Goal: Task Accomplishment & Management: Use online tool/utility

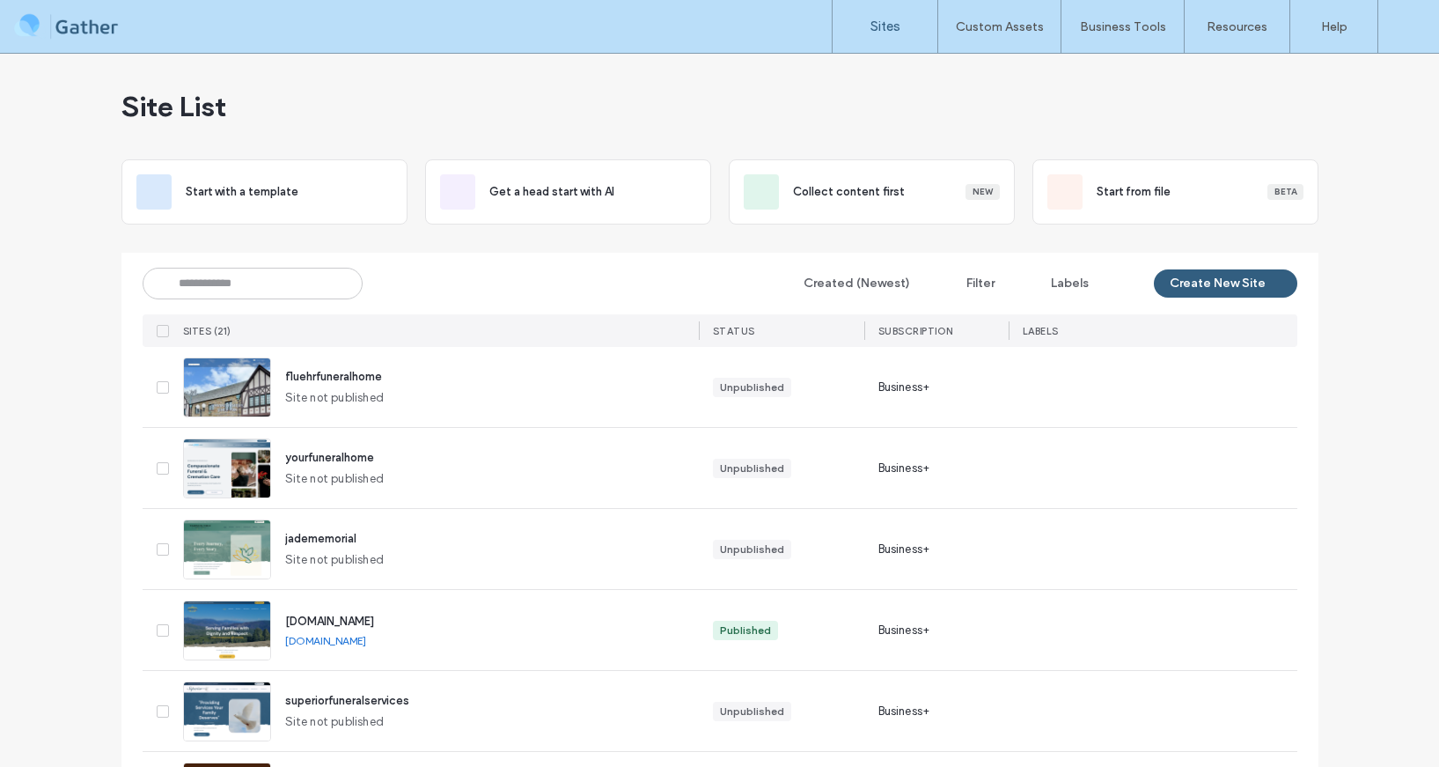
click at [202, 465] on img at bounding box center [227, 499] width 86 height 120
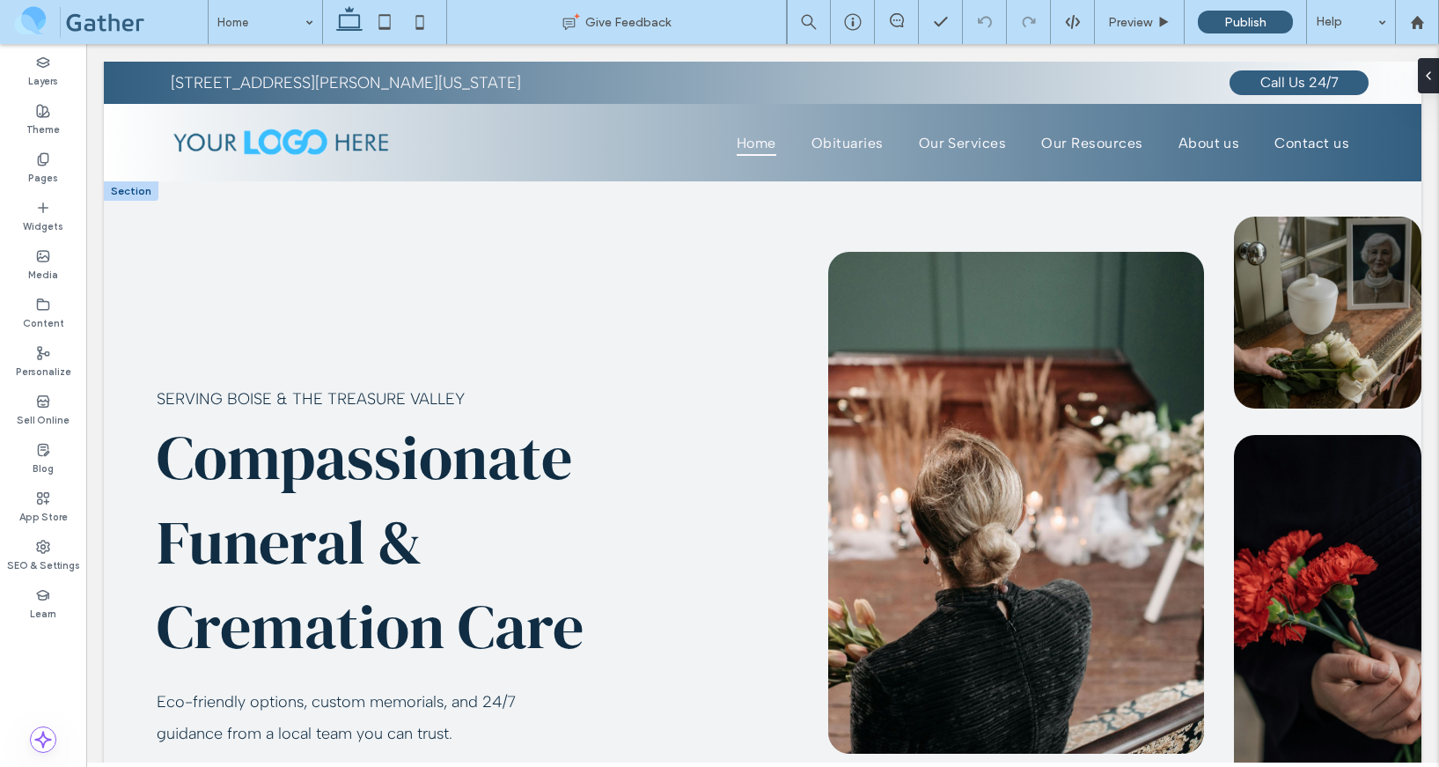
click at [1026, 187] on div "Serving Boise & the Treasure Valley Compassionate Funeral & Cremation Care Eco-…" at bounding box center [763, 594] width 1318 height 826
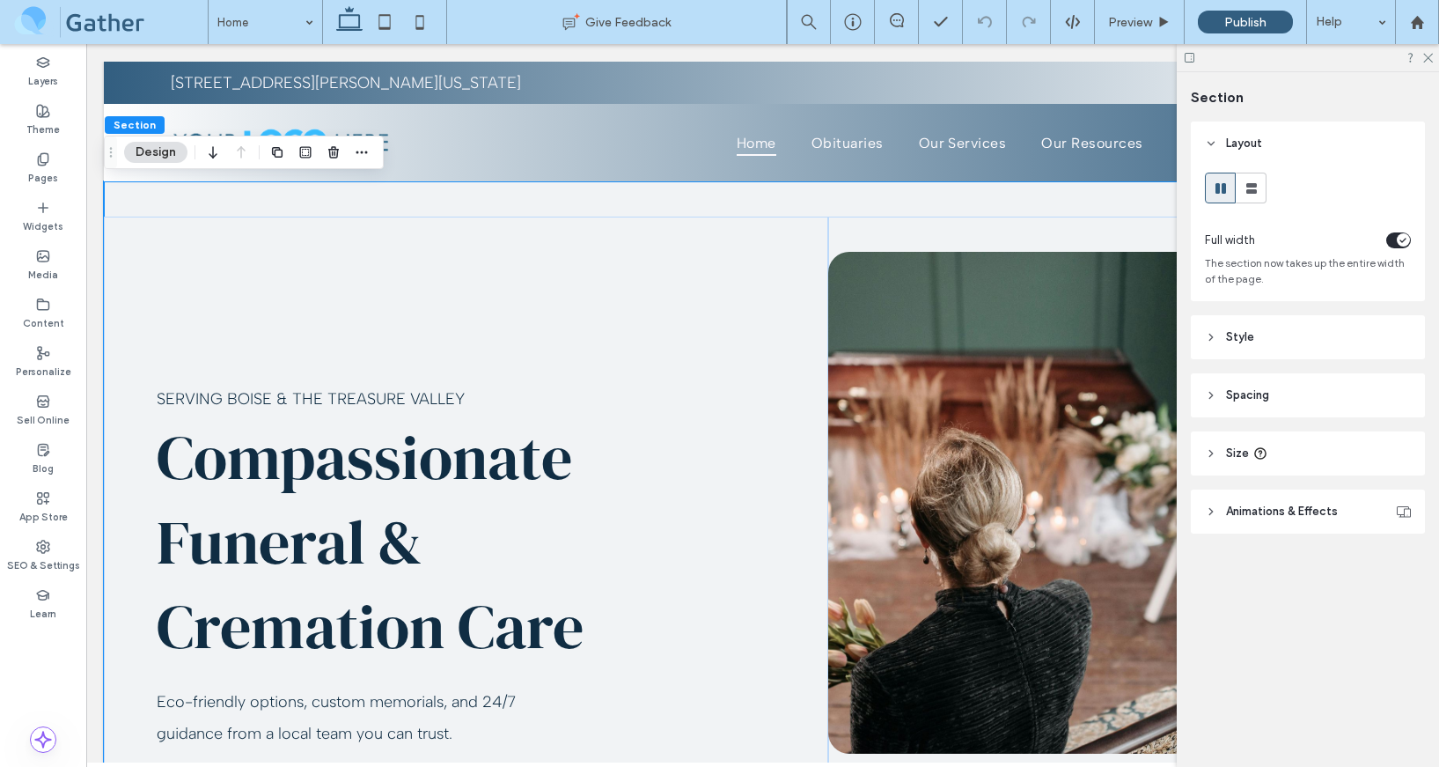
click at [1236, 439] on header "Size" at bounding box center [1308, 453] width 234 height 44
click at [1397, 499] on span "px" at bounding box center [1398, 498] width 12 height 18
click at [1405, 622] on div "vh" at bounding box center [1398, 622] width 25 height 31
type input "**"
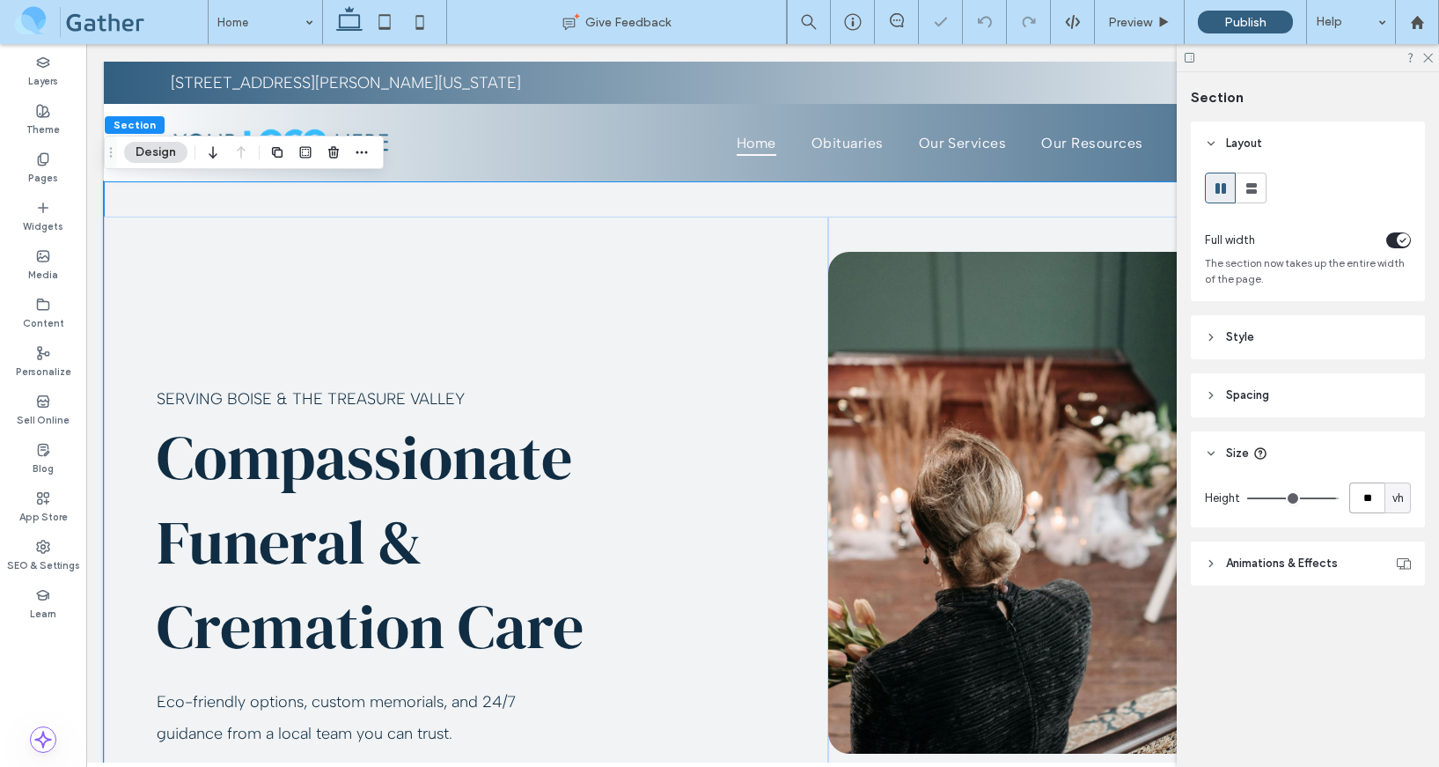
click at [1383, 507] on input "**" at bounding box center [1366, 497] width 35 height 31
click at [1188, 54] on icon at bounding box center [1189, 57] width 13 height 13
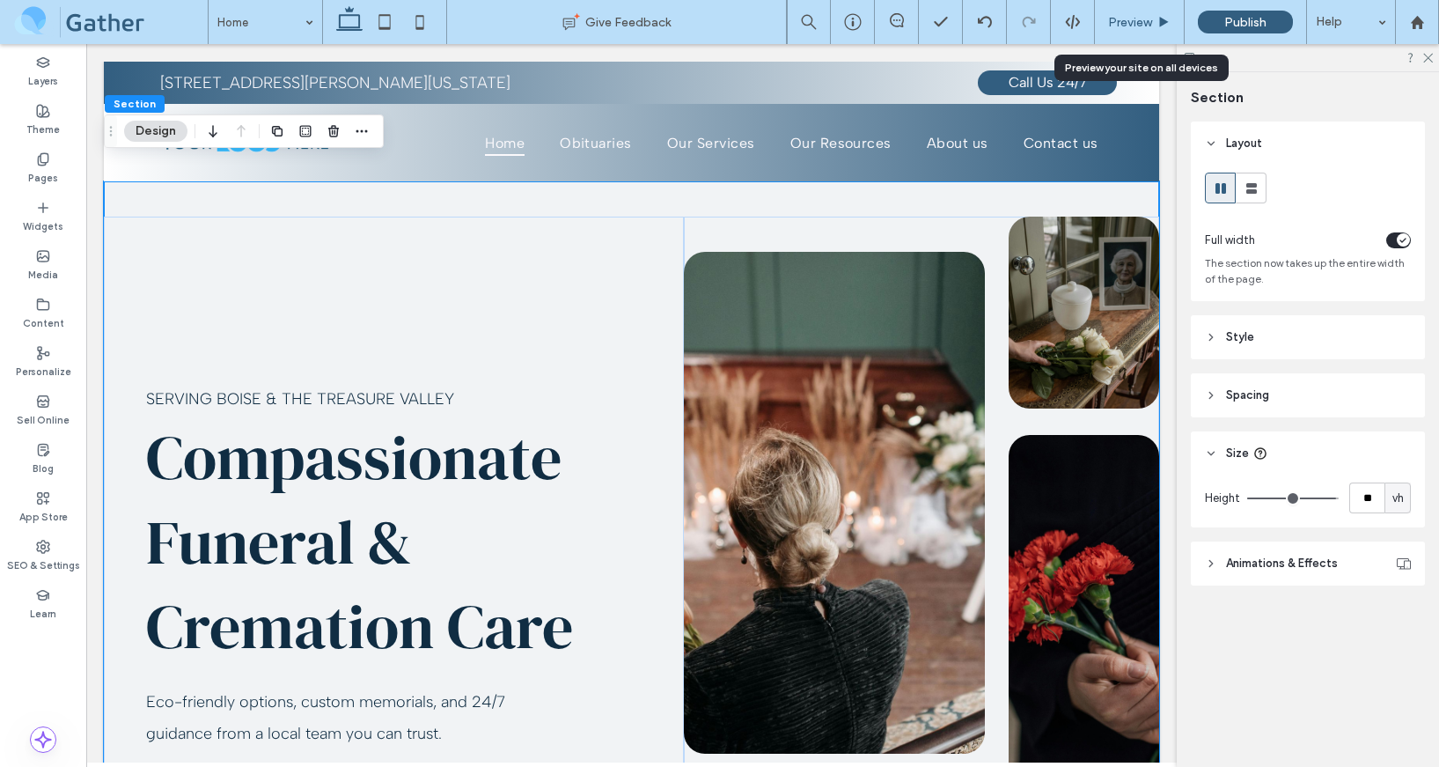
click at [1160, 22] on use at bounding box center [1164, 22] width 9 height 10
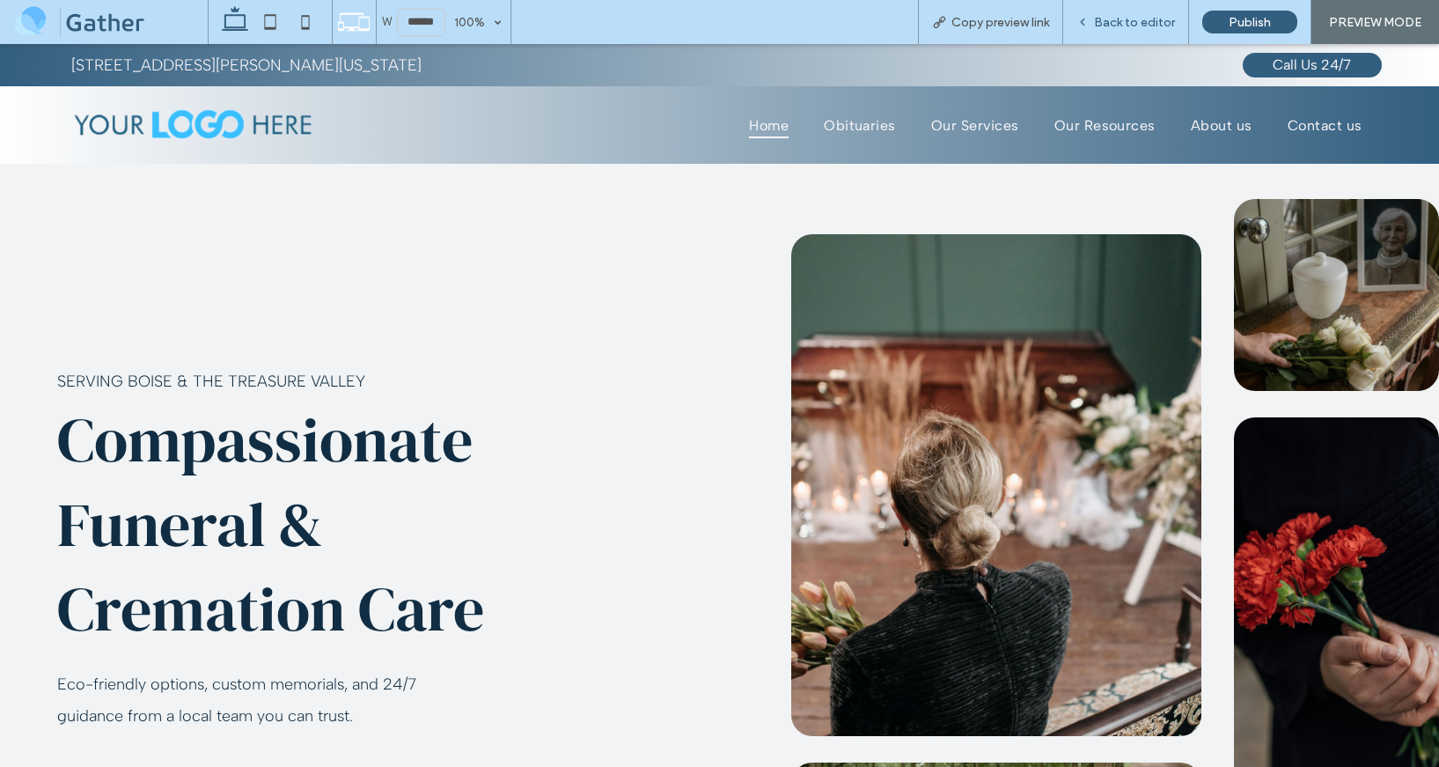
click at [1144, 24] on span "Back to editor" at bounding box center [1134, 22] width 81 height 15
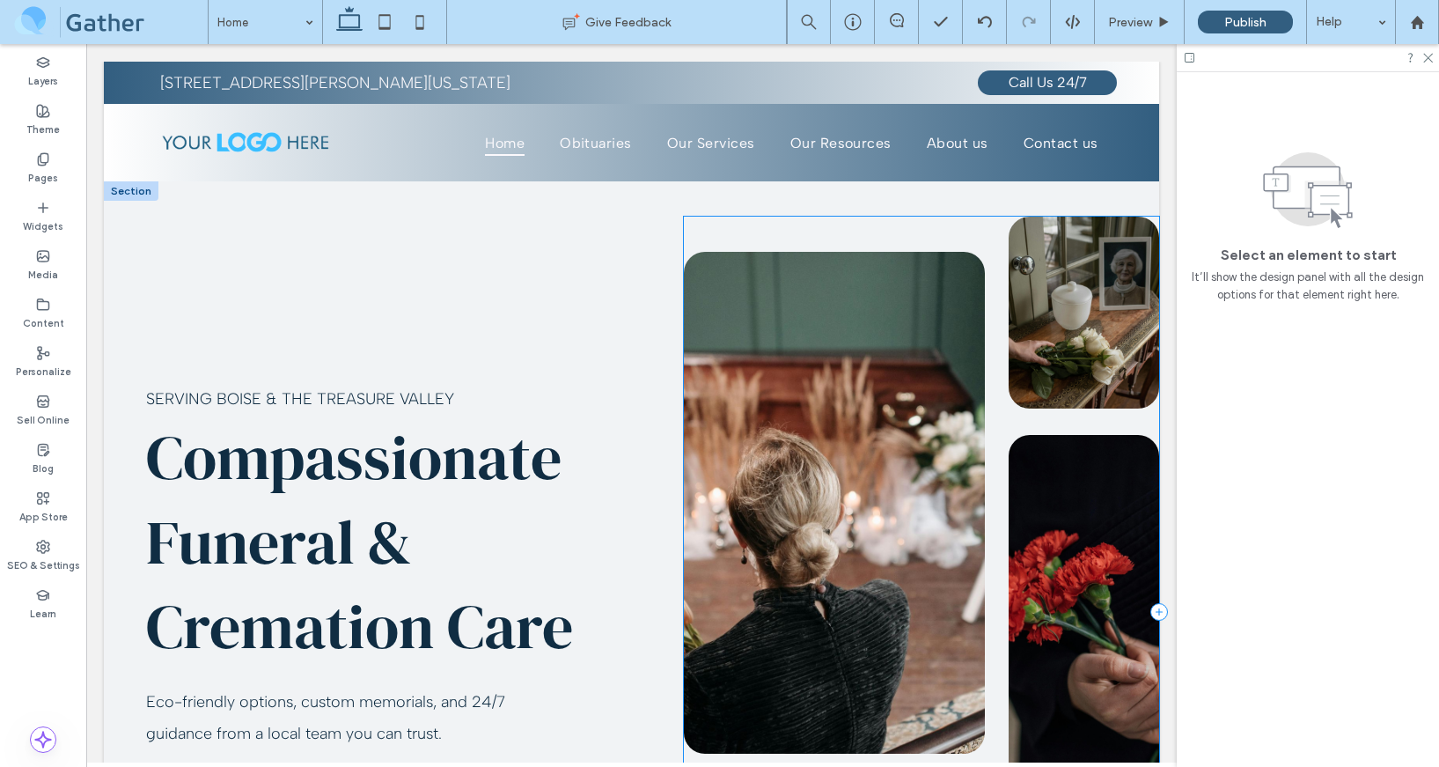
click at [922, 239] on div at bounding box center [921, 612] width 475 height 790
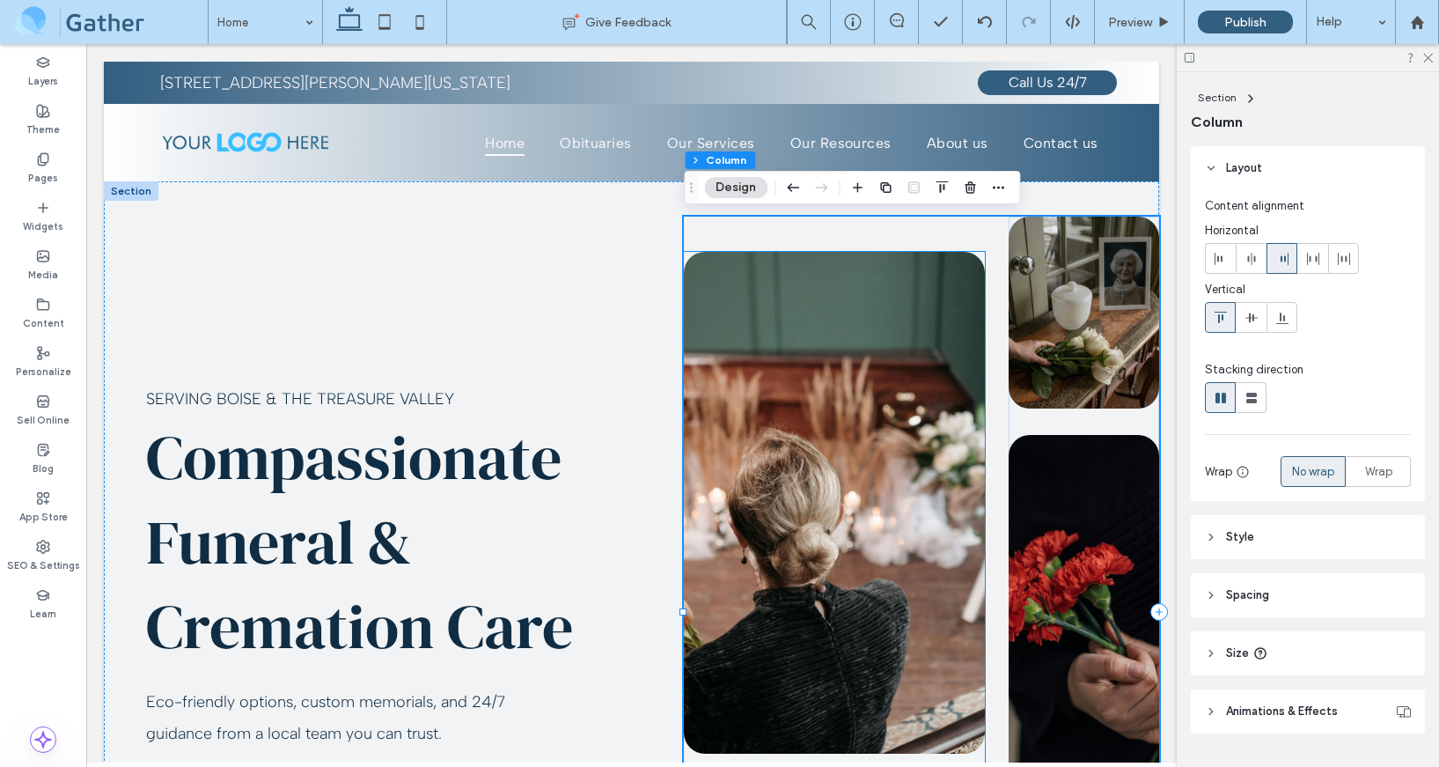
click at [908, 316] on img at bounding box center [834, 503] width 301 height 502
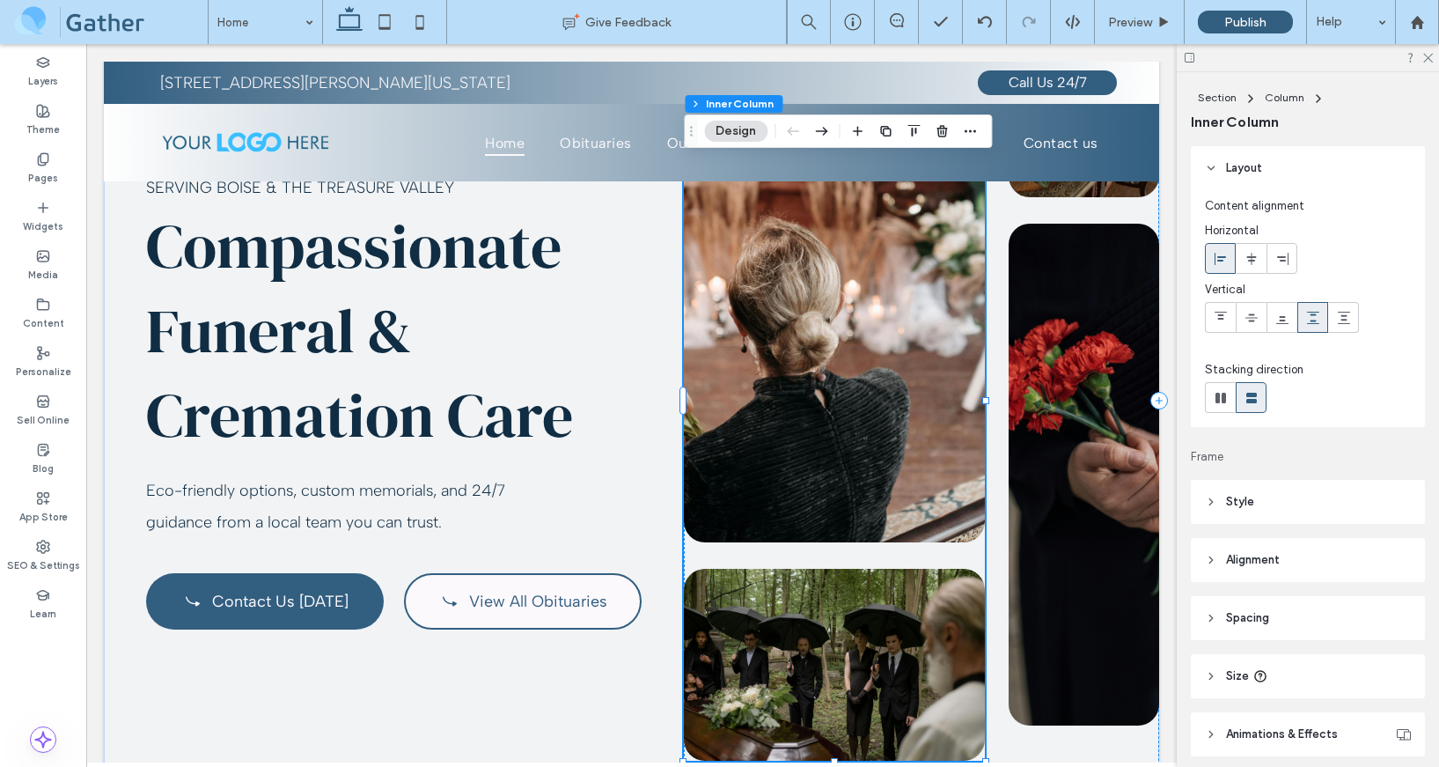
scroll to position [225, 0]
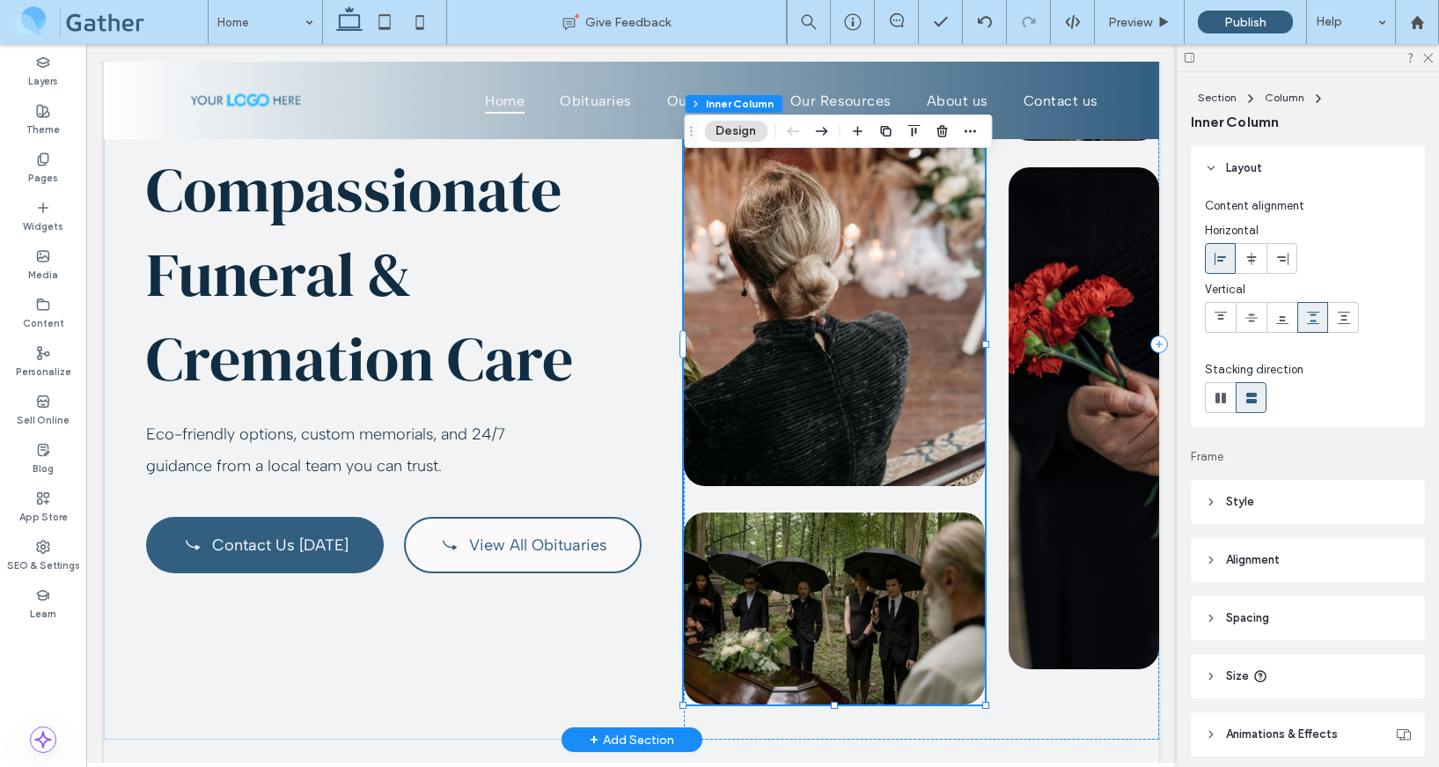
click at [842, 445] on img at bounding box center [834, 235] width 301 height 502
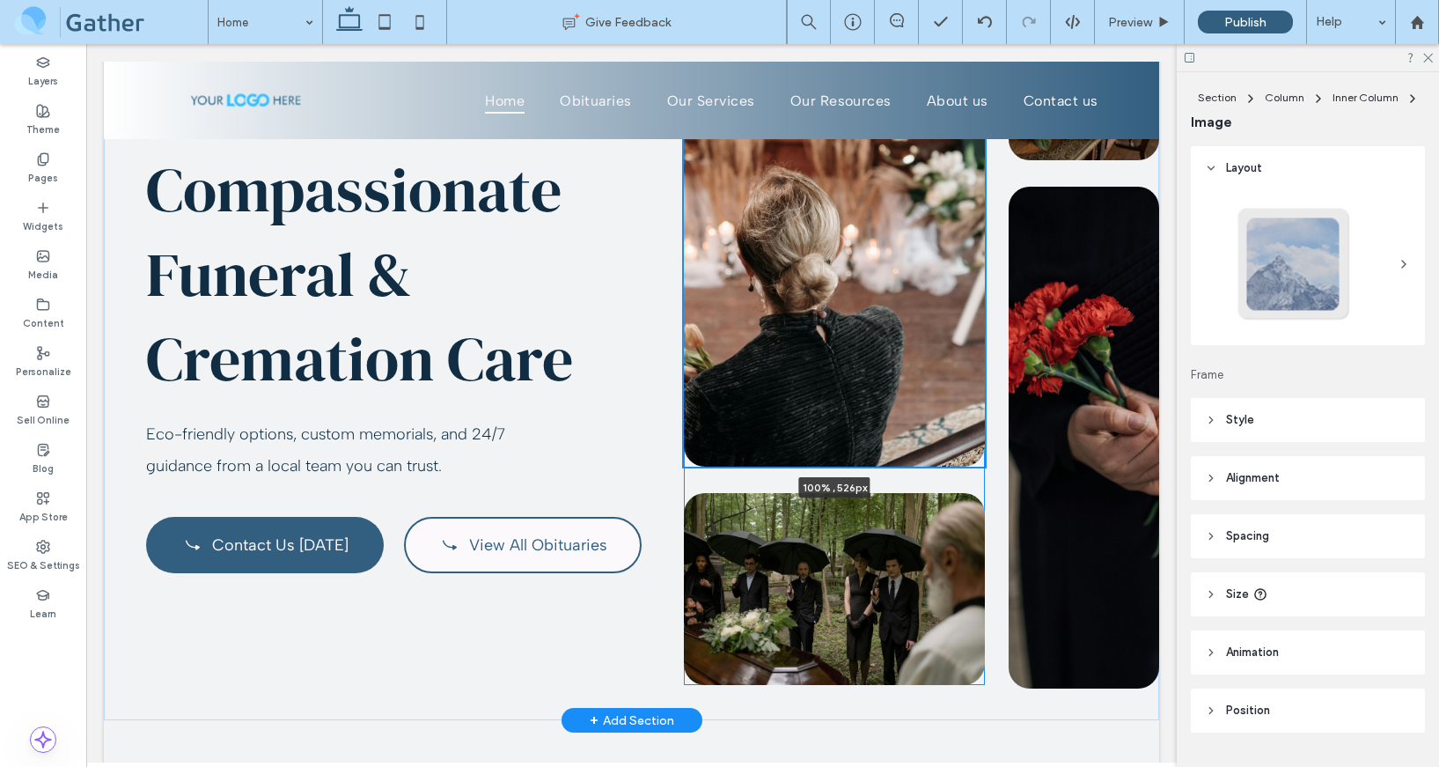
scroll to position [204, 0]
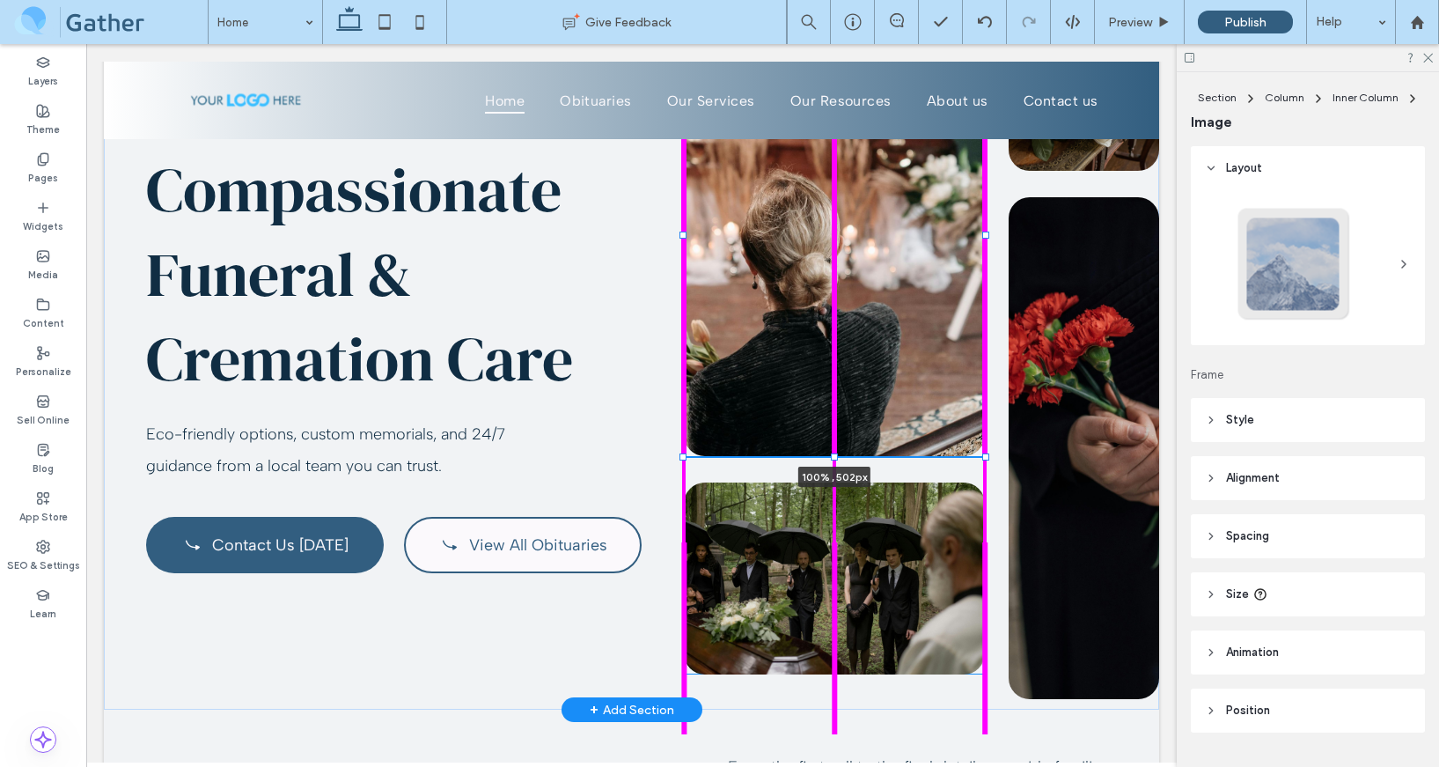
drag, startPoint x: 833, startPoint y: 482, endPoint x: 830, endPoint y: 423, distance: 59.9
click at [830, 423] on div "Serving Boise & the Treasure Valley Compassionate Funeral & Cremation Care Eco-…" at bounding box center [631, 327] width 1055 height 766
type input "***"
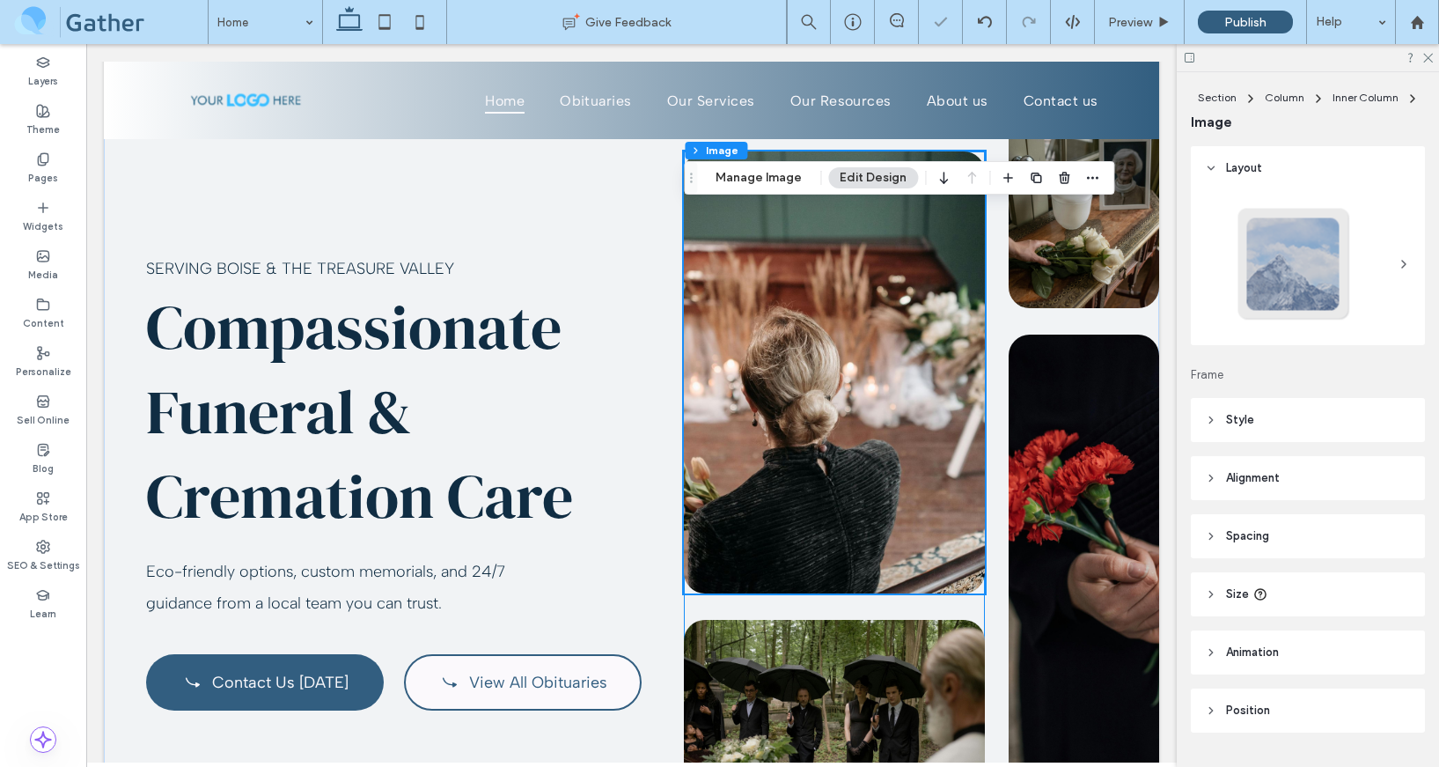
scroll to position [80, 0]
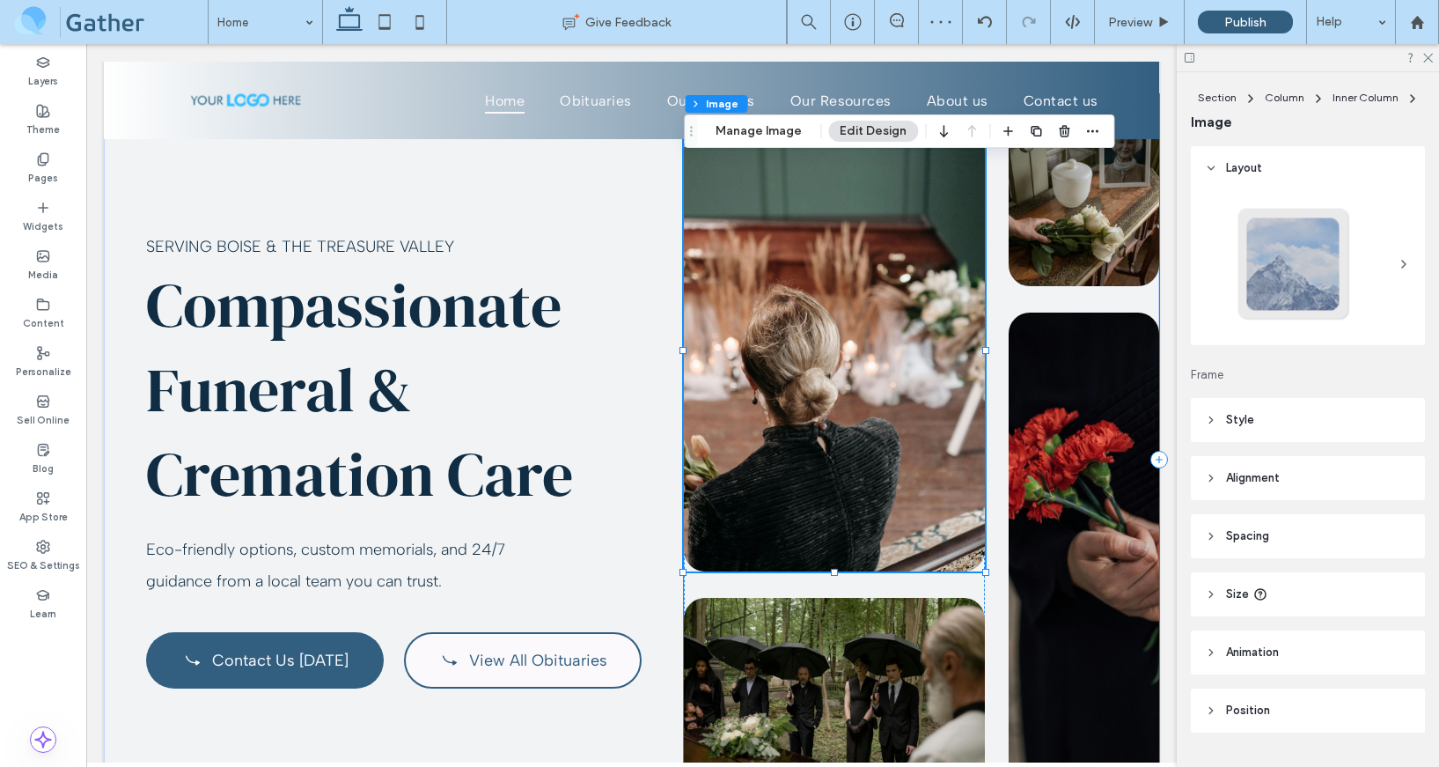
click at [999, 515] on div "100% , 502px" at bounding box center [921, 459] width 475 height 731
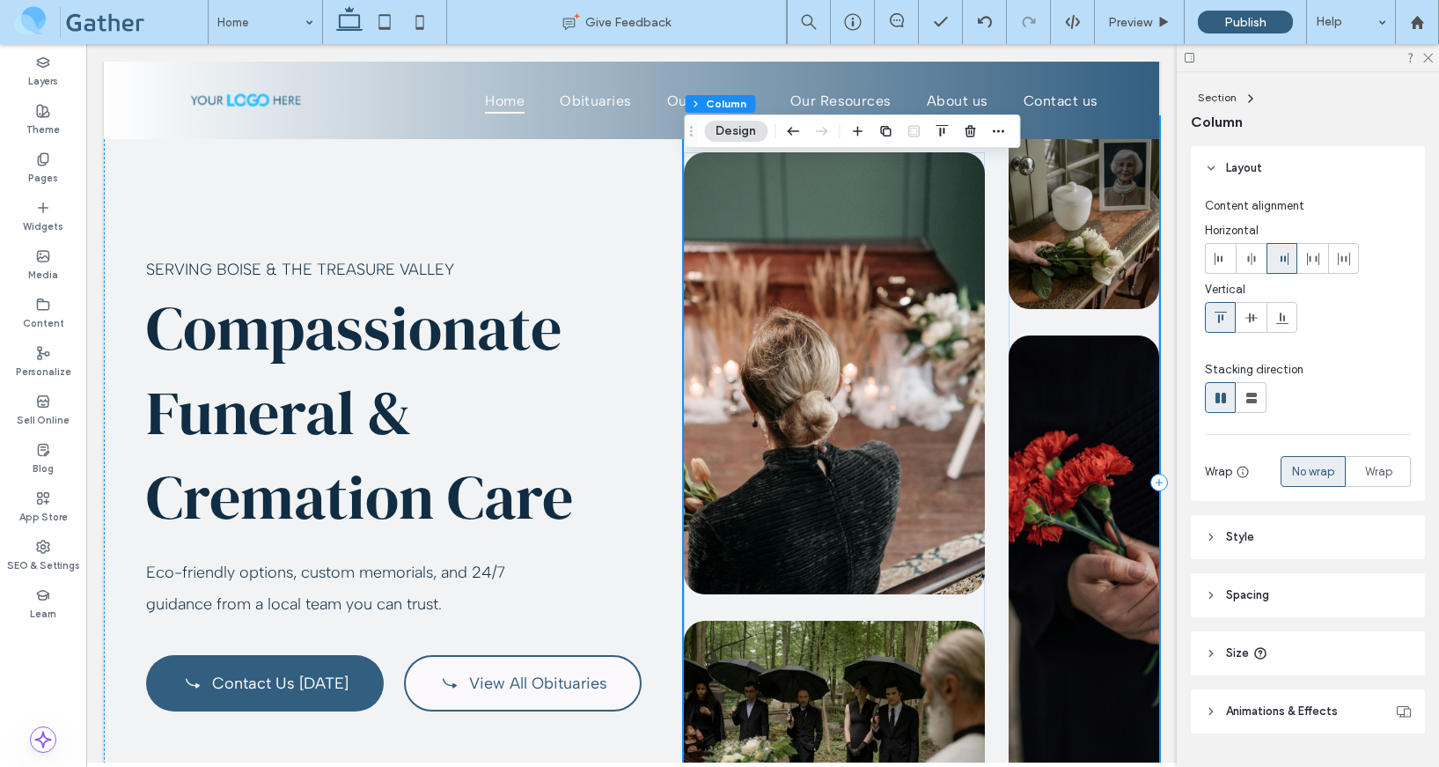
scroll to position [0, 0]
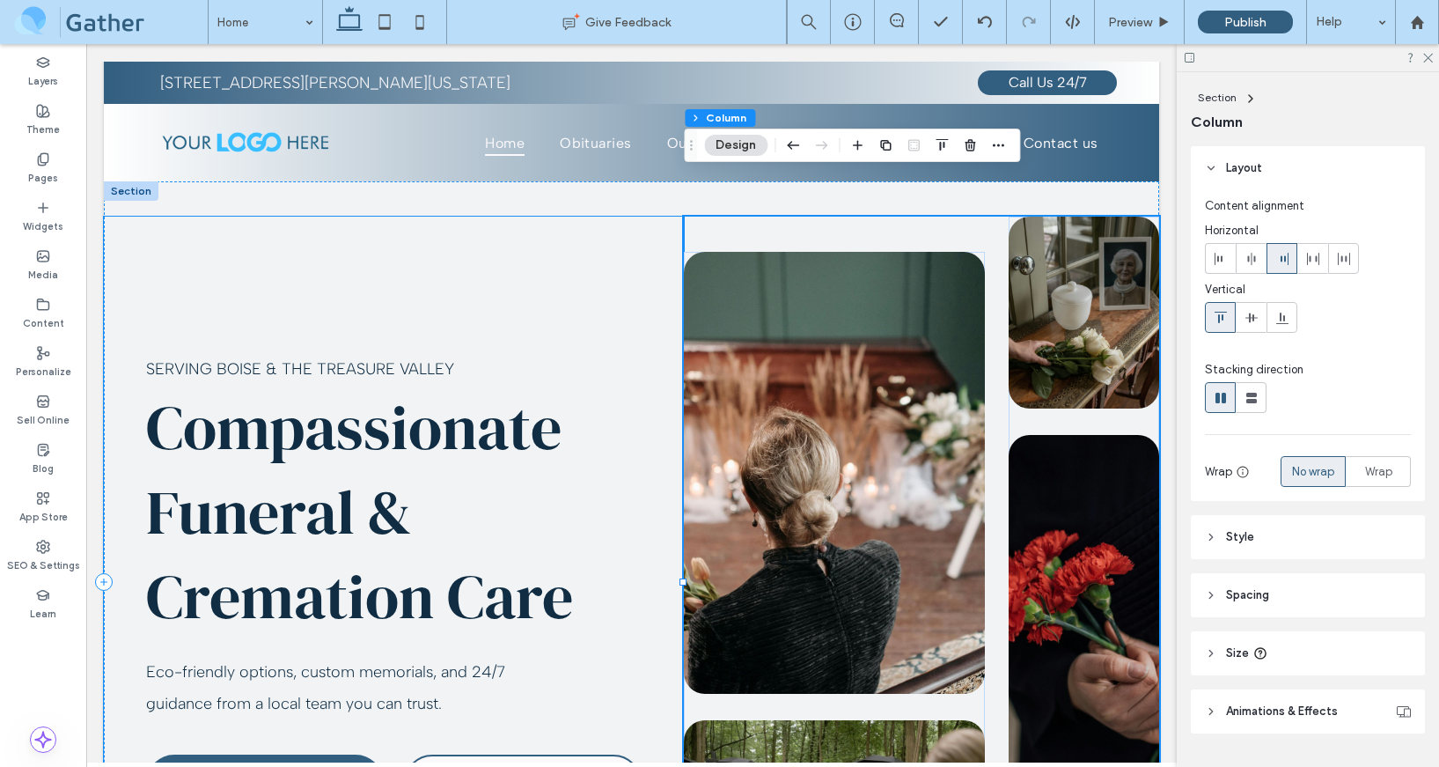
click at [538, 283] on div "Serving Boise & the Treasure Valley Compassionate Funeral & Cremation Care Eco-…" at bounding box center [394, 582] width 580 height 731
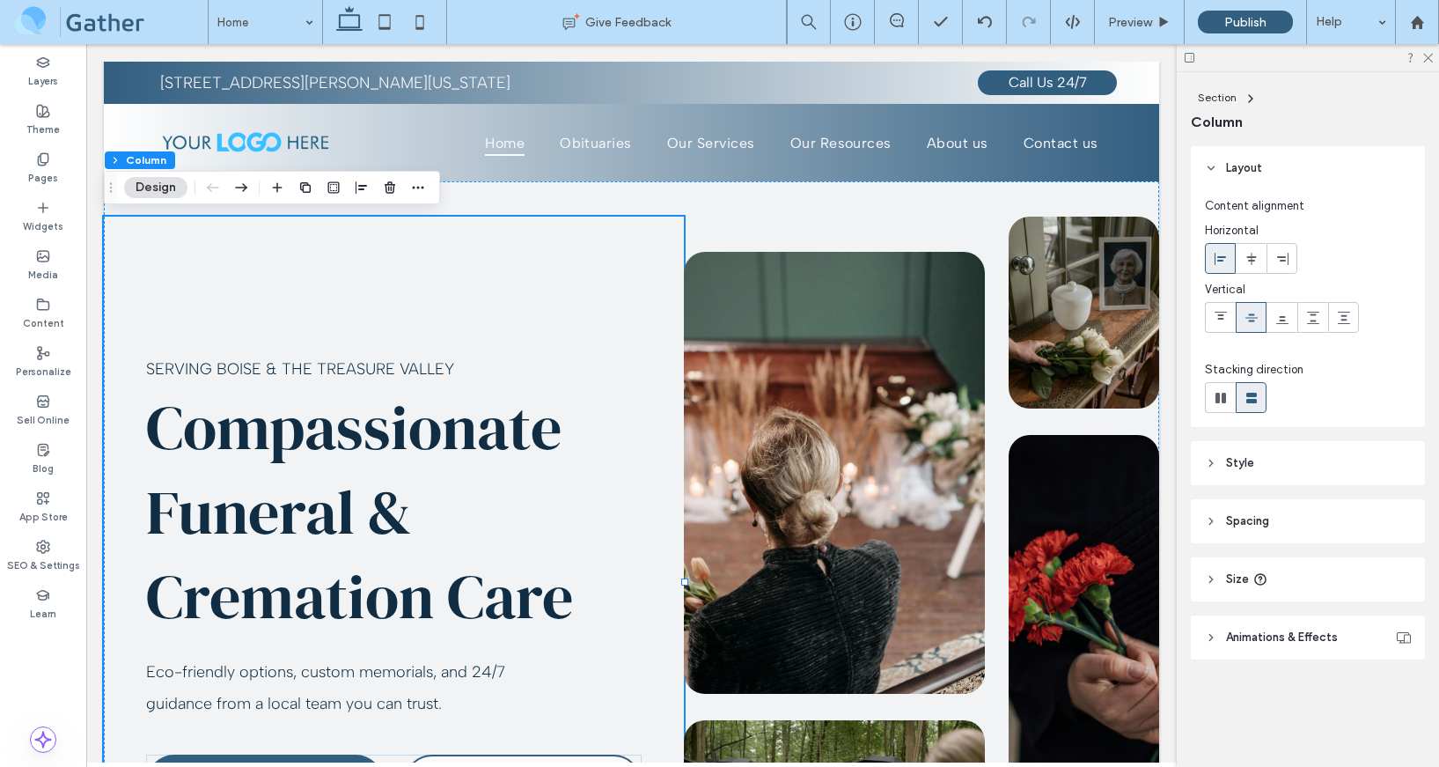
click at [1294, 521] on header "Spacing" at bounding box center [1308, 521] width 234 height 44
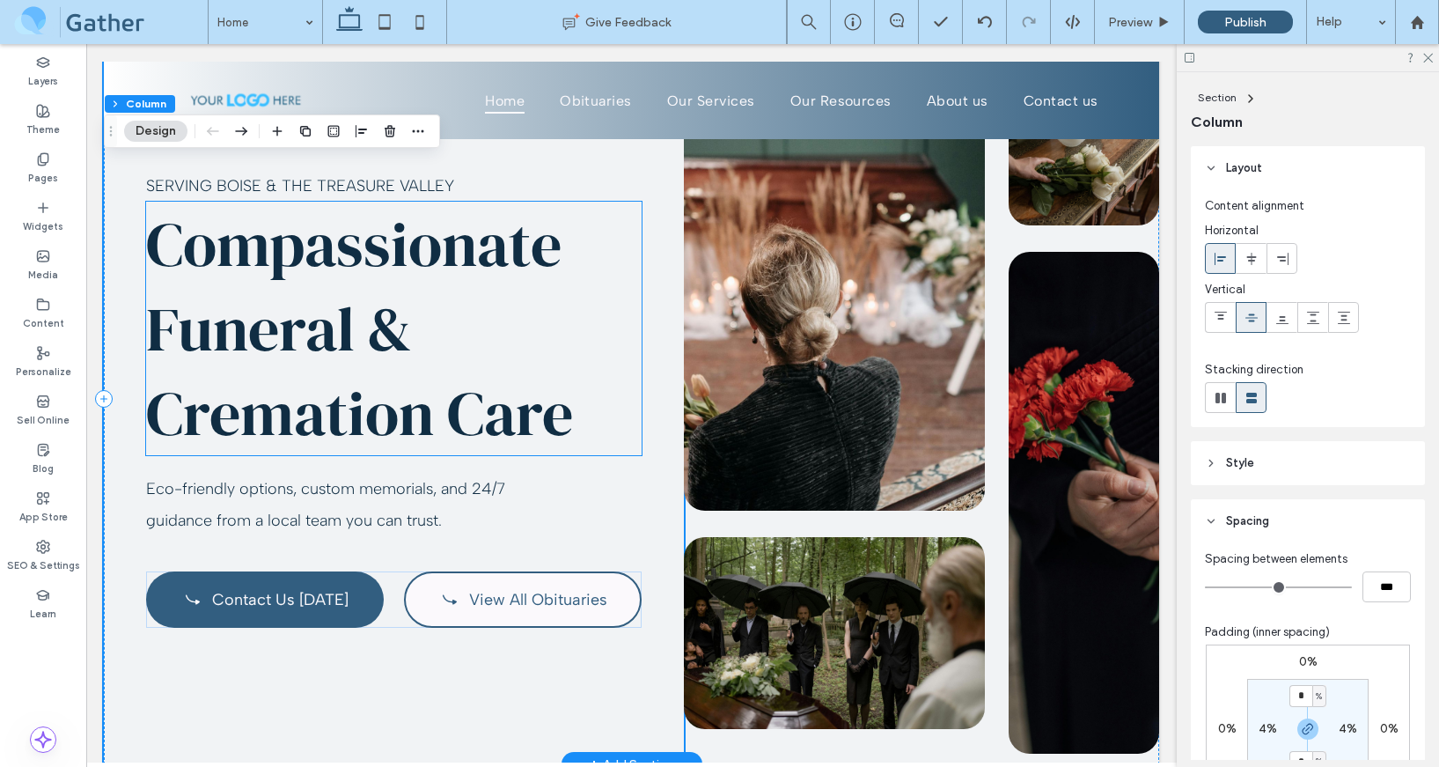
scroll to position [194, 0]
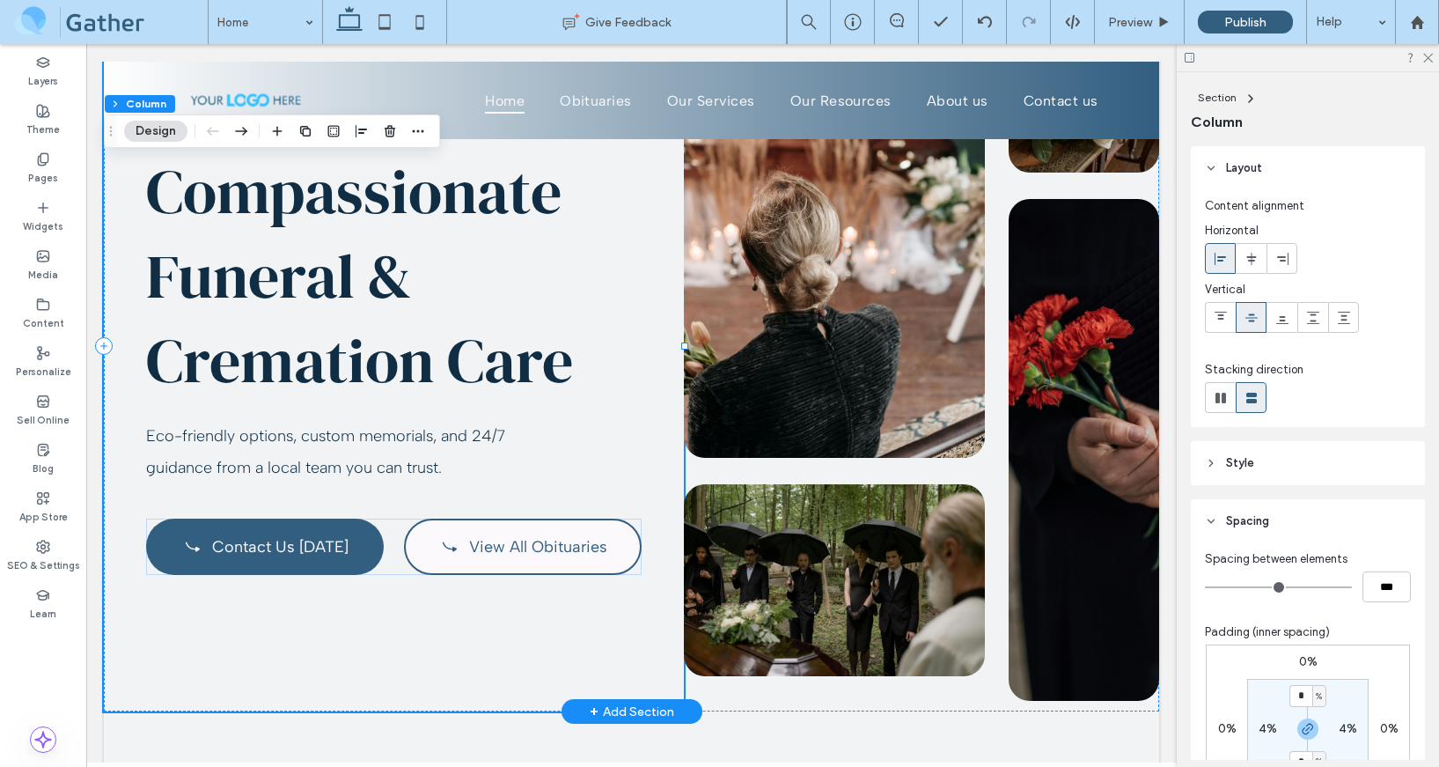
click at [393, 609] on div "Serving Boise & the Treasure Valley Compassionate Funeral & Cremation Care Eco-…" at bounding box center [394, 346] width 580 height 731
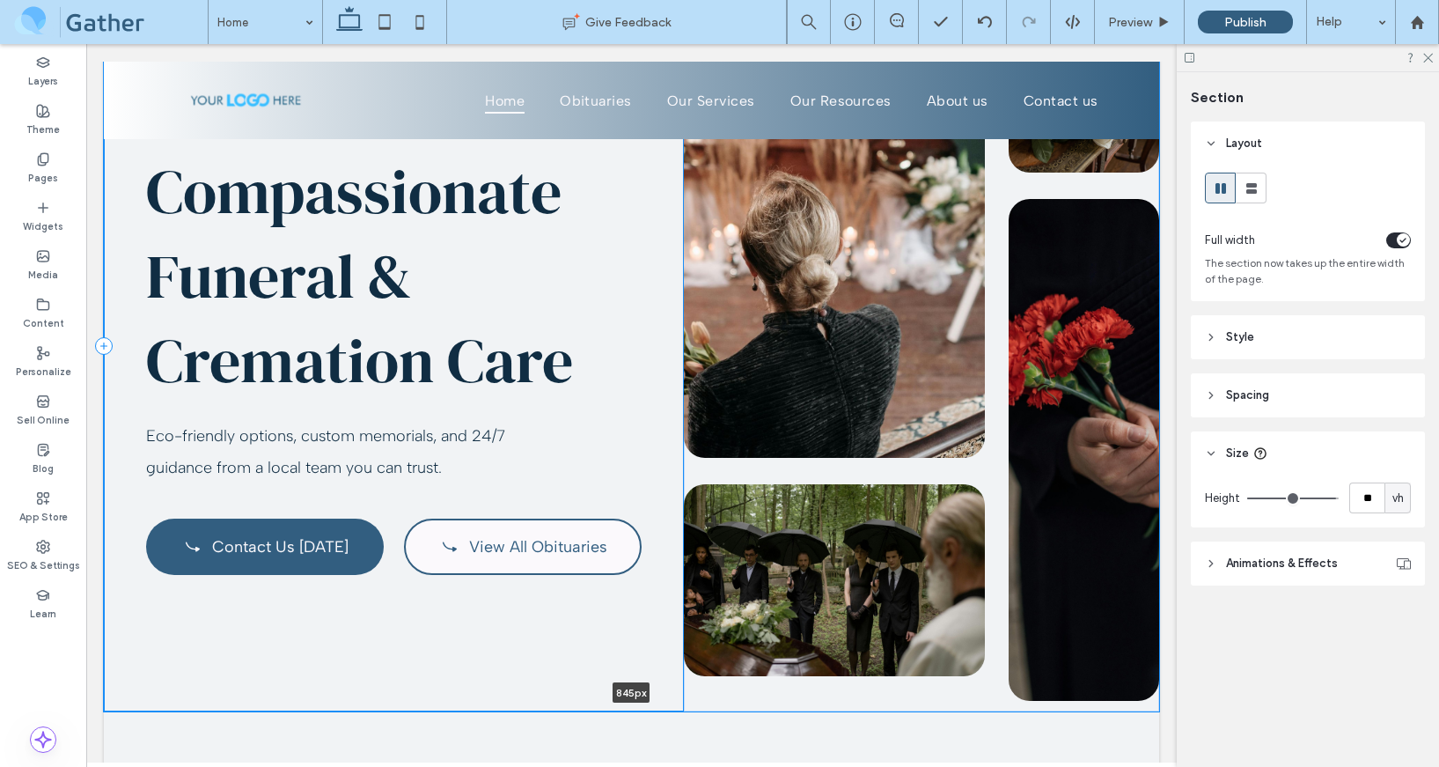
drag, startPoint x: 452, startPoint y: 709, endPoint x: 454, endPoint y: 684, distance: 25.6
click at [454, 684] on div "Serving Boise & the Treasure Valley Compassionate Funeral & Cremation Care Eco-…" at bounding box center [631, 328] width 1055 height 766
type input "***"
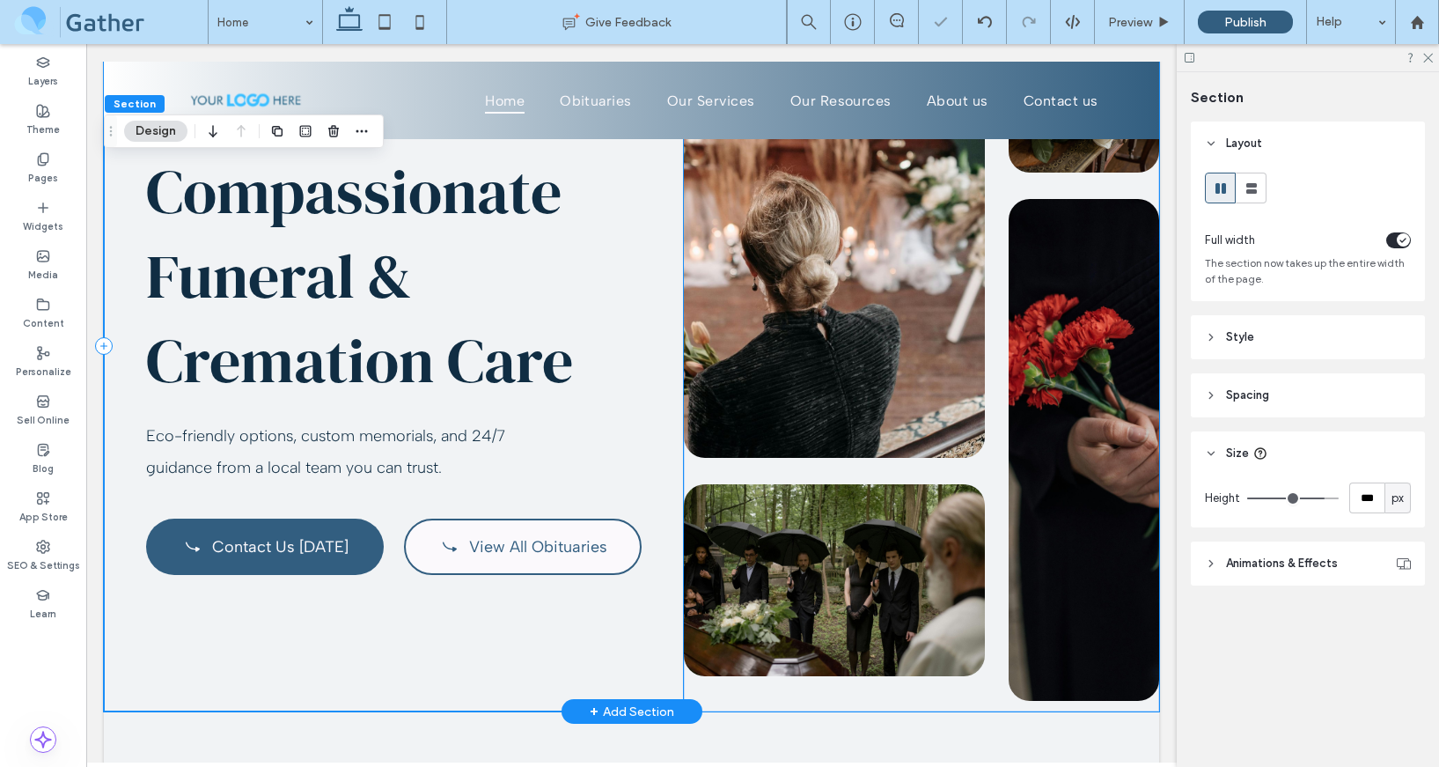
click at [503, 657] on div "Serving Boise & the Treasure Valley Compassionate Funeral & Cremation Care Eco-…" at bounding box center [394, 346] width 580 height 731
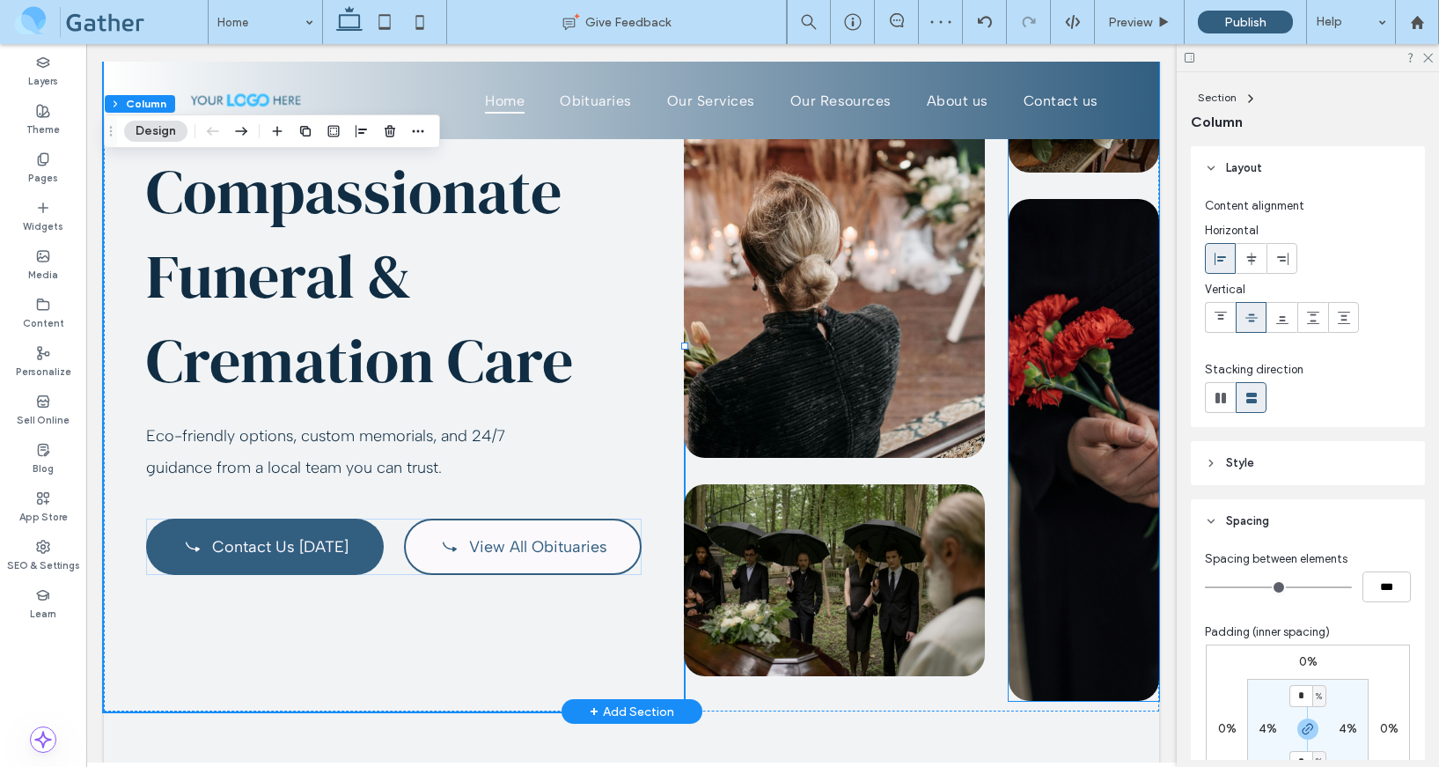
click at [1090, 640] on img at bounding box center [1084, 450] width 151 height 502
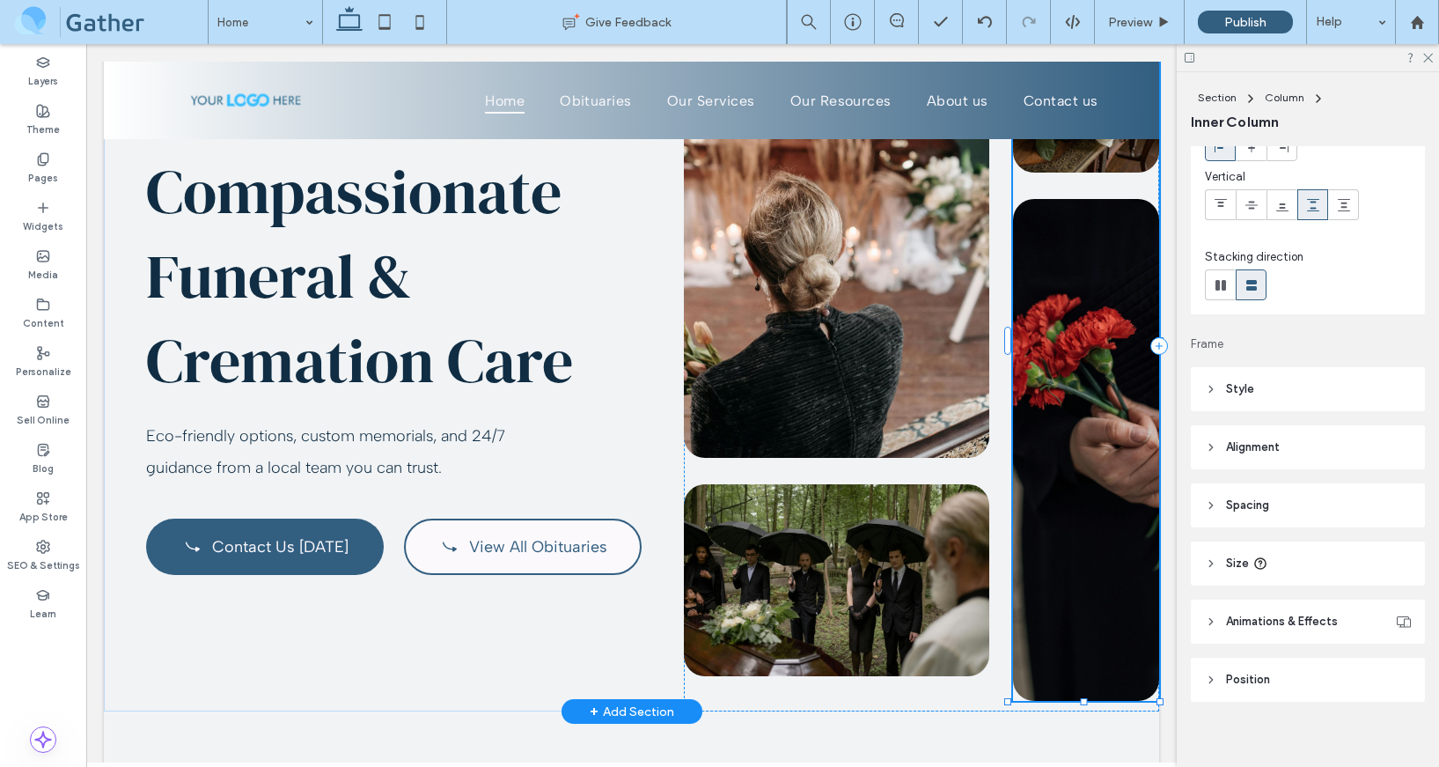
scroll to position [125, 0]
drag, startPoint x: 1084, startPoint y: 698, endPoint x: 1084, endPoint y: 653, distance: 44.9
click at [1084, 653] on div "Serving Boise & the Treasure Valley Compassionate Funeral & Cremation Care Eco-…" at bounding box center [631, 328] width 1055 height 766
type input "***"
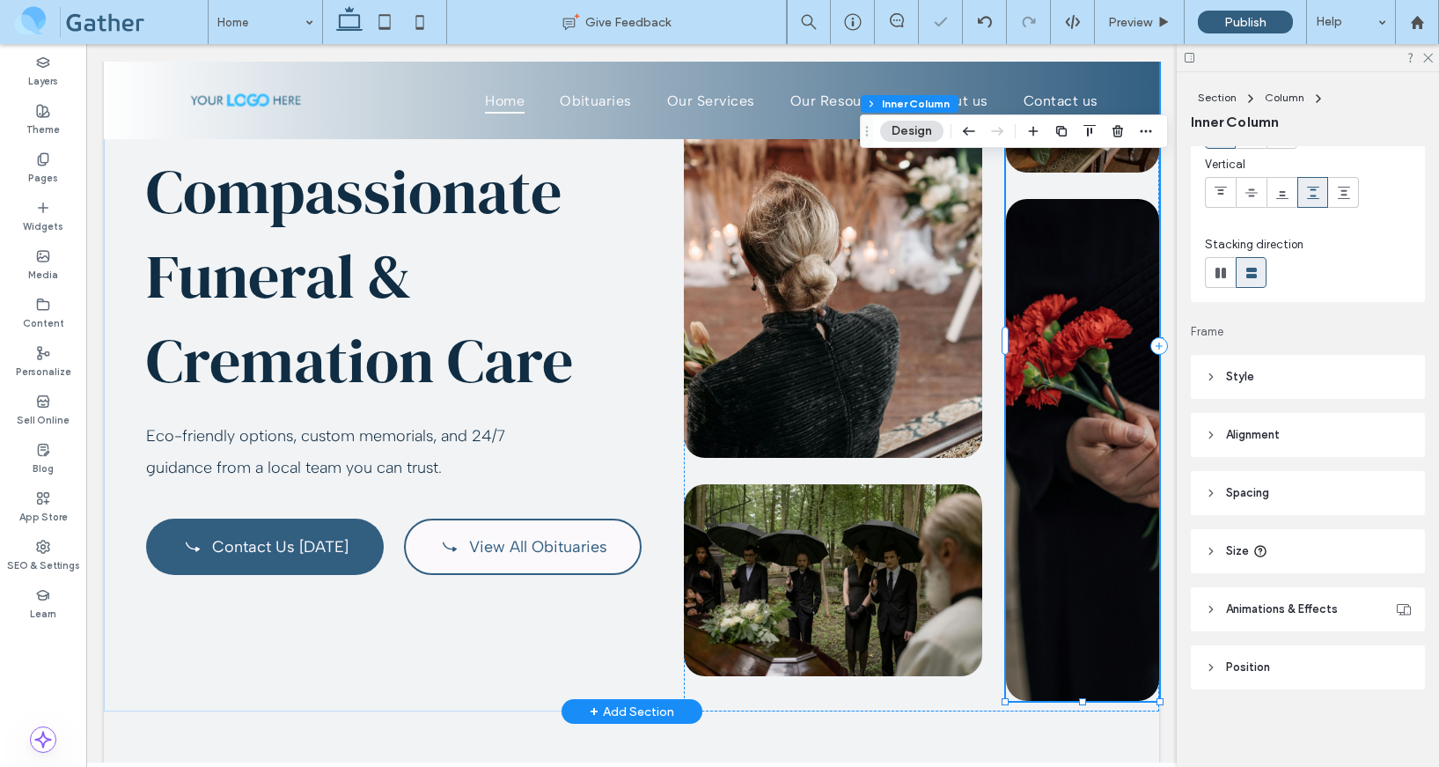
click at [1089, 648] on img at bounding box center [1082, 450] width 153 height 502
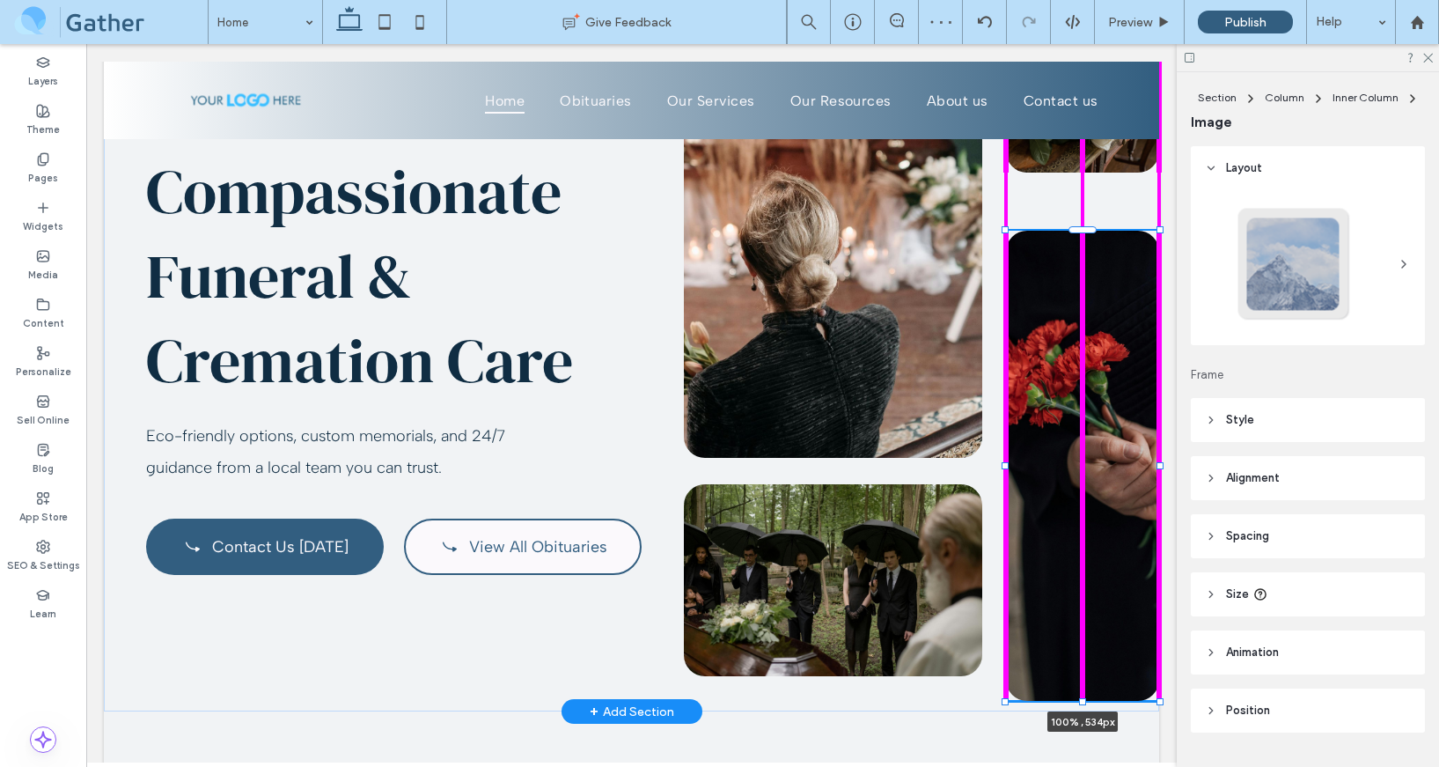
drag, startPoint x: 1082, startPoint y: 699, endPoint x: 1084, endPoint y: 667, distance: 31.7
click at [1084, 667] on div "Serving Boise & the Treasure Valley Compassionate Funeral & Cremation Care Eco-…" at bounding box center [631, 328] width 1055 height 766
type input "***"
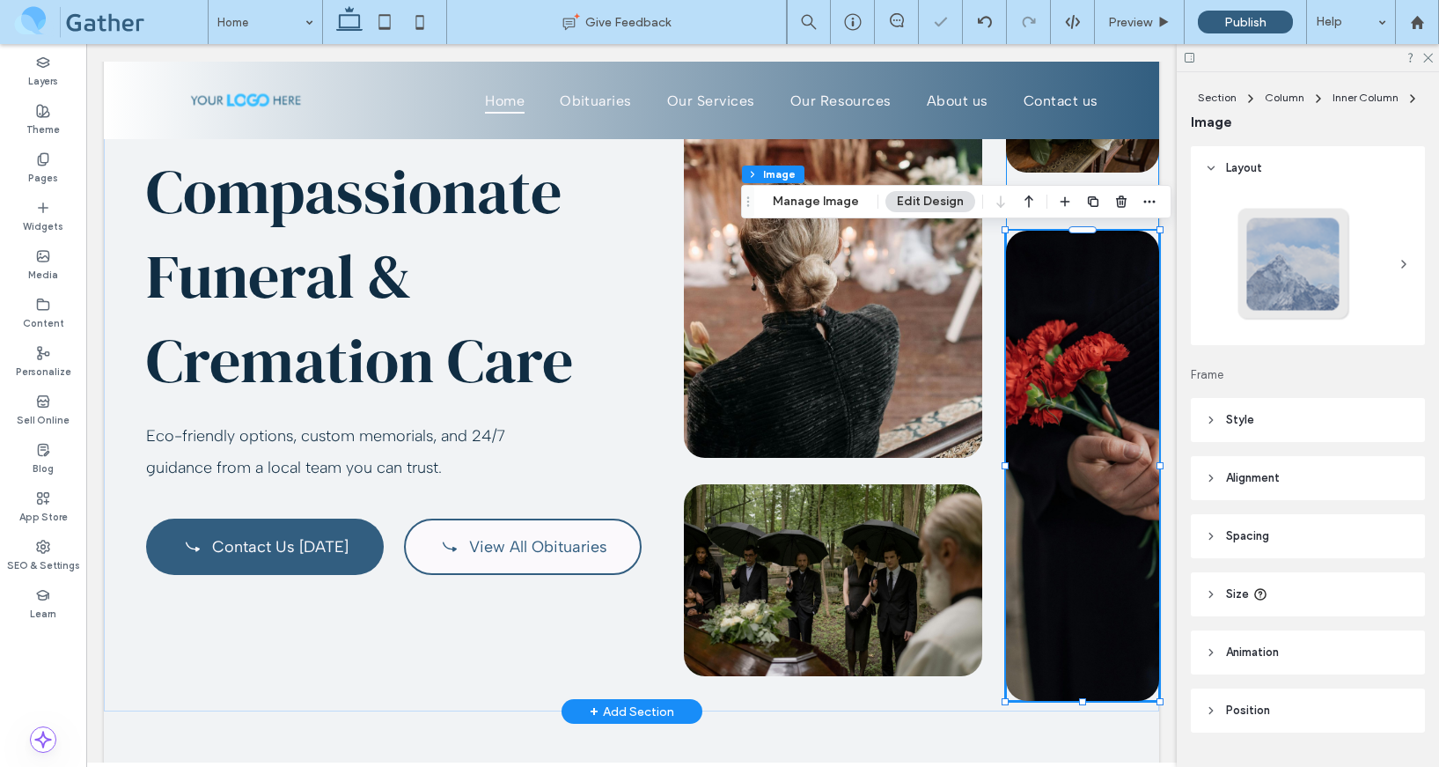
click at [1100, 181] on div "100% , 534px" at bounding box center [1082, 341] width 153 height 720
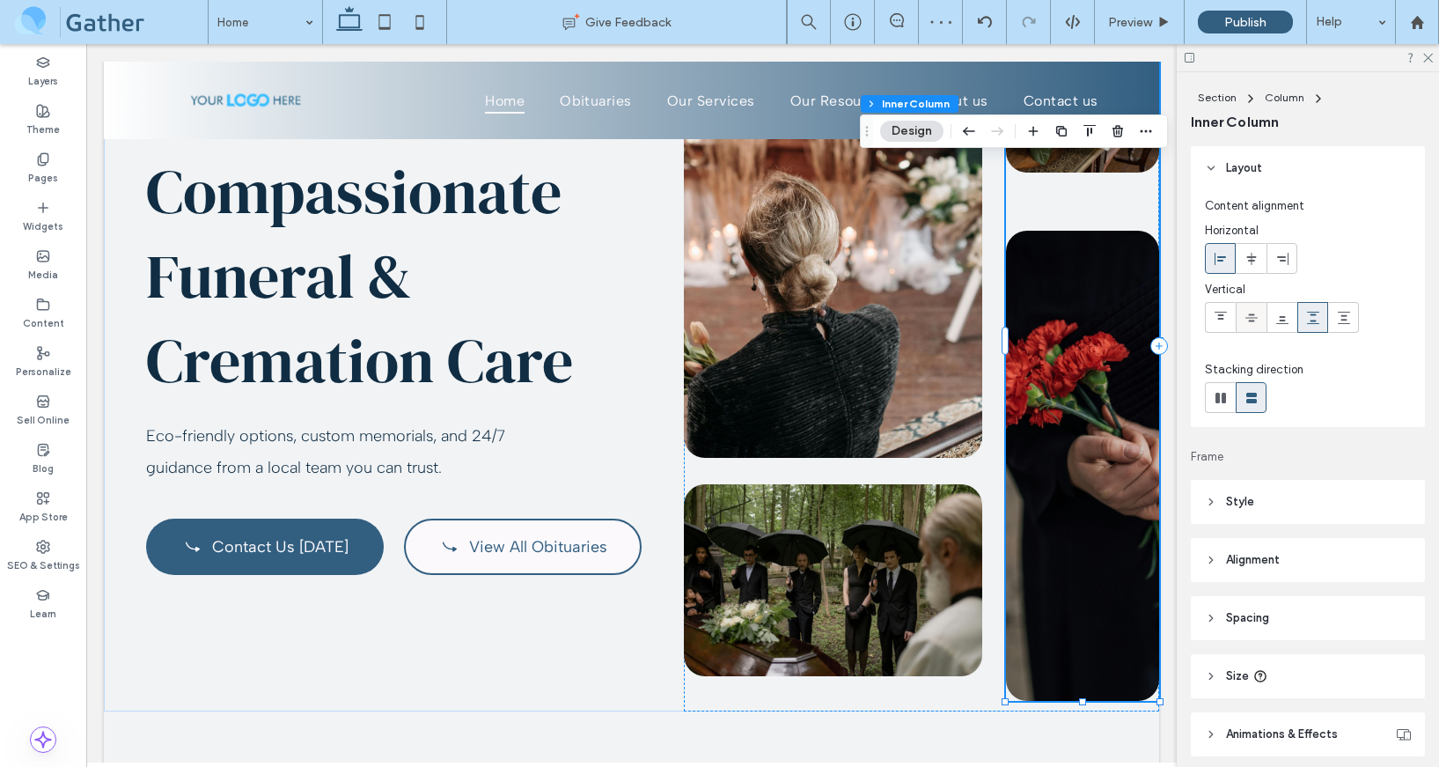
click at [1251, 318] on icon at bounding box center [1252, 318] width 14 height 14
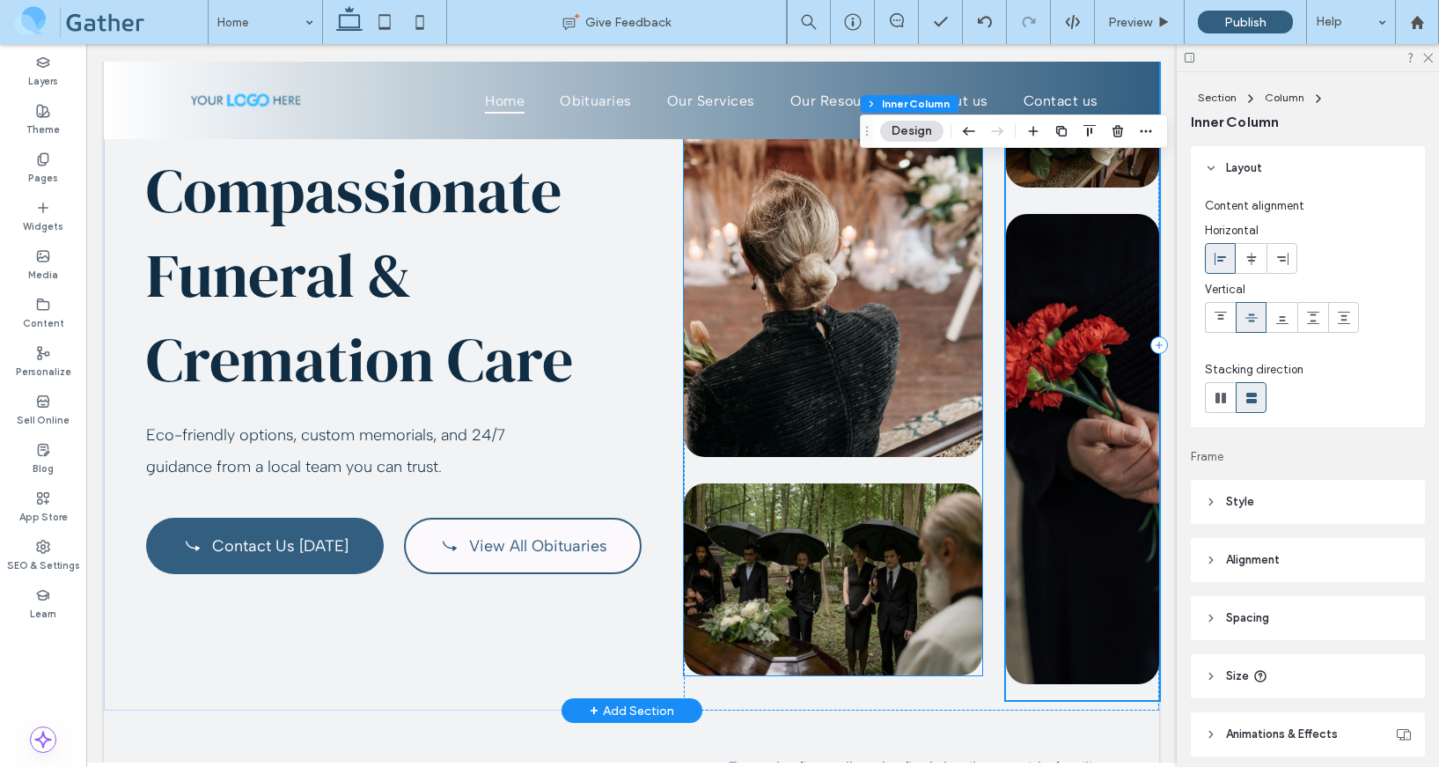
scroll to position [193, 0]
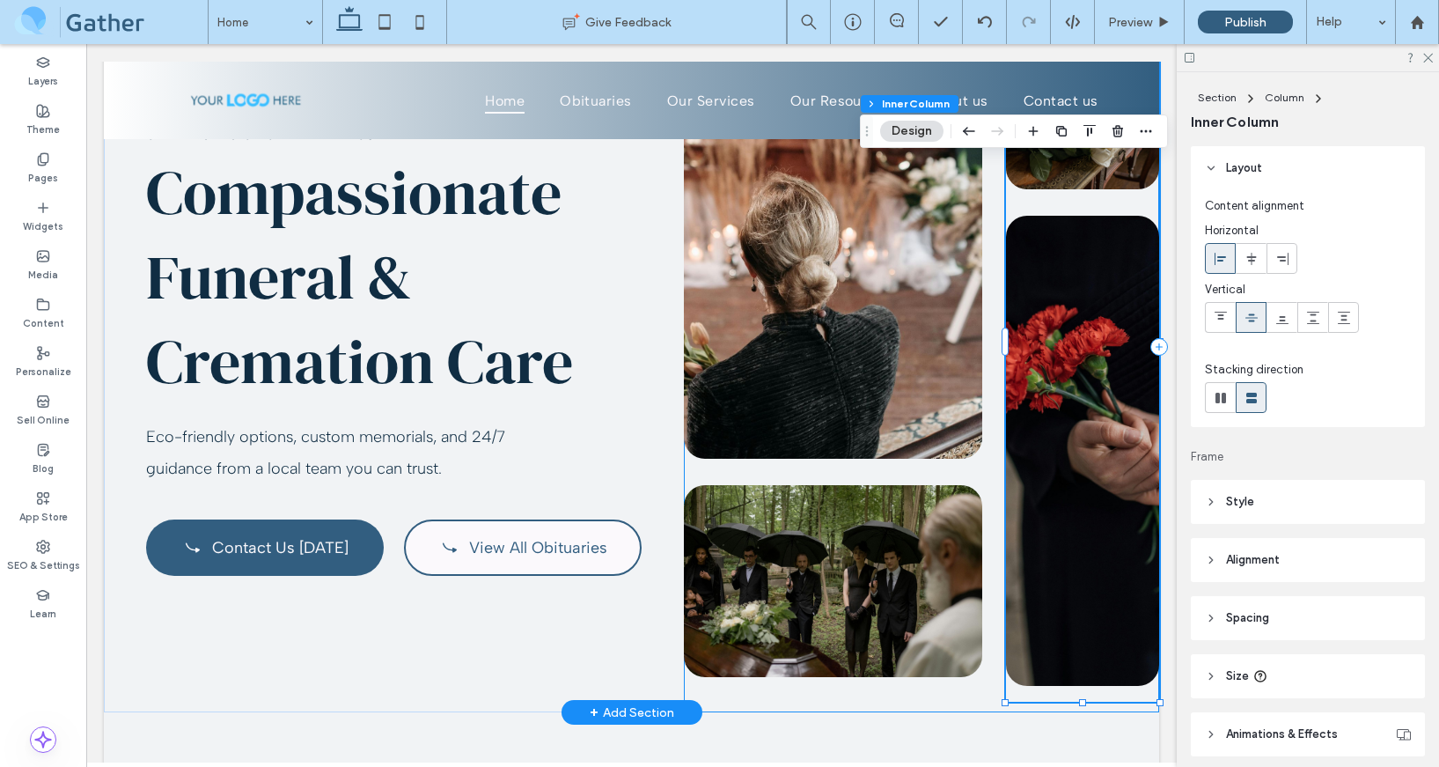
click at [977, 695] on div at bounding box center [921, 347] width 475 height 731
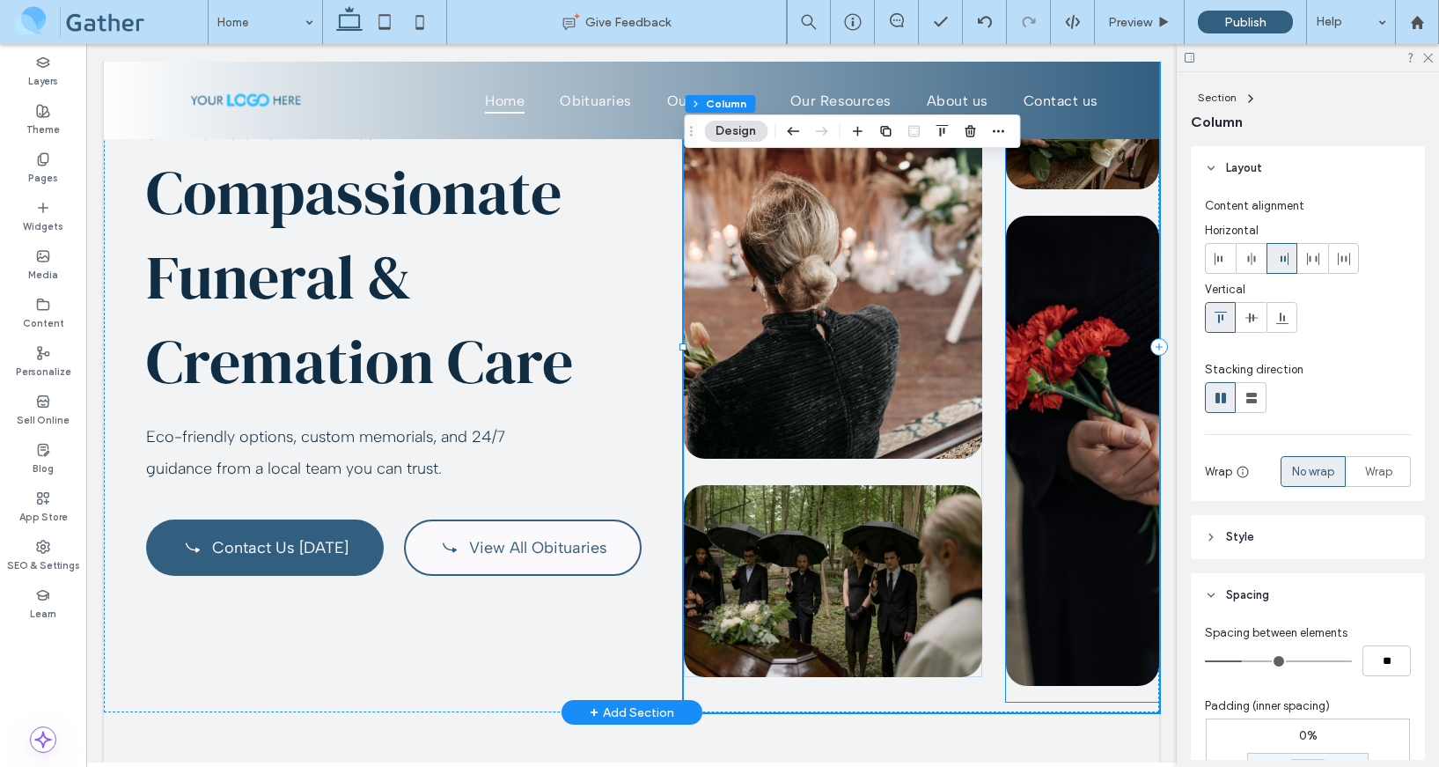
click at [1101, 625] on img at bounding box center [1082, 451] width 153 height 470
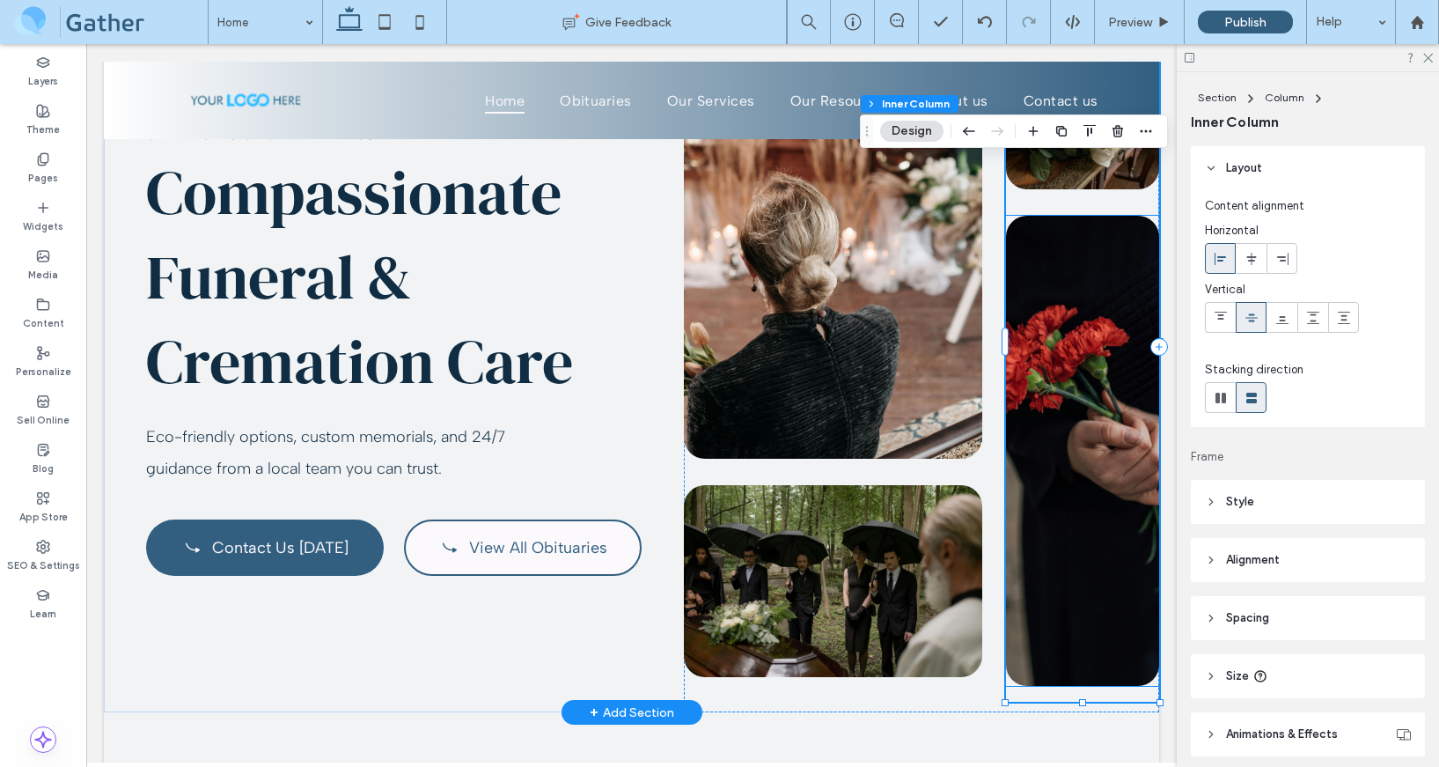
click at [1084, 672] on img at bounding box center [1082, 451] width 153 height 470
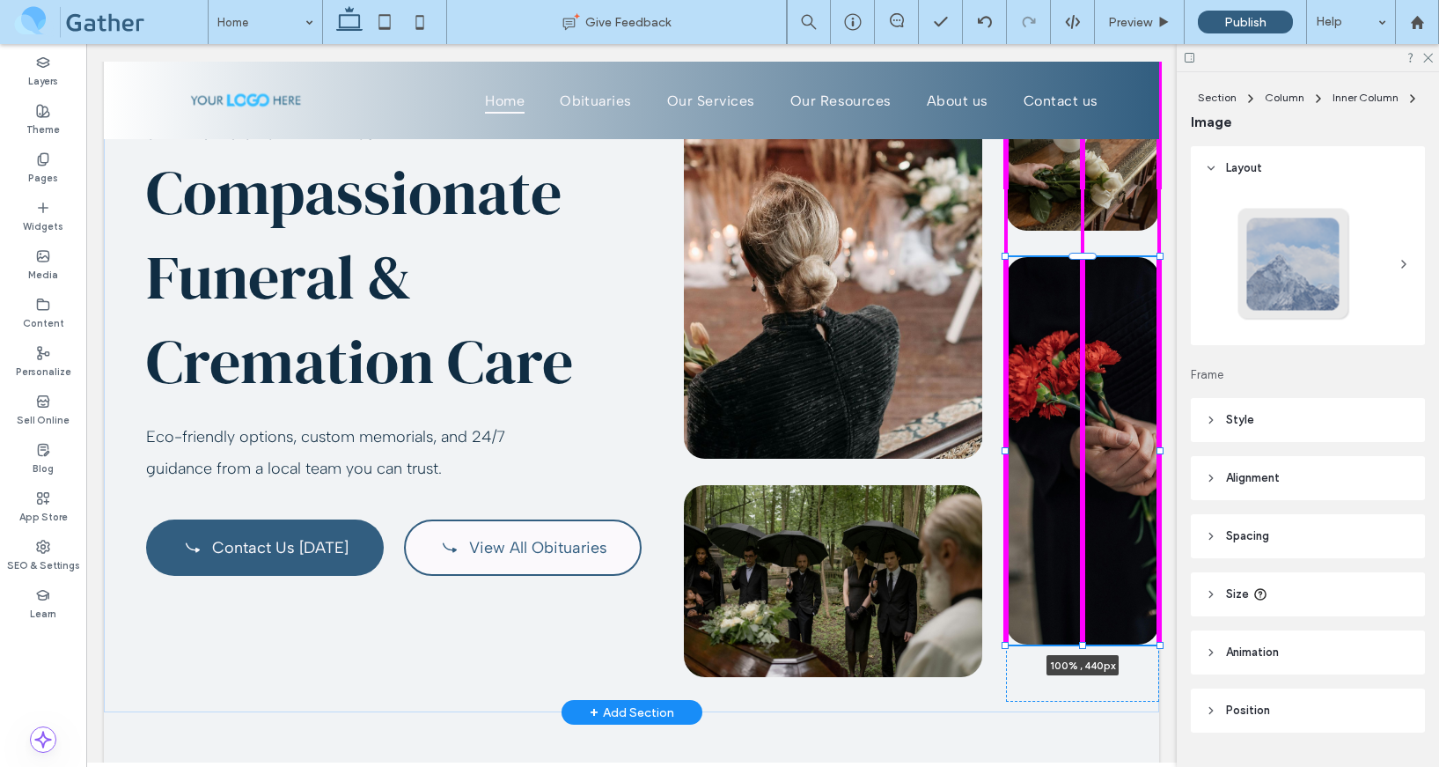
drag, startPoint x: 1084, startPoint y: 686, endPoint x: 1090, endPoint y: 644, distance: 41.8
click at [1090, 644] on div "Serving Boise & the Treasure Valley Compassionate Funeral & Cremation Care Eco-…" at bounding box center [631, 329] width 1055 height 766
type input "***"
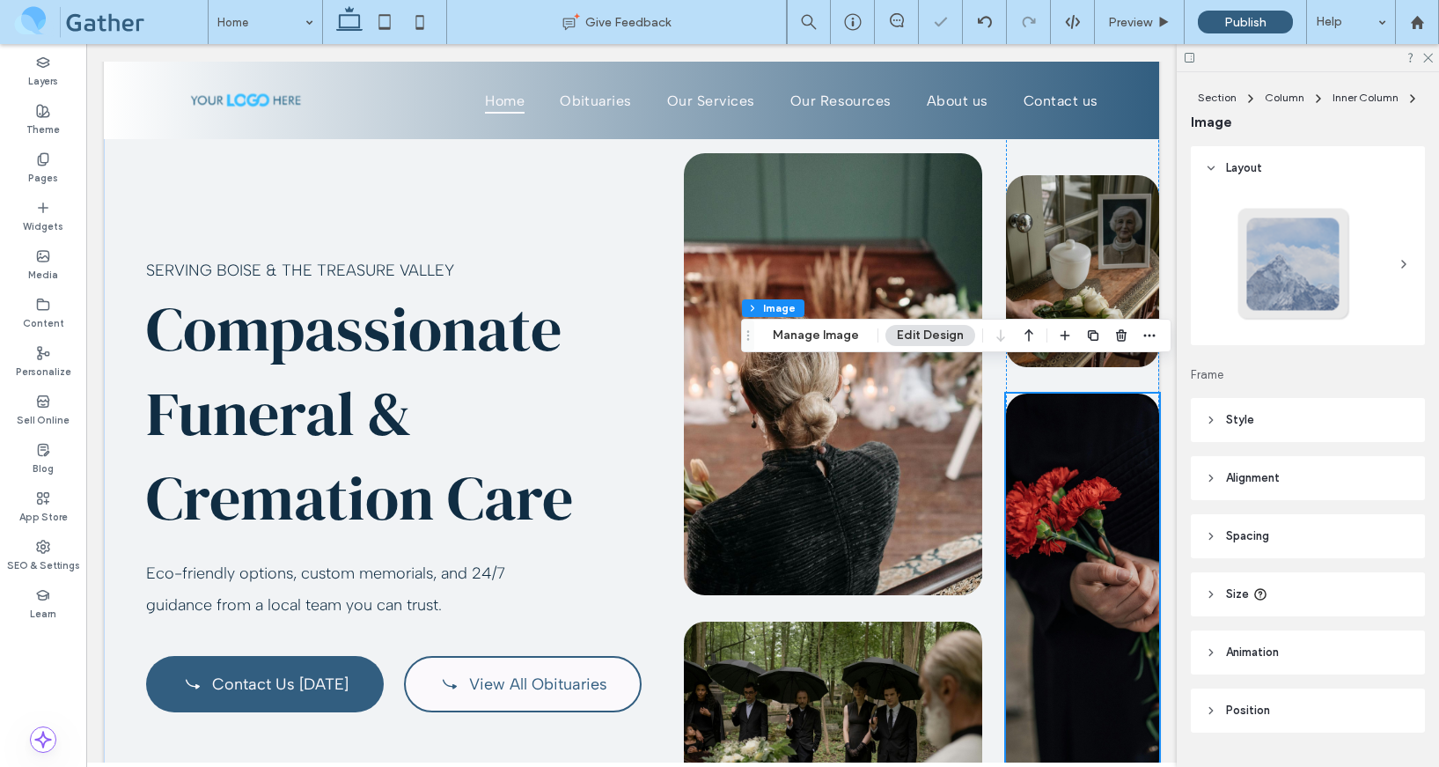
scroll to position [0, 0]
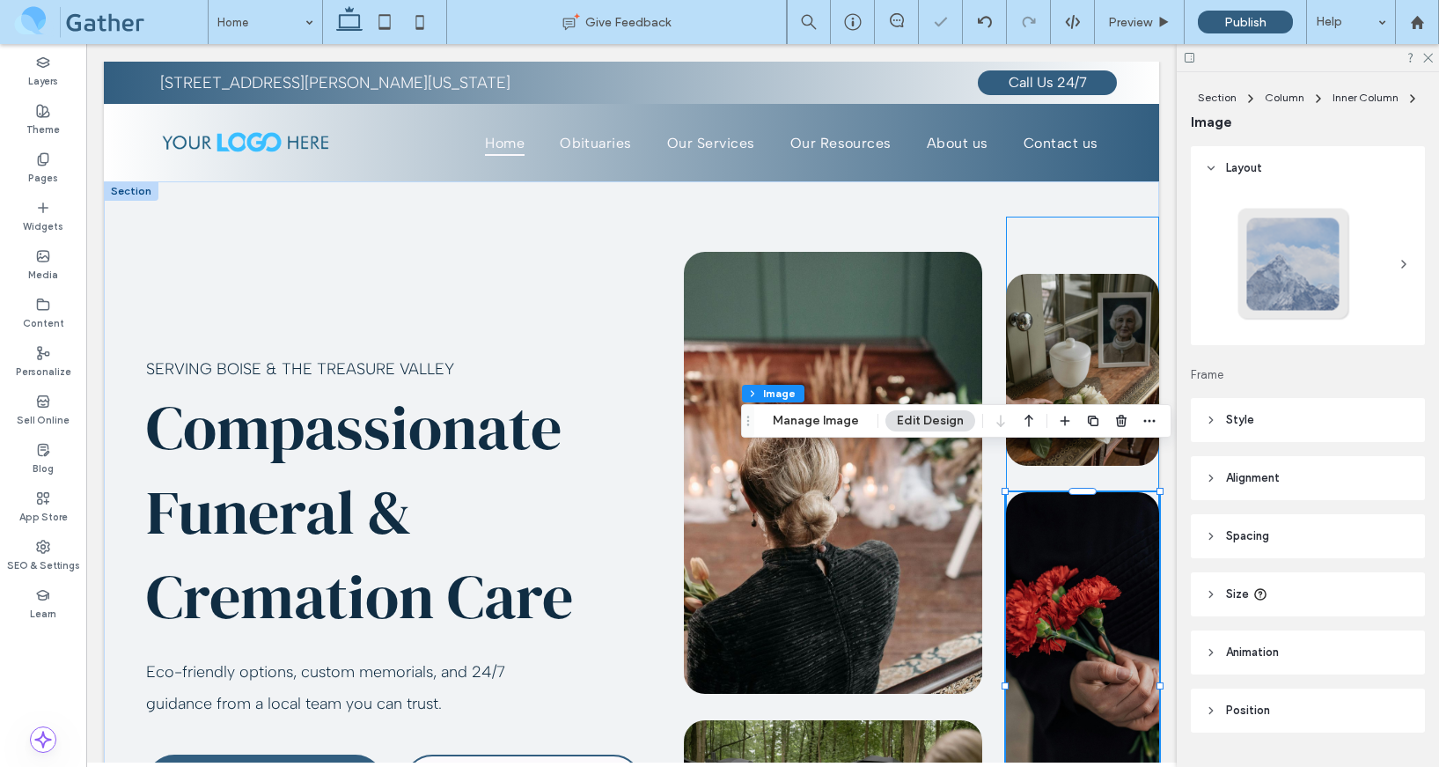
click at [1044, 235] on div "100% , 440px" at bounding box center [1082, 577] width 153 height 720
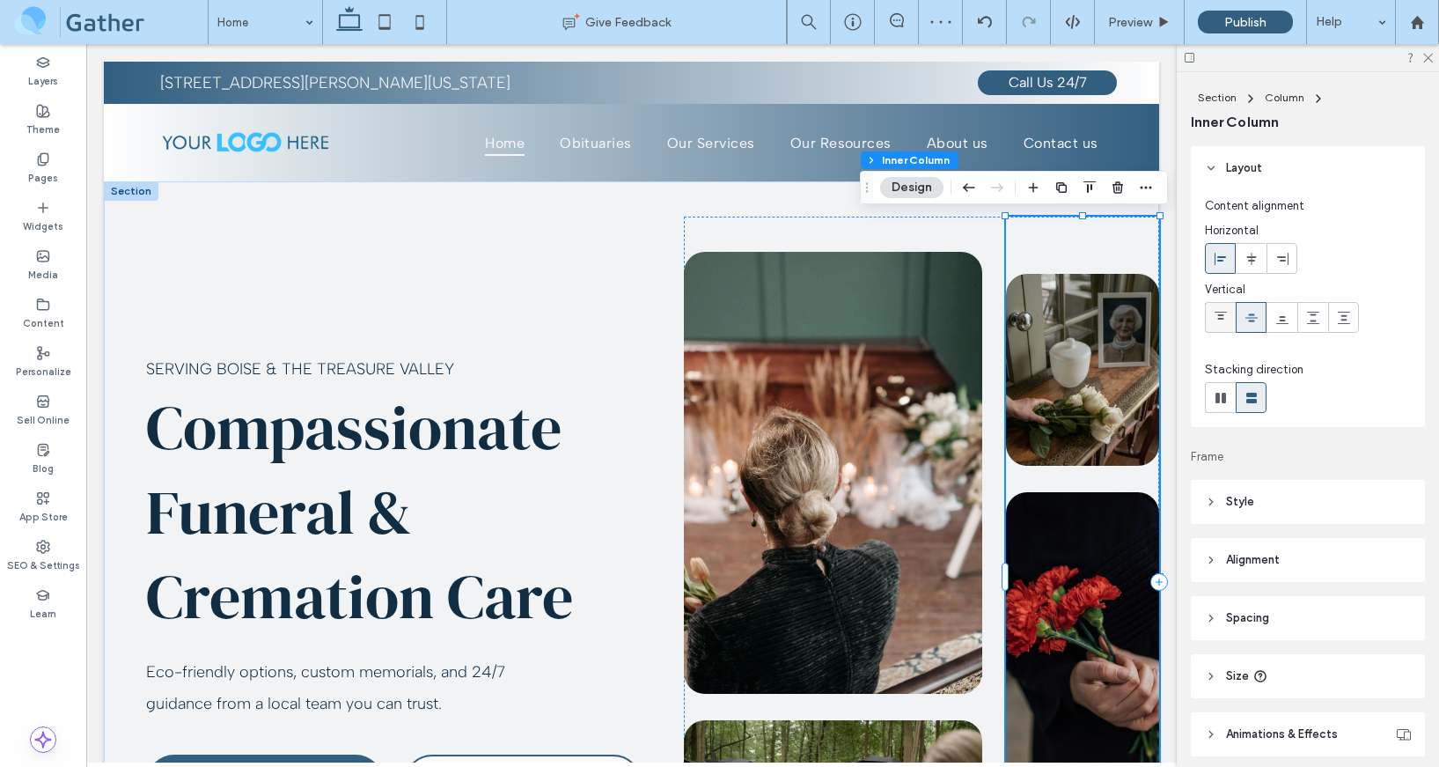
click at [1224, 326] on span at bounding box center [1221, 317] width 14 height 29
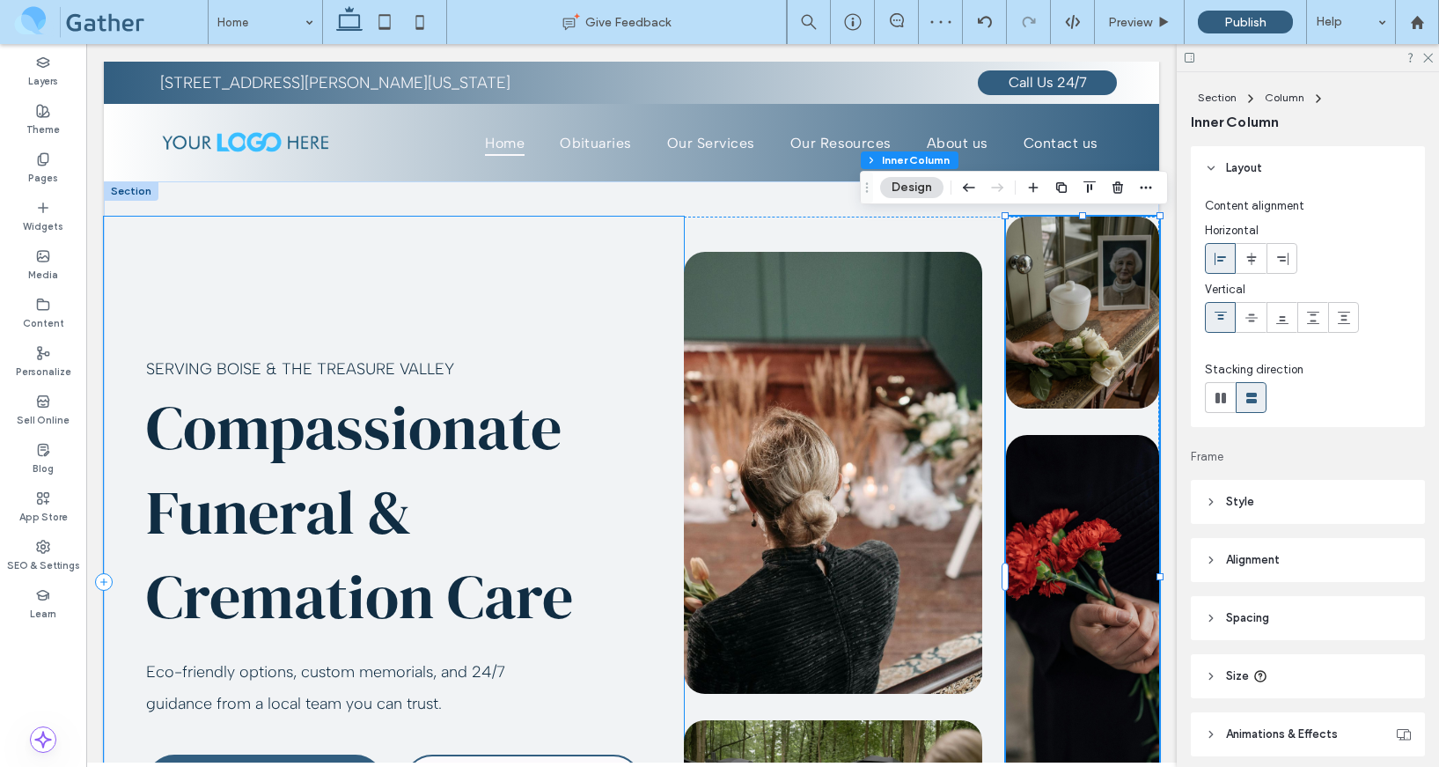
click at [545, 242] on div "Serving Boise & the Treasure Valley Compassionate Funeral & Cremation Care Eco-…" at bounding box center [394, 582] width 580 height 731
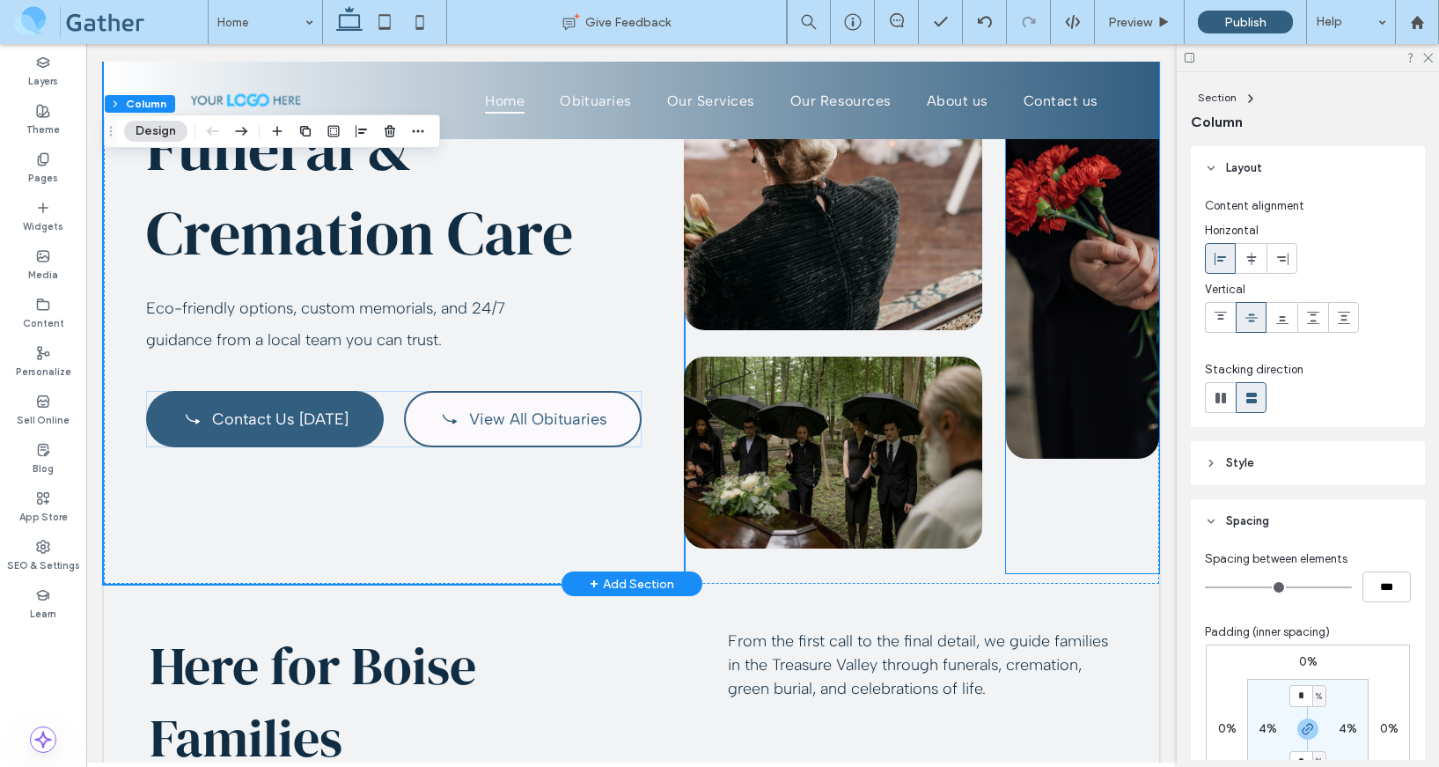
scroll to position [335, 0]
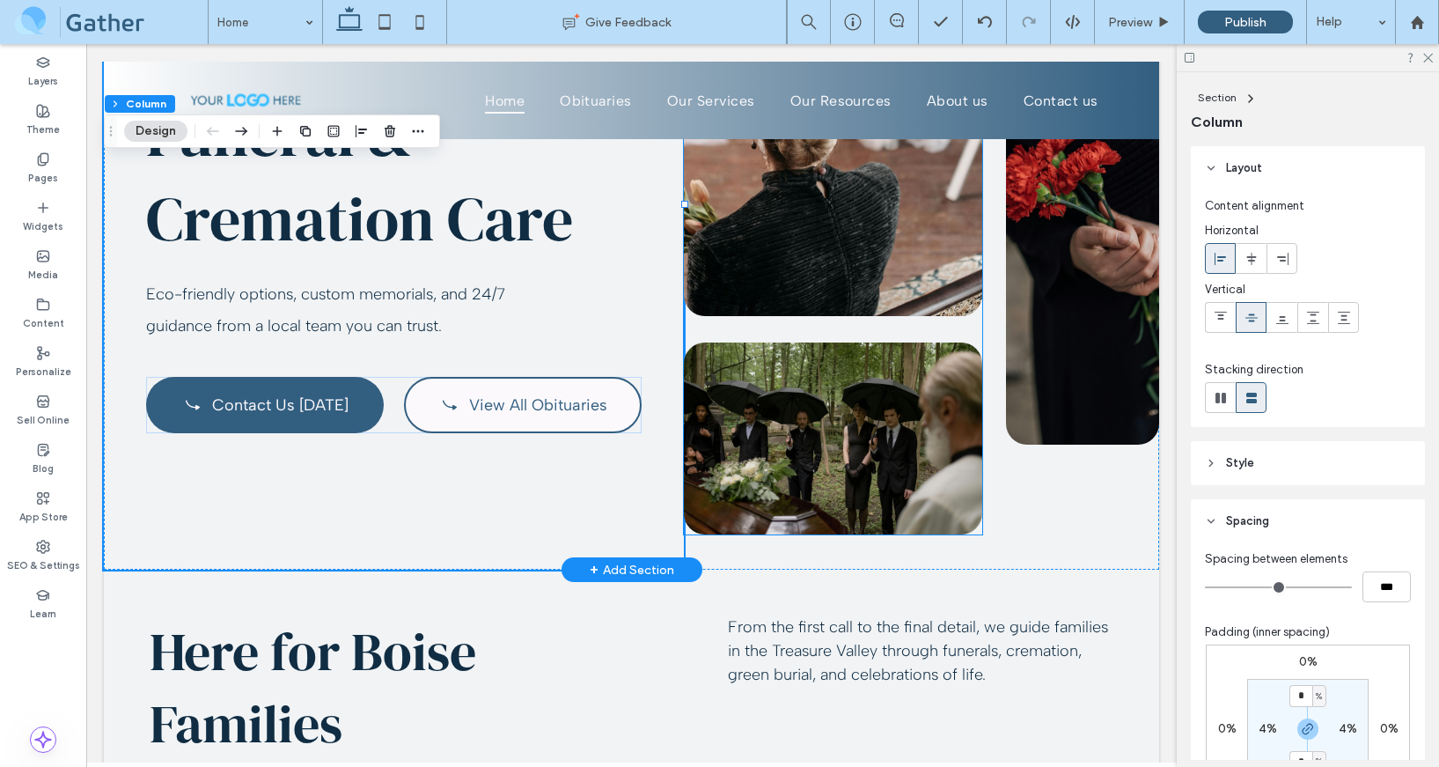
click at [940, 283] on img at bounding box center [833, 95] width 298 height 442
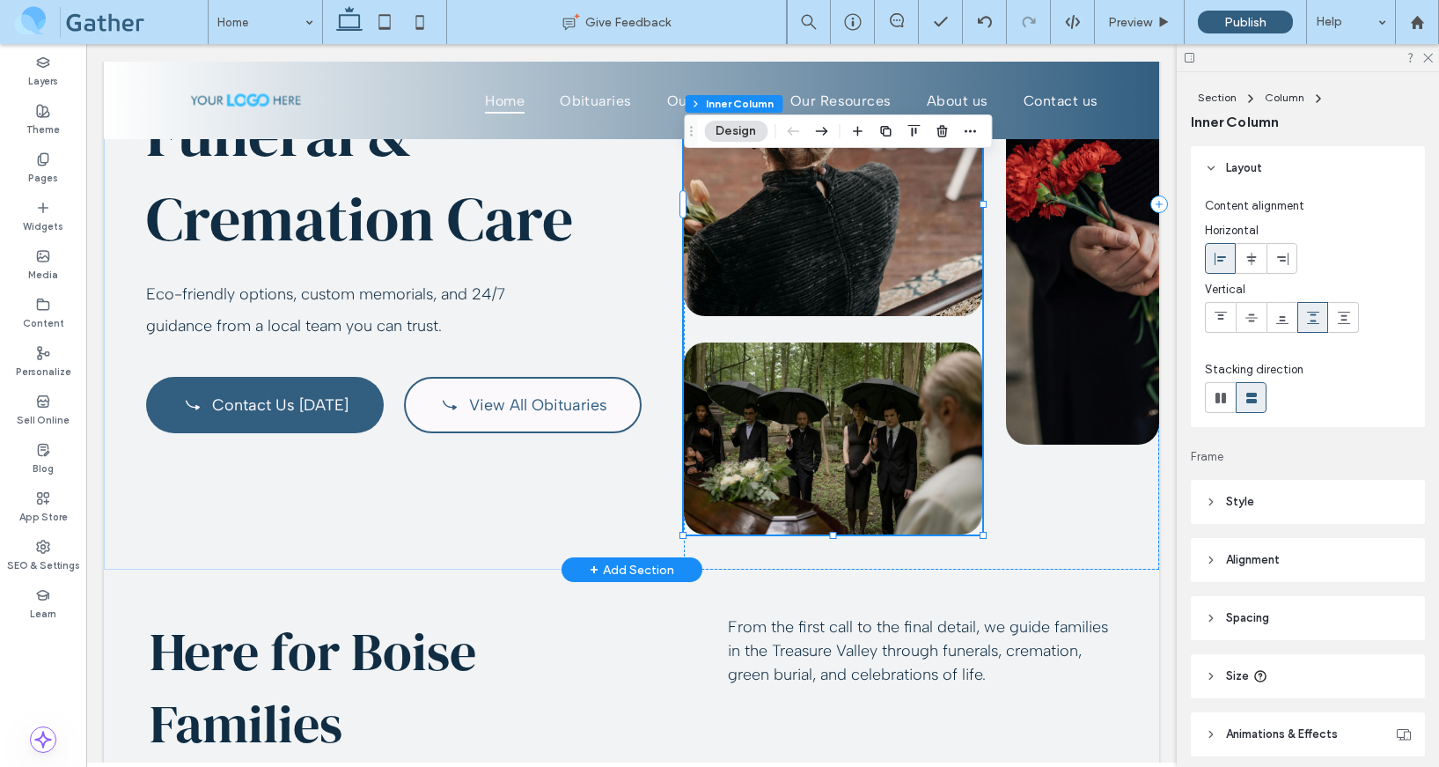
click at [881, 274] on img at bounding box center [833, 95] width 298 height 442
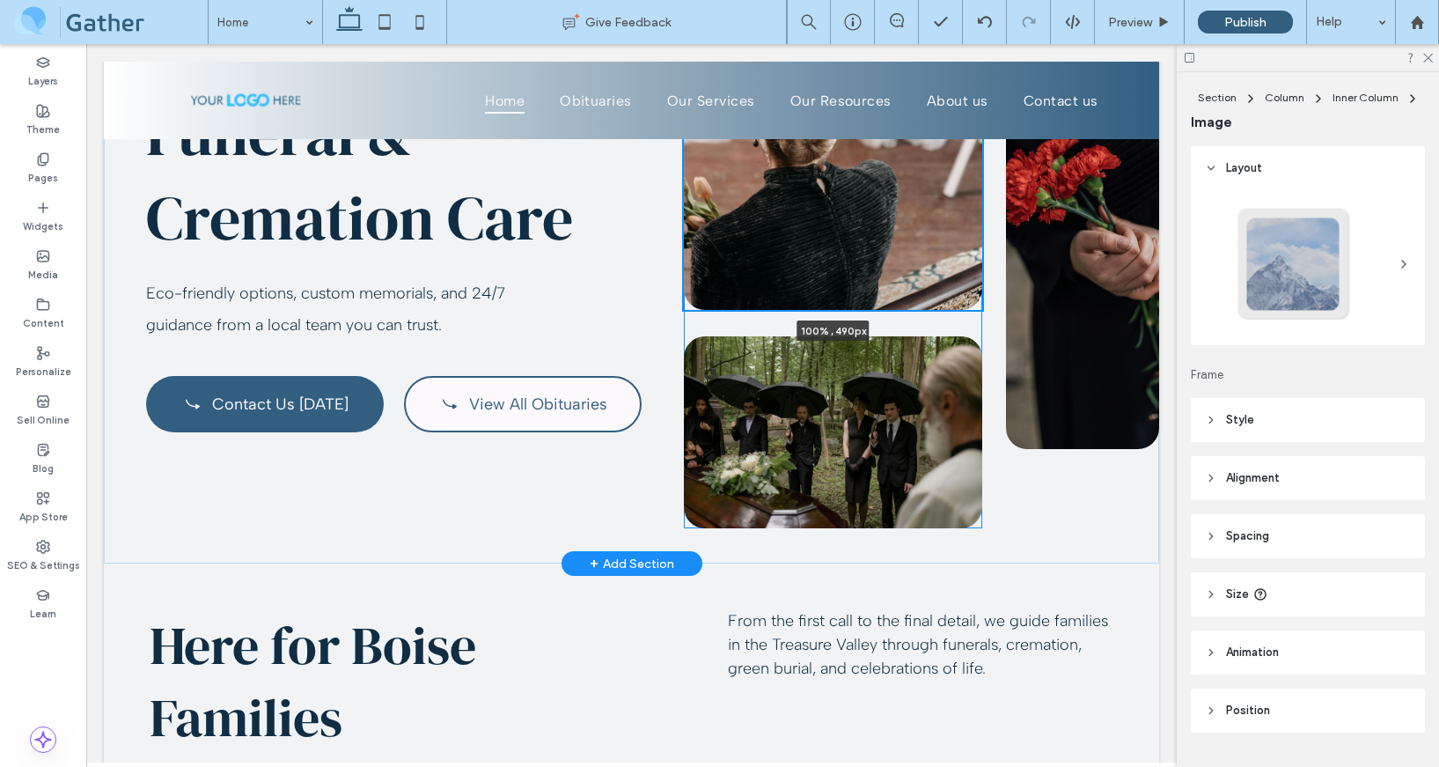
scroll to position [330, 0]
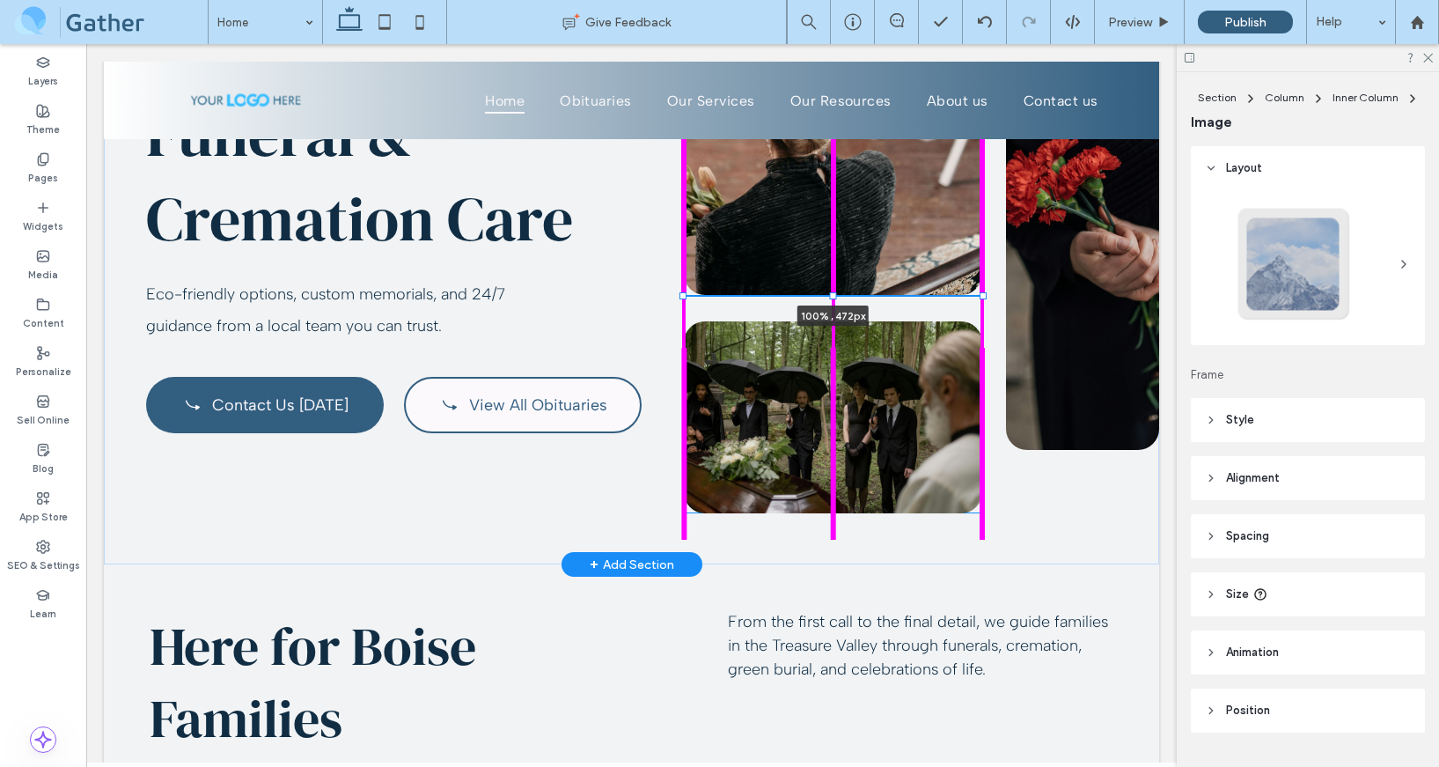
drag, startPoint x: 831, startPoint y: 313, endPoint x: 834, endPoint y: 287, distance: 26.6
click at [834, 287] on div "Serving Boise & the Treasure Valley Compassionate Funeral & Cremation Care Eco-…" at bounding box center [631, 186] width 1055 height 755
type input "***"
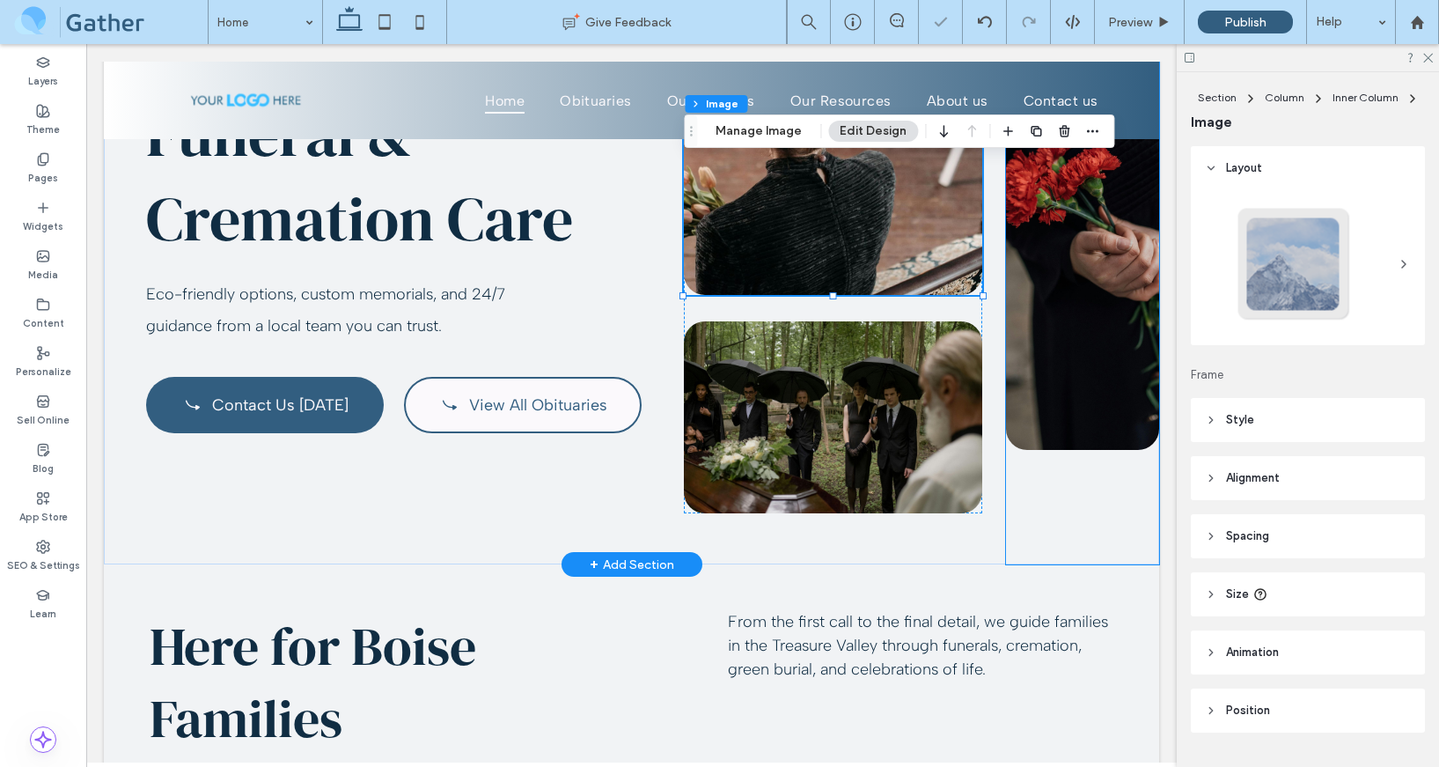
click at [1074, 538] on div at bounding box center [1082, 204] width 153 height 720
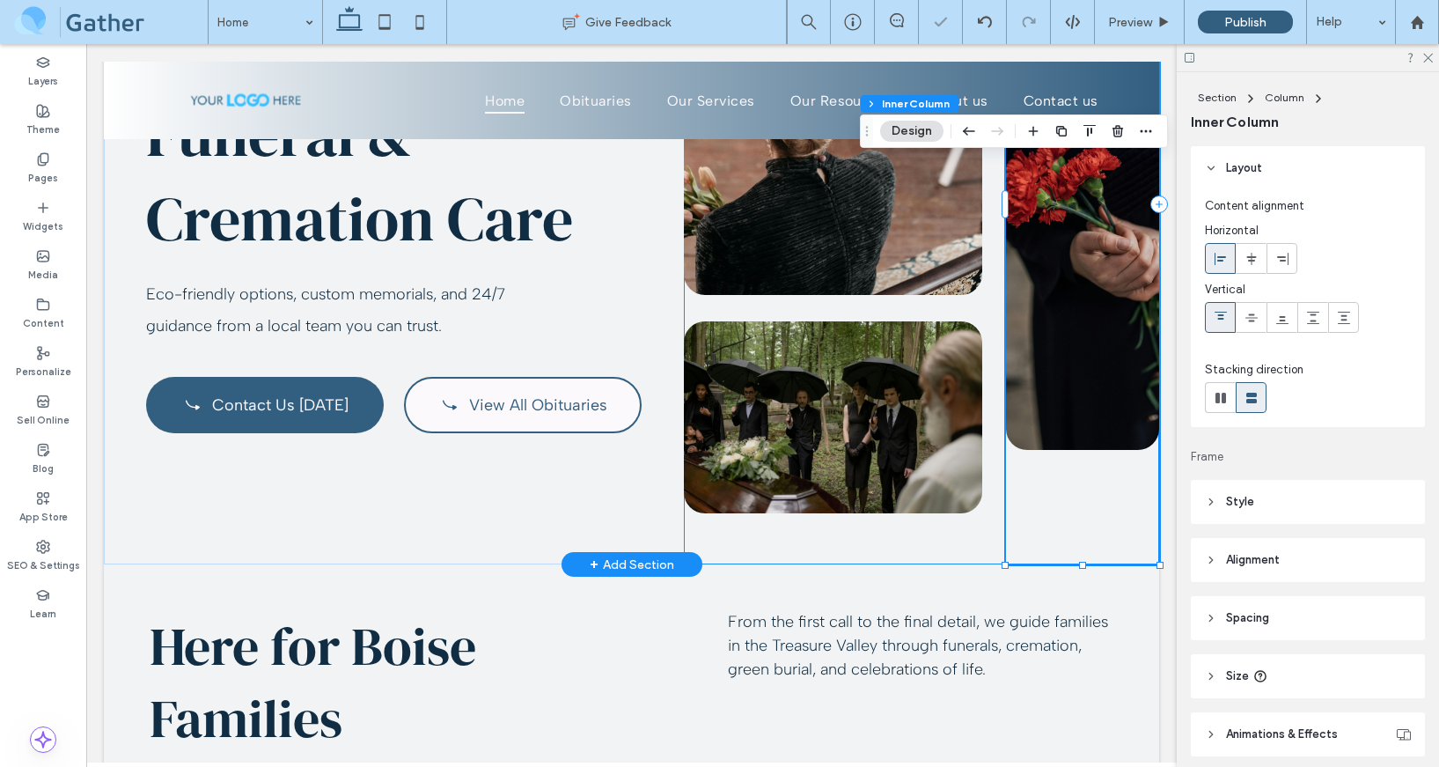
click at [967, 532] on div at bounding box center [921, 204] width 475 height 720
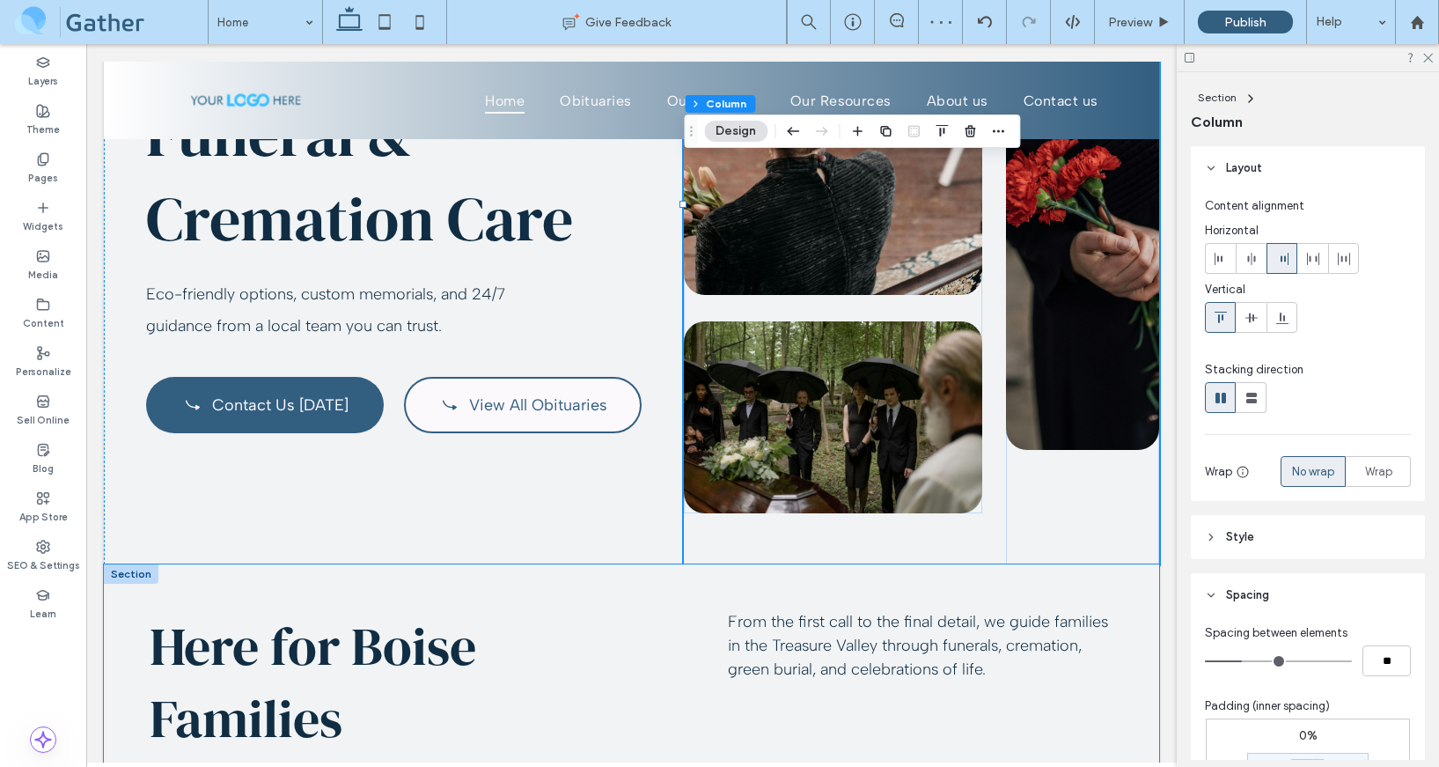
click at [1026, 564] on div "Here for Boise Families From the first call to the final detail, we guide famil…" at bounding box center [631, 682] width 1055 height 236
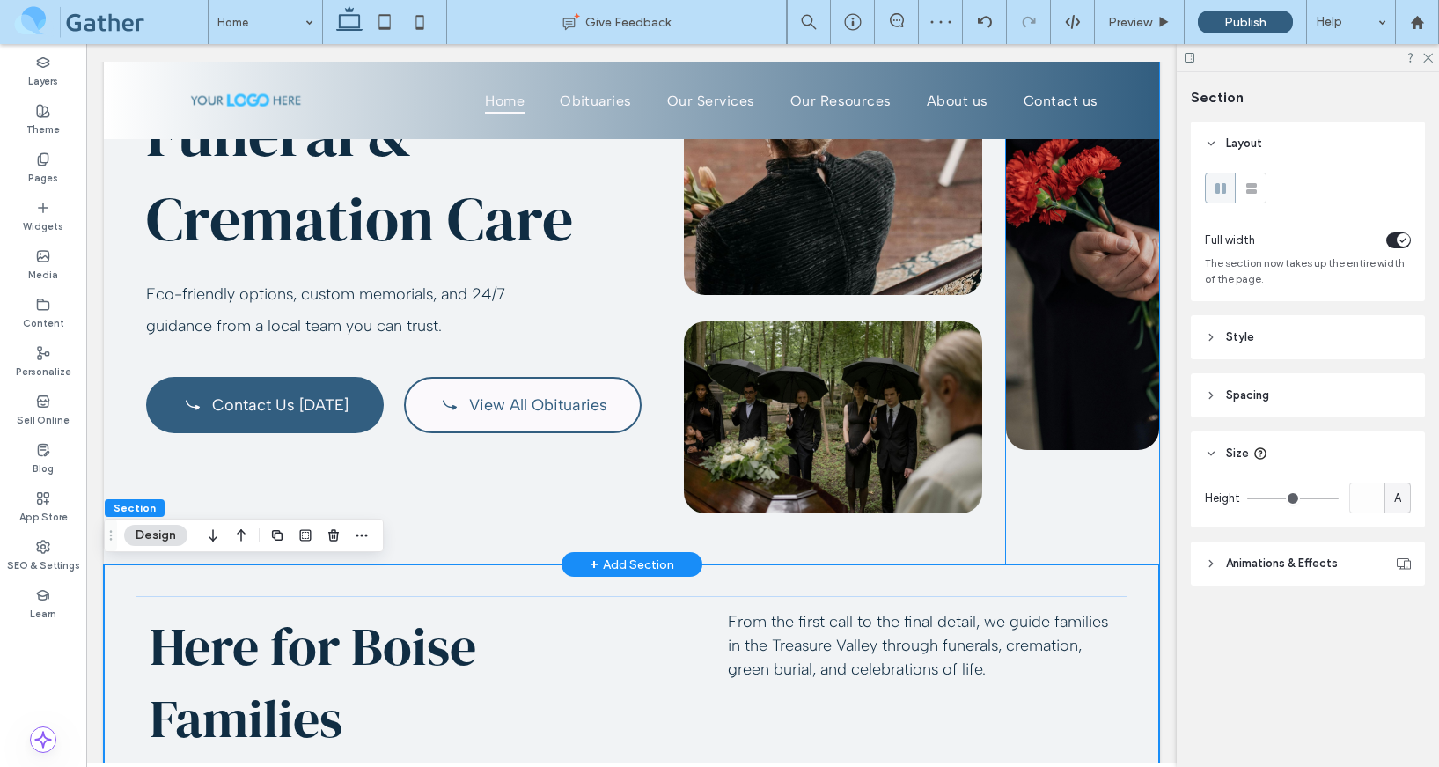
click at [1017, 552] on div at bounding box center [1082, 204] width 153 height 720
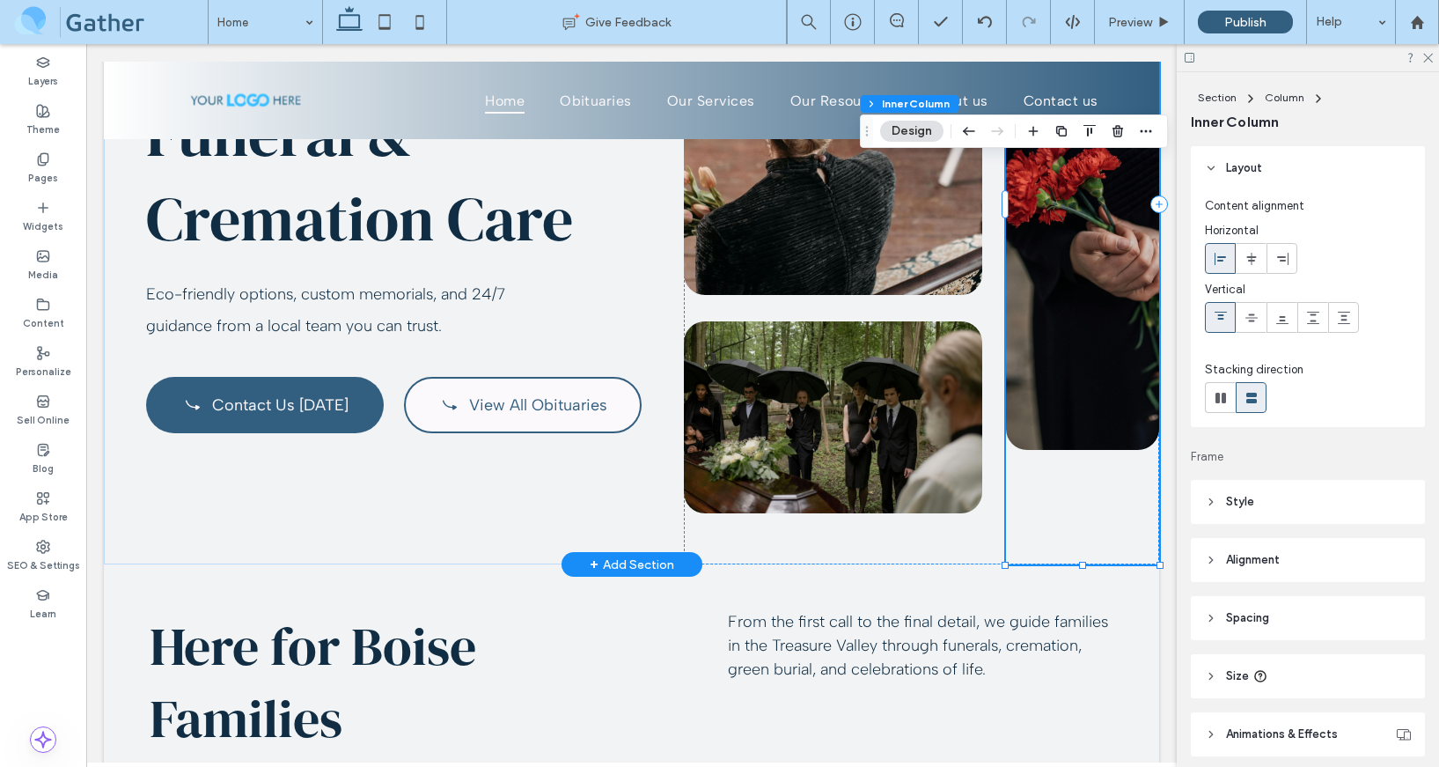
click at [1087, 545] on div at bounding box center [1082, 204] width 153 height 720
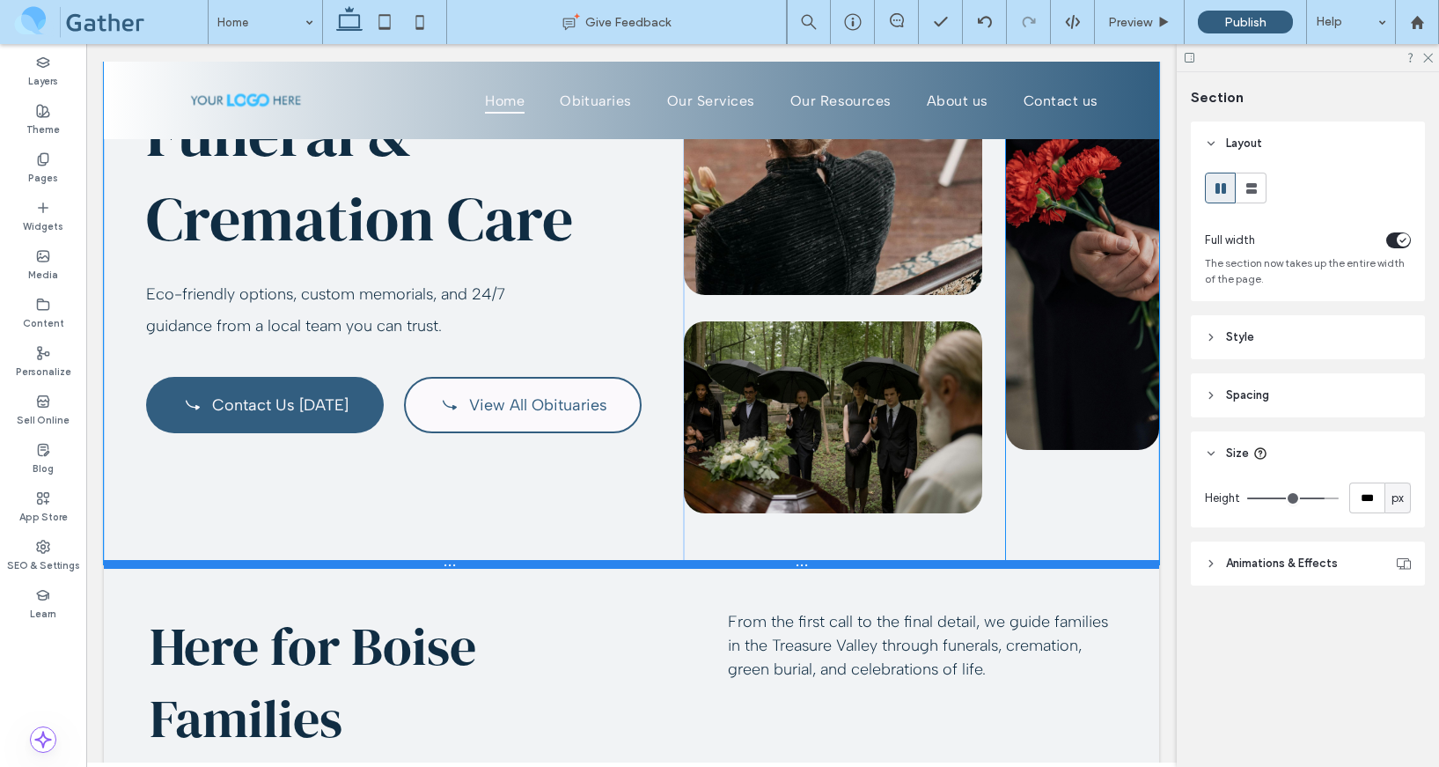
click at [1083, 567] on div at bounding box center [631, 564] width 1055 height 9
type input "***"
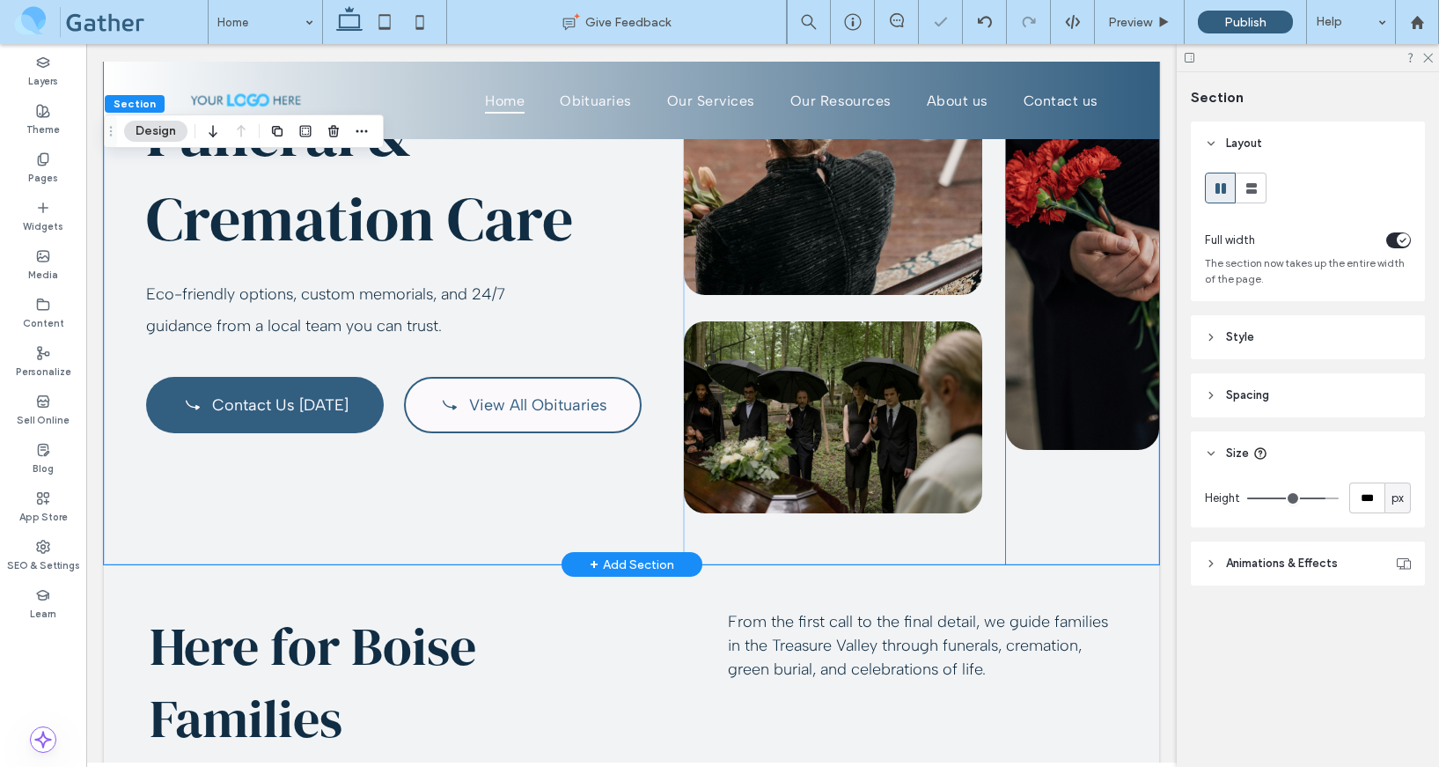
click at [1083, 526] on div at bounding box center [1082, 204] width 153 height 720
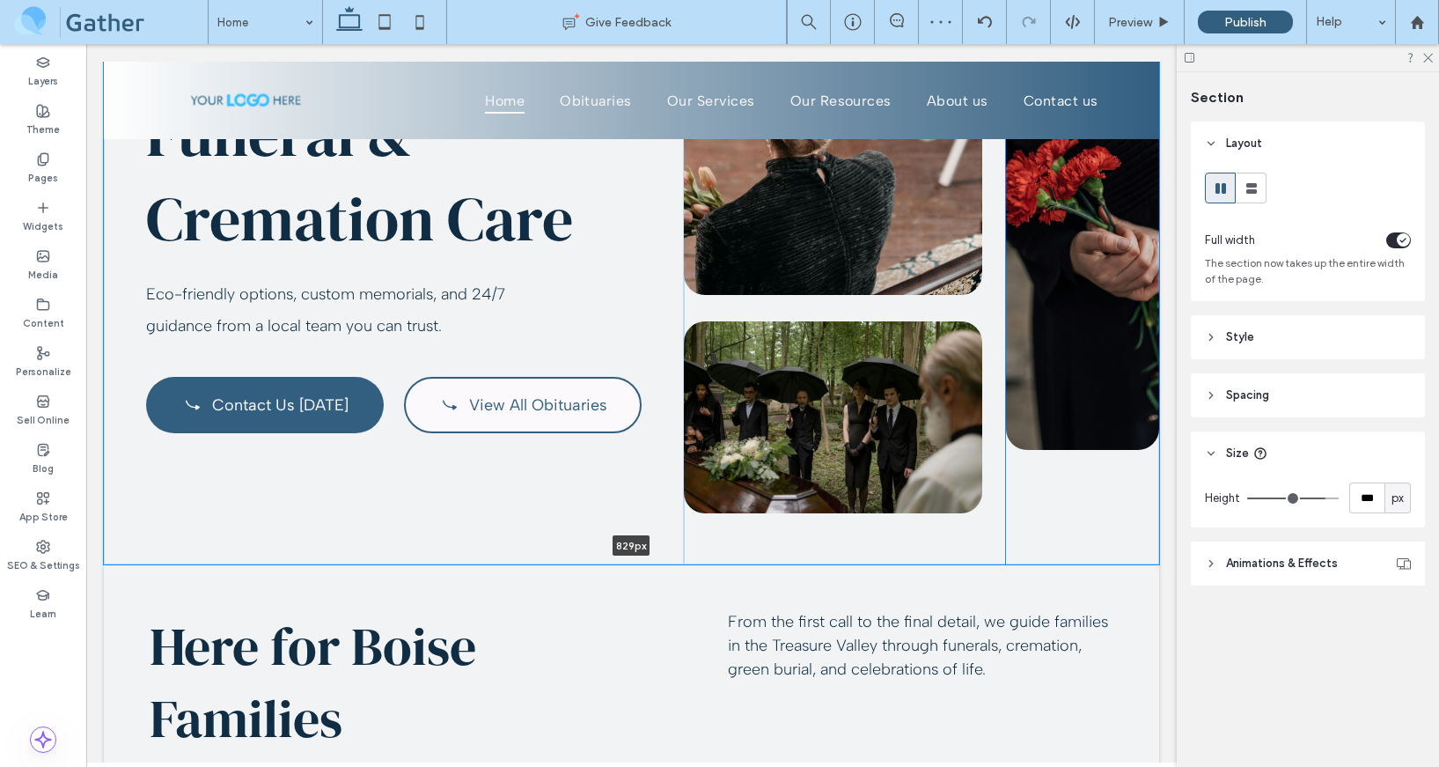
drag, startPoint x: 1083, startPoint y: 562, endPoint x: 1084, endPoint y: 536, distance: 25.5
click at [1084, 536] on div "Serving Boise & the Treasure Valley Compassionate Funeral & Cremation Care Eco-…" at bounding box center [631, 186] width 1055 height 755
type input "***"
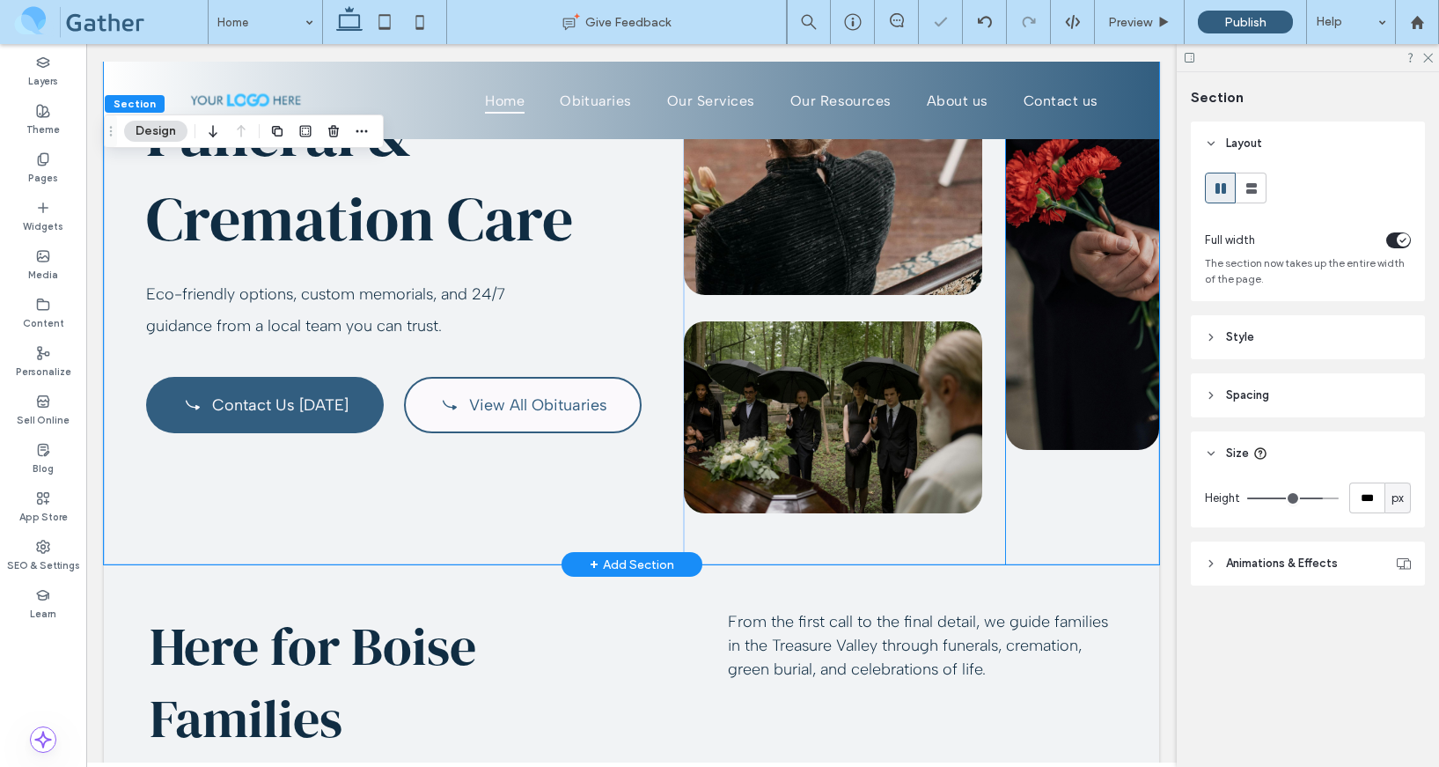
click at [1084, 536] on div at bounding box center [1082, 204] width 153 height 720
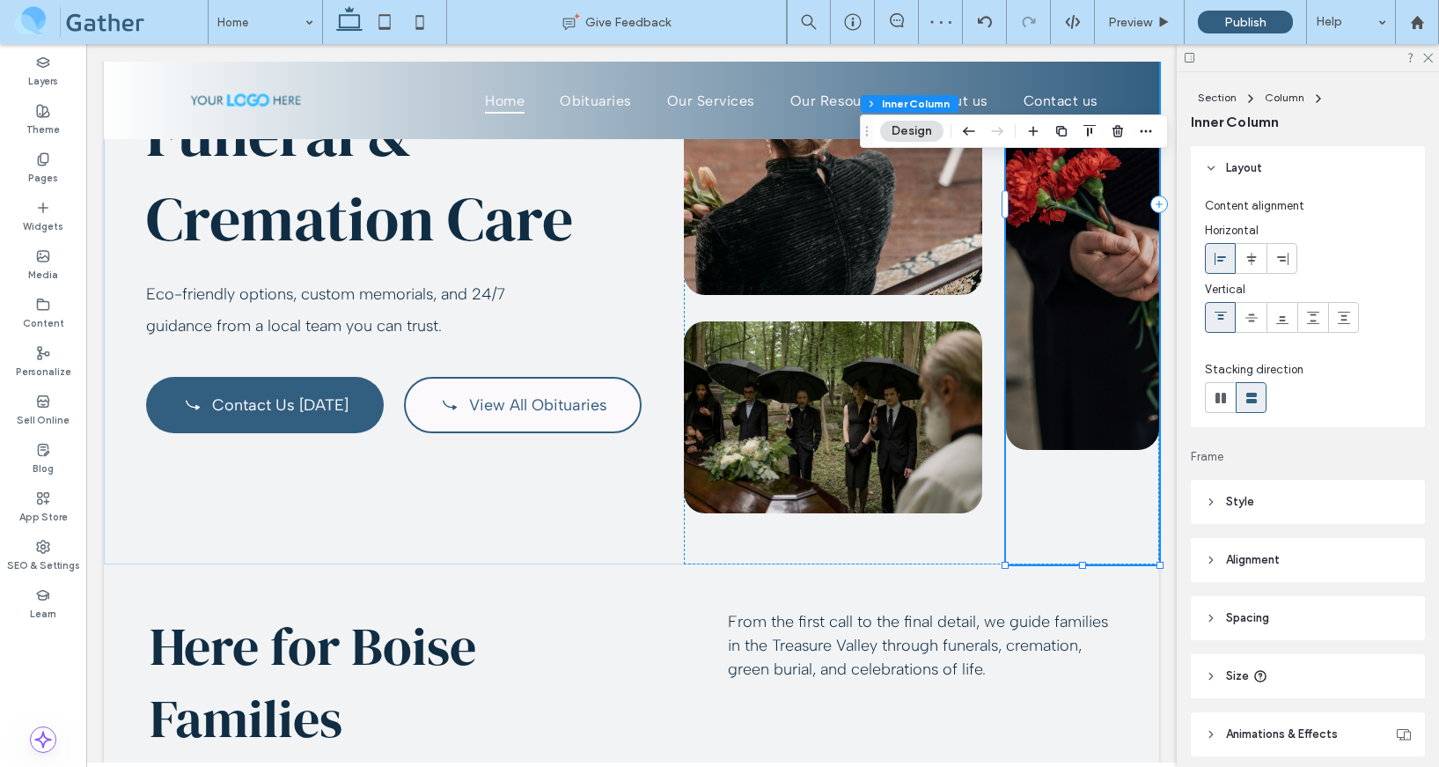
click at [1260, 673] on icon at bounding box center [1261, 676] width 14 height 14
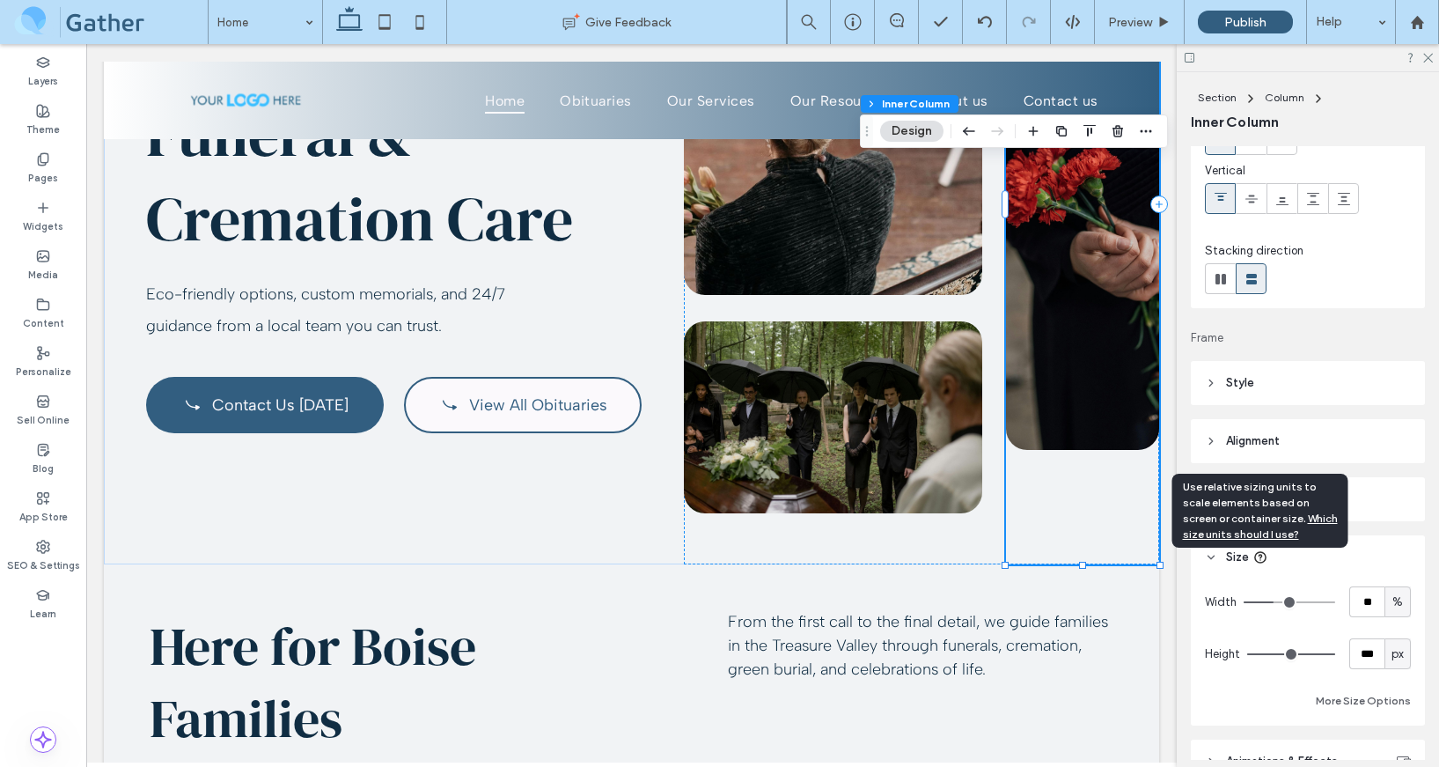
scroll to position [128, 0]
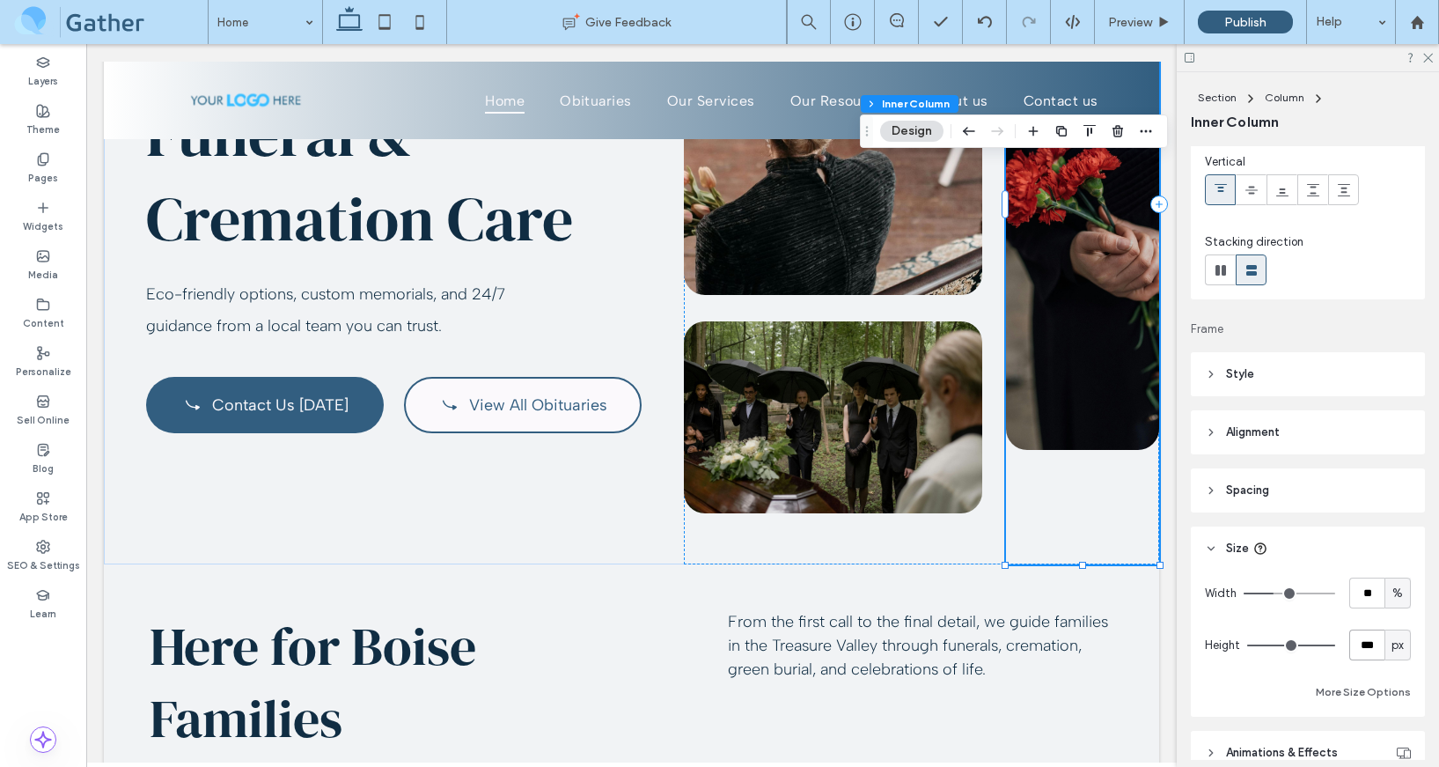
click at [1371, 636] on input "***" at bounding box center [1366, 644] width 35 height 31
type input "***"
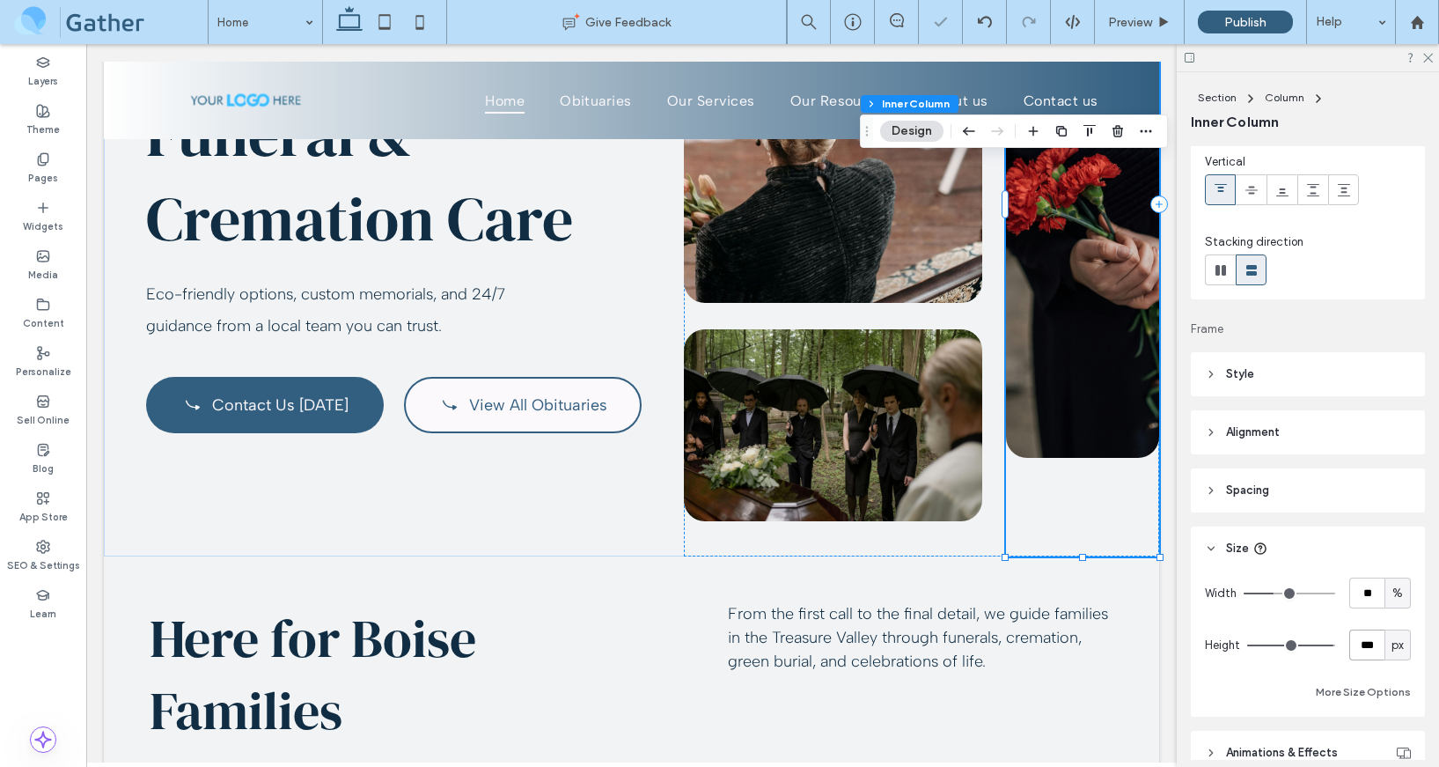
click at [1357, 646] on input "***" at bounding box center [1366, 644] width 35 height 31
type input "***"
click at [948, 544] on div at bounding box center [921, 204] width 475 height 704
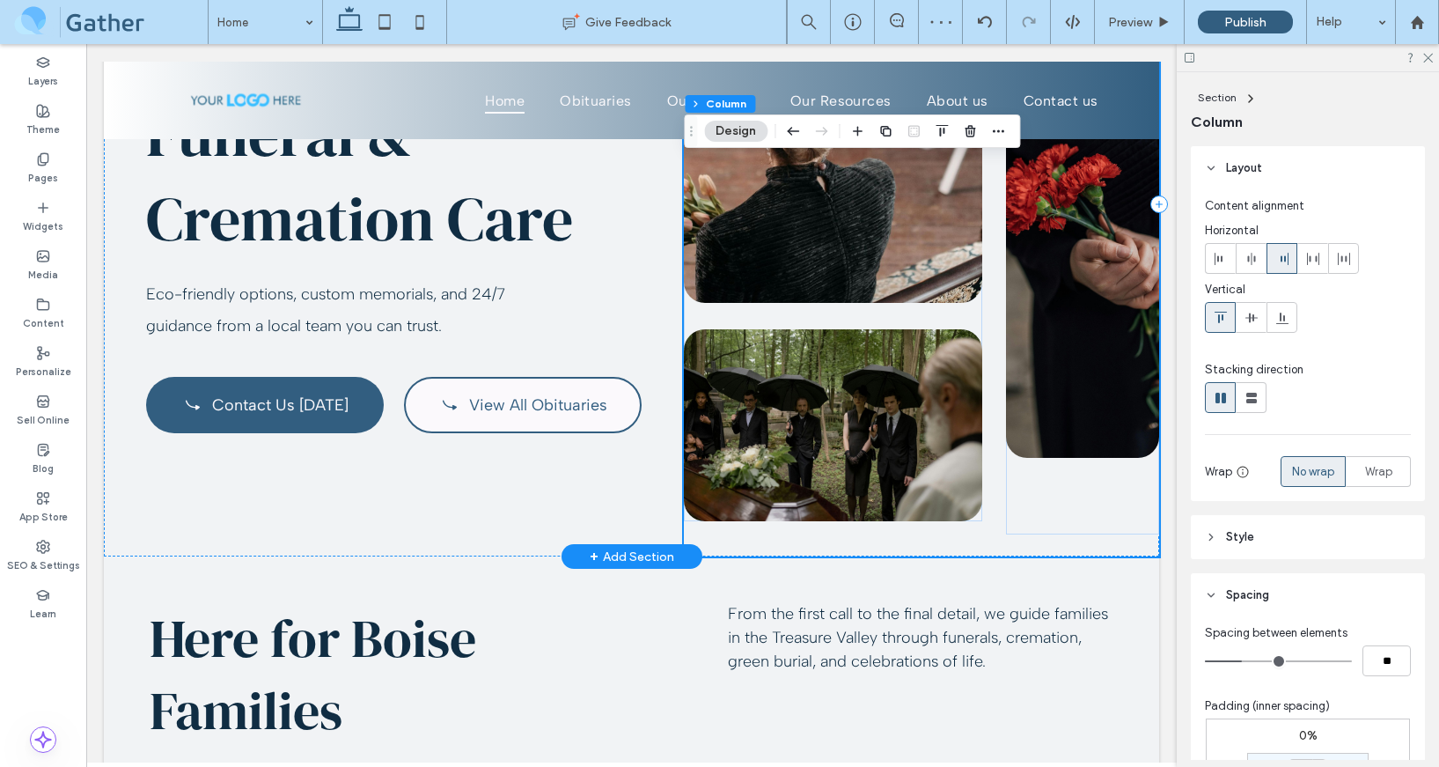
scroll to position [312, 0]
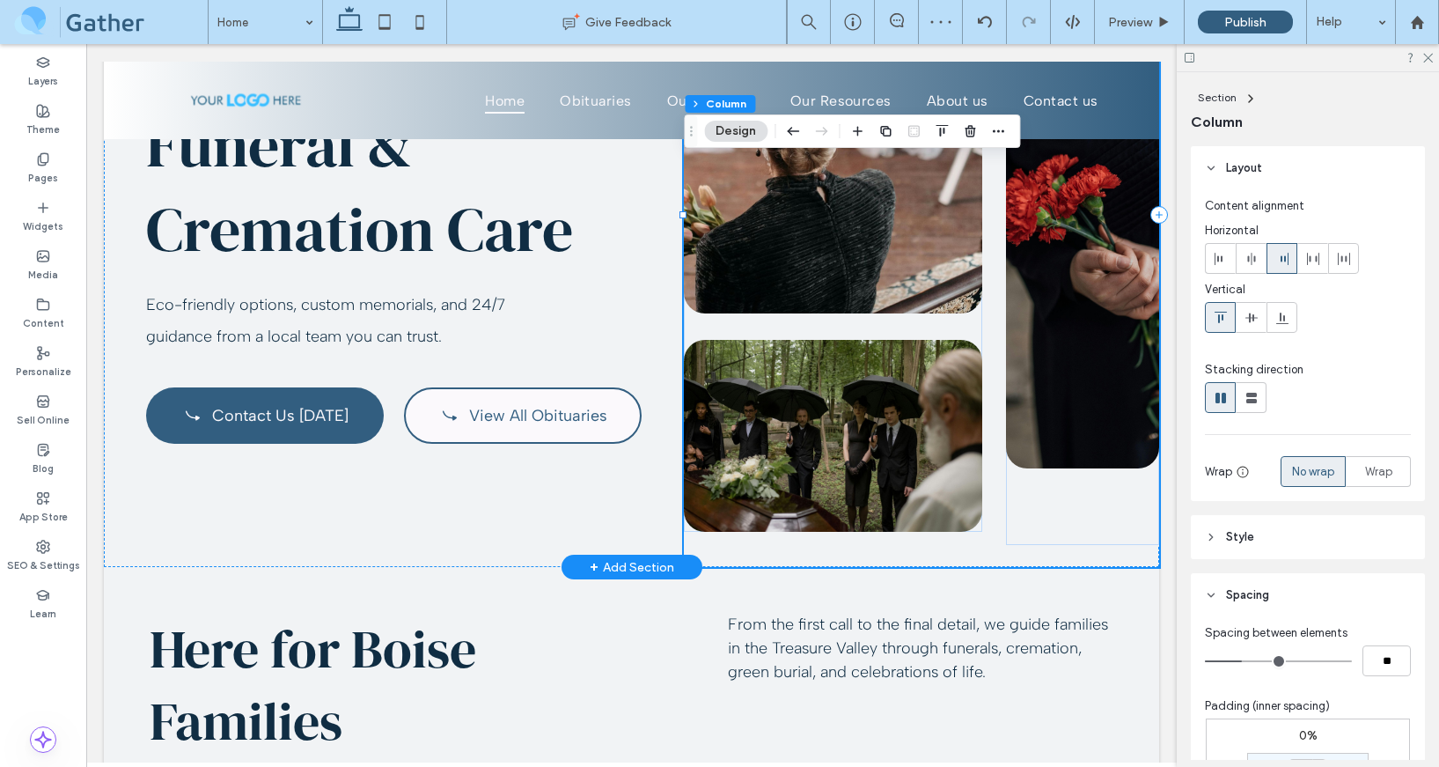
click at [1019, 547] on div at bounding box center [921, 215] width 475 height 704
click at [1027, 541] on div at bounding box center [1082, 204] width 153 height 682
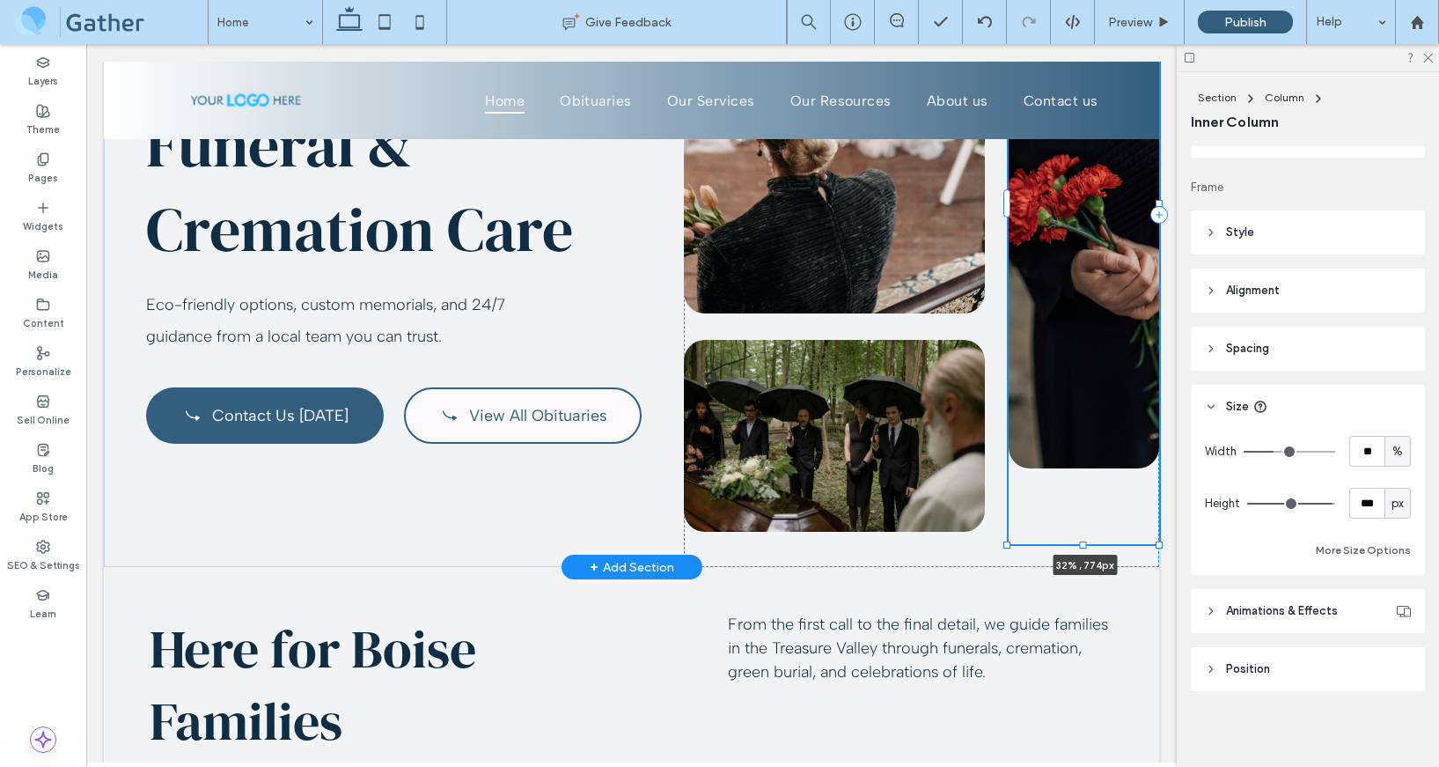
scroll to position [271, 0]
drag, startPoint x: 1084, startPoint y: 545, endPoint x: 1084, endPoint y: 532, distance: 13.2
click at [1084, 532] on div at bounding box center [1083, 532] width 7 height 7
type input "***"
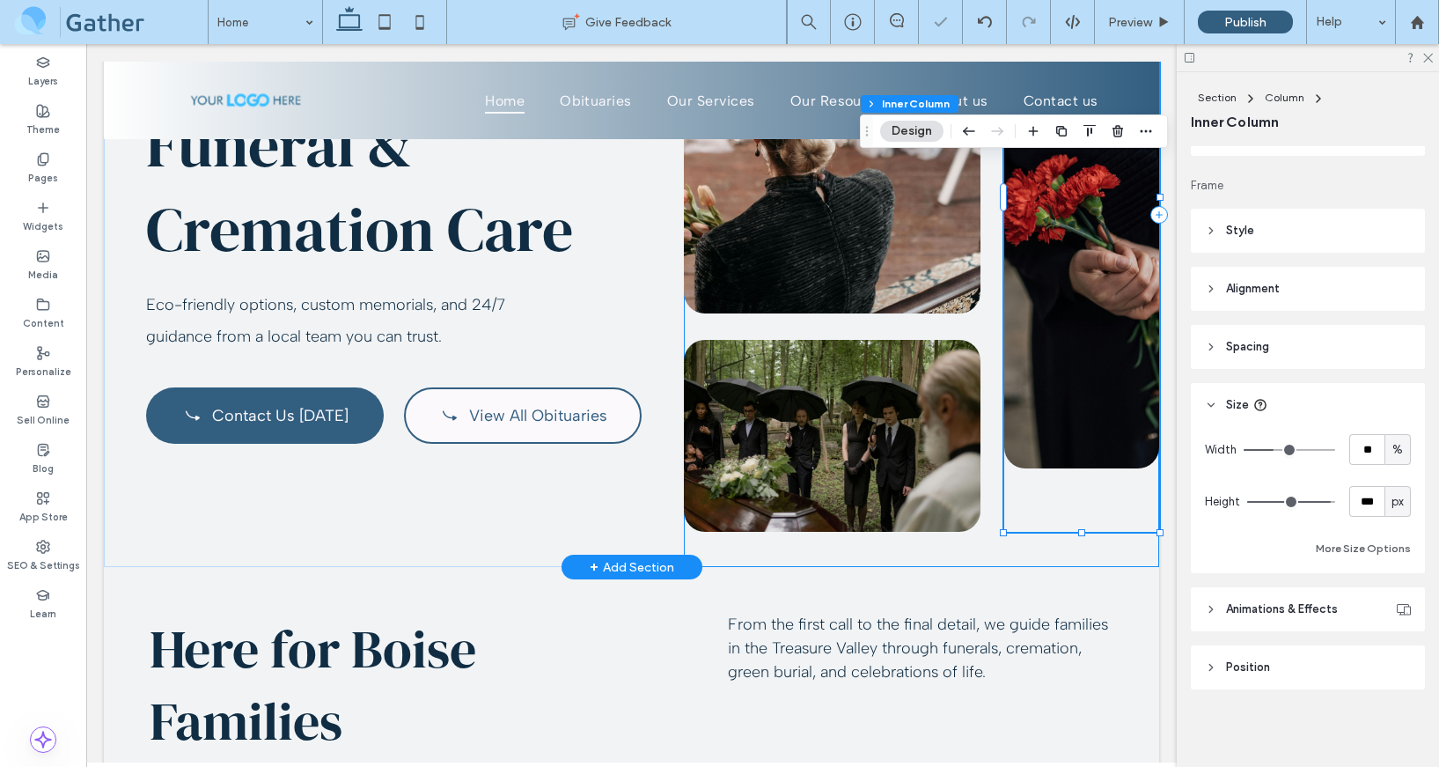
click at [960, 549] on div "32% , 760px" at bounding box center [921, 215] width 475 height 704
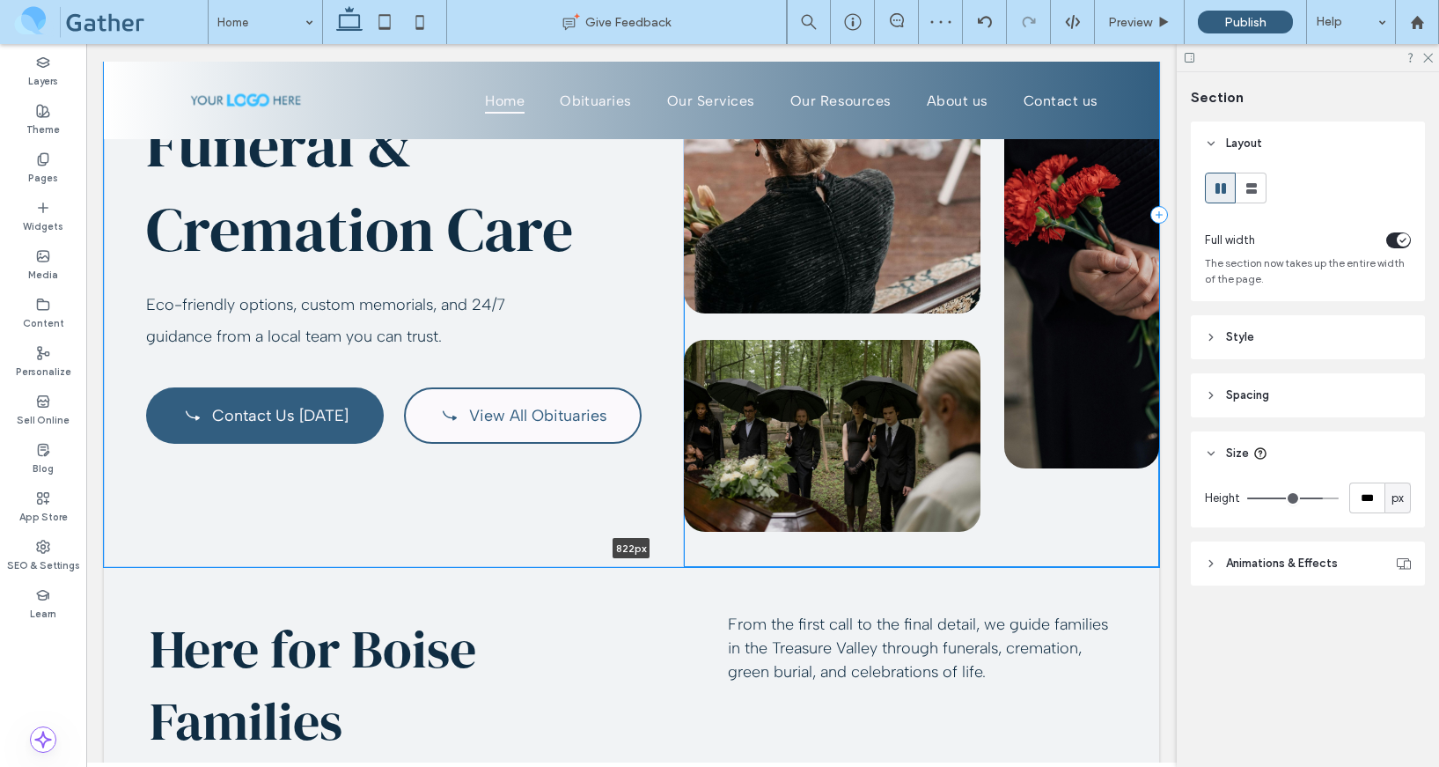
drag, startPoint x: 981, startPoint y: 566, endPoint x: 981, endPoint y: 550, distance: 15.8
click at [981, 550] on div "Serving Boise & the Treasure Valley Compassionate Funeral & Cremation Care Eco-…" at bounding box center [631, 196] width 1055 height 739
type input "***"
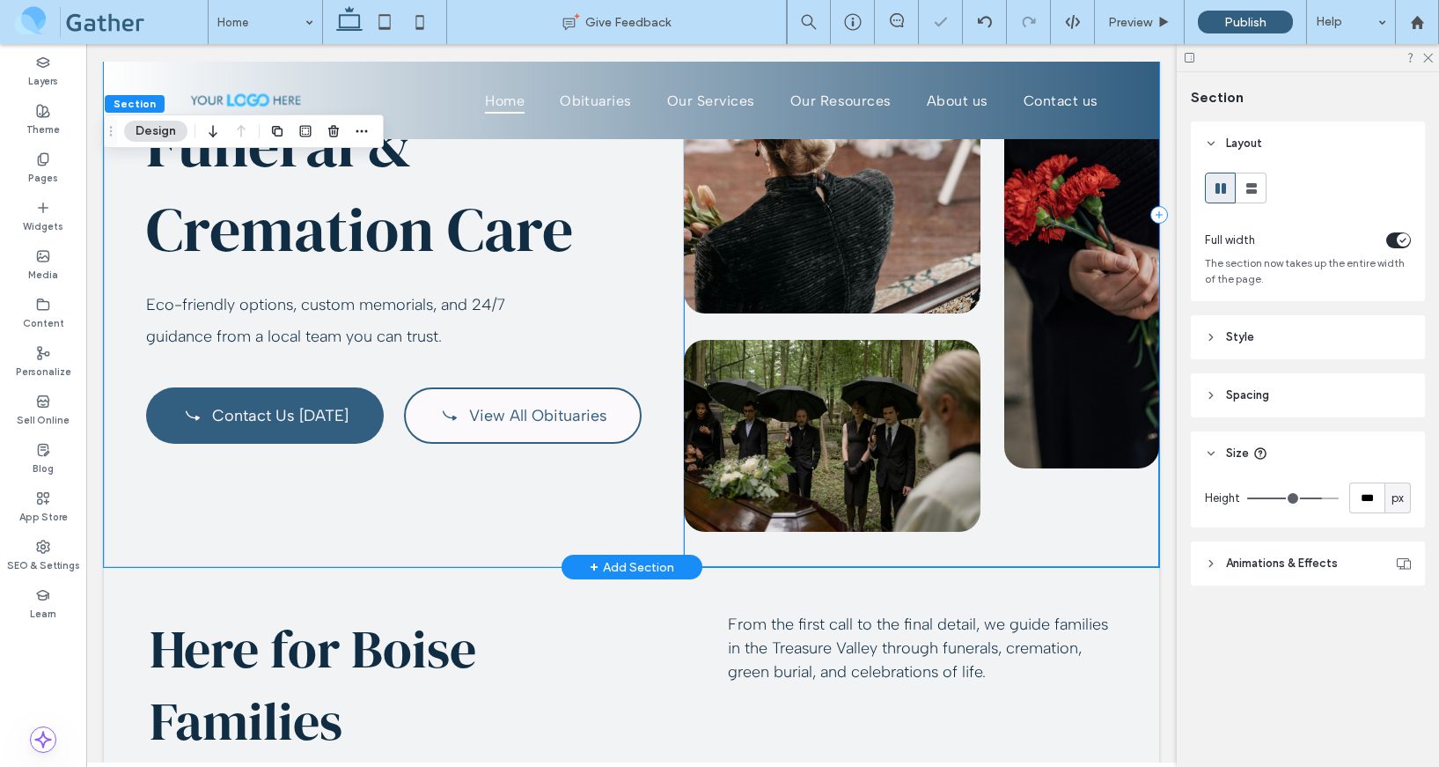
click at [724, 539] on div at bounding box center [921, 215] width 475 height 704
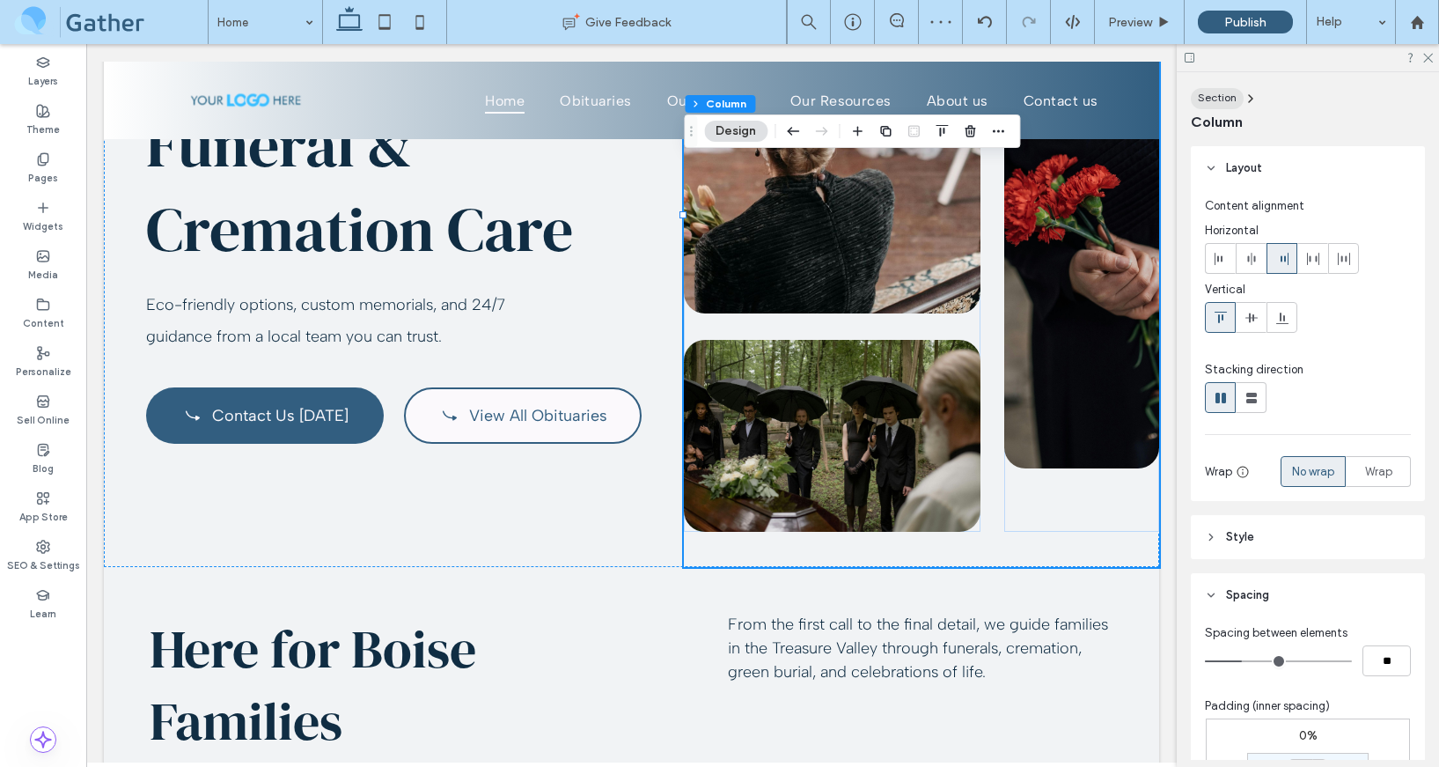
click at [1221, 100] on span "Section" at bounding box center [1217, 97] width 39 height 13
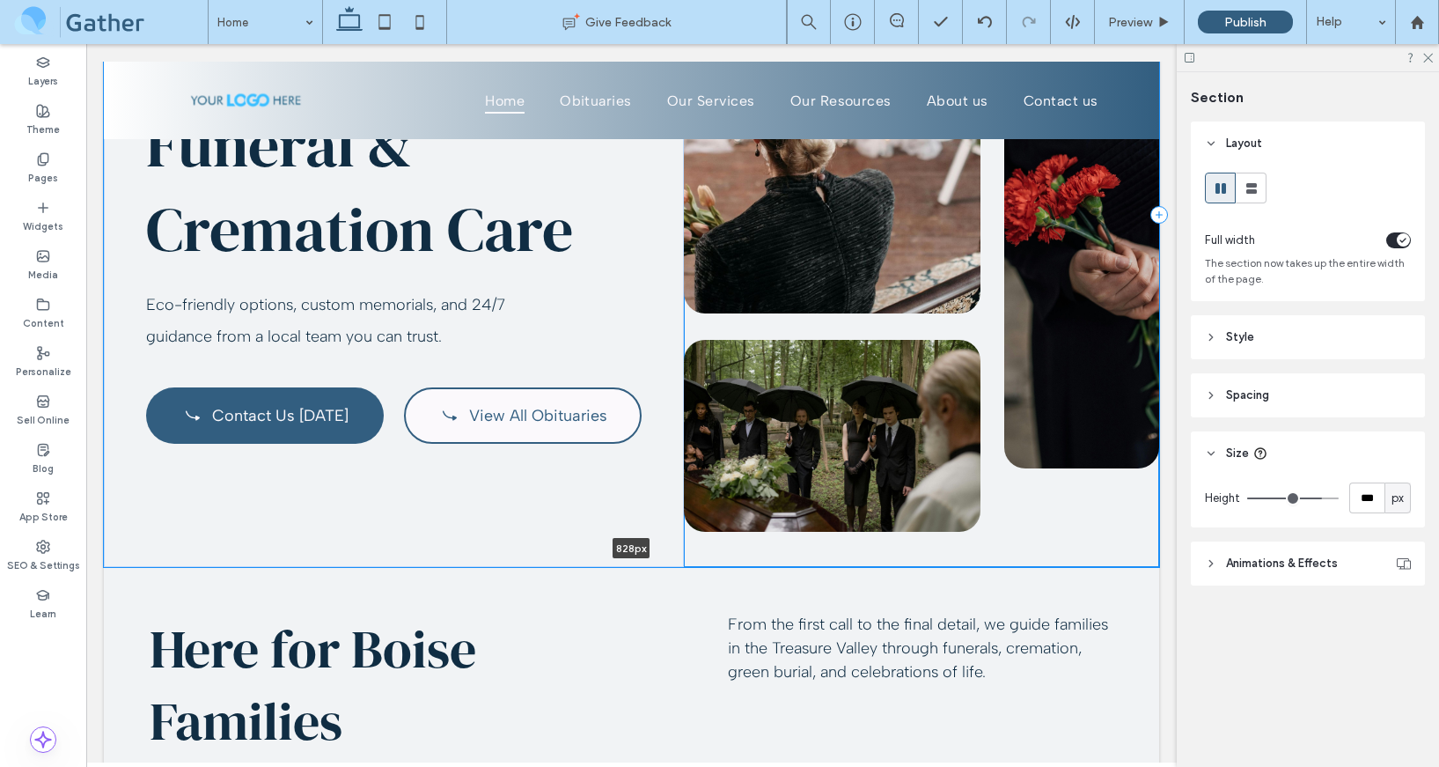
drag, startPoint x: 814, startPoint y: 566, endPoint x: 819, endPoint y: 532, distance: 34.6
click at [819, 532] on div "Serving Boise & the Treasure Valley Compassionate Funeral & Cremation Care Eco-…" at bounding box center [631, 196] width 1055 height 739
type input "***"
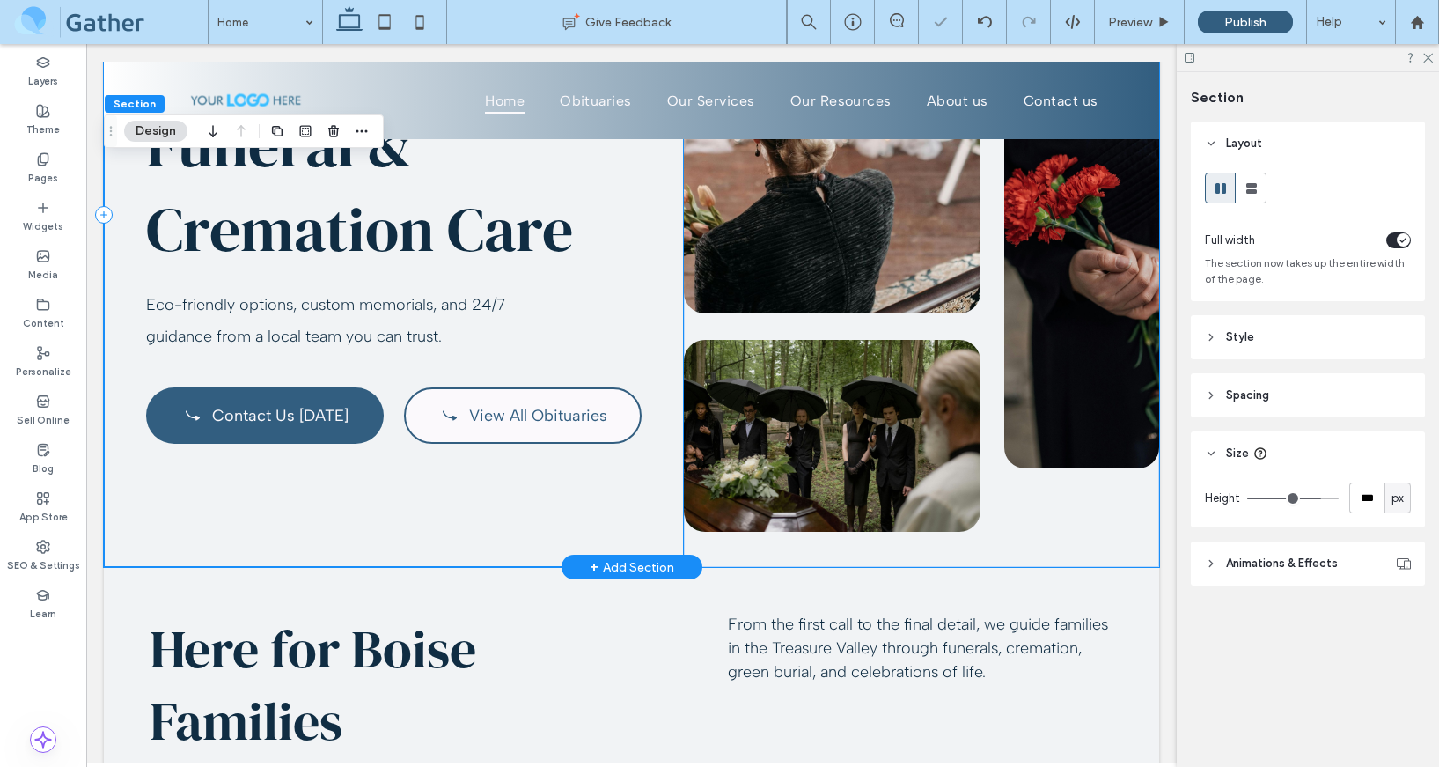
click at [555, 485] on div "Serving Boise & the Treasure Valley Compassionate Funeral & Cremation Care Eco-…" at bounding box center [394, 215] width 580 height 704
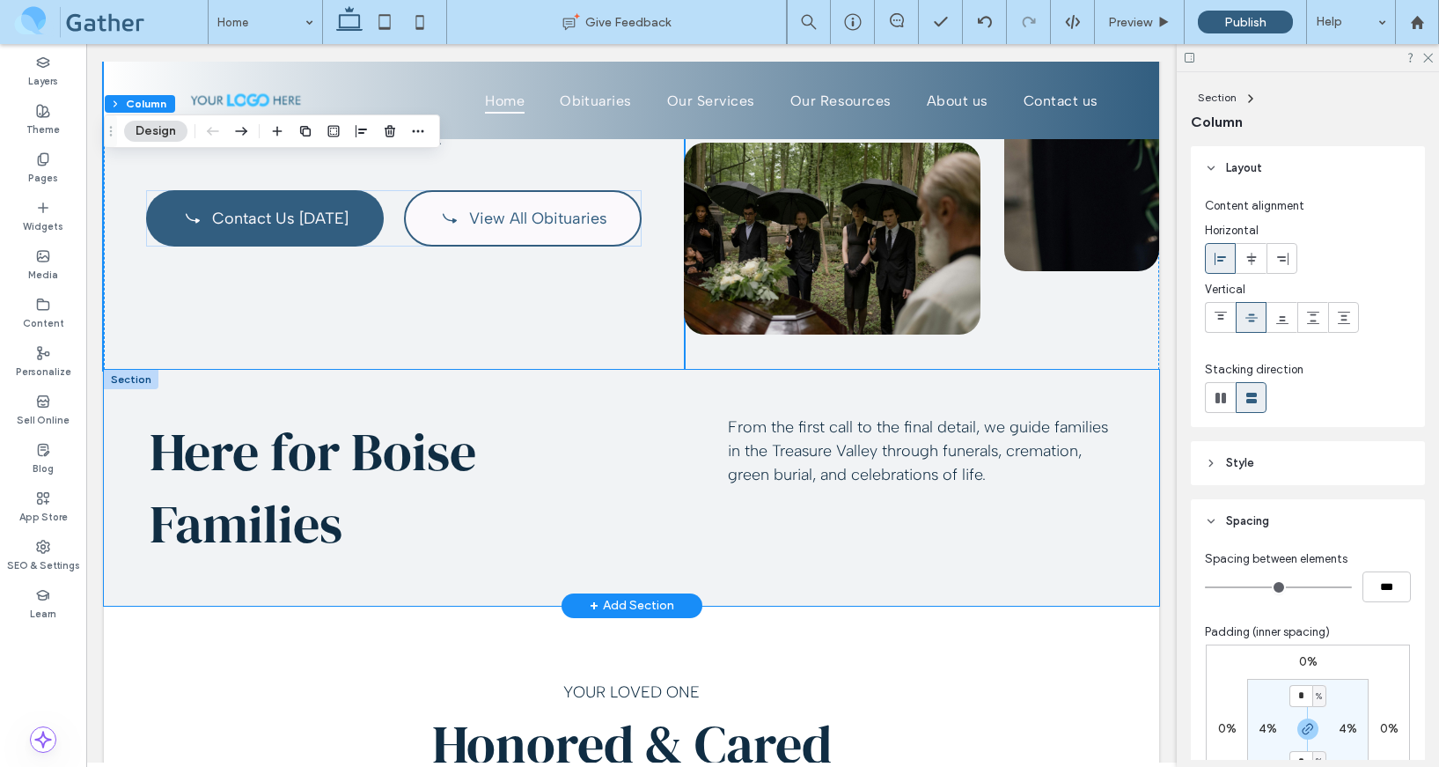
scroll to position [511, 0]
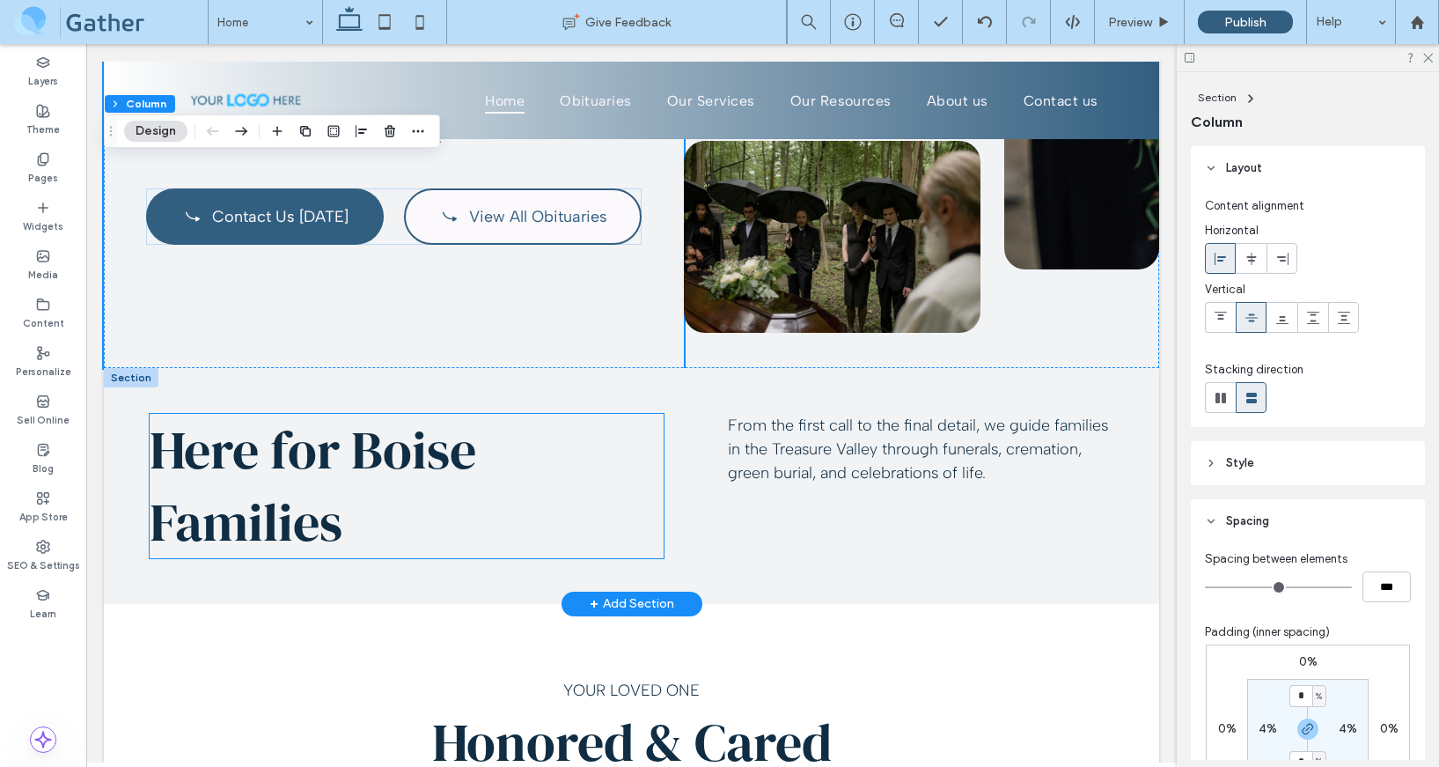
click at [412, 483] on span "Here for Boise Families" at bounding box center [313, 486] width 327 height 144
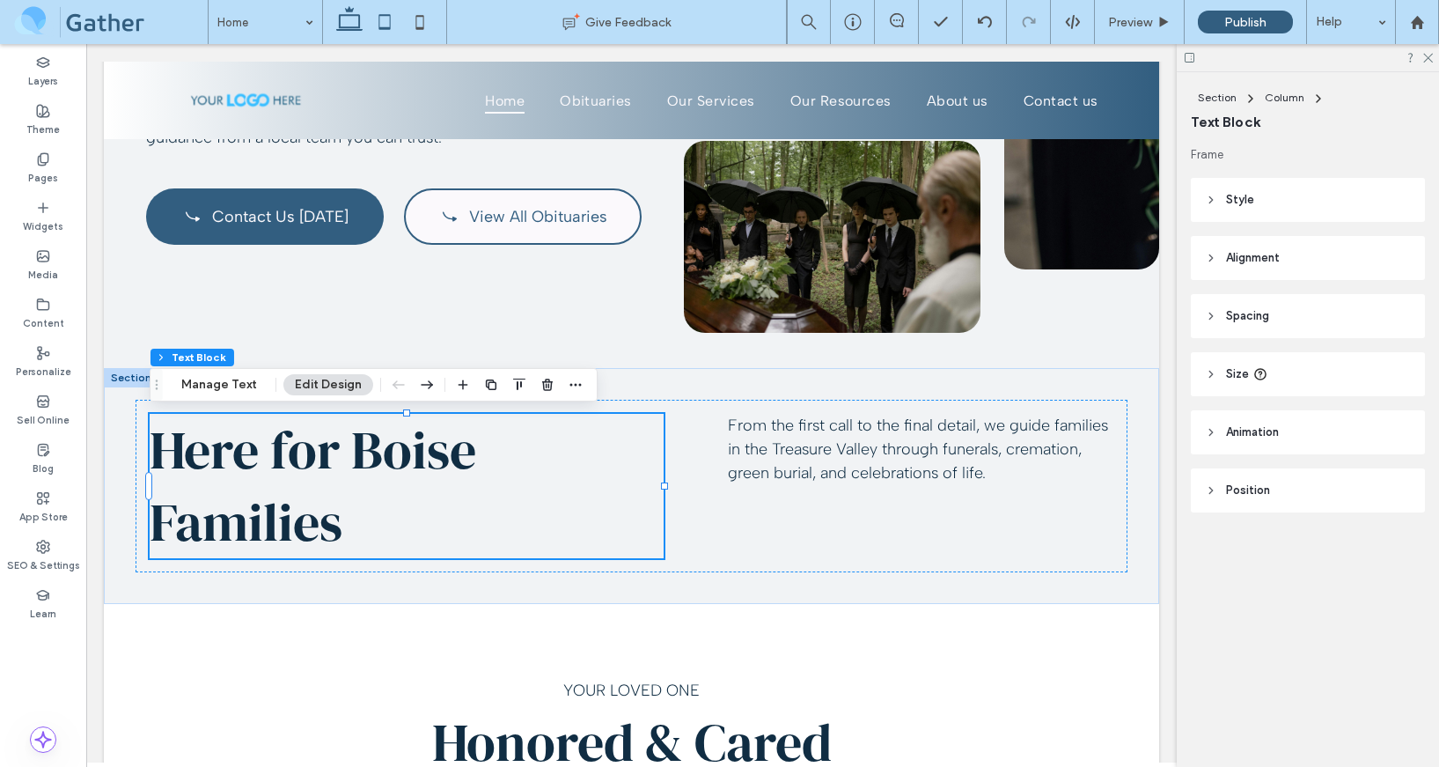
click at [374, 14] on icon at bounding box center [384, 21] width 35 height 35
type input "***"
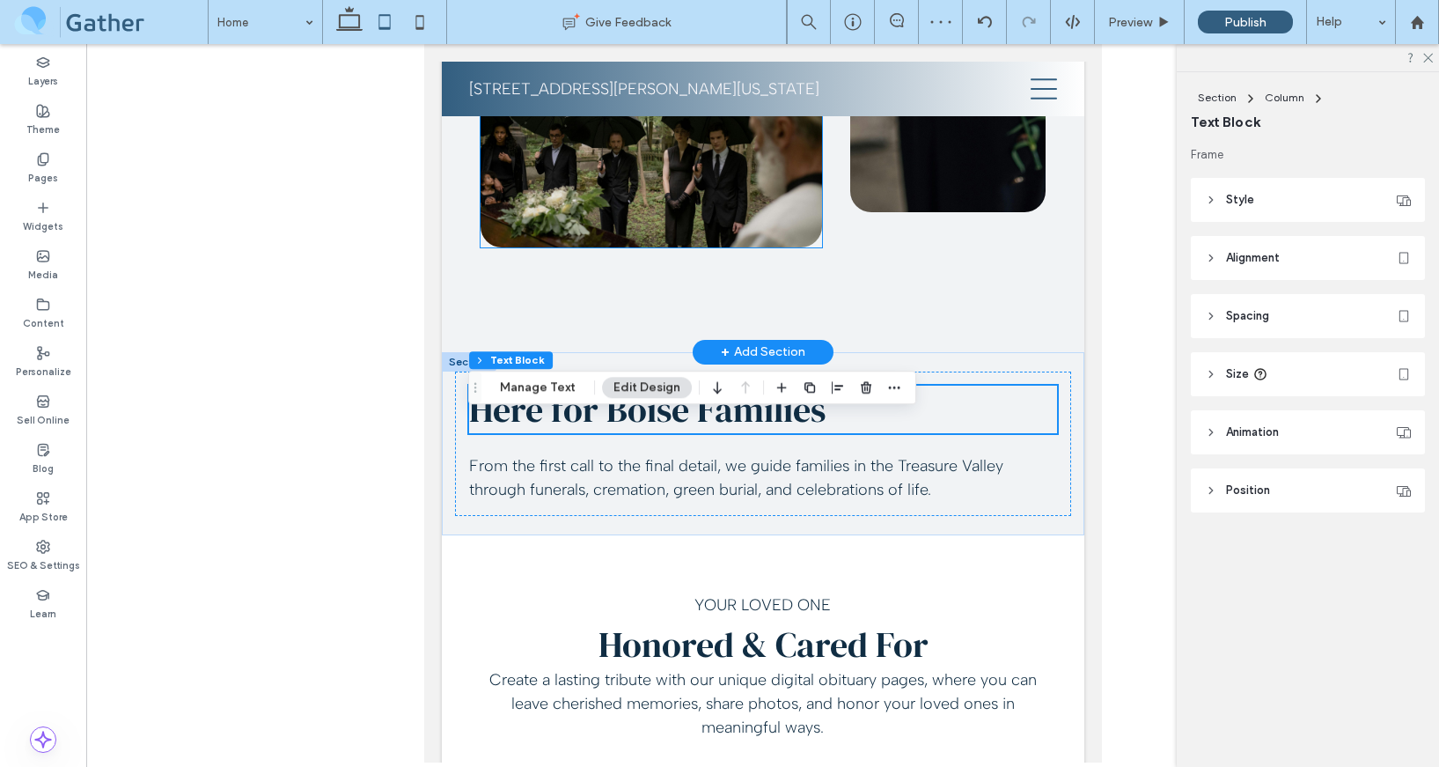
scroll to position [1053, 0]
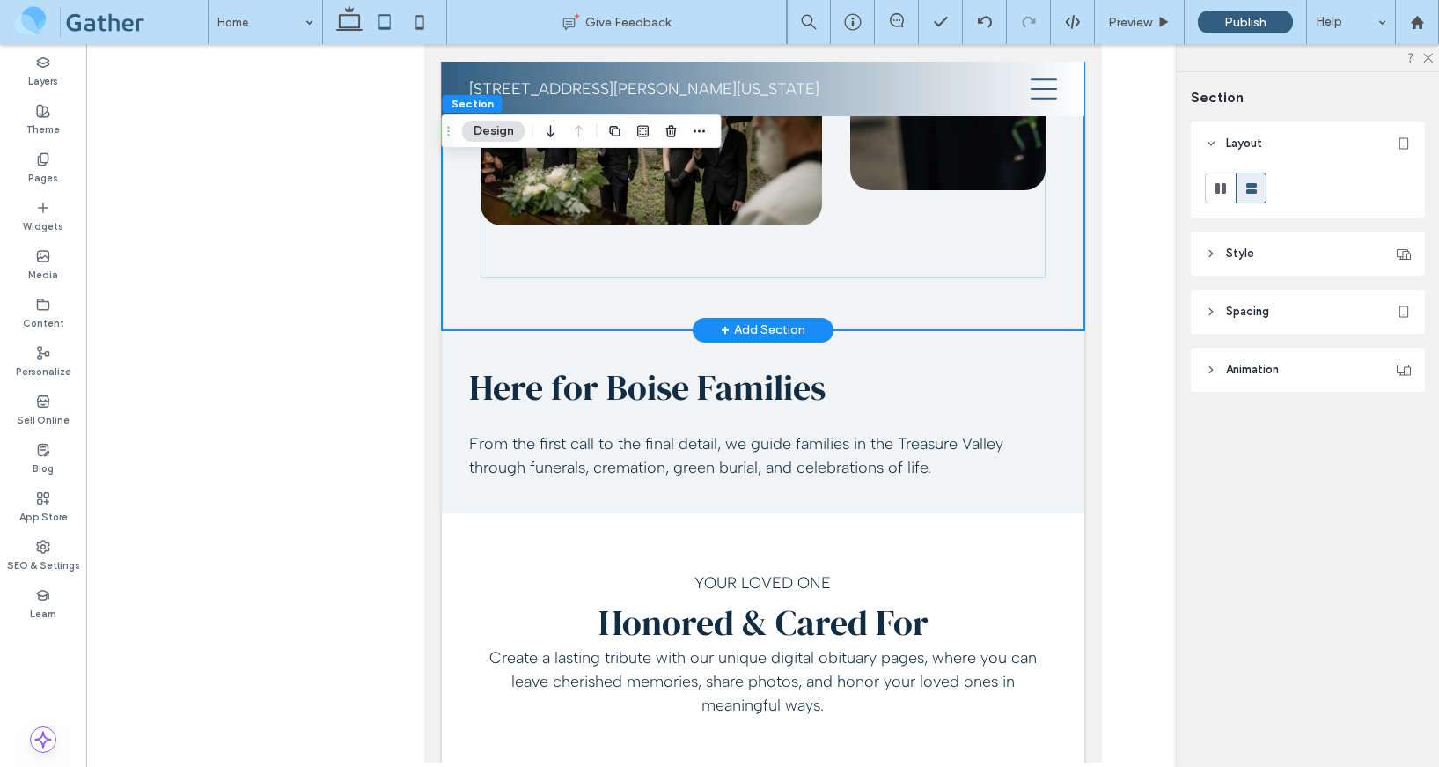
click at [1247, 243] on header "Style" at bounding box center [1308, 254] width 234 height 44
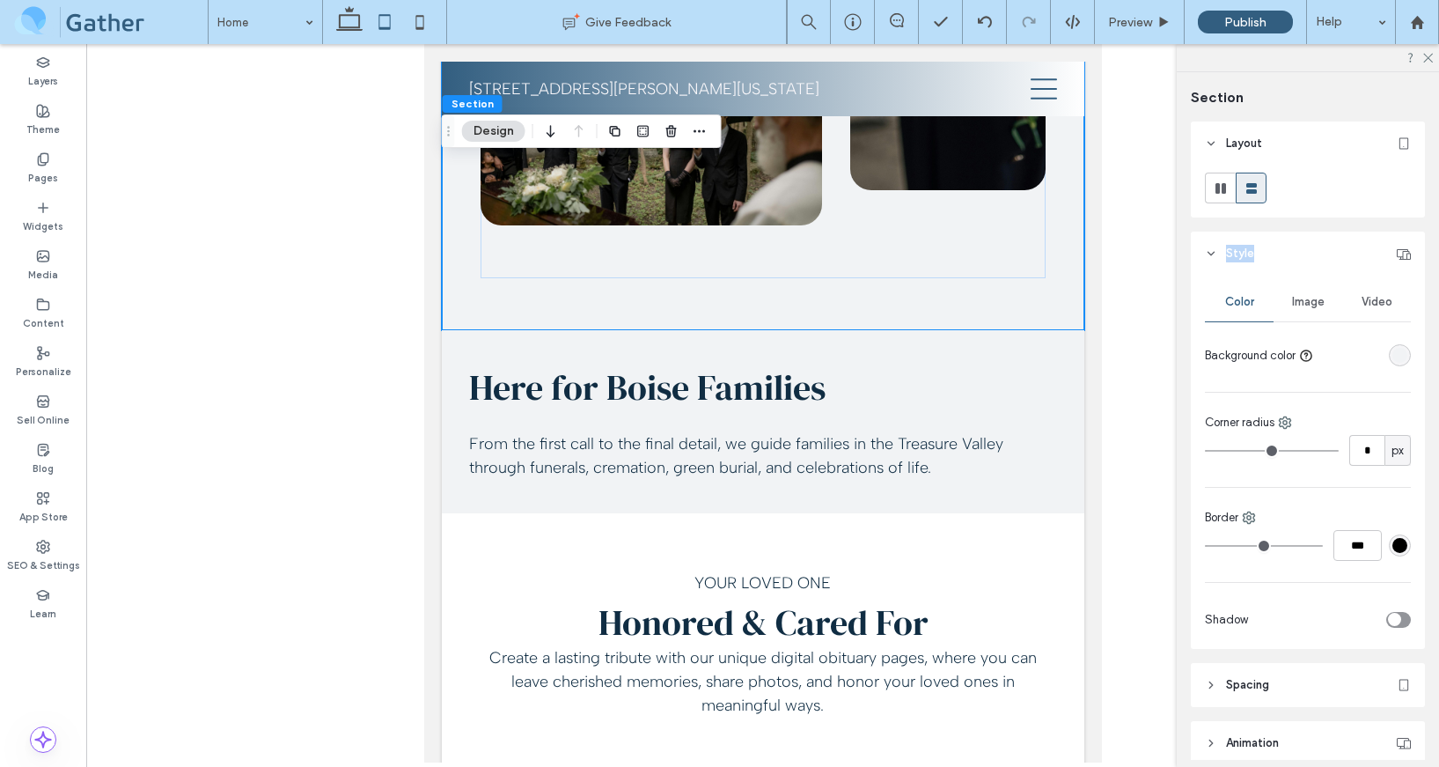
click at [1247, 243] on header "Style" at bounding box center [1308, 254] width 234 height 44
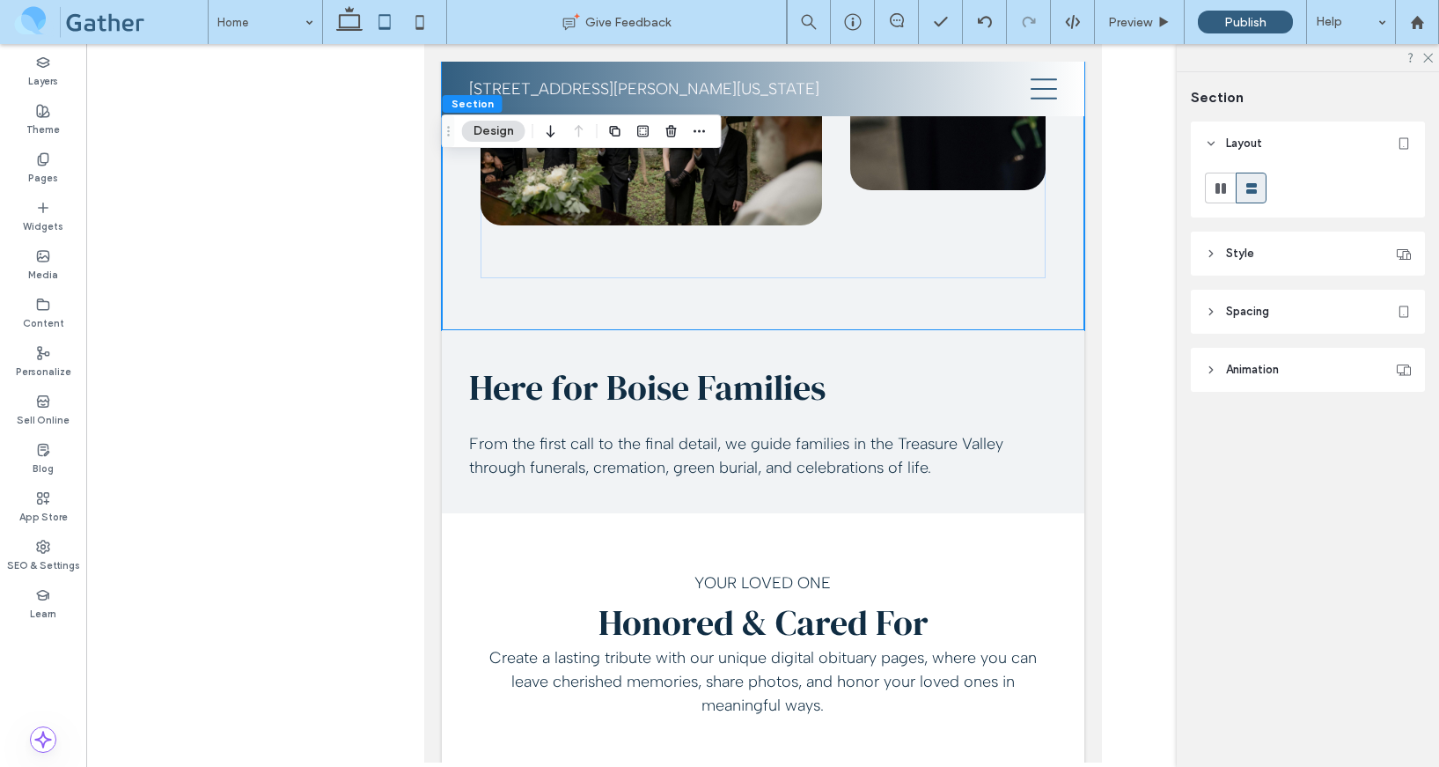
click at [1215, 98] on span "Section" at bounding box center [1218, 97] width 54 height 17
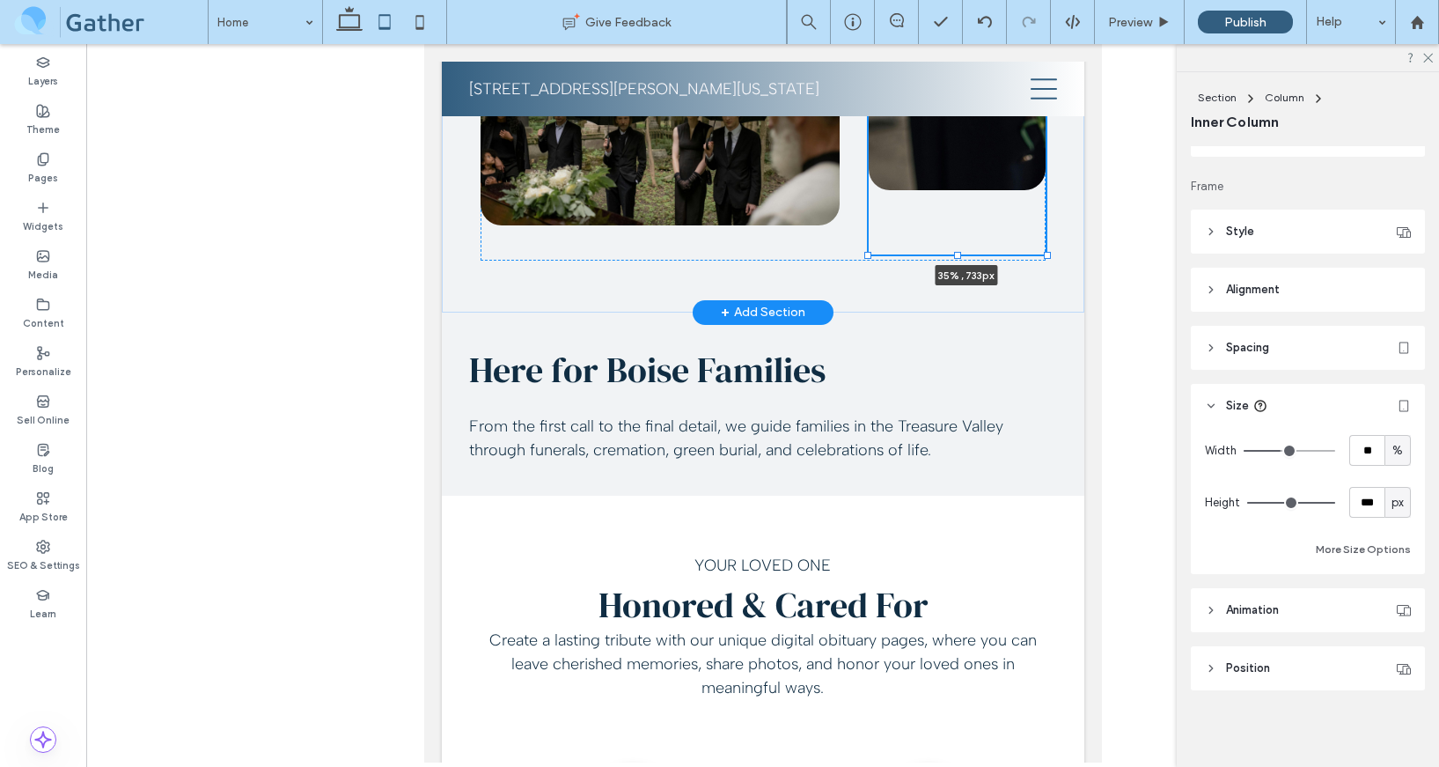
scroll to position [271, 0]
drag, startPoint x: 948, startPoint y: 276, endPoint x: 948, endPoint y: 210, distance: 65.1
type input "***"
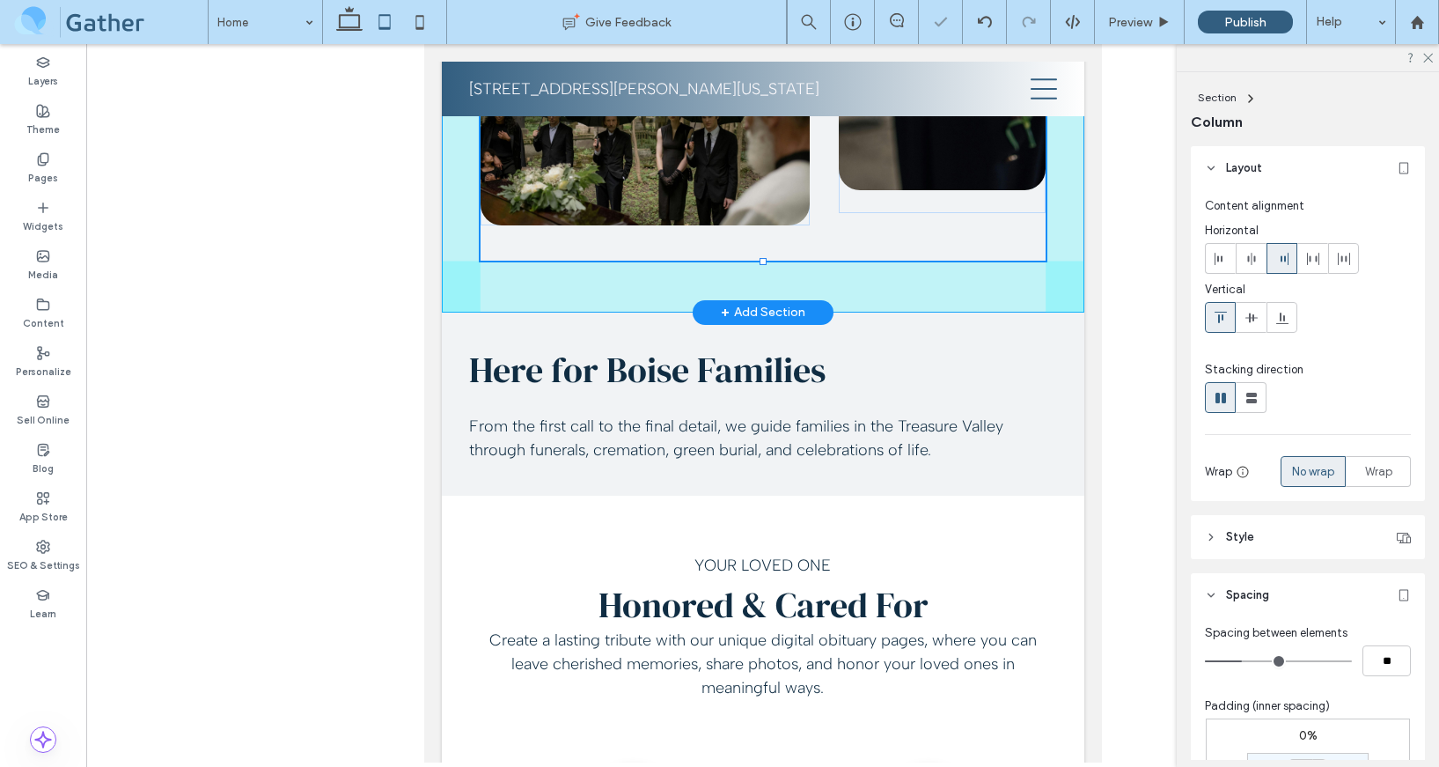
drag, startPoint x: 763, startPoint y: 259, endPoint x: 765, endPoint y: 240, distance: 18.6
type input "***"
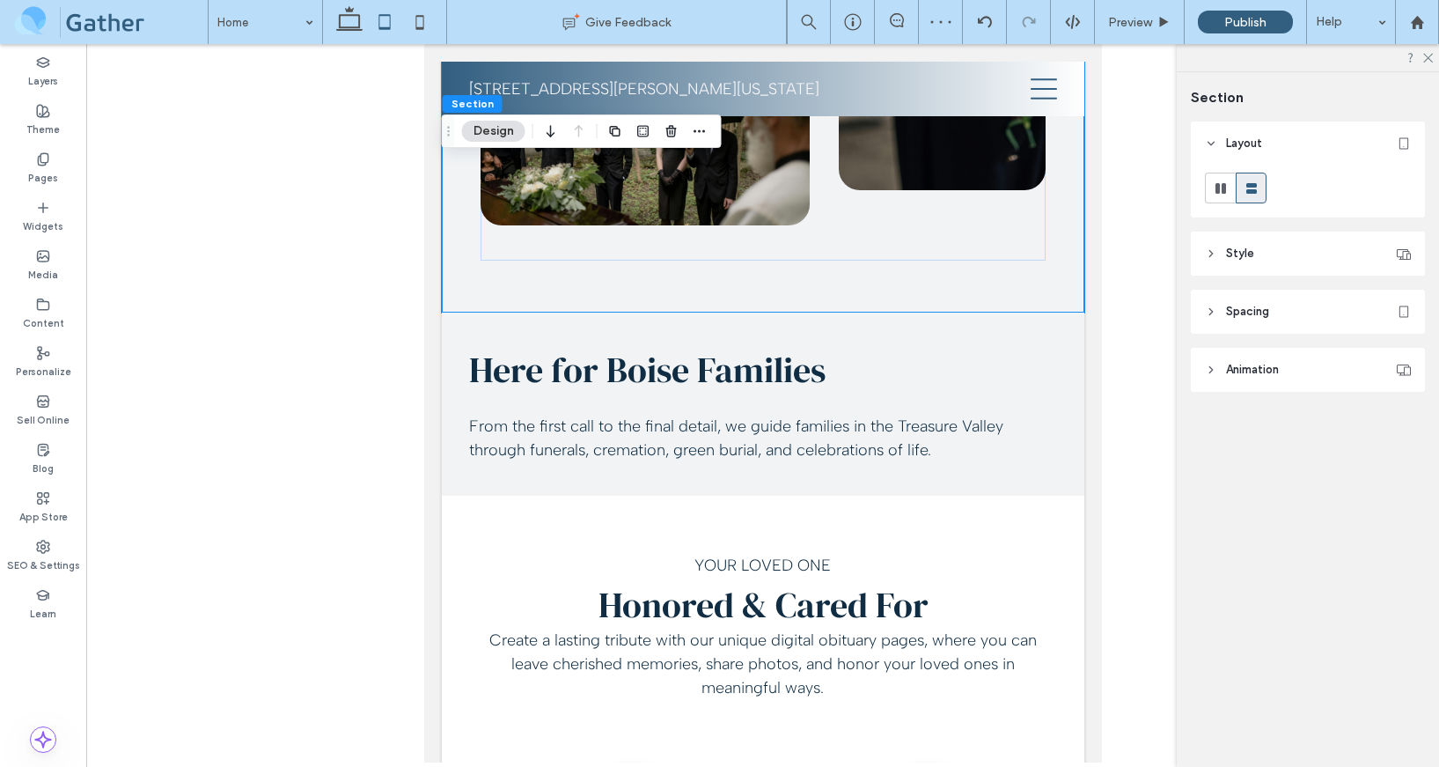
click at [1221, 293] on header "Spacing" at bounding box center [1308, 312] width 234 height 44
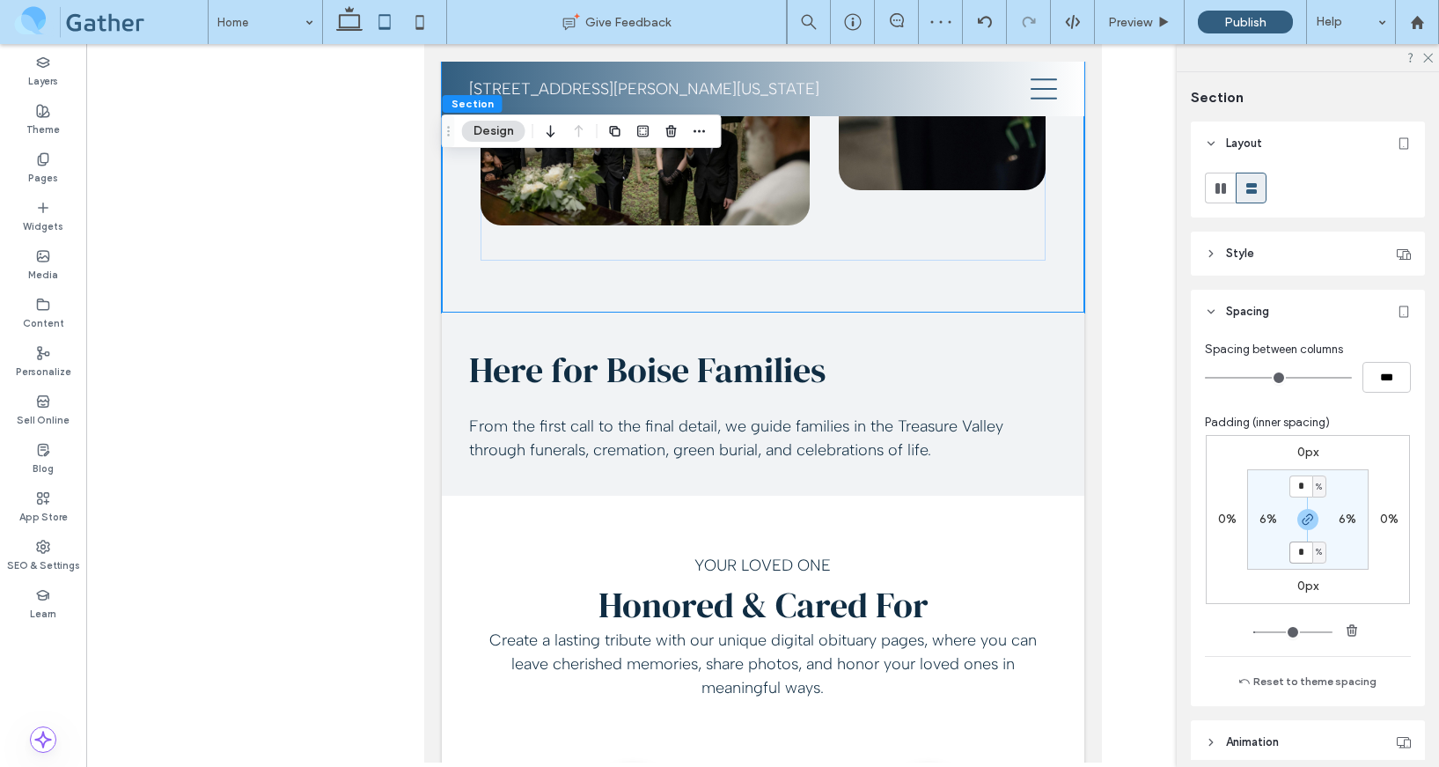
click at [1303, 548] on input "*" at bounding box center [1301, 552] width 23 height 22
click at [1302, 518] on icon "button" at bounding box center [1308, 519] width 14 height 14
click at [1305, 552] on label "8%" at bounding box center [1308, 551] width 18 height 15
type input "*"
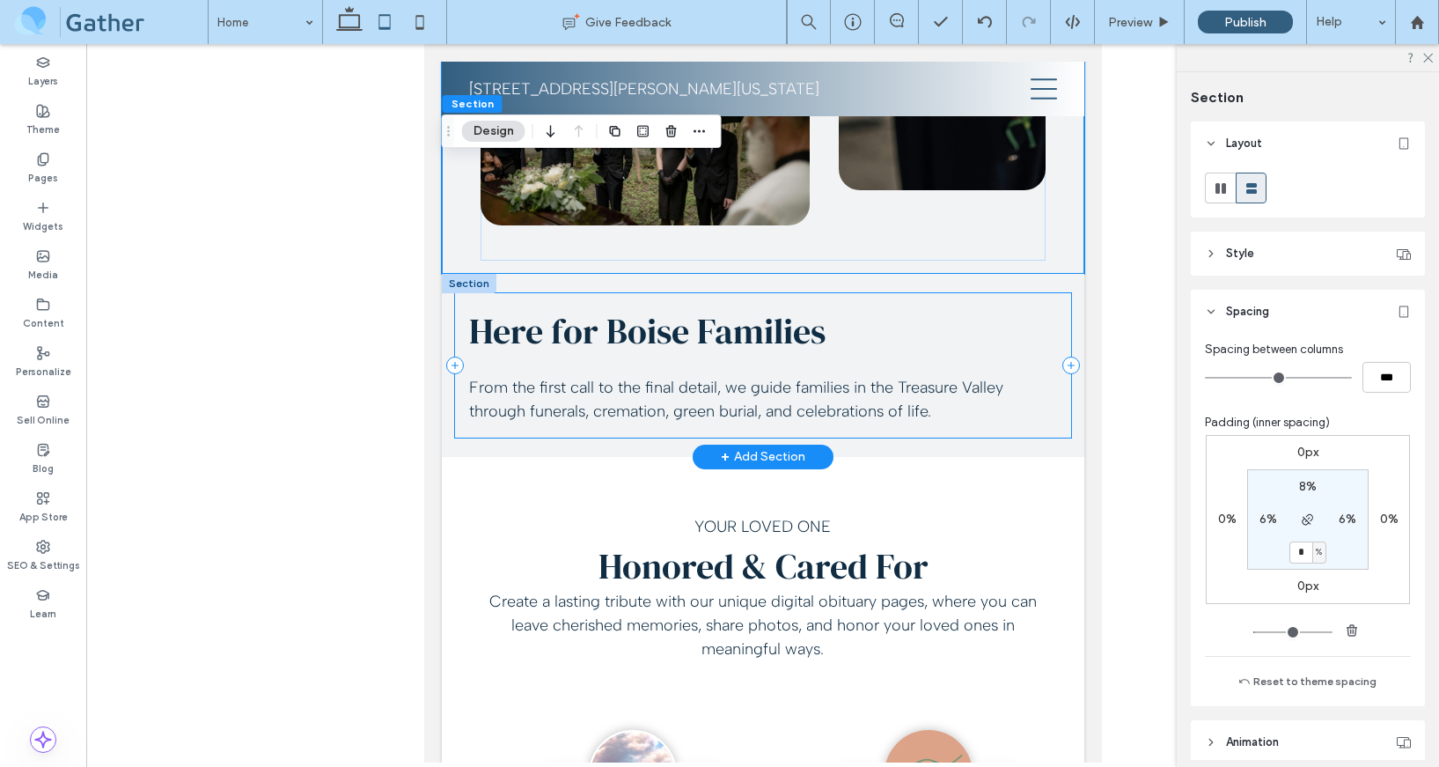
click at [901, 300] on div "Here for Boise Families From the first call to the final detail, we guide famil…" at bounding box center [762, 365] width 617 height 144
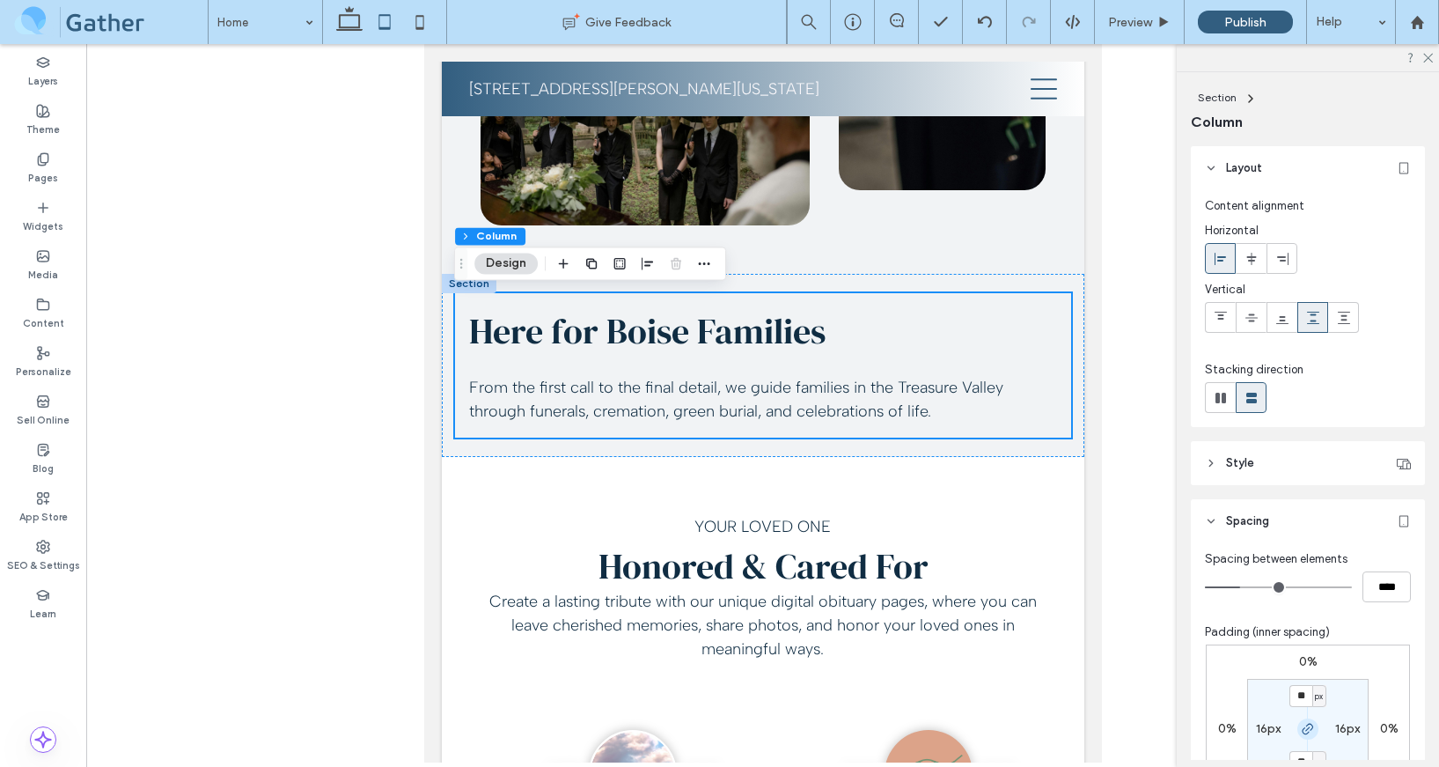
click at [1305, 724] on icon "button" at bounding box center [1308, 729] width 14 height 14
click at [1305, 694] on input "**" at bounding box center [1301, 696] width 23 height 22
type input "*"
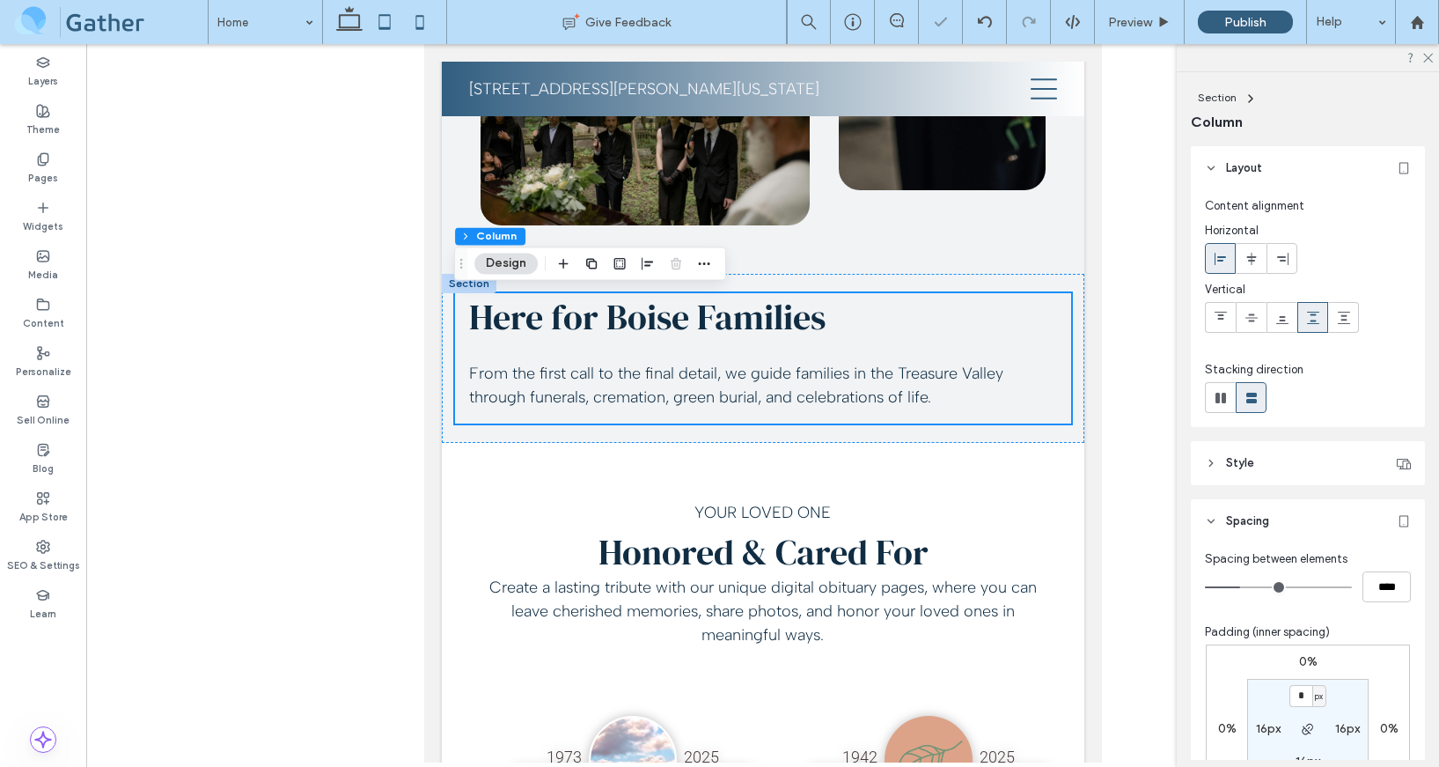
click at [424, 20] on icon at bounding box center [419, 21] width 35 height 35
type input "**"
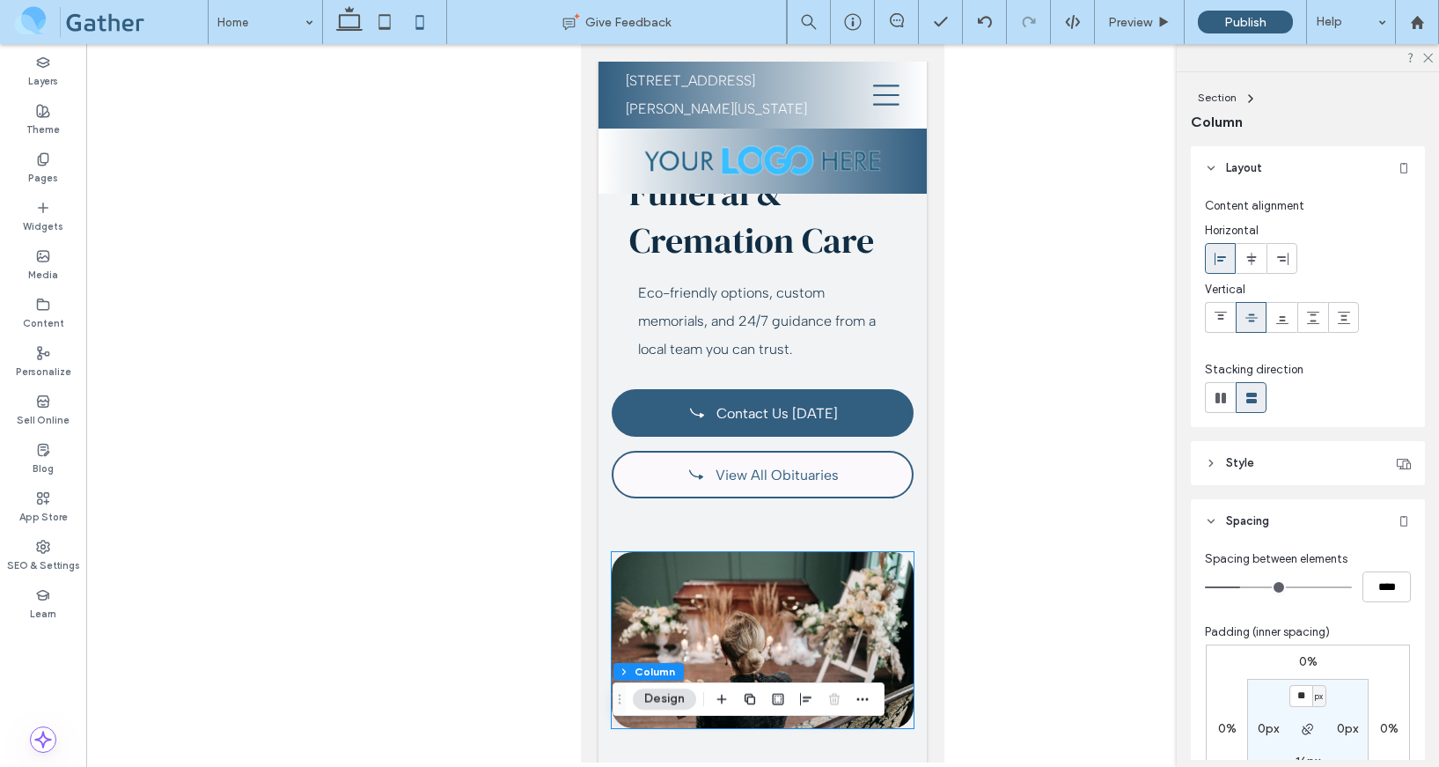
scroll to position [0, 0]
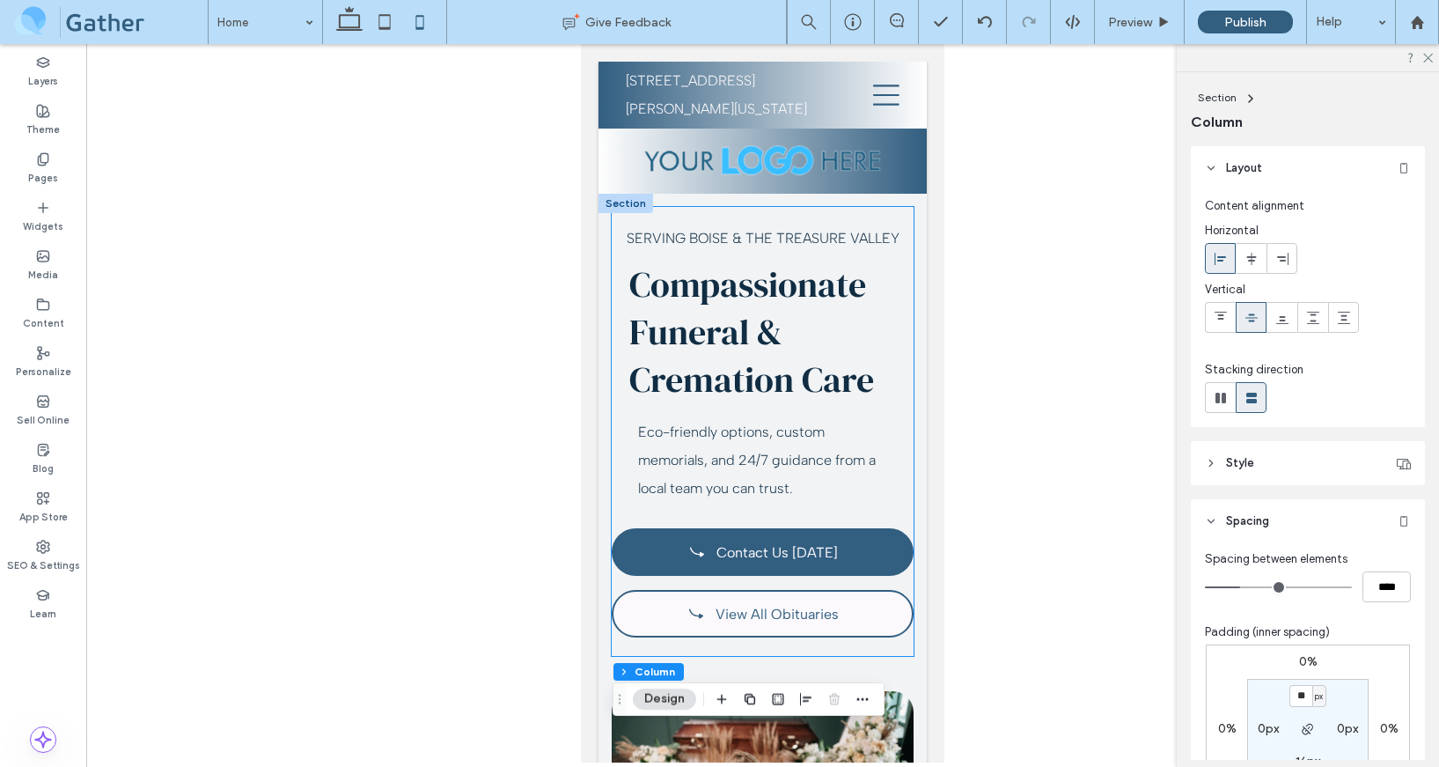
click at [620, 356] on div "Serving Boise & the Treasure Valley Compassionate Funeral & Cremation Care Eco-…" at bounding box center [763, 431] width 302 height 449
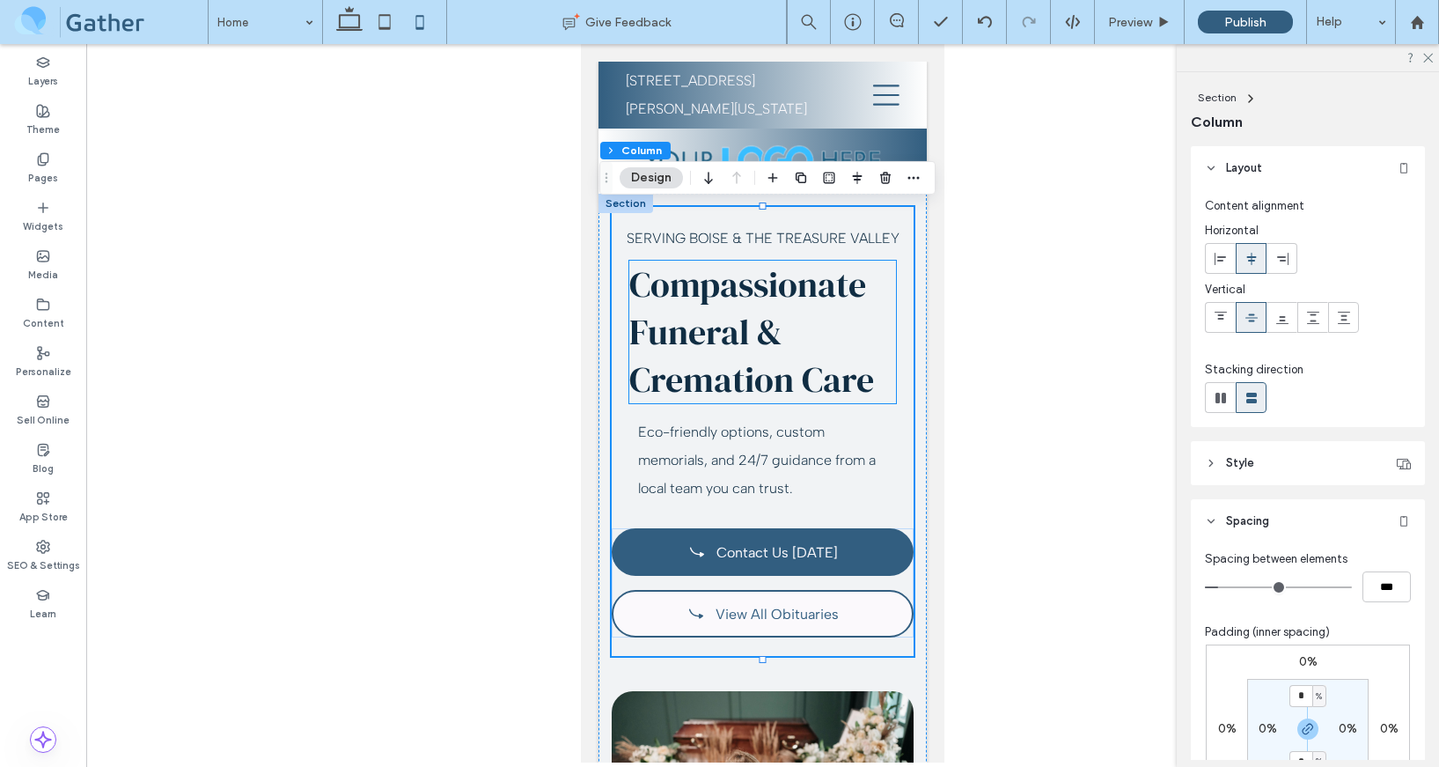
click at [676, 380] on span "Compassionate Funeral & Cremation Care" at bounding box center [751, 332] width 245 height 143
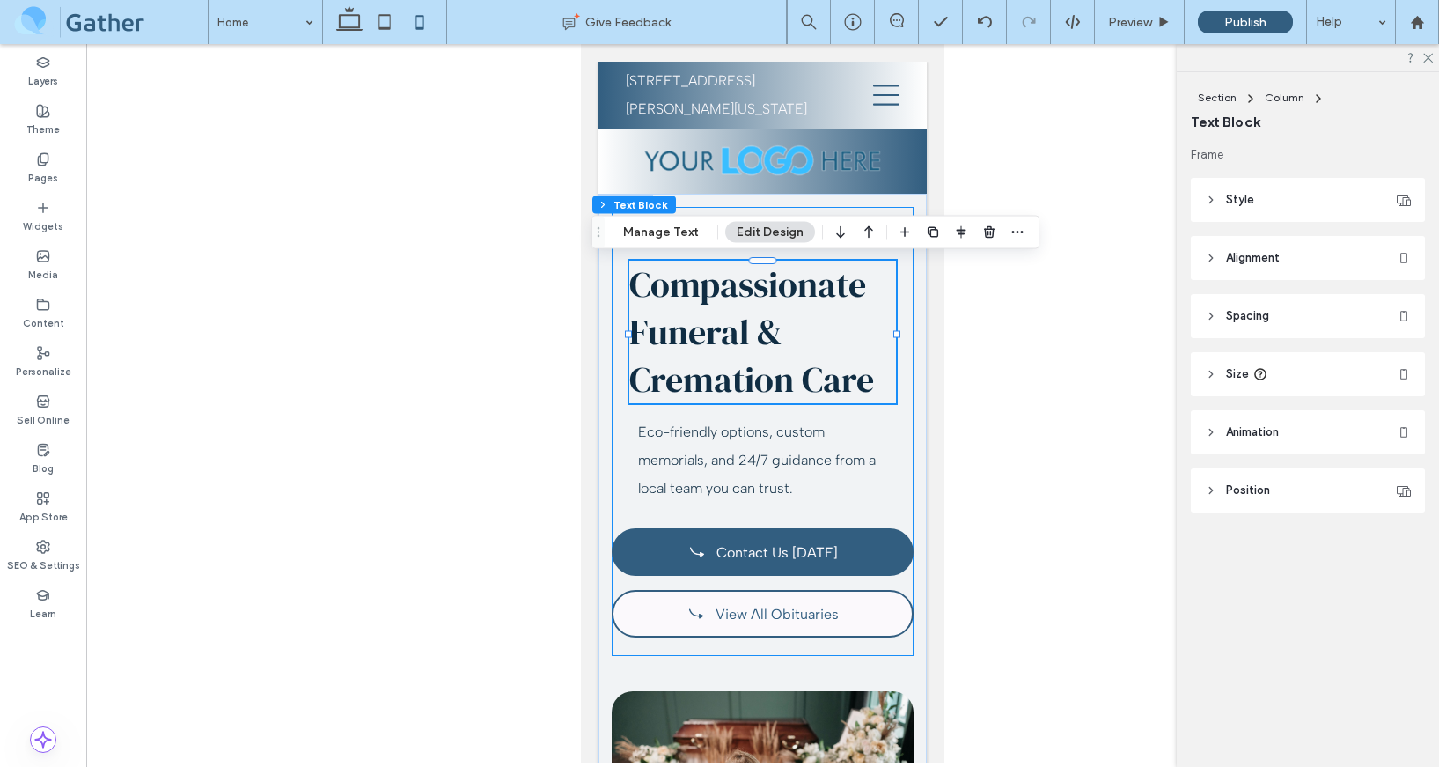
click at [897, 338] on div "Serving Boise & the Treasure Valley Compassionate Funeral & Cremation Care Eco-…" at bounding box center [763, 431] width 302 height 449
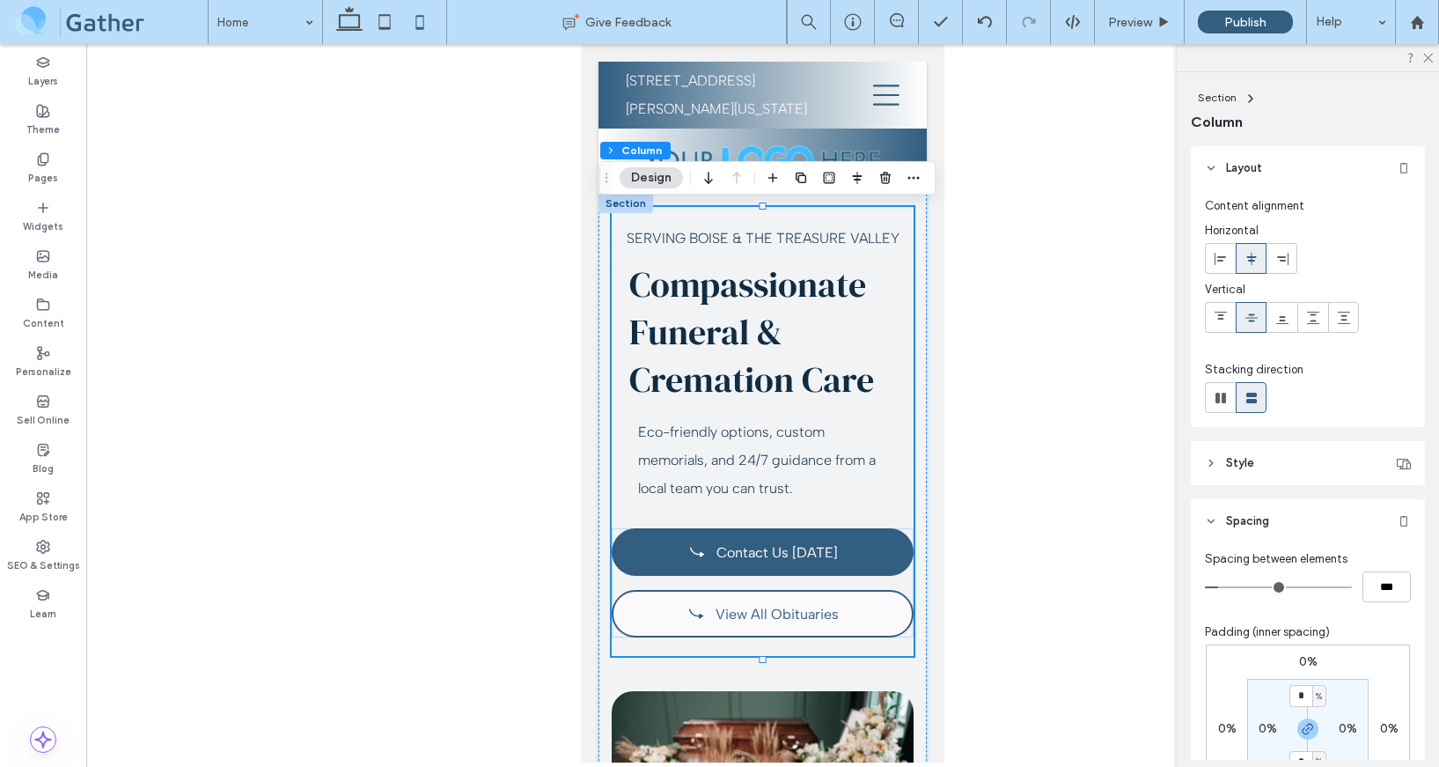
click at [855, 331] on h1 "Compassionate Funeral & Cremation Care" at bounding box center [762, 332] width 267 height 143
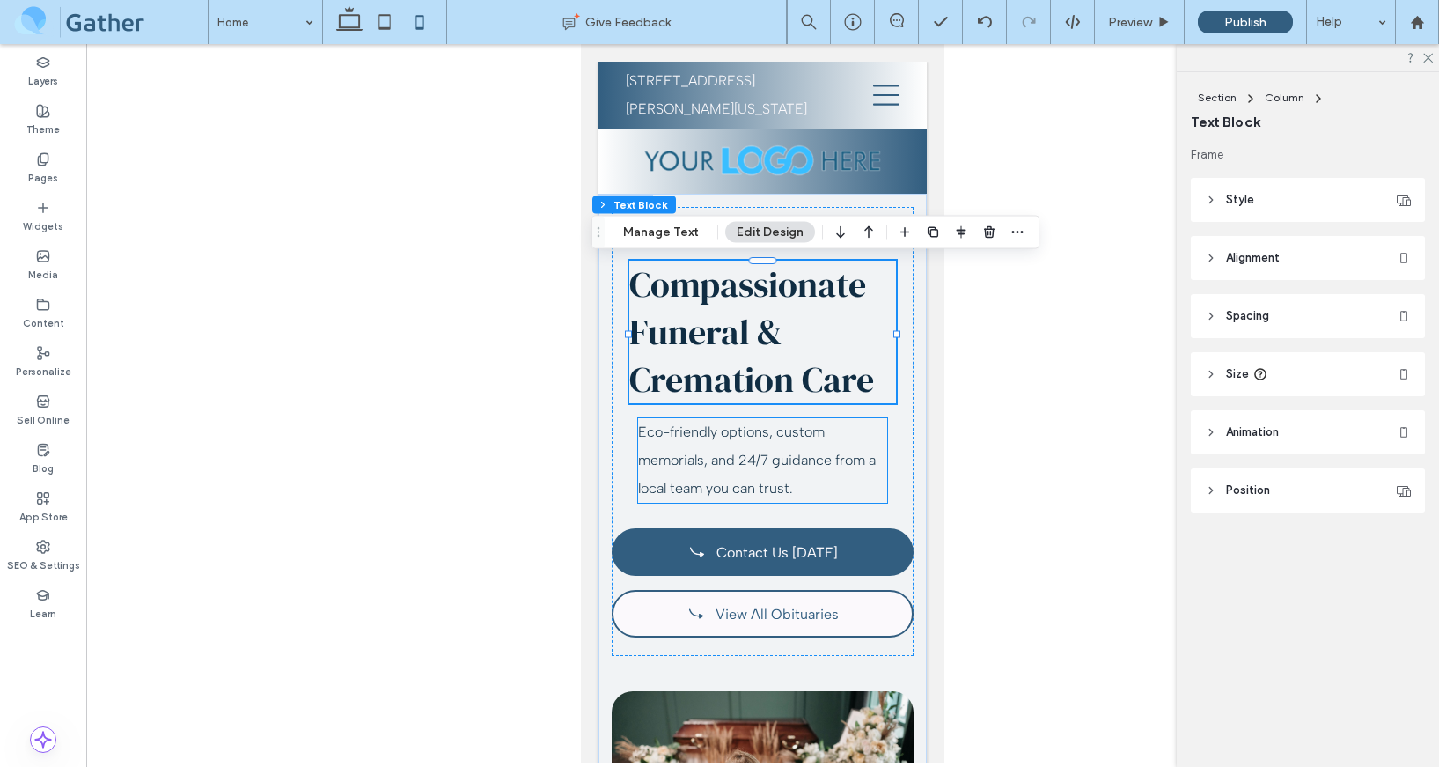
click at [856, 469] on span "Eco-friendly options, custom memorials, and 24/7 guidance from a local team you…" at bounding box center [757, 459] width 238 height 73
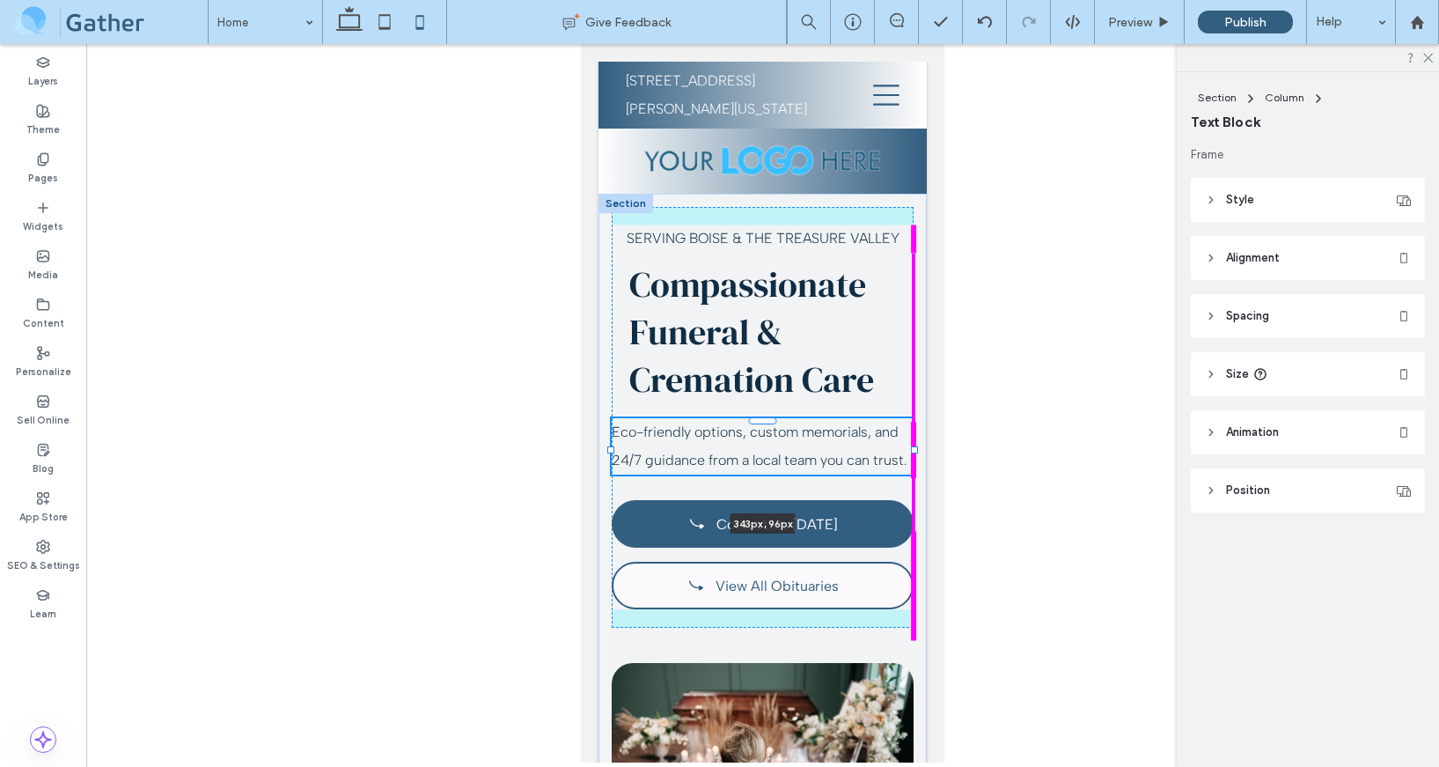
drag, startPoint x: 888, startPoint y: 464, endPoint x: 915, endPoint y: 464, distance: 27.3
click at [915, 464] on div "Serving Boise & the Treasure Valley Compassionate Funeral & Cremation Care Eco-…" at bounding box center [763, 541] width 328 height 694
type input "***"
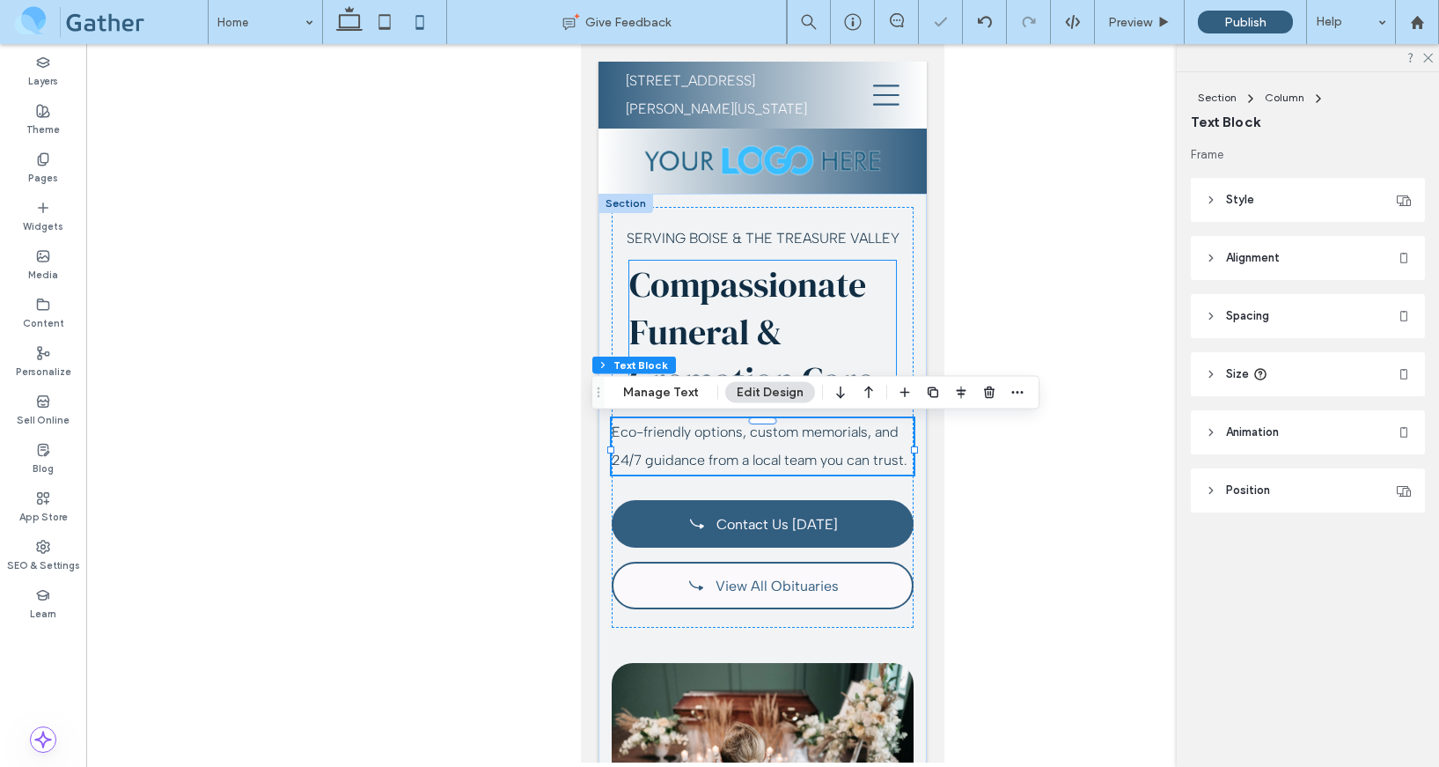
click at [821, 305] on span "Compassionate Funeral & Cremation Care" at bounding box center [751, 332] width 245 height 143
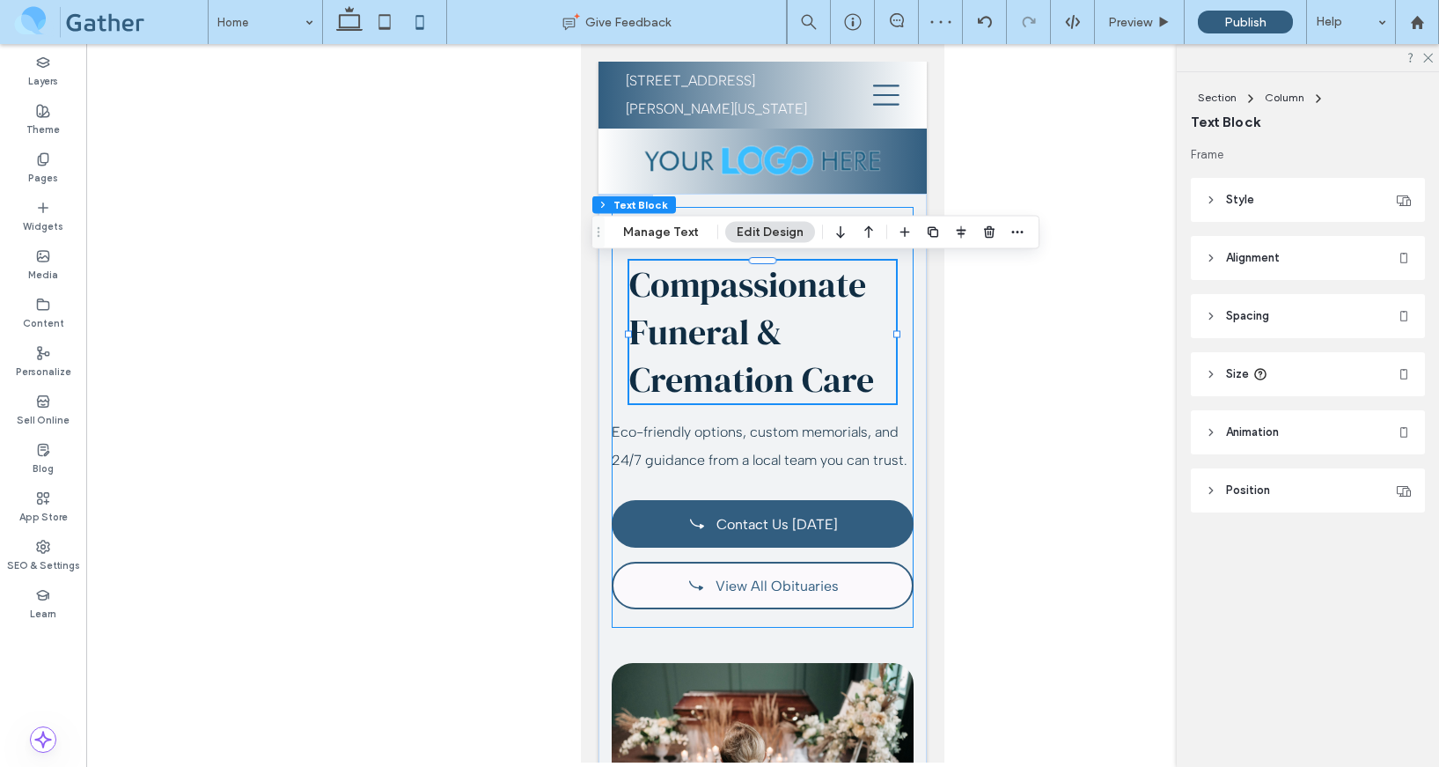
click at [777, 495] on div "Serving Boise & the Treasure Valley Compassionate Funeral & Cremation Care Eco-…" at bounding box center [763, 417] width 302 height 421
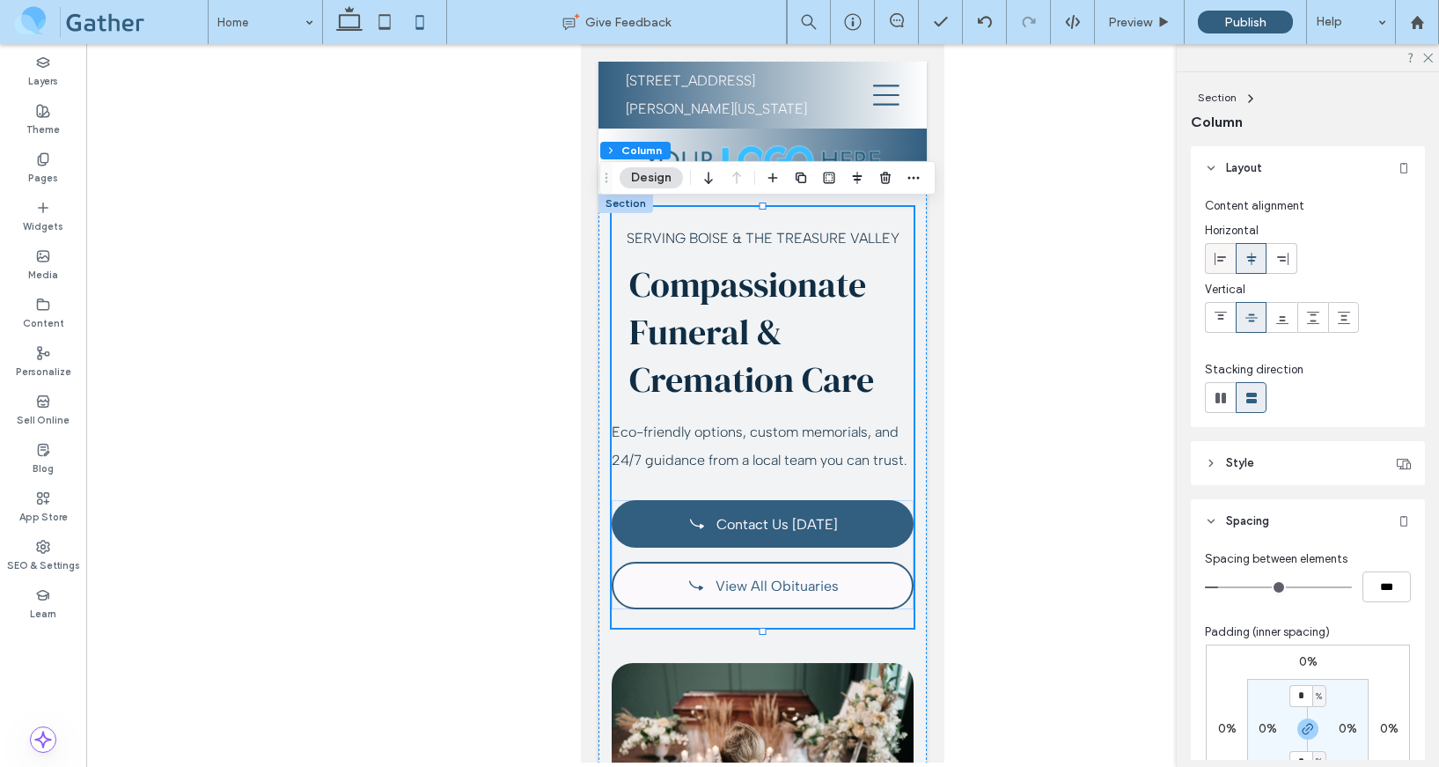
click at [1224, 259] on icon at bounding box center [1221, 259] width 14 height 14
click at [893, 306] on div "Serving Boise & the Treasure Valley Compassionate Funeral & Cremation Care Eco-…" at bounding box center [763, 417] width 302 height 421
click at [920, 261] on div "Serving Boise & the Treasure Valley Compassionate Funeral & Cremation Care Eco-…" at bounding box center [763, 541] width 328 height 694
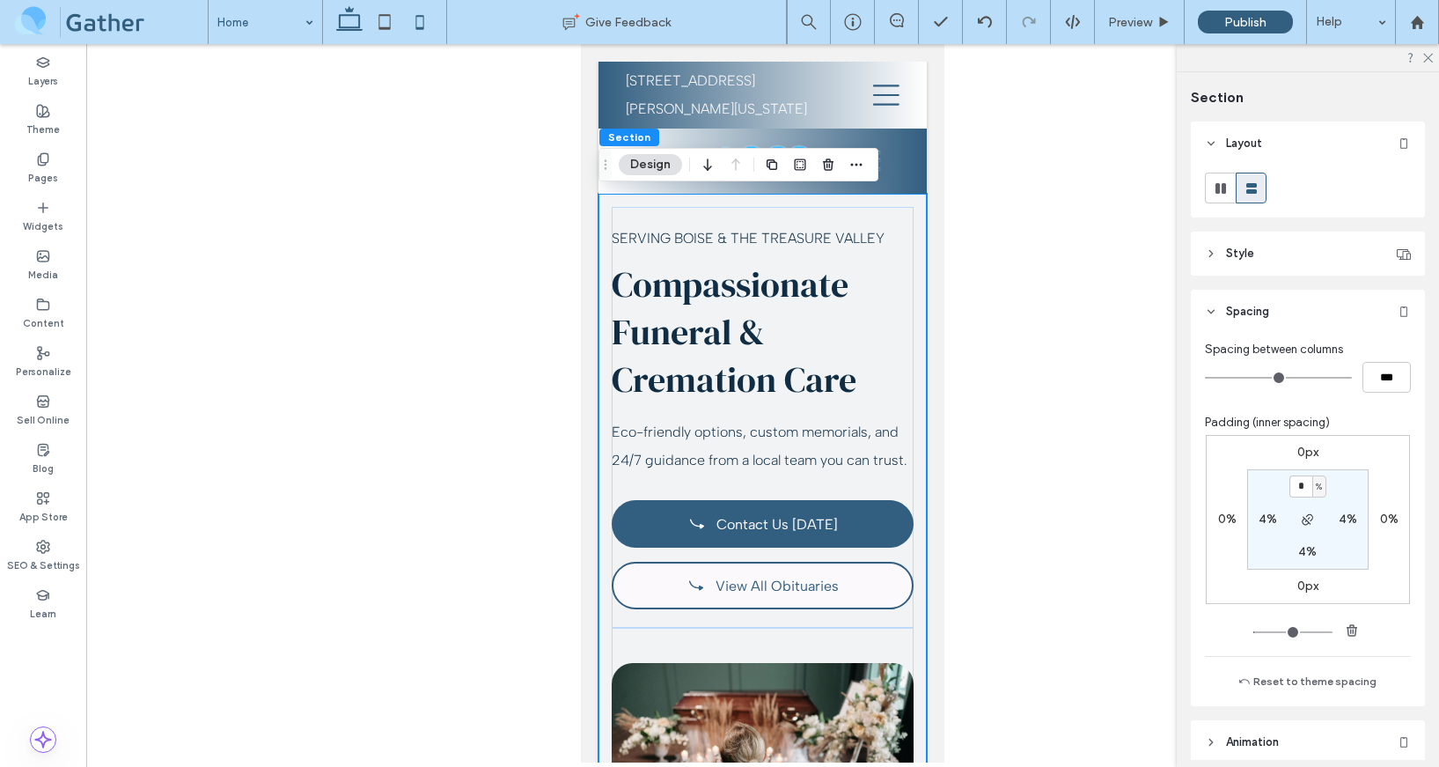
click at [346, 26] on icon at bounding box center [349, 21] width 35 height 35
type input "**"
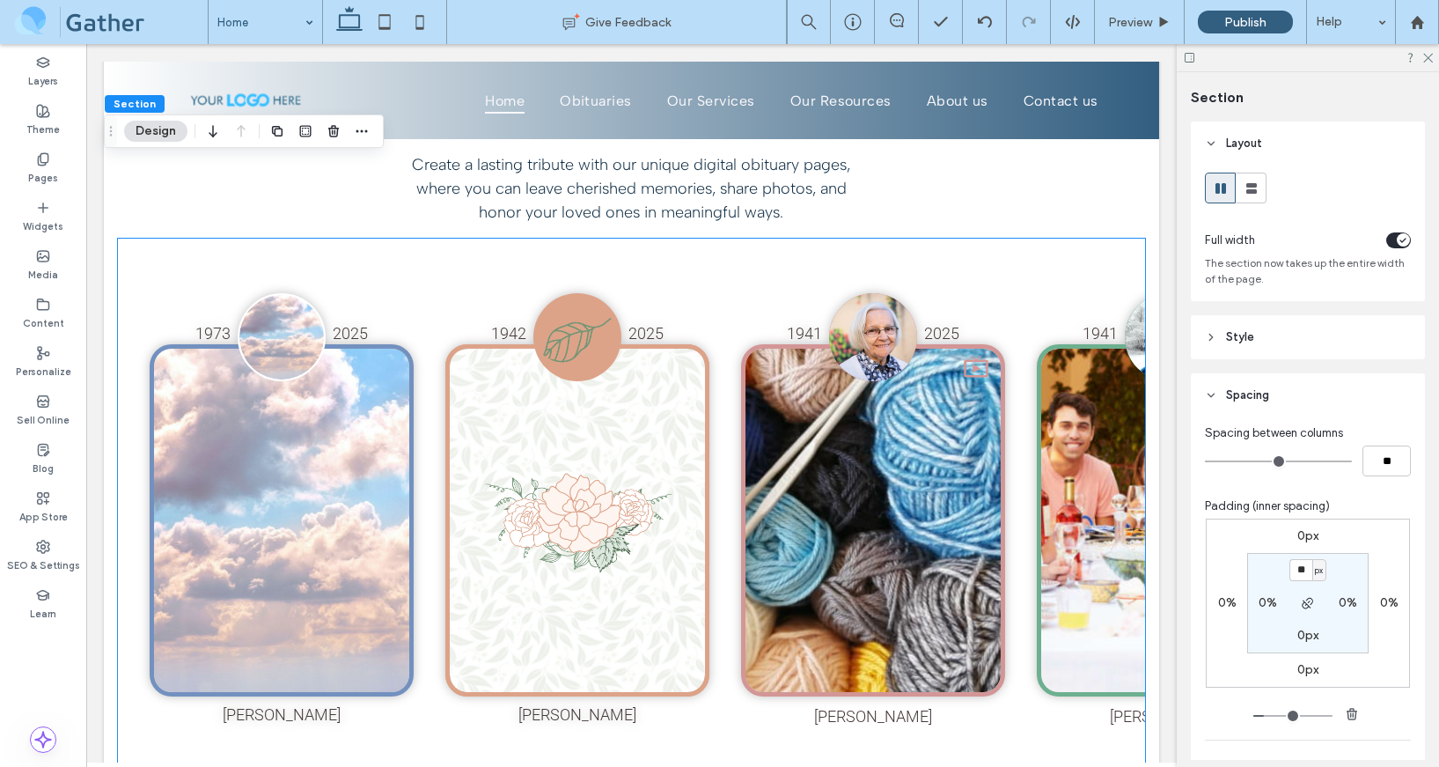
scroll to position [1180, 0]
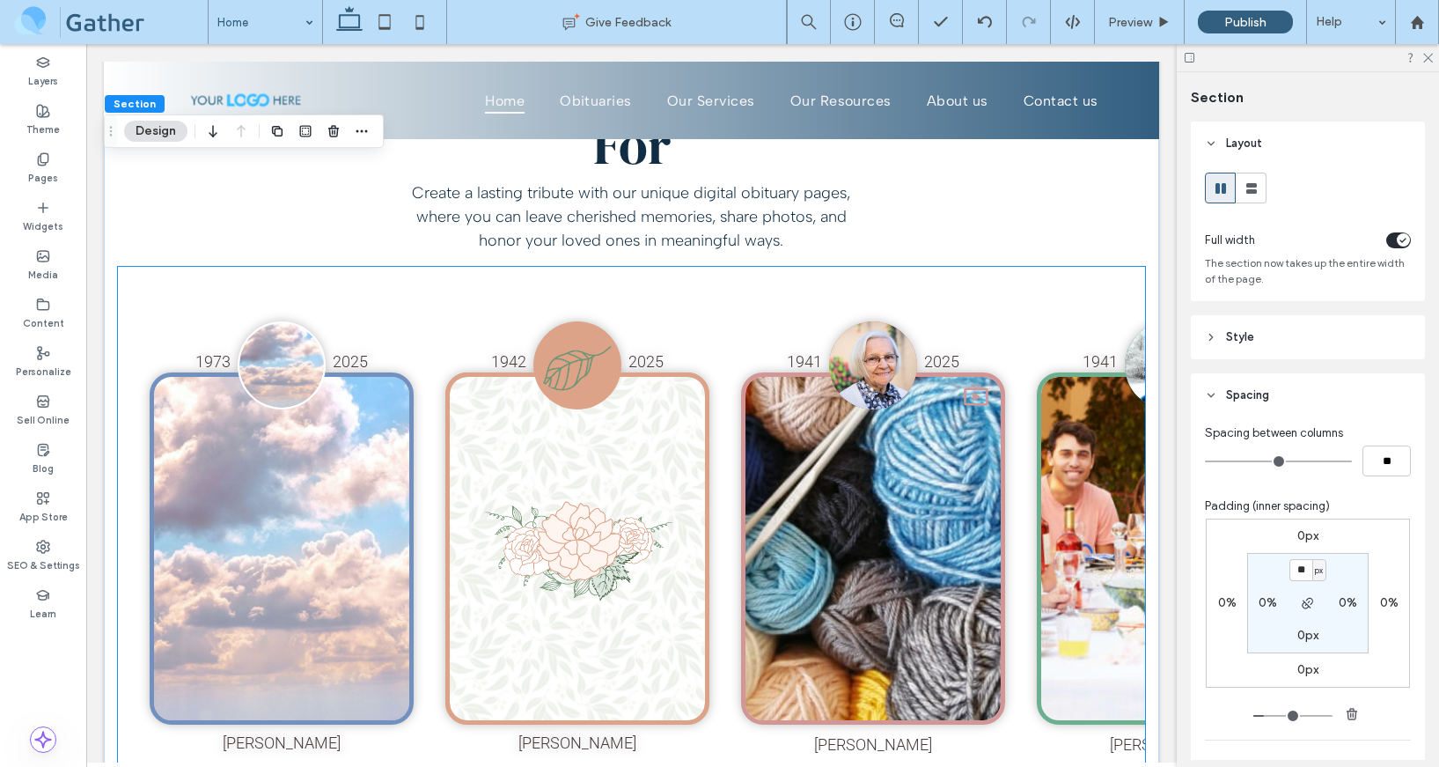
click at [536, 297] on div "1973 2025 Brendan Jones was born on April 21st, 1973 and passed away on October…" at bounding box center [631, 532] width 1027 height 531
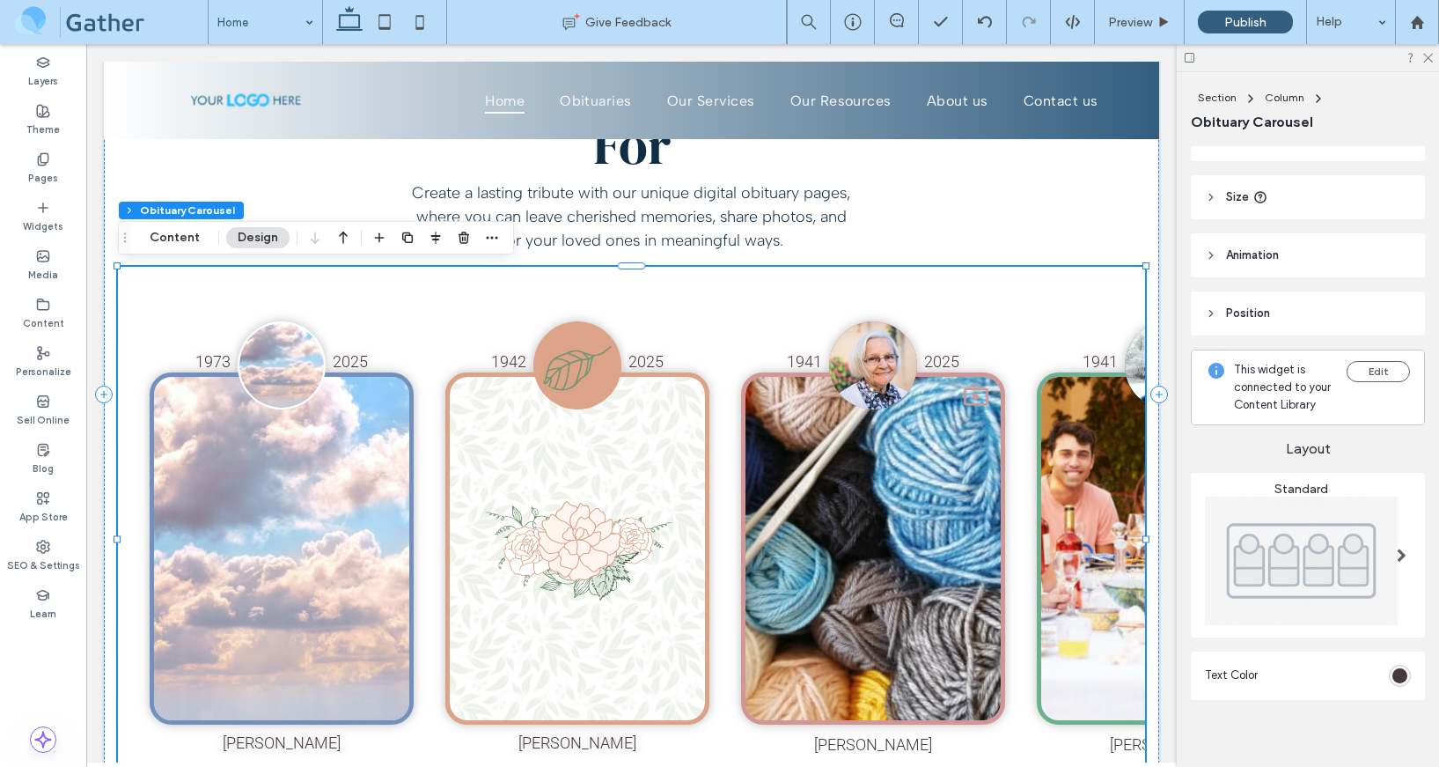
scroll to position [106, 0]
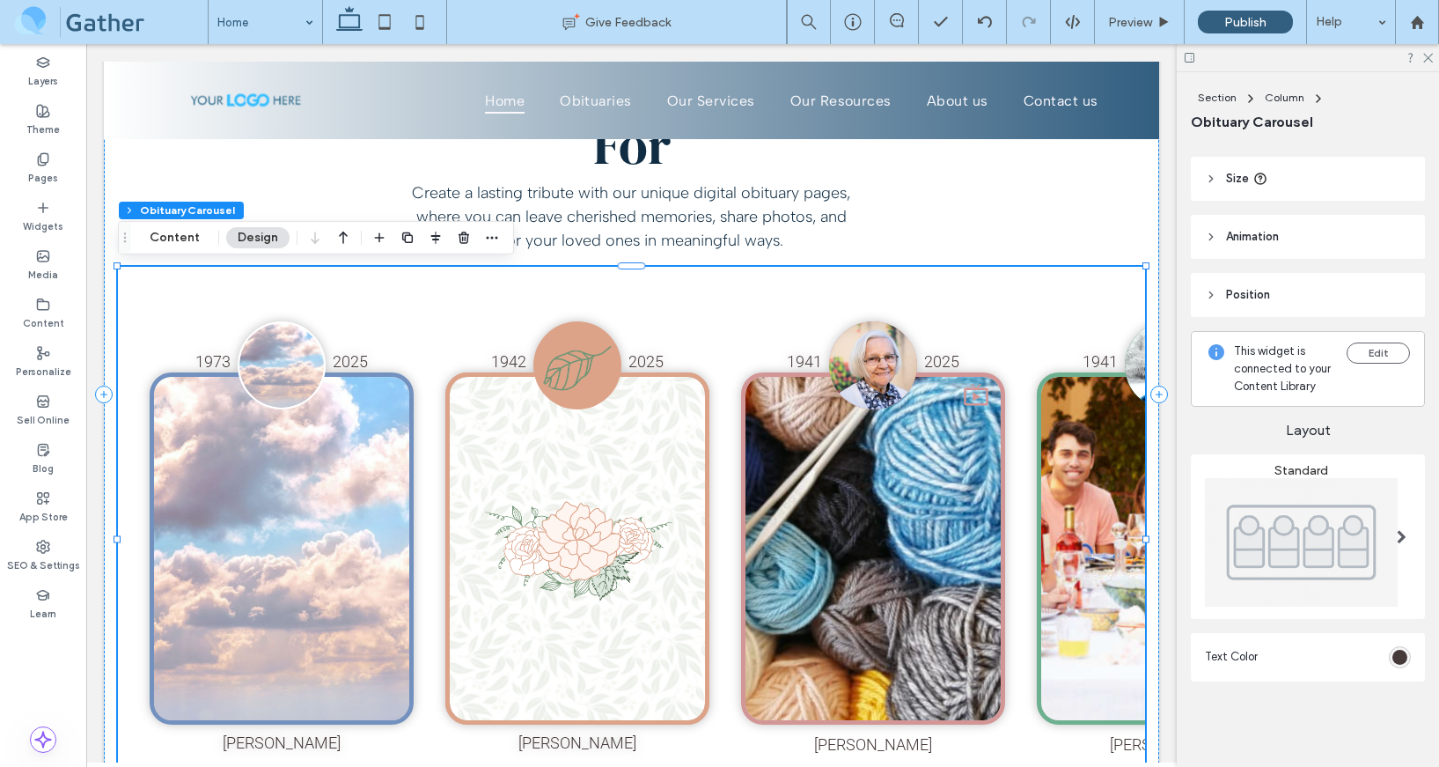
click at [1311, 558] on img at bounding box center [1301, 542] width 193 height 129
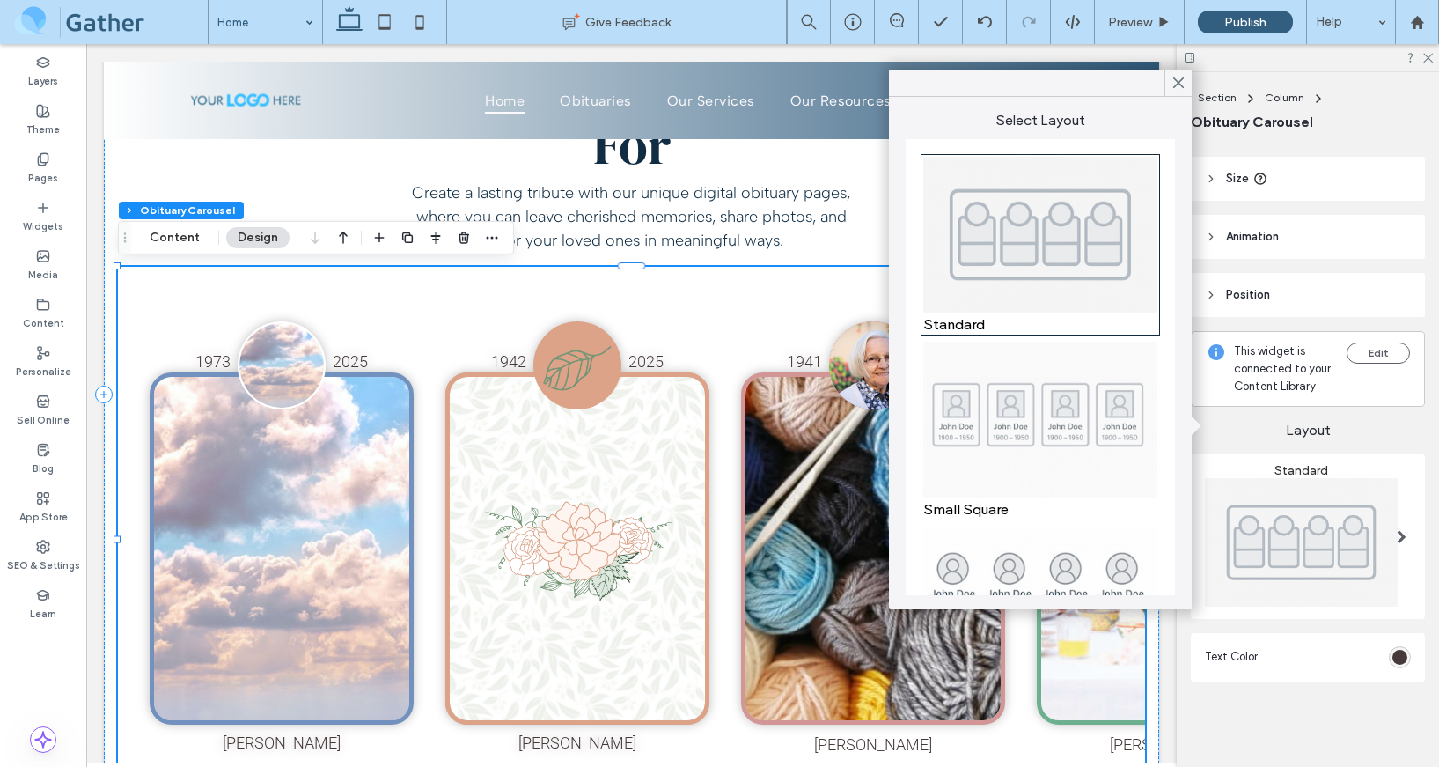
click at [1299, 529] on img at bounding box center [1301, 542] width 193 height 129
click at [1394, 528] on div at bounding box center [1402, 536] width 36 height 147
click at [1364, 424] on span "Layout" at bounding box center [1308, 430] width 234 height 19
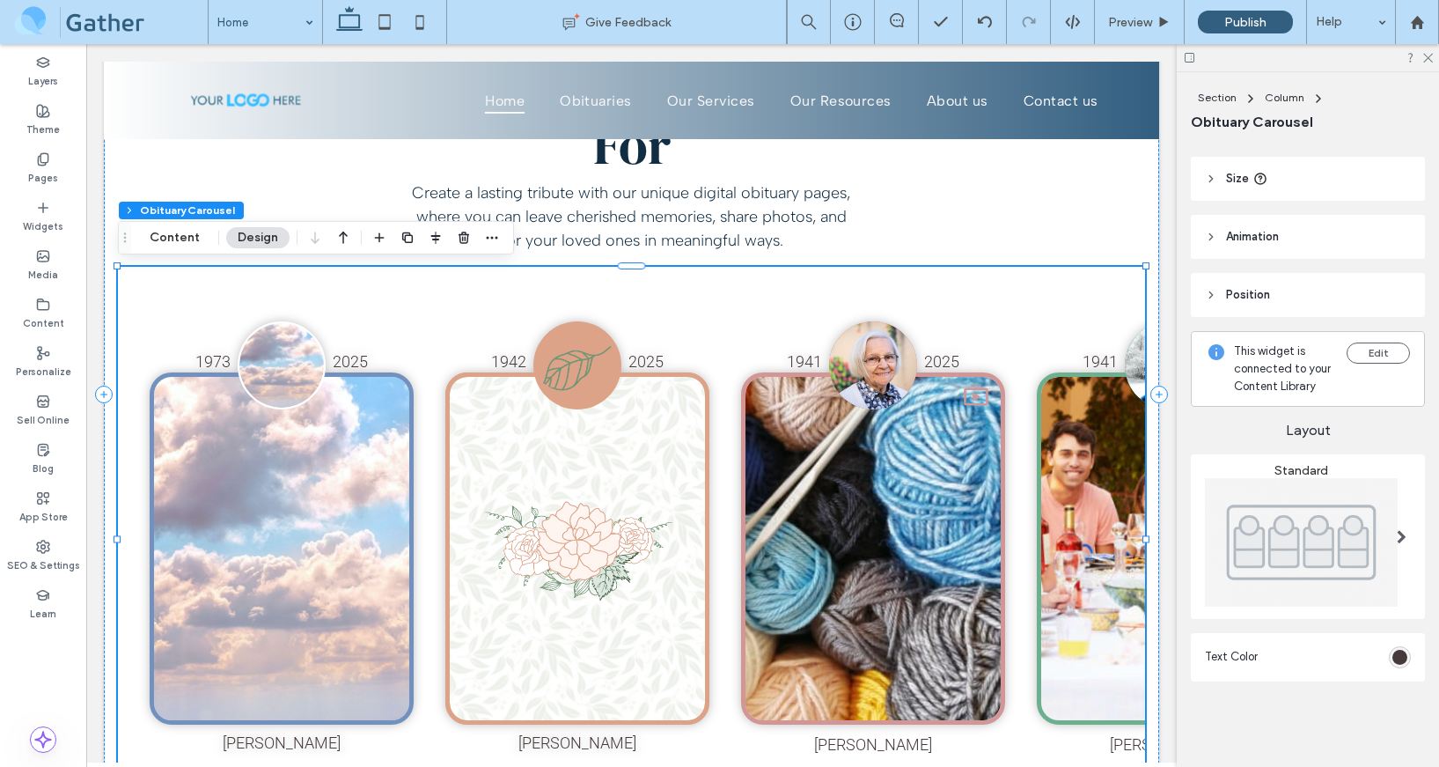
click at [1400, 535] on span at bounding box center [1402, 536] width 10 height 14
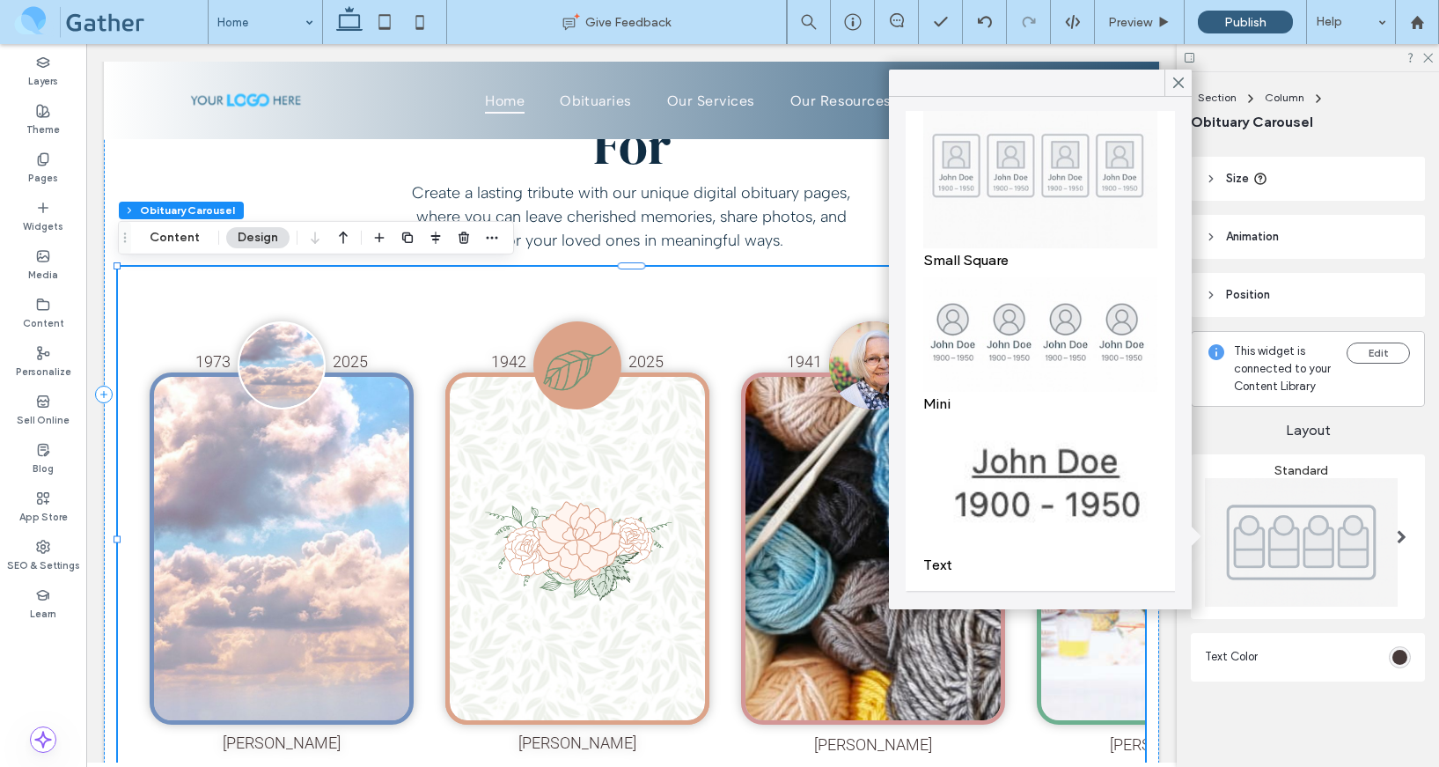
scroll to position [0, 0]
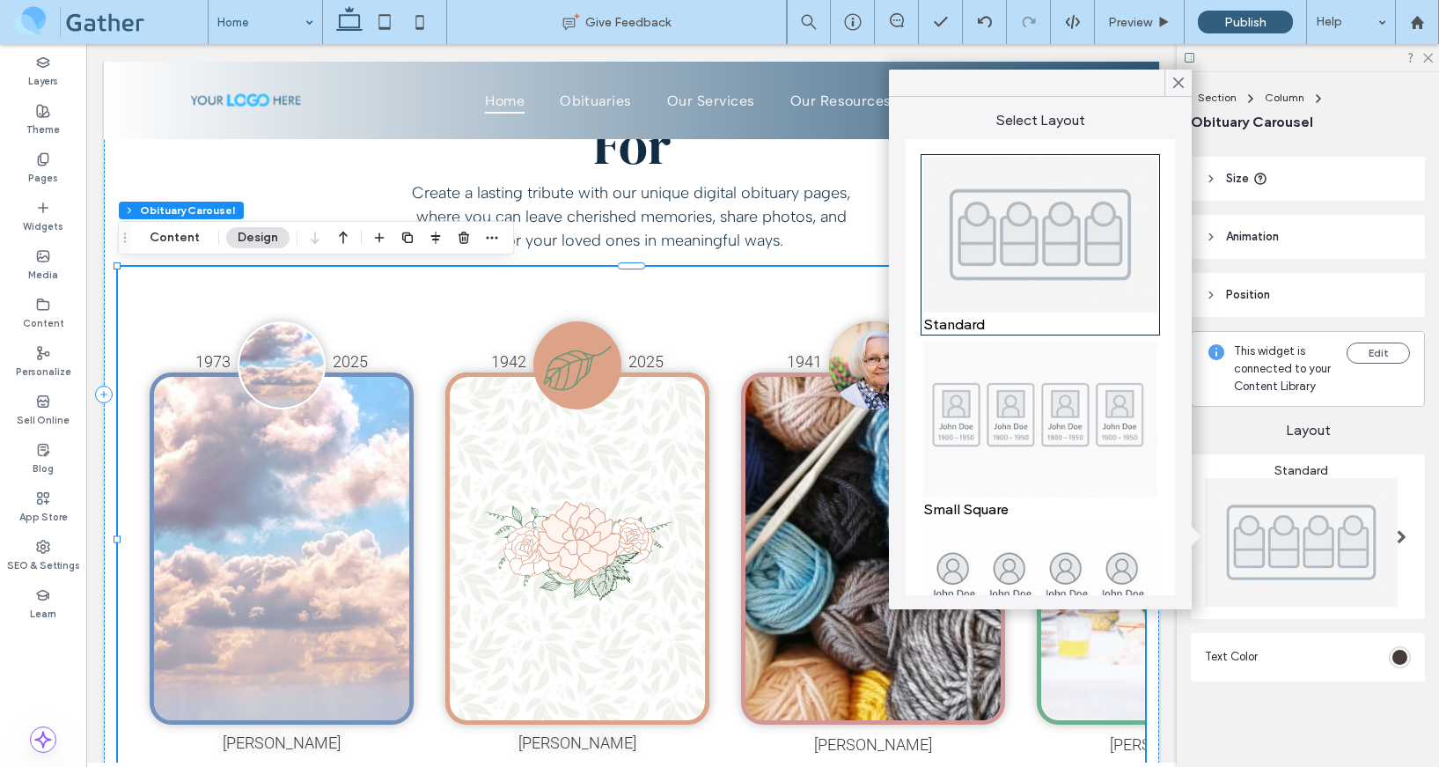
click at [1397, 531] on span at bounding box center [1402, 536] width 10 height 14
click at [1309, 682] on div "Layout Standard Text Color" at bounding box center [1308, 548] width 234 height 283
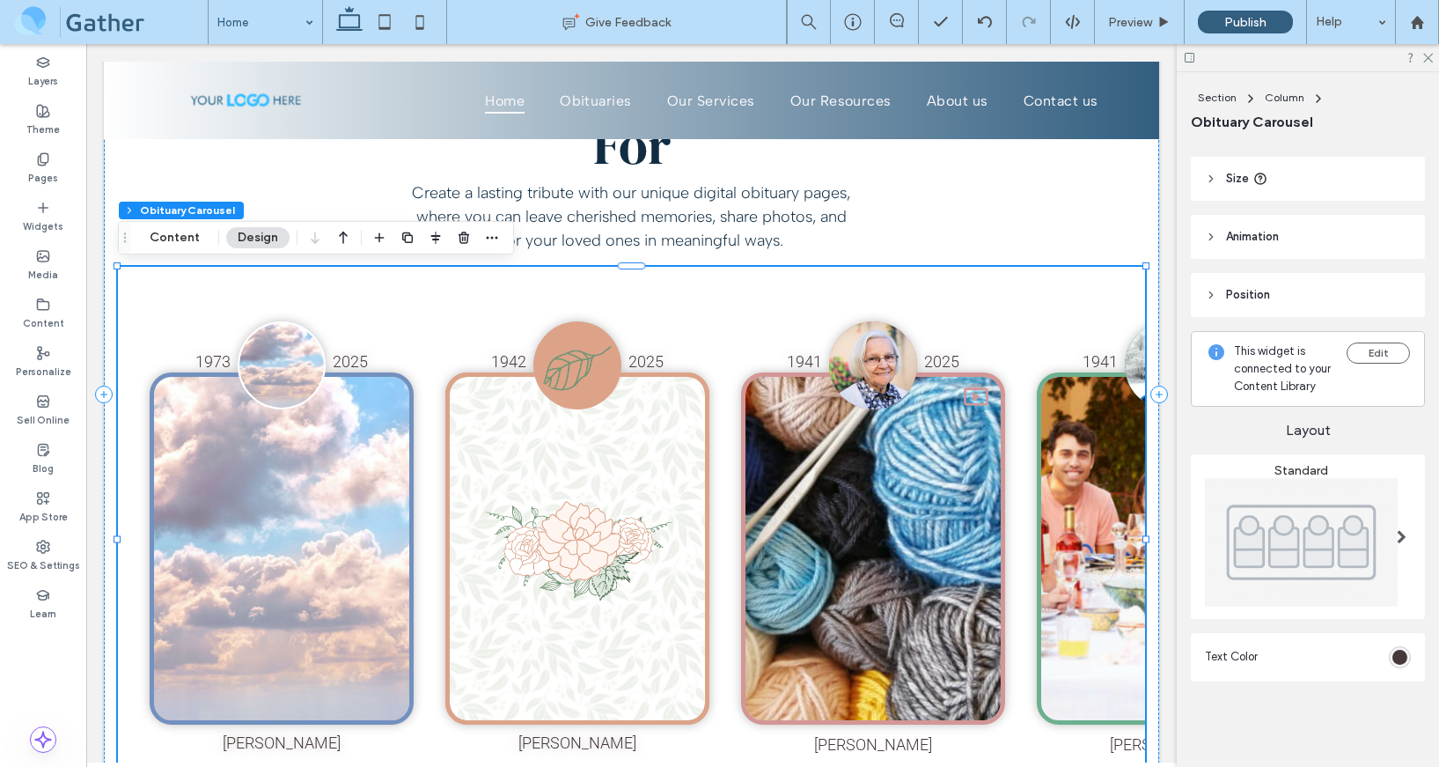
click at [1235, 650] on span "Text Color" at bounding box center [1231, 657] width 53 height 18
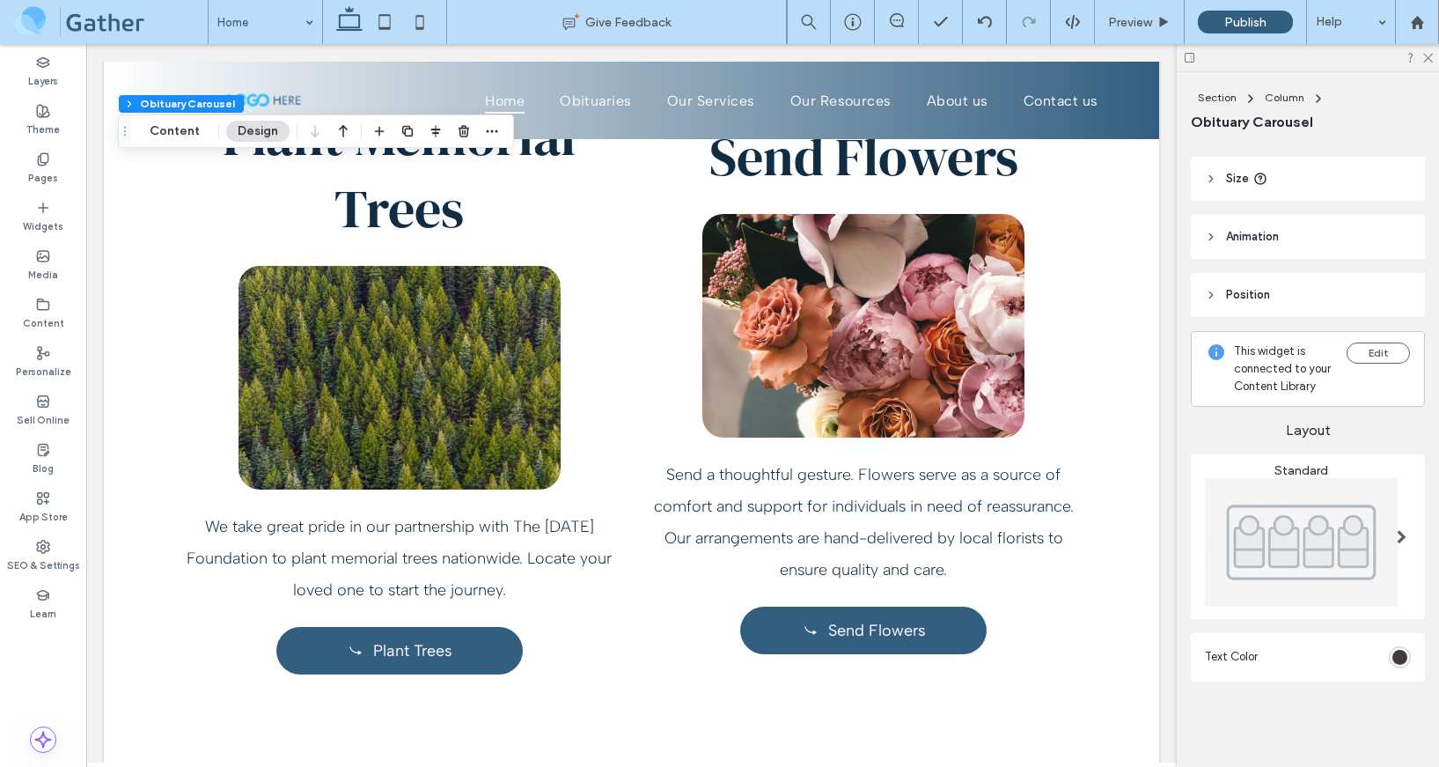
scroll to position [6935, 0]
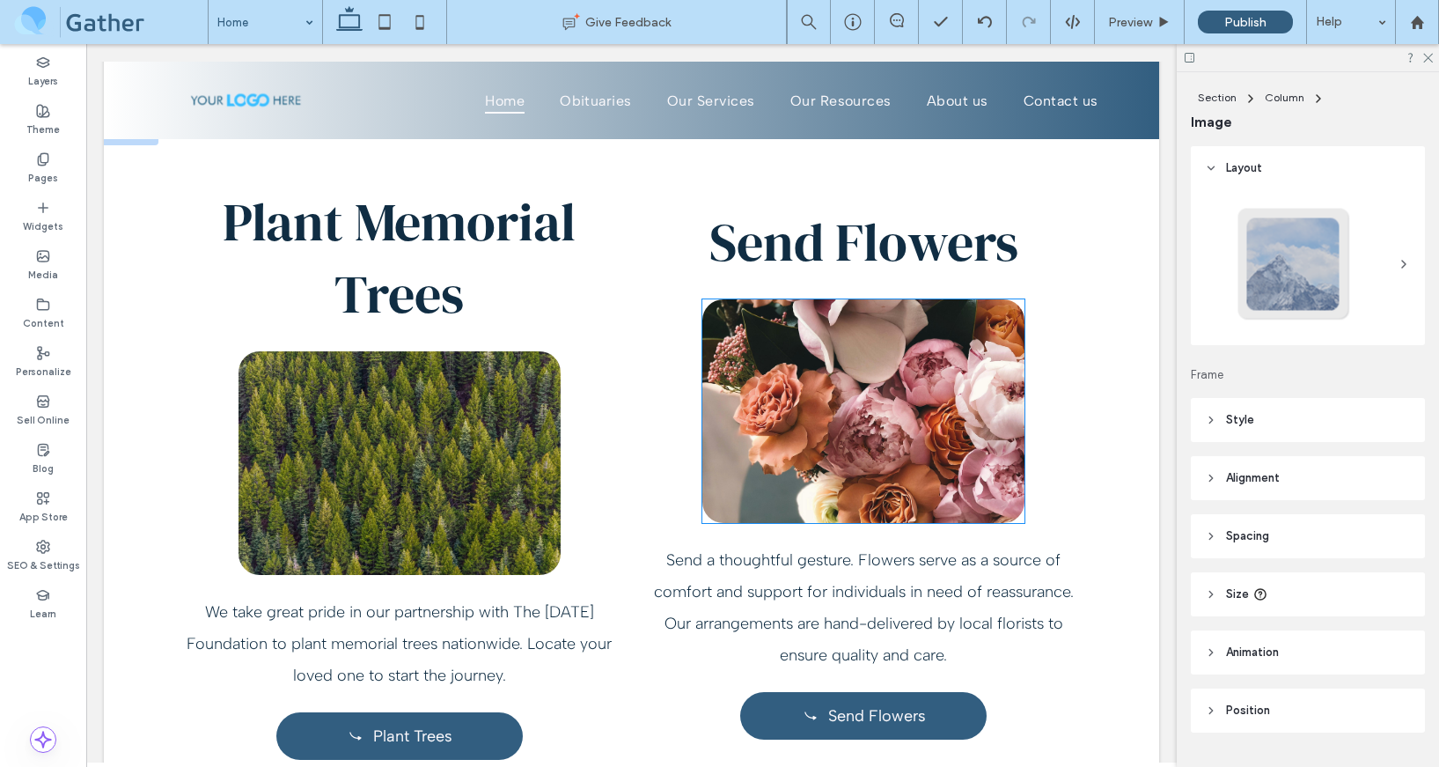
type input "**"
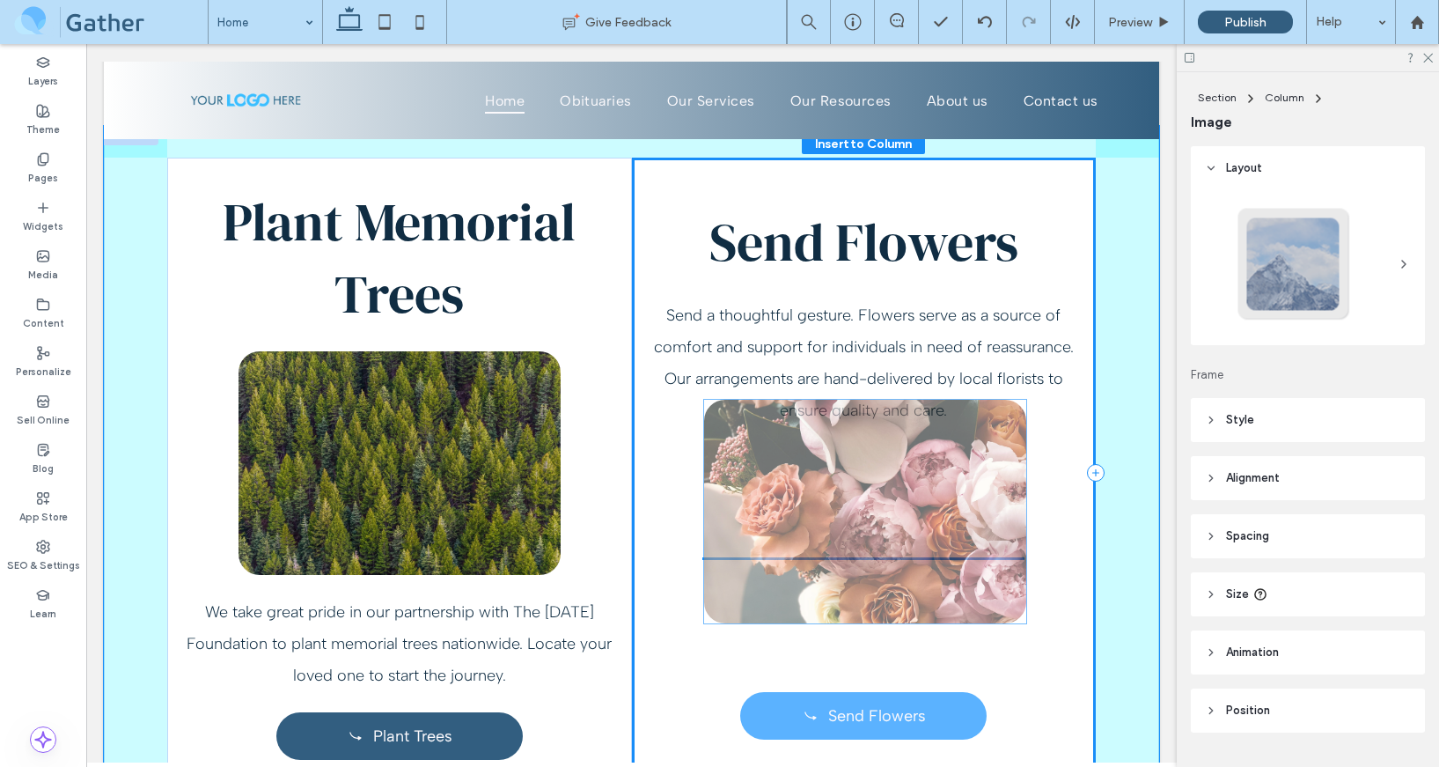
scroll to position [43, 0]
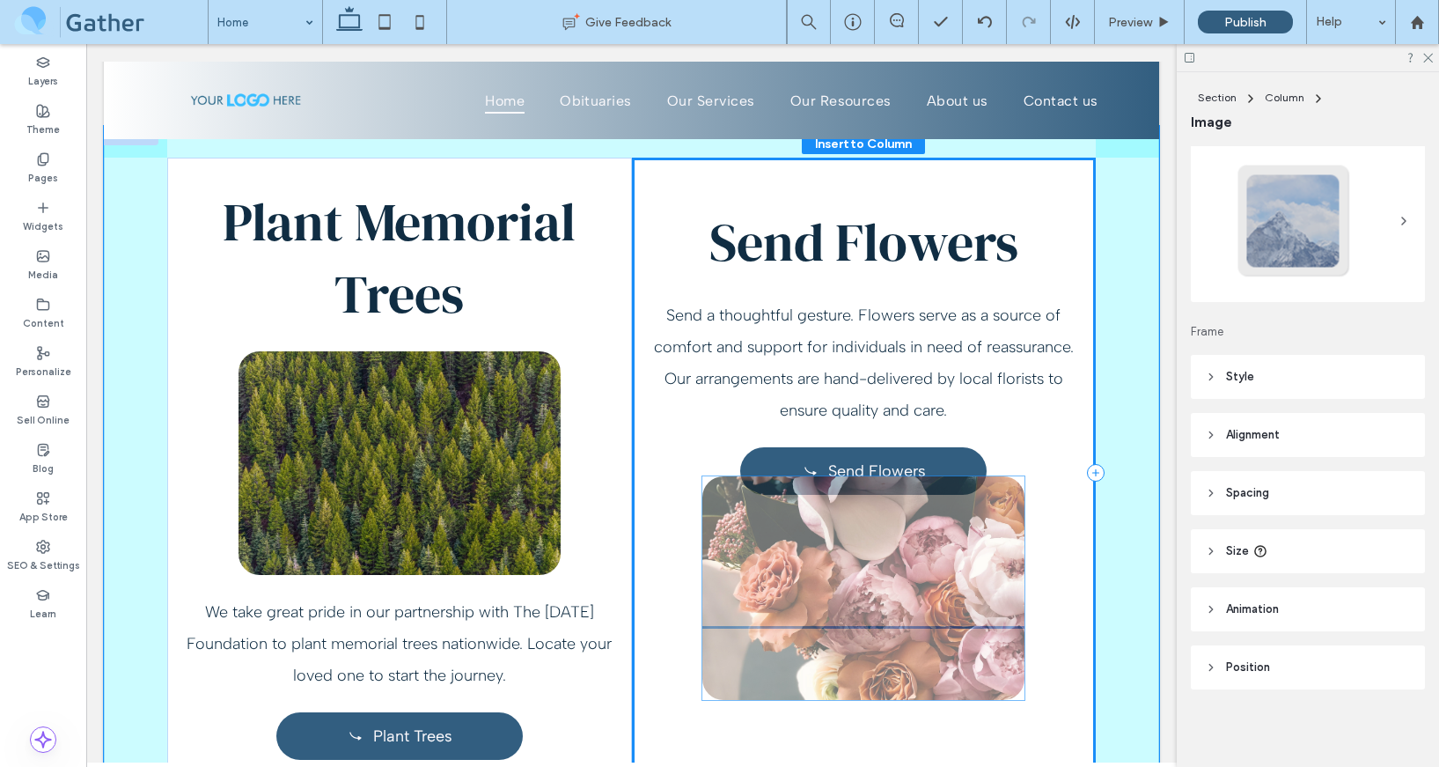
drag, startPoint x: 803, startPoint y: 346, endPoint x: 803, endPoint y: 620, distance: 273.8
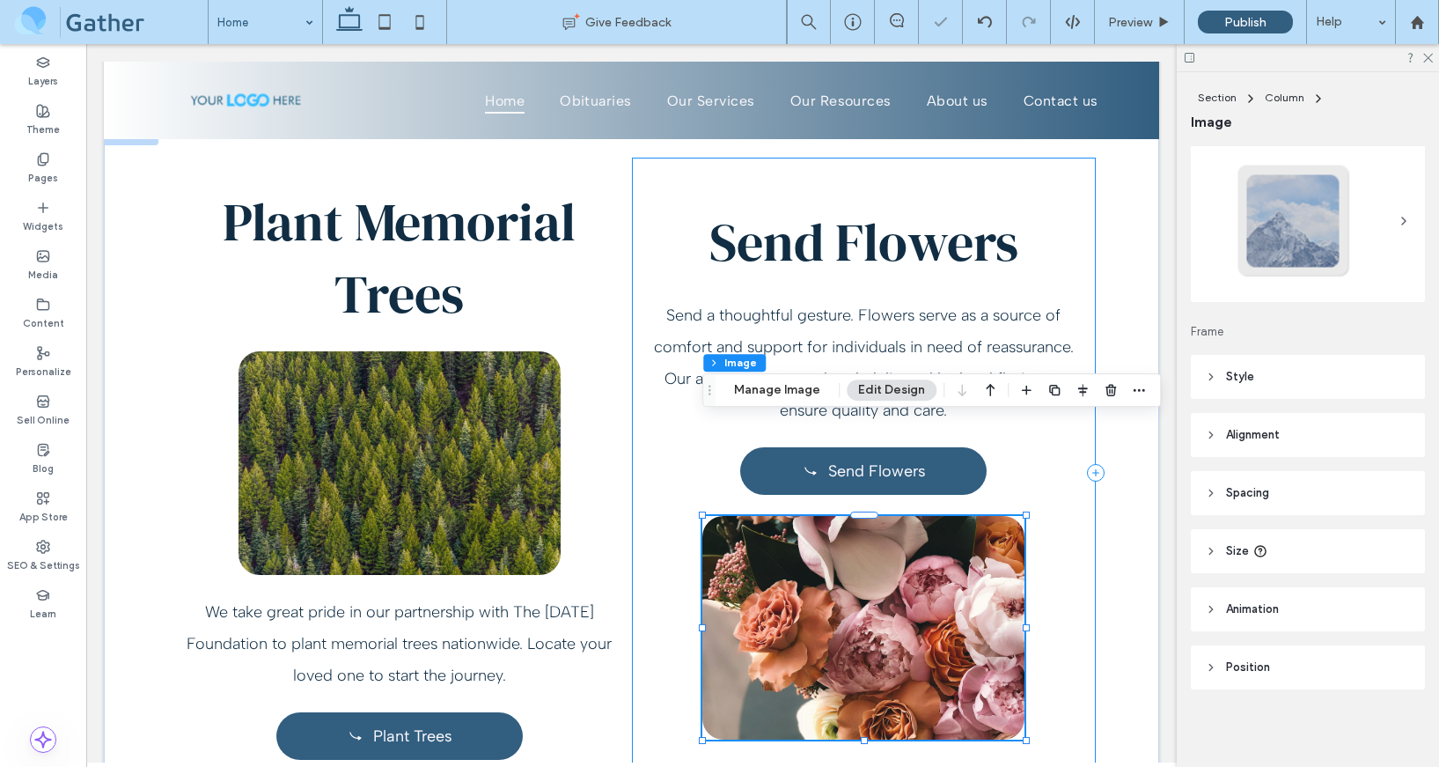
click at [683, 479] on div "Send Flowers Send a thoughtful gesture. Flowers serve as a source of comfort an…" at bounding box center [864, 472] width 465 height 629
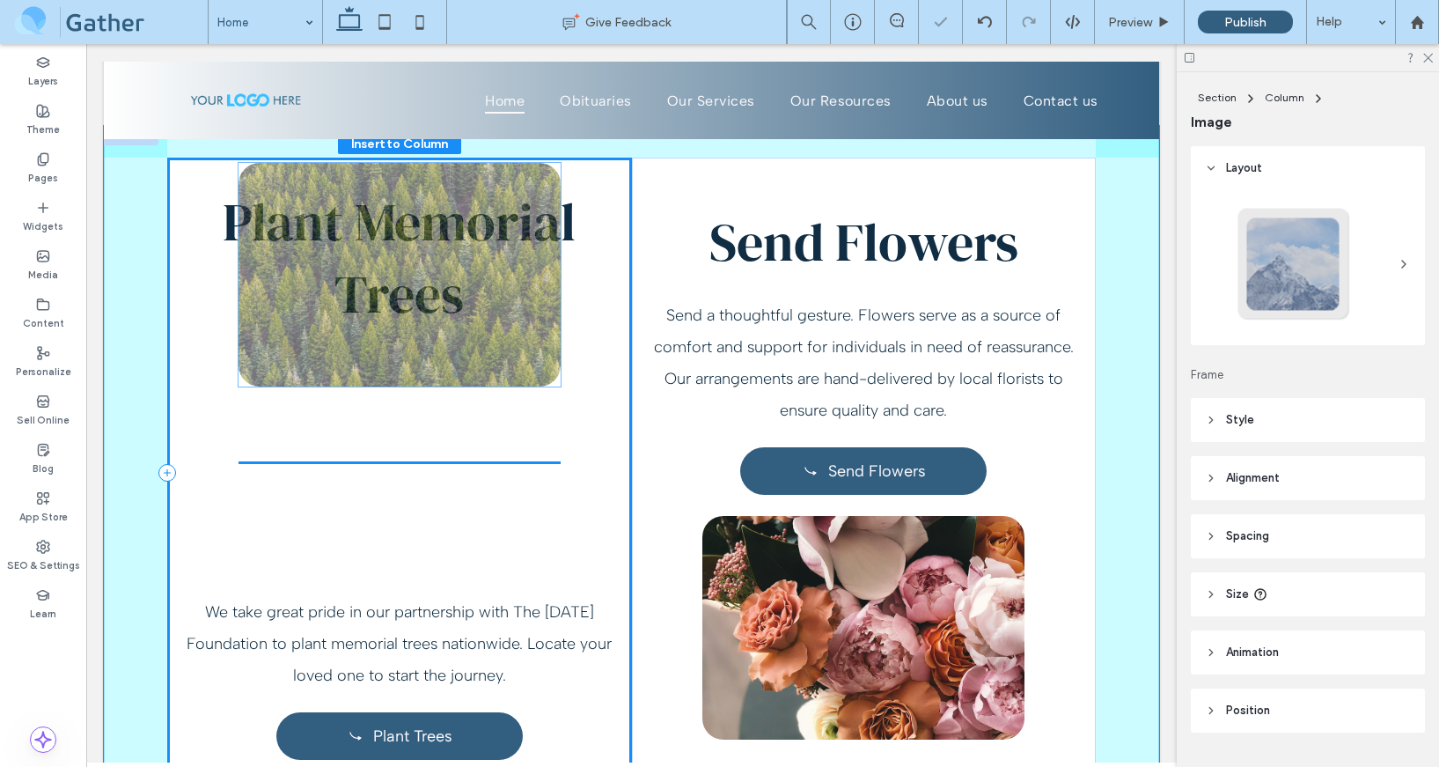
type input "**"
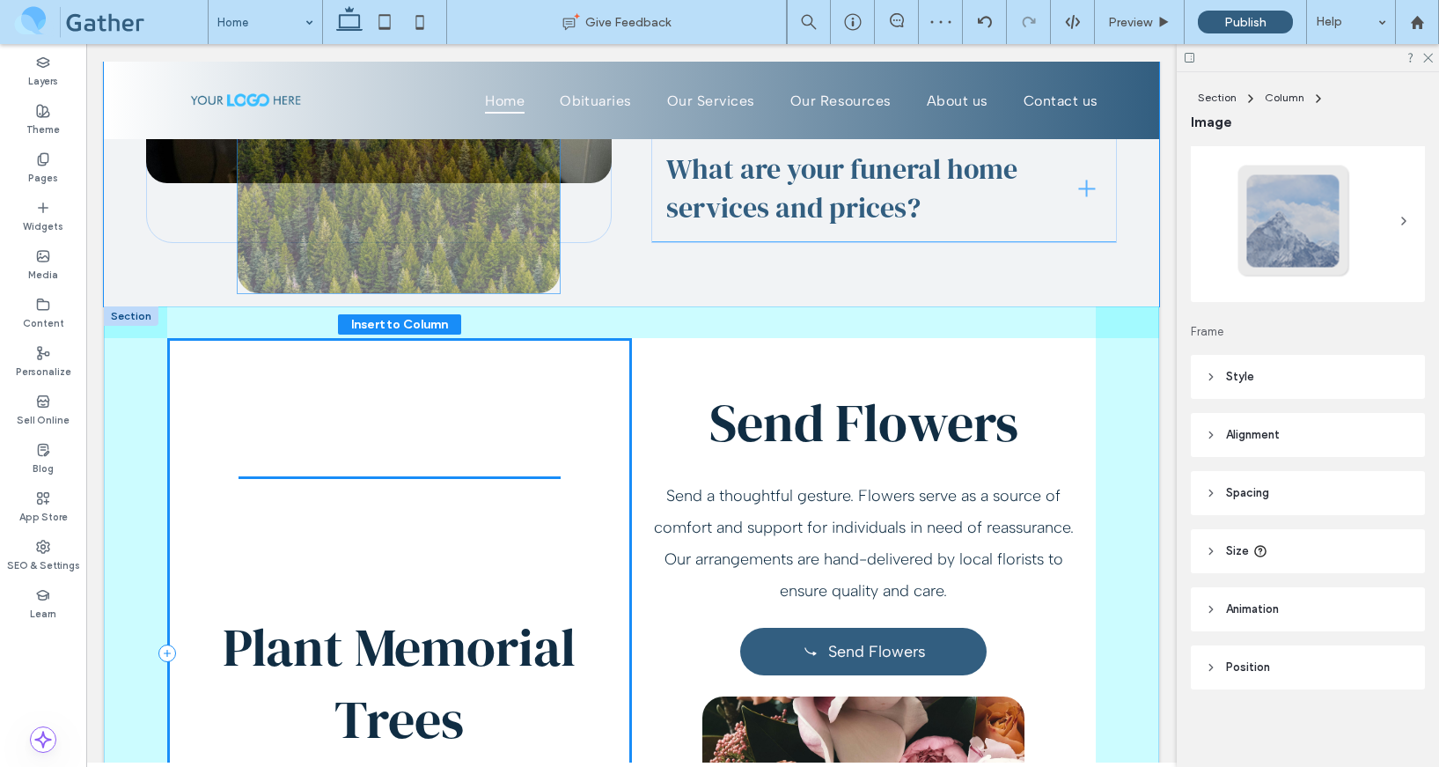
scroll to position [6750, 0]
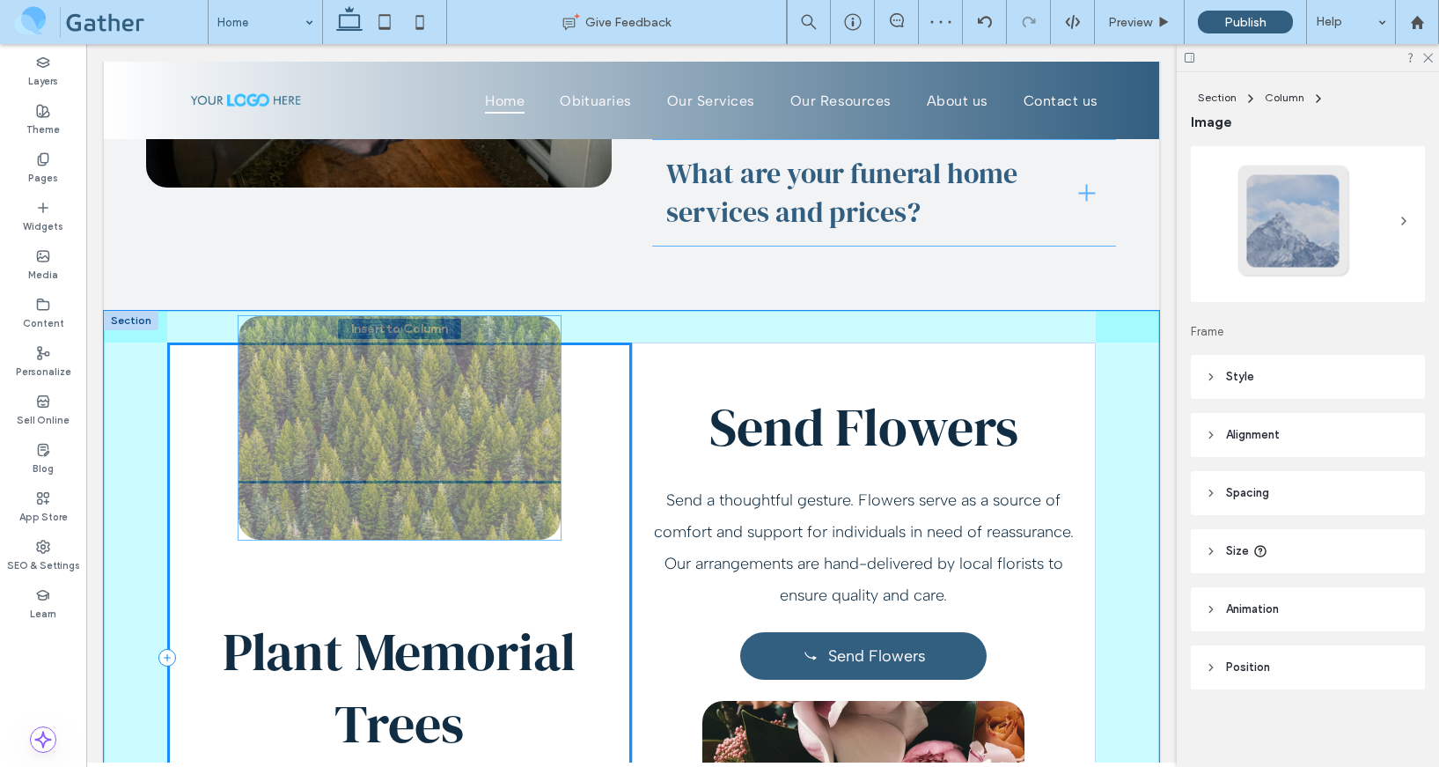
drag, startPoint x: 423, startPoint y: 369, endPoint x: 423, endPoint y: 431, distance: 62.5
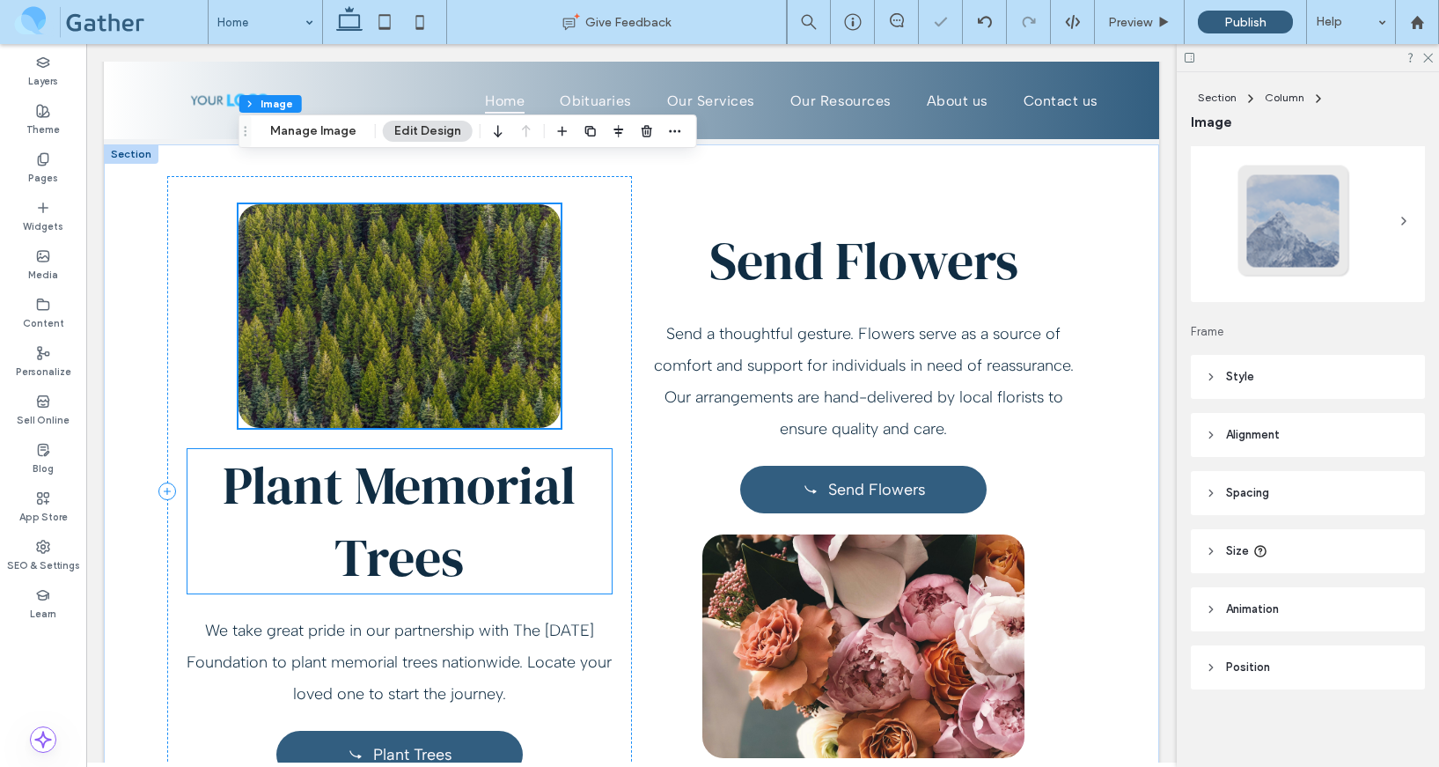
scroll to position [6934, 0]
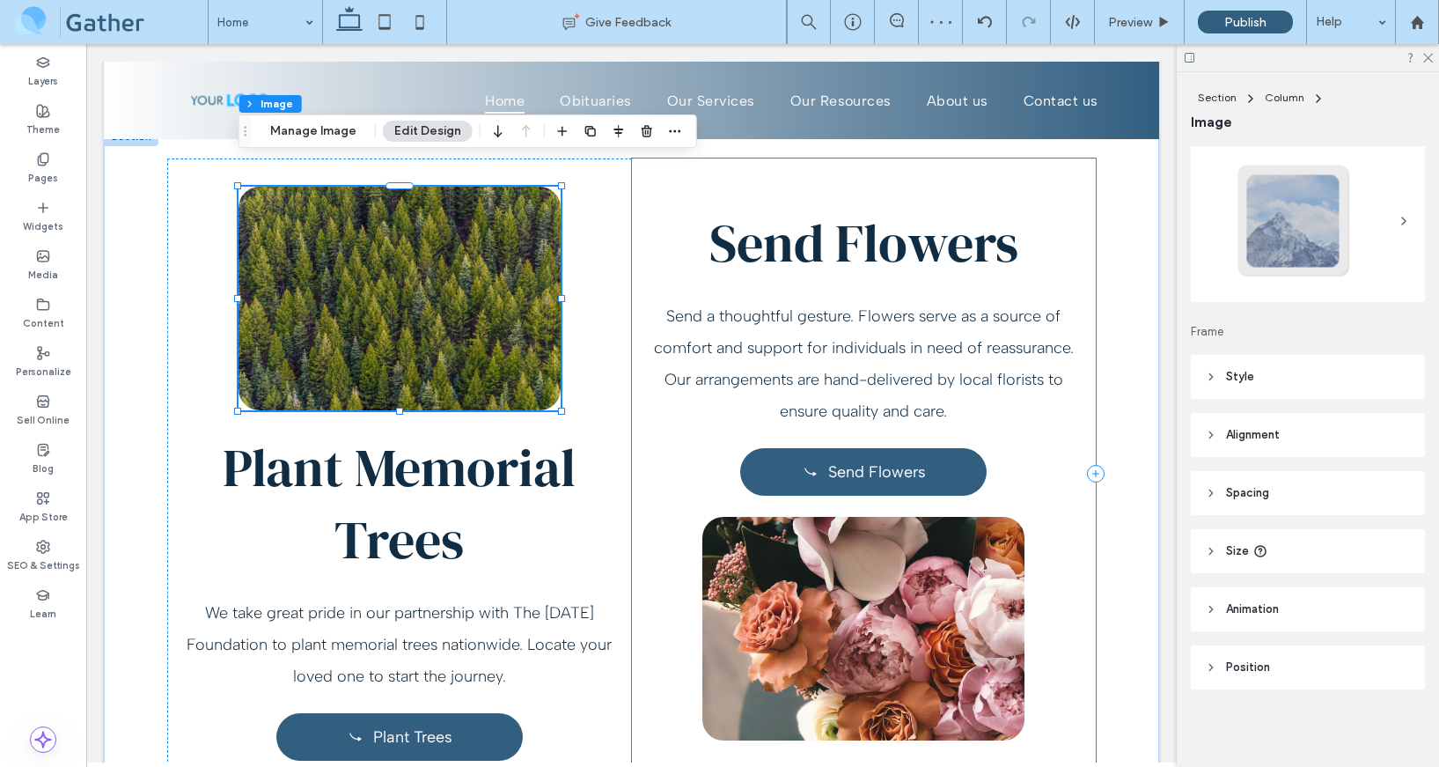
click at [731, 676] on div "Send Flowers Send a thoughtful gesture. Flowers serve as a source of comfort an…" at bounding box center [864, 472] width 465 height 629
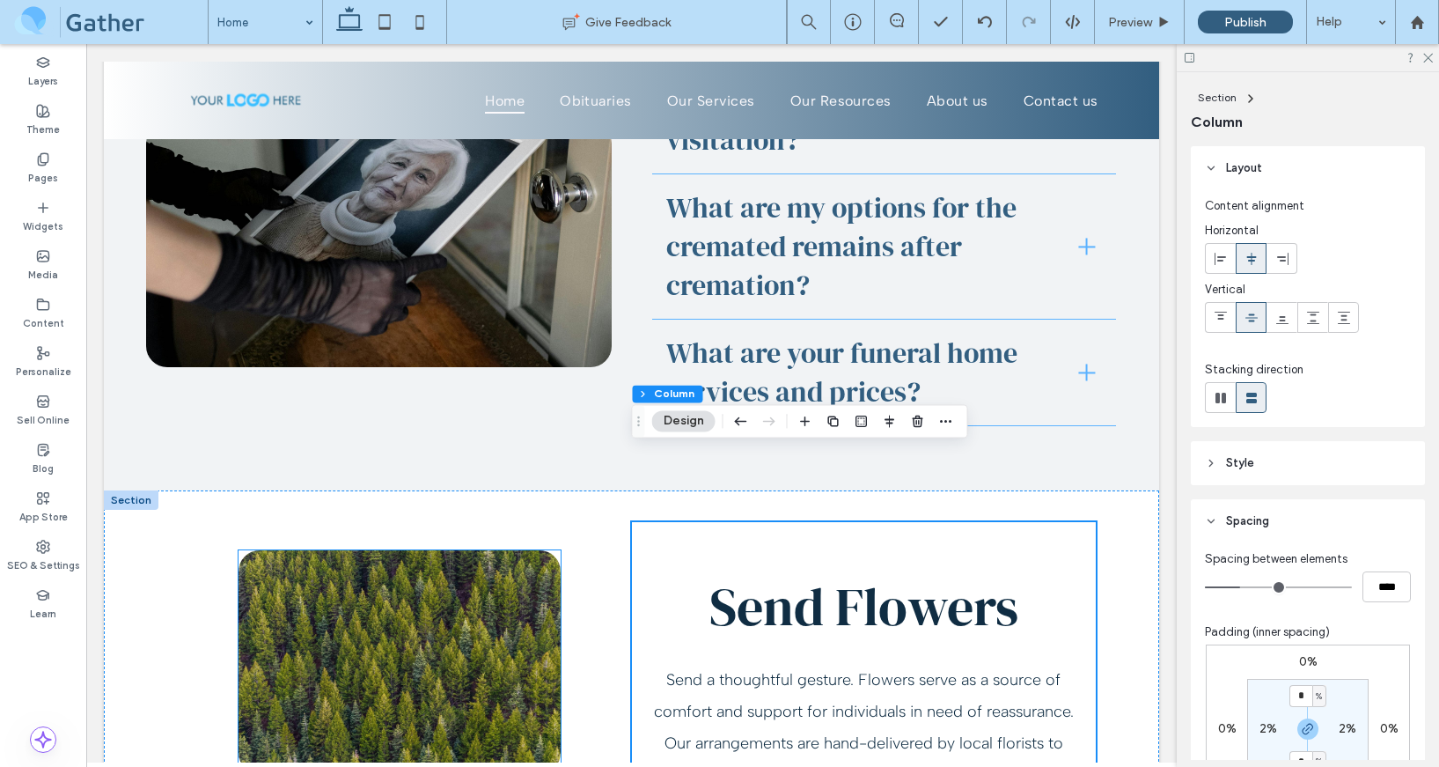
scroll to position [6593, 0]
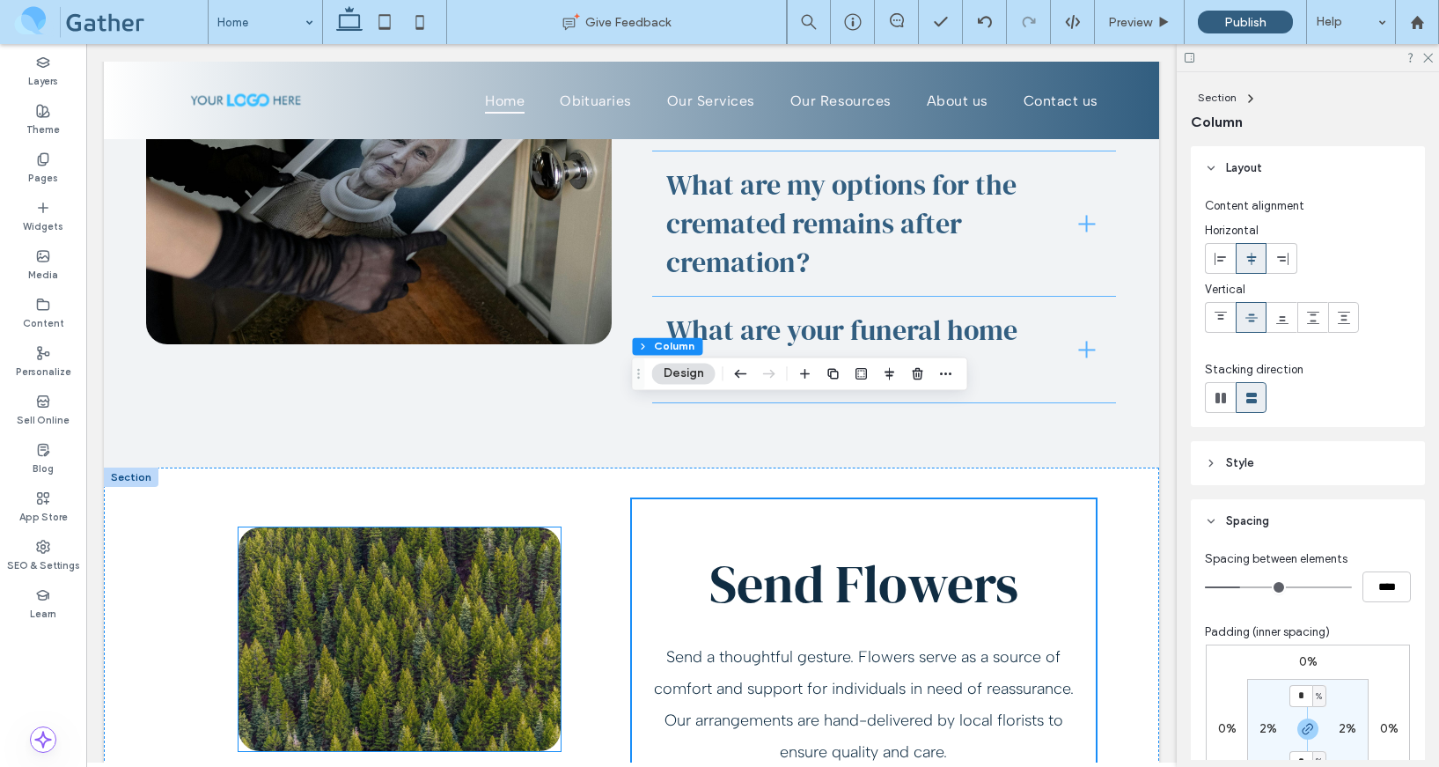
click at [413, 557] on img at bounding box center [400, 639] width 322 height 224
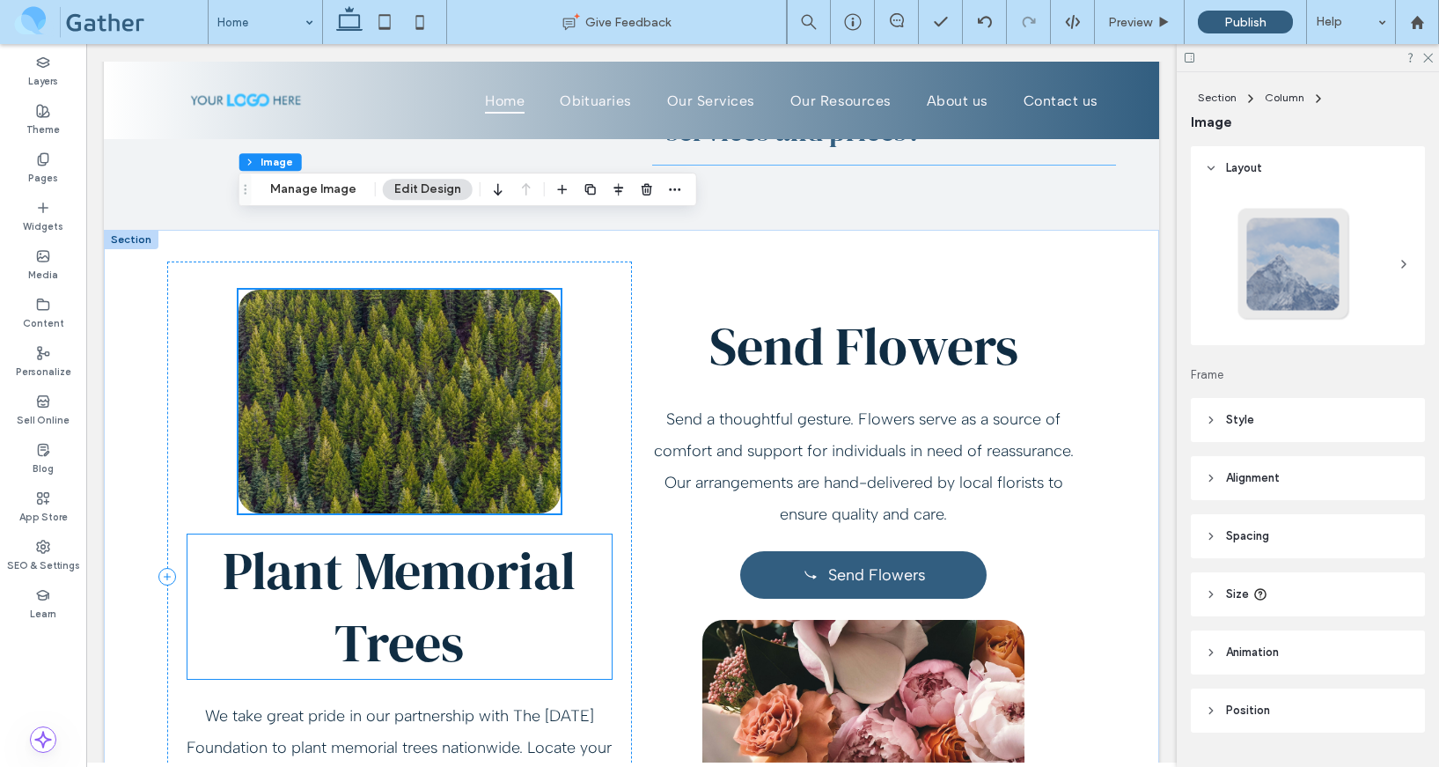
scroll to position [6865, 0]
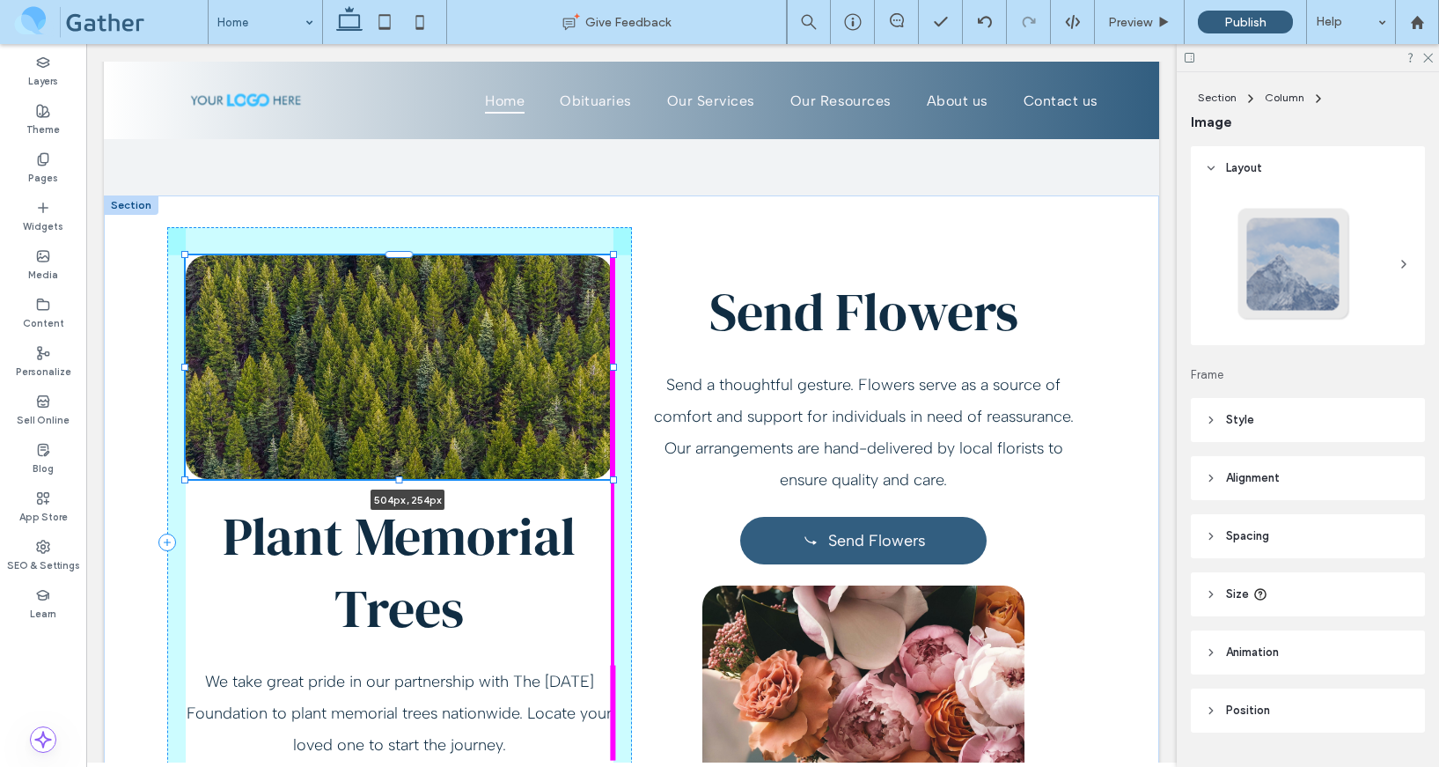
drag, startPoint x: 557, startPoint y: 272, endPoint x: 618, endPoint y: 272, distance: 60.7
click at [618, 272] on div "504px , 254px Plant Memorial Trees We take great pride in our partnership with …" at bounding box center [631, 557] width 1055 height 724
type input "***"
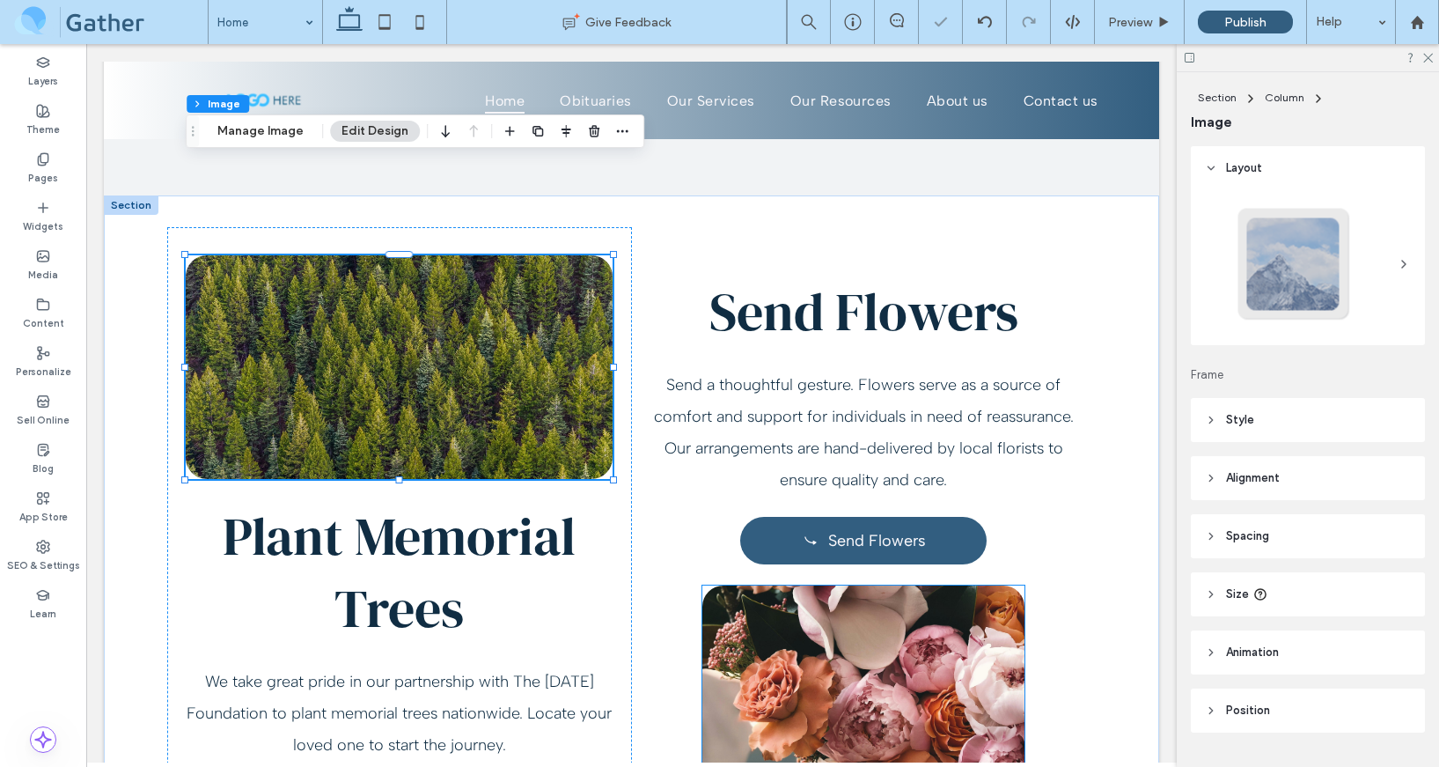
click at [866, 585] on img at bounding box center [863, 697] width 322 height 224
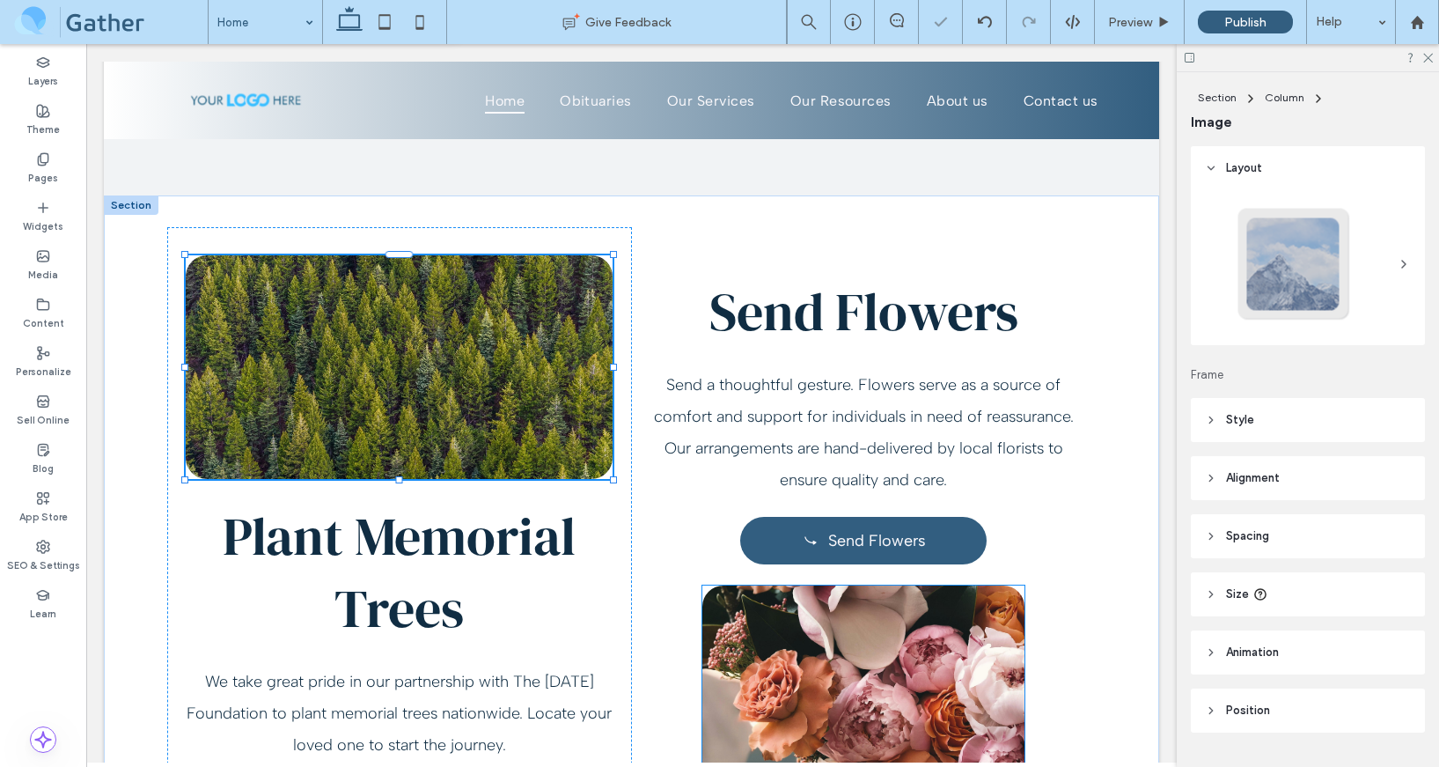
type input "**"
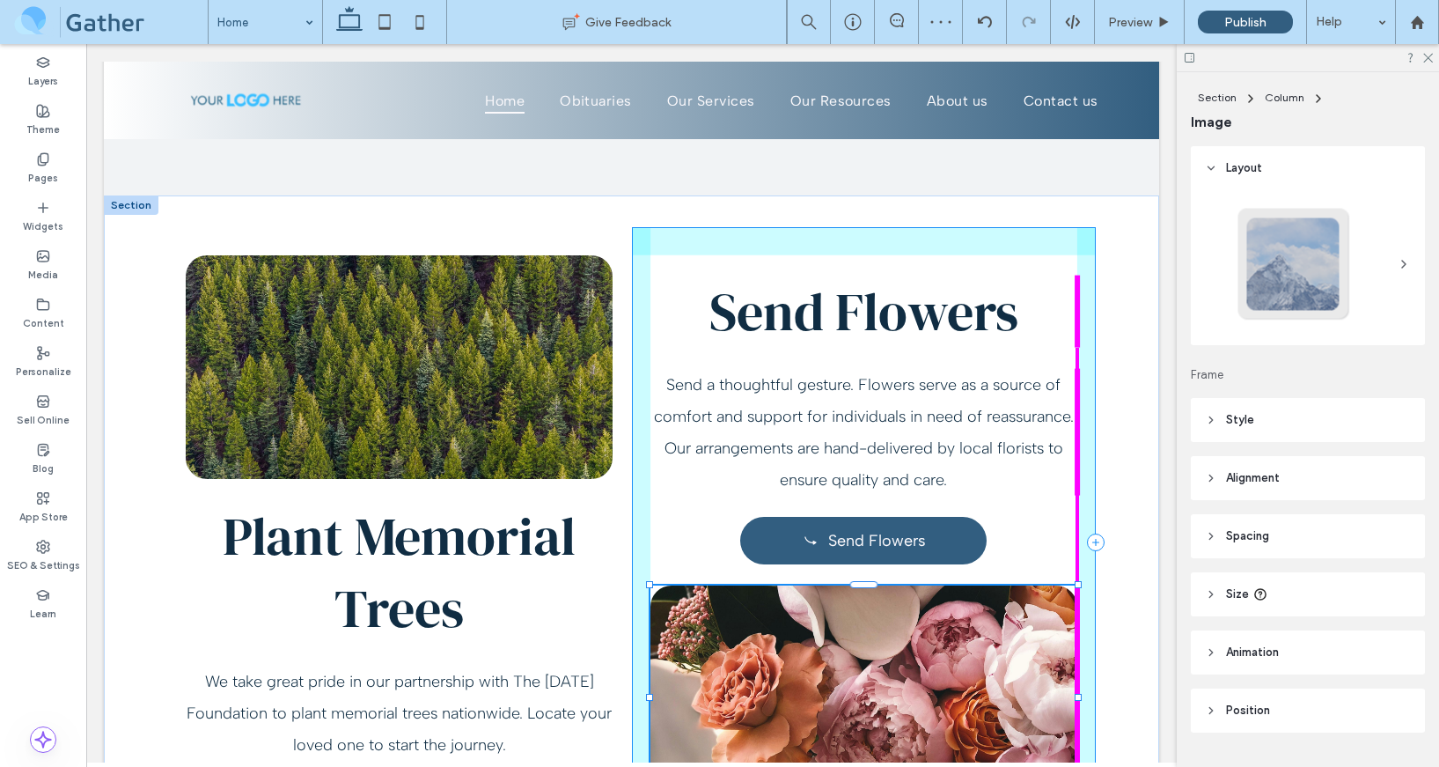
drag, startPoint x: 1026, startPoint y: 598, endPoint x: 1097, endPoint y: 595, distance: 70.5
click at [1097, 596] on div "Plant Memorial Trees We take great pride in our partnership with The Arbor Day …" at bounding box center [631, 557] width 1055 height 724
type input "***"
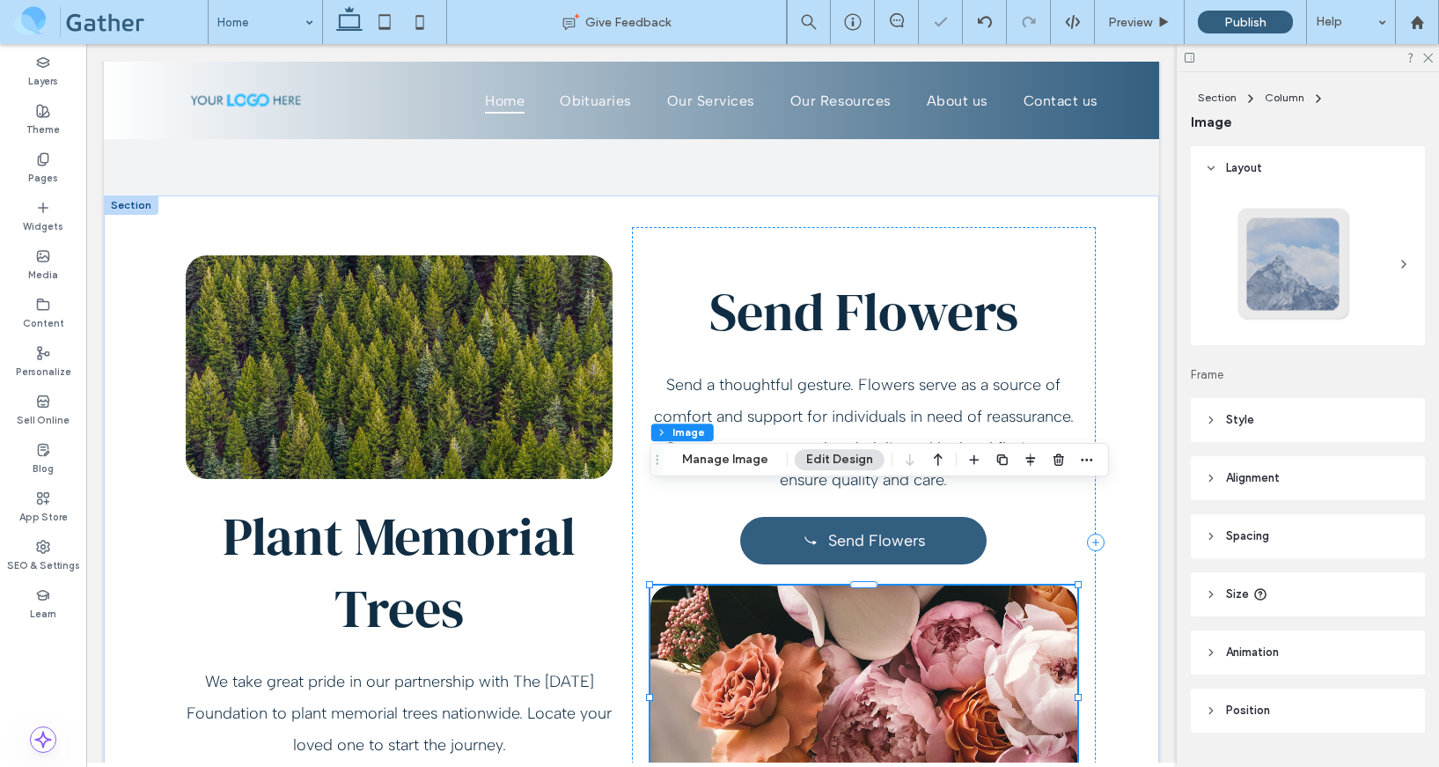
click at [884, 585] on img at bounding box center [864, 697] width 427 height 224
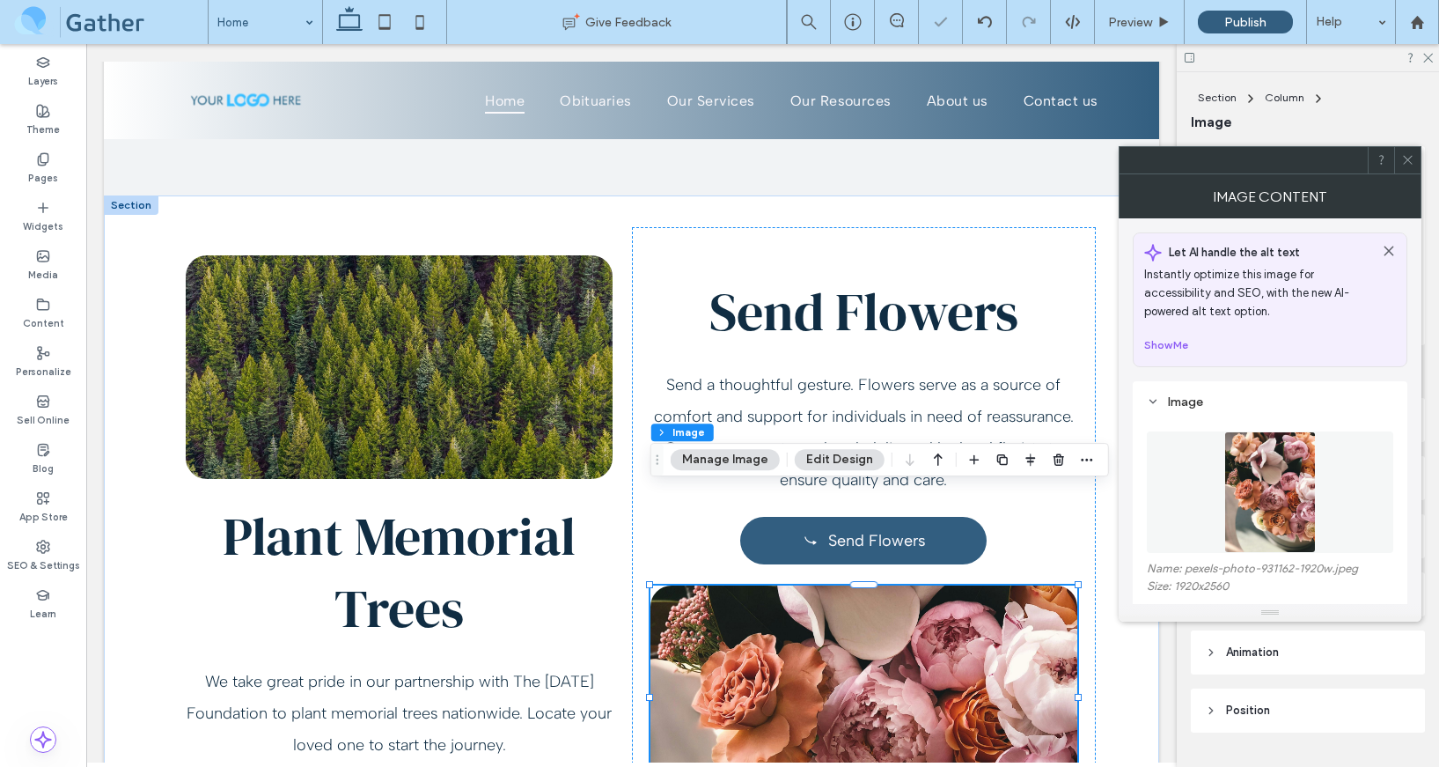
click at [1190, 470] on figure at bounding box center [1270, 491] width 246 height 121
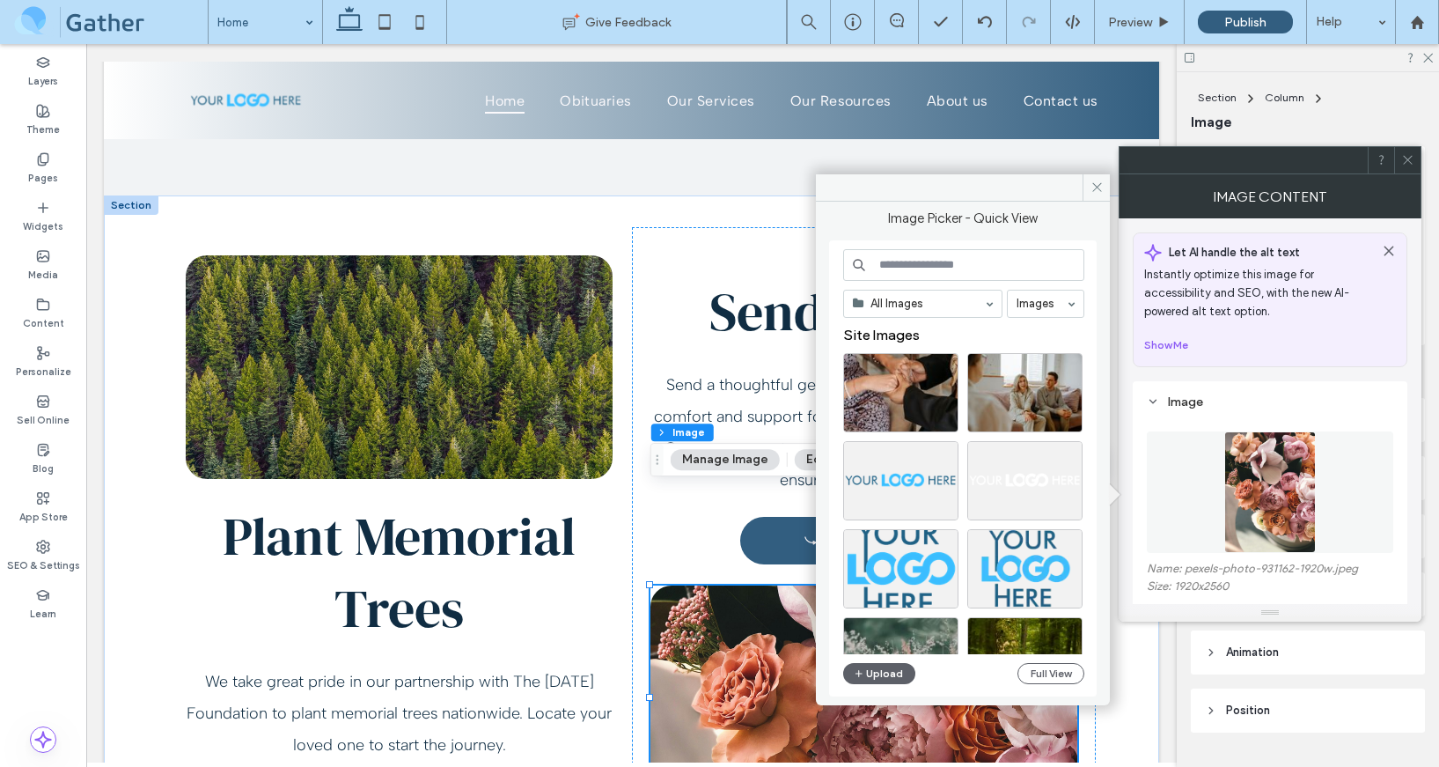
click at [901, 262] on input at bounding box center [963, 265] width 241 height 32
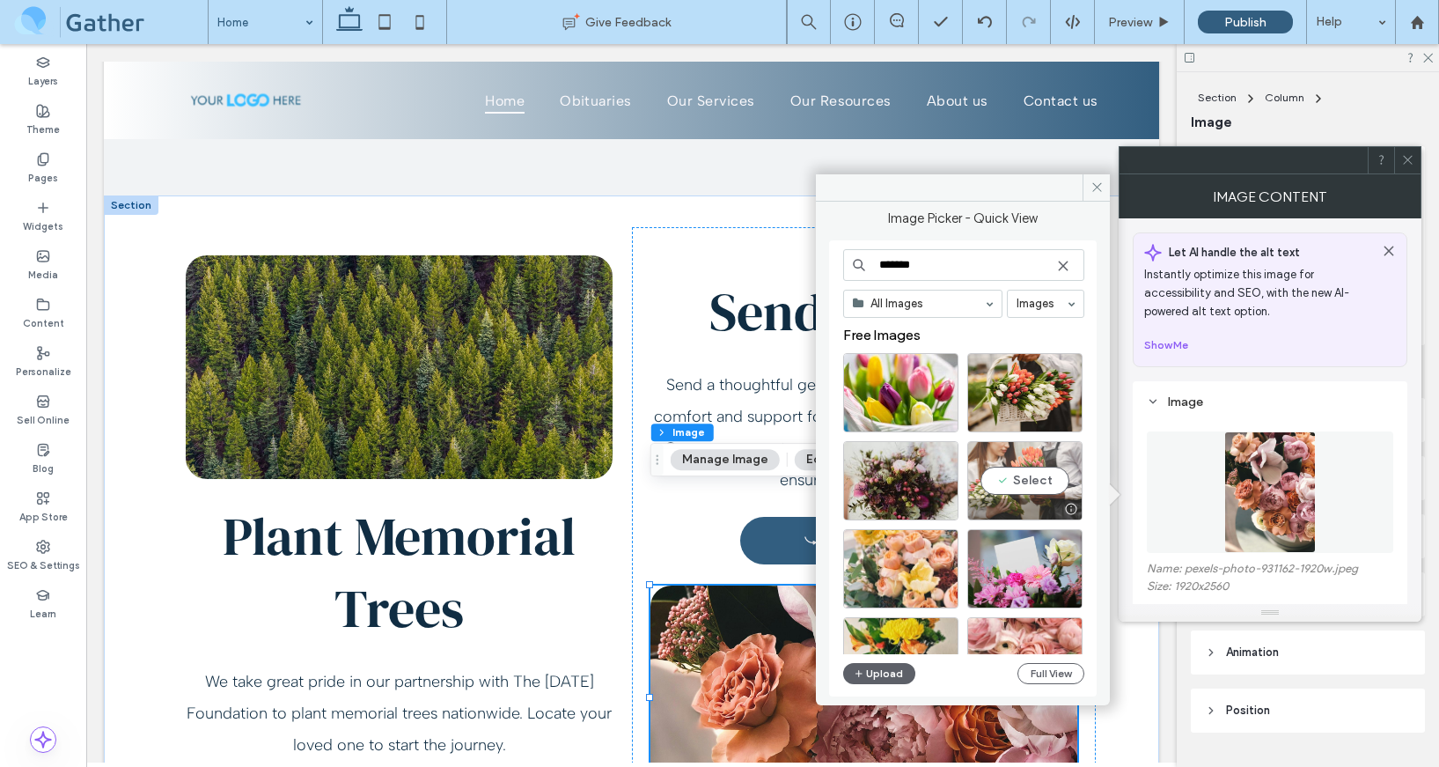
type input "*******"
click at [1016, 474] on div "Select" at bounding box center [1024, 480] width 115 height 79
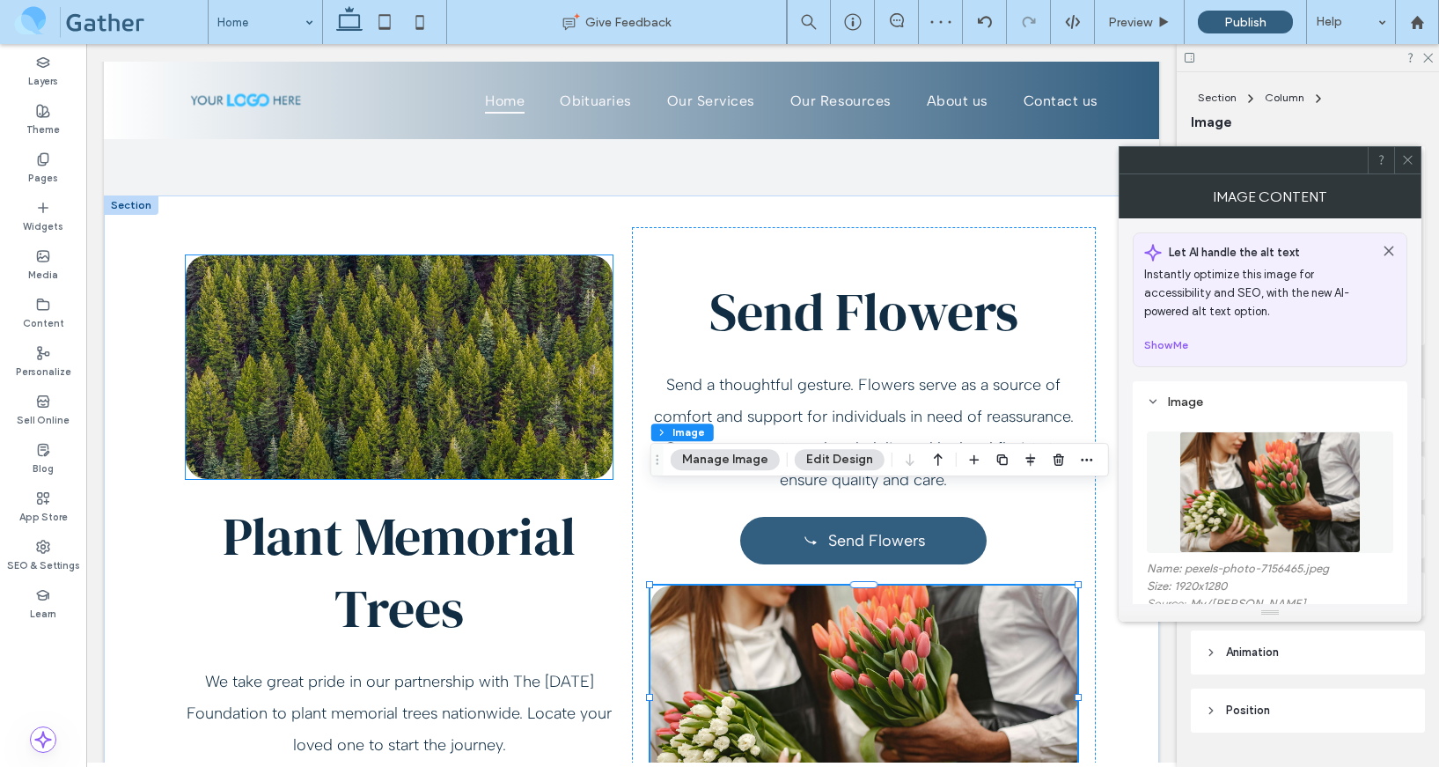
click at [413, 255] on img at bounding box center [399, 367] width 427 height 224
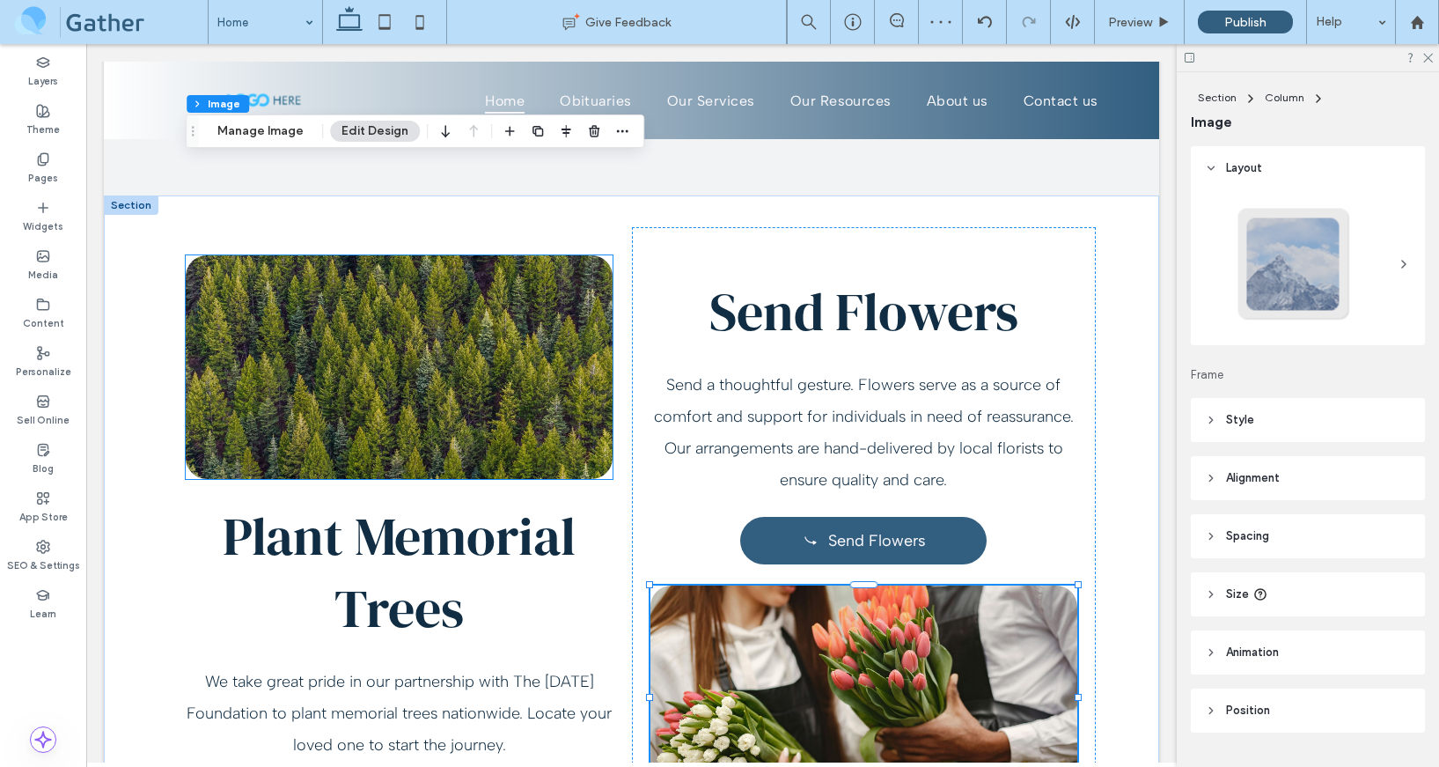
type input "**"
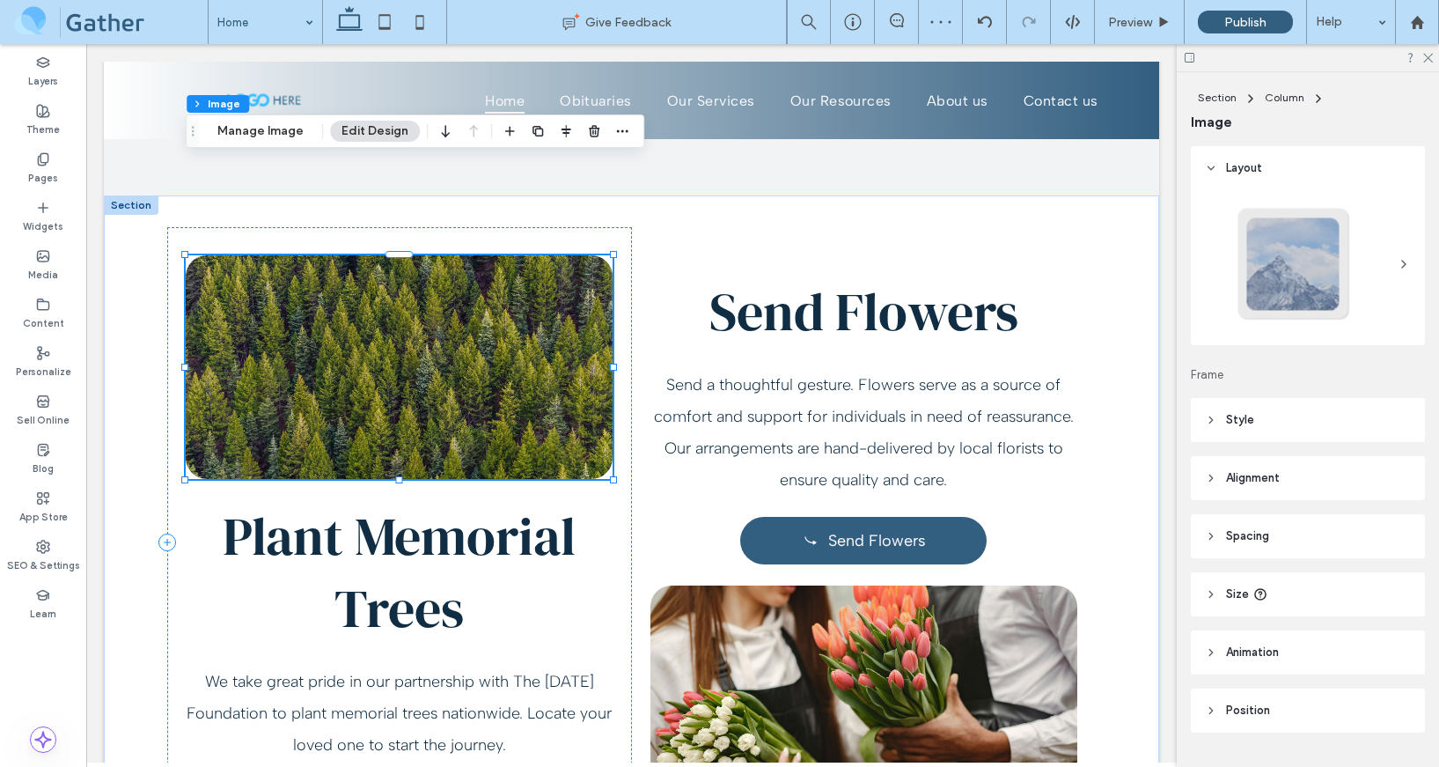
click at [399, 260] on img at bounding box center [399, 367] width 427 height 224
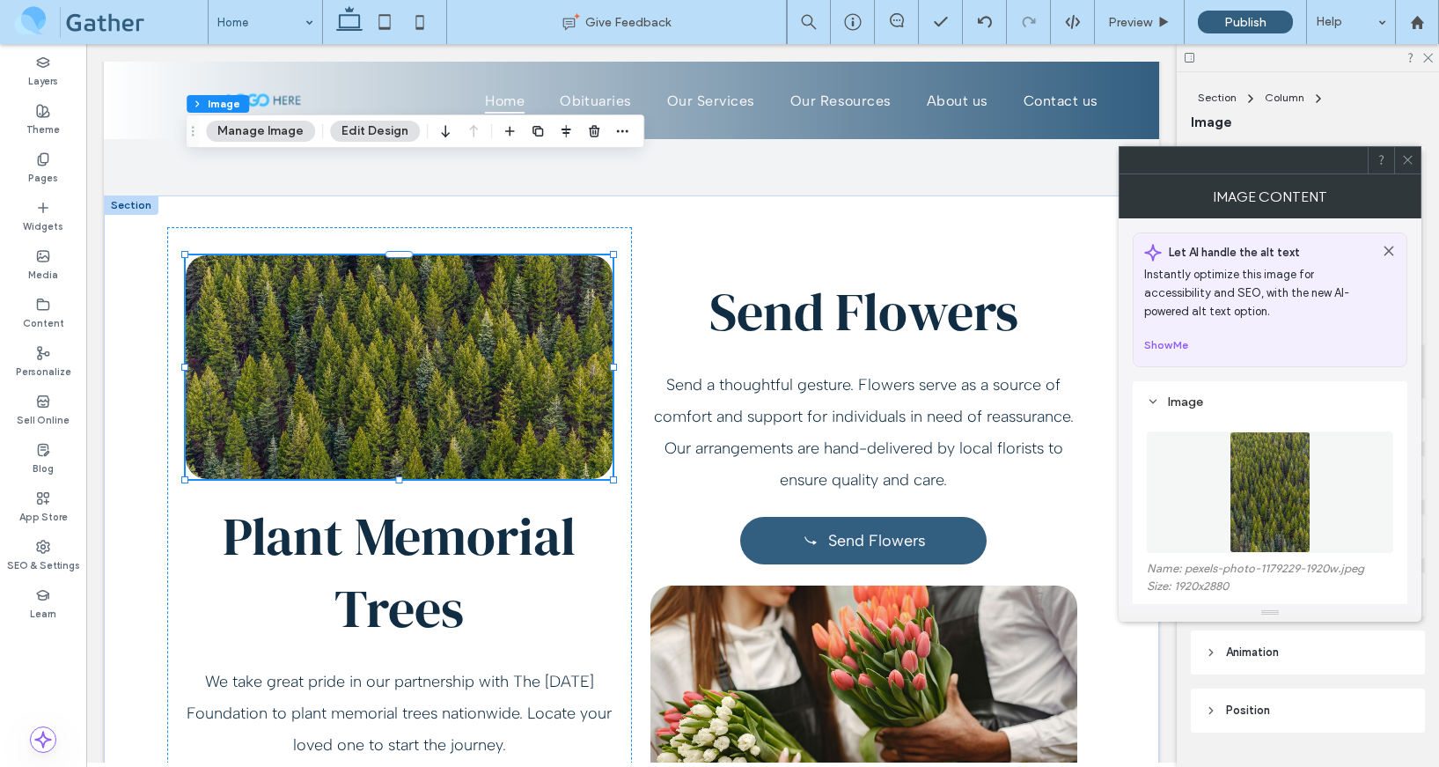
click at [1231, 517] on img at bounding box center [1271, 491] width 82 height 121
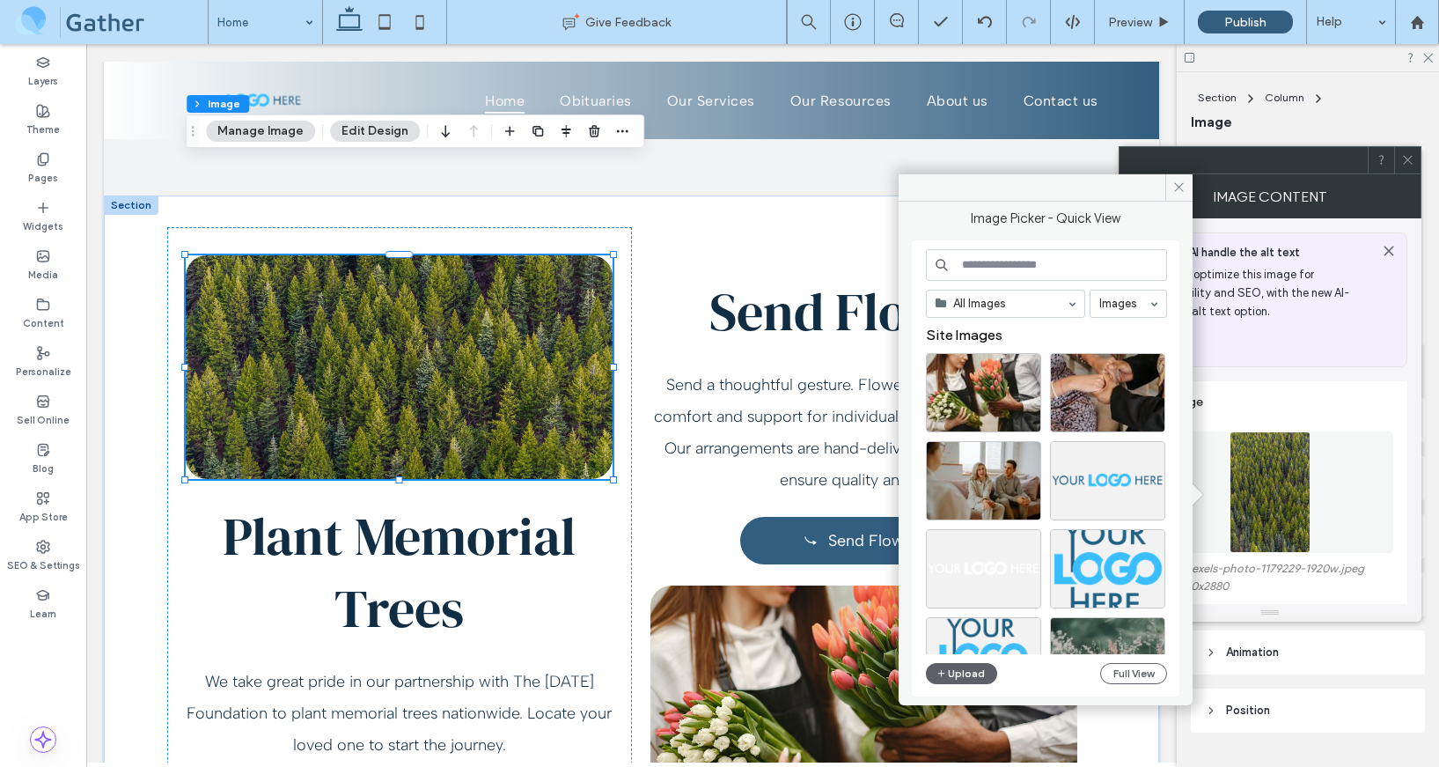
click at [1037, 254] on input at bounding box center [1046, 265] width 241 height 32
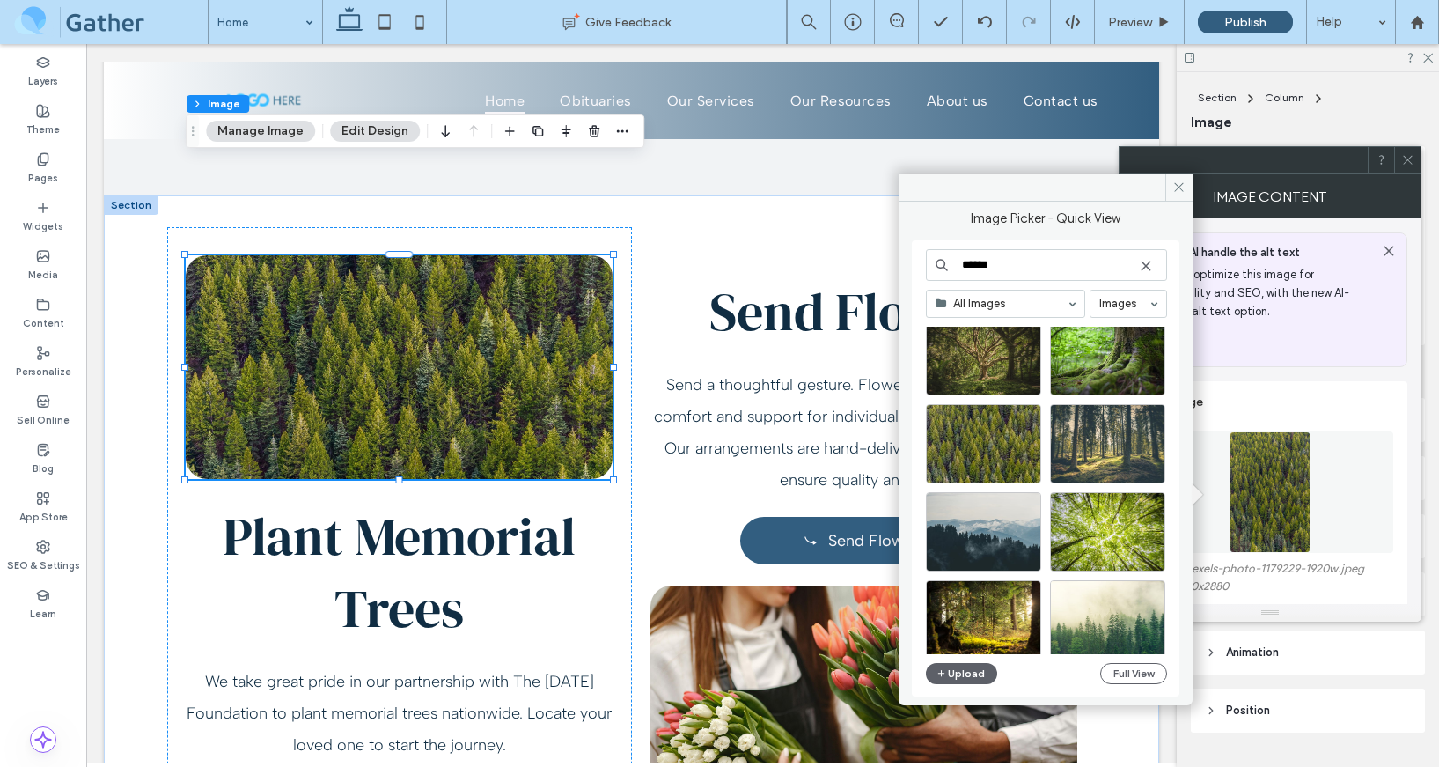
scroll to position [239, 0]
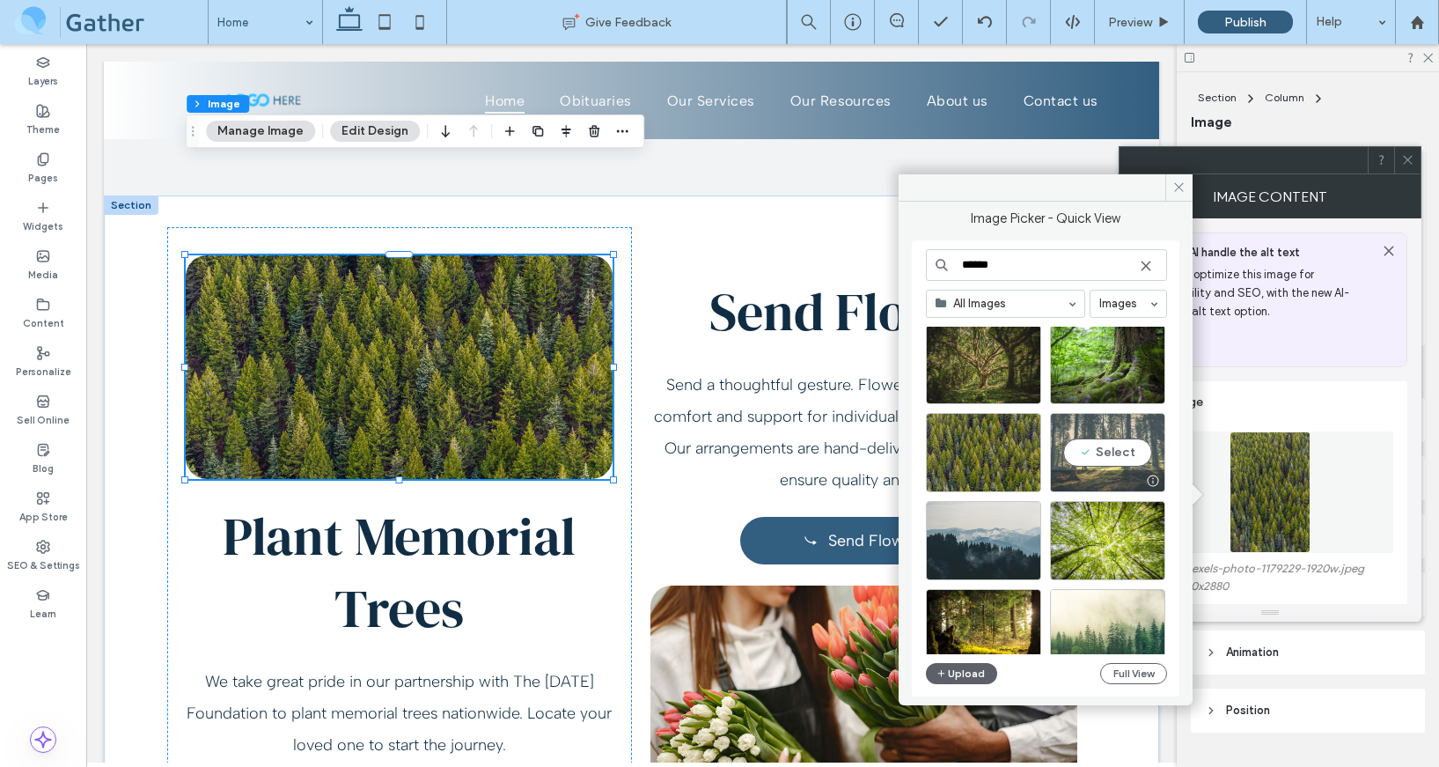
type input "******"
click at [1107, 438] on div "Select" at bounding box center [1107, 452] width 115 height 79
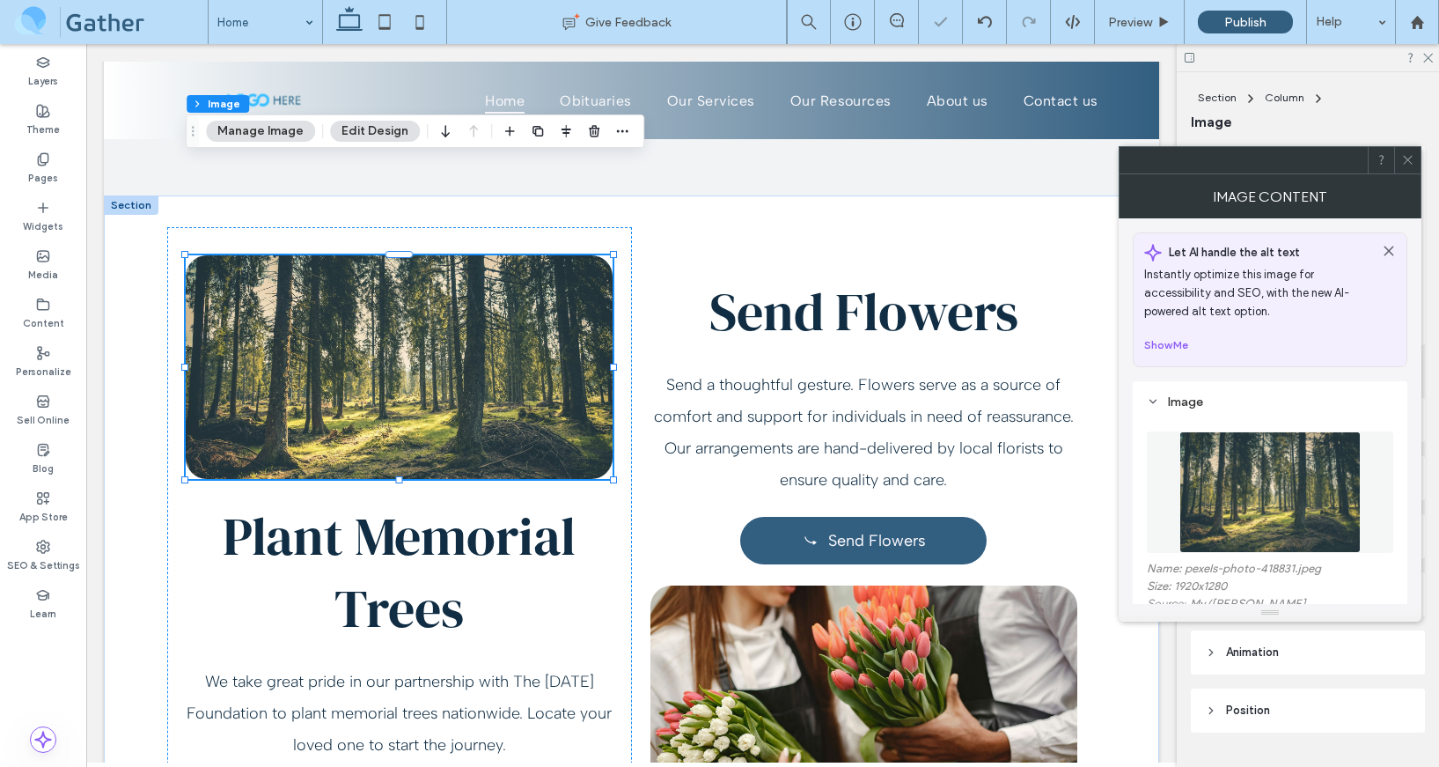
click at [1411, 155] on icon at bounding box center [1407, 159] width 13 height 13
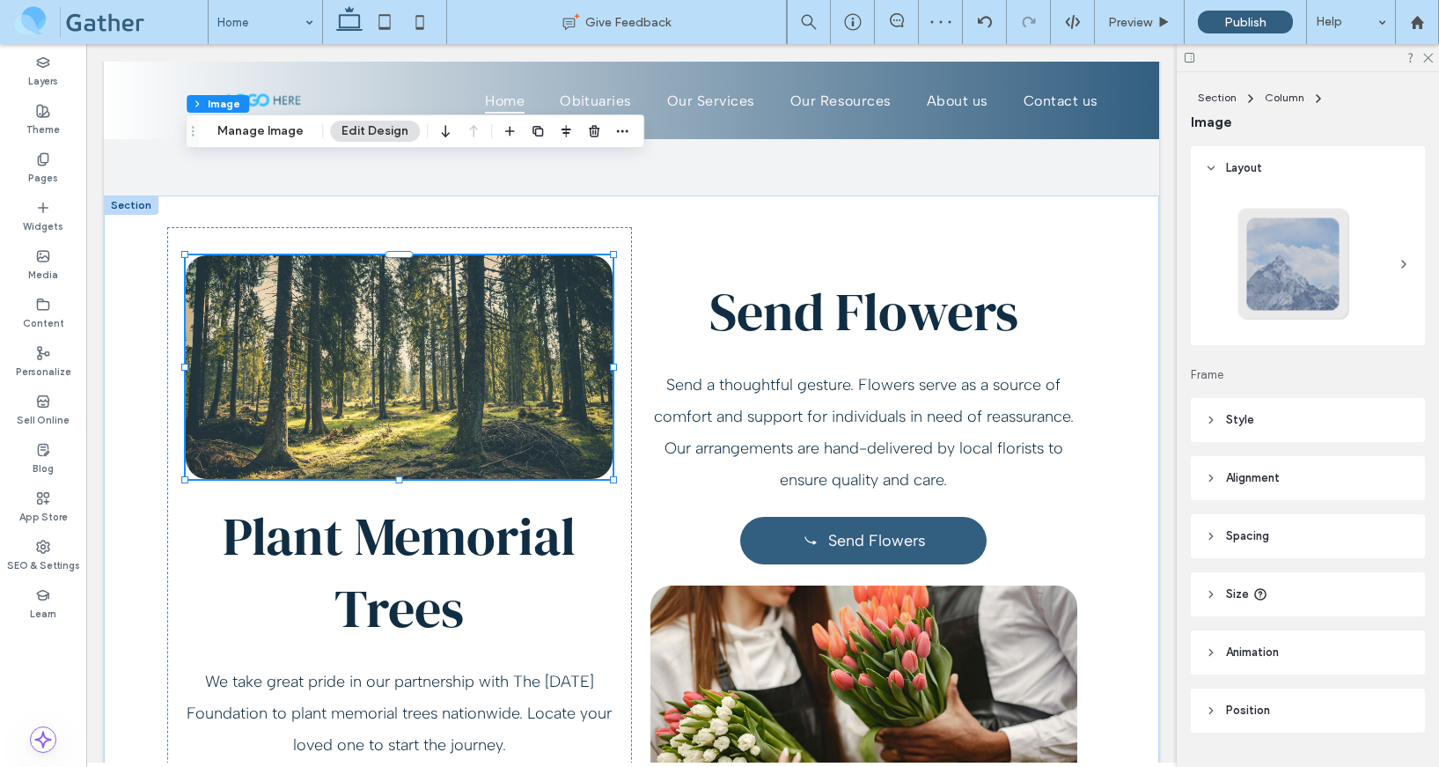
click at [1241, 393] on div "Layout Frame Style Cover Full image No repeat Position Do not optimize this ima…" at bounding box center [1314, 453] width 246 height 614
click at [1241, 413] on span "Style" at bounding box center [1240, 420] width 28 height 18
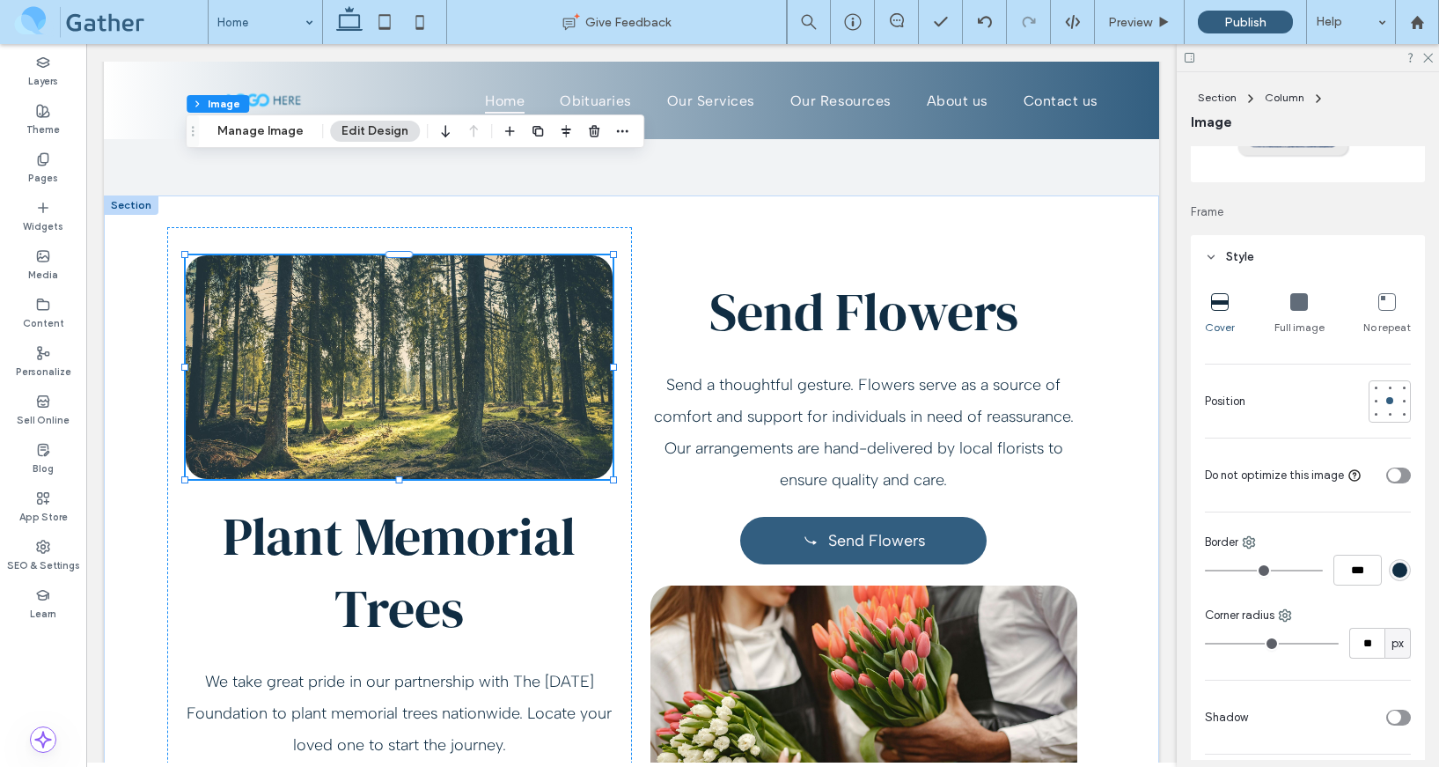
scroll to position [168, 0]
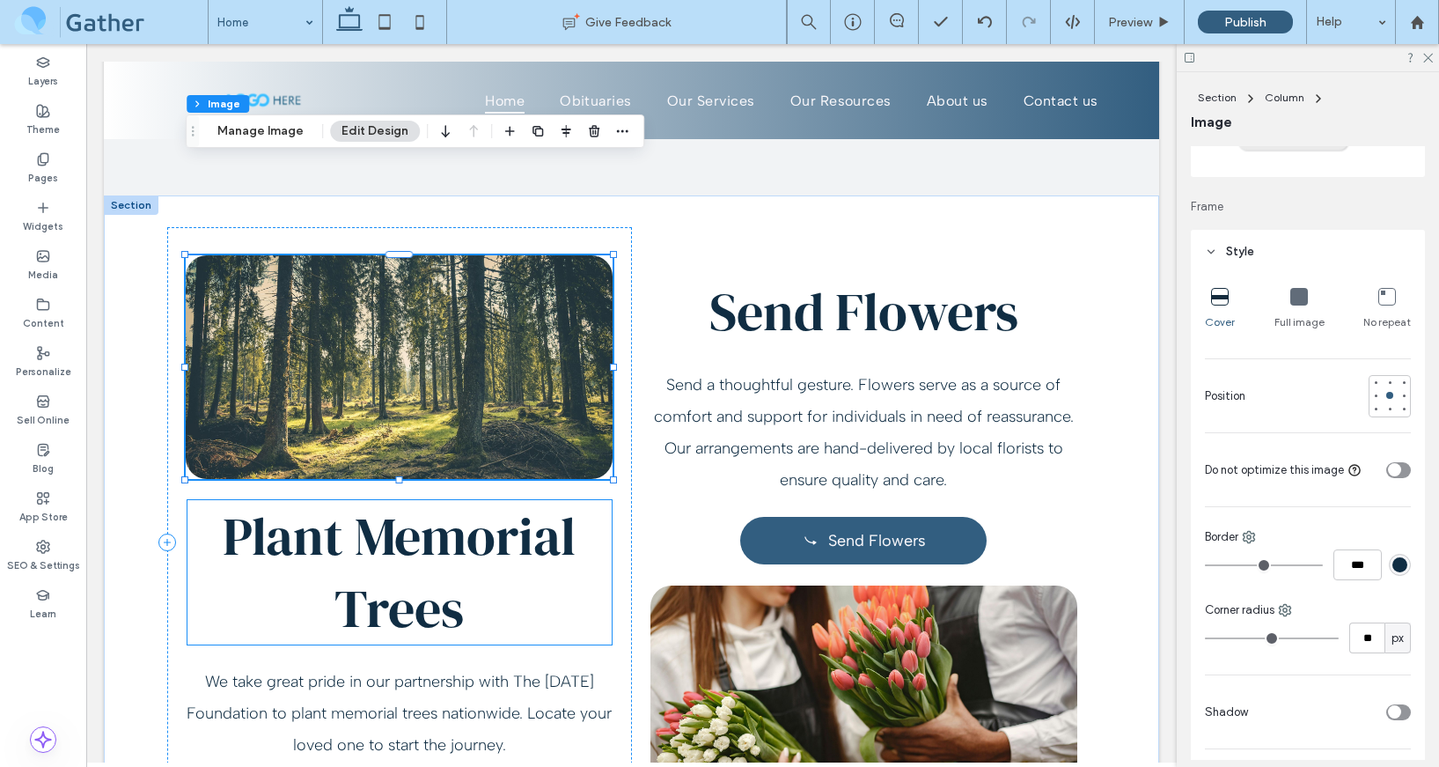
click at [584, 500] on h2 "Plant Memorial Trees" at bounding box center [399, 572] width 424 height 144
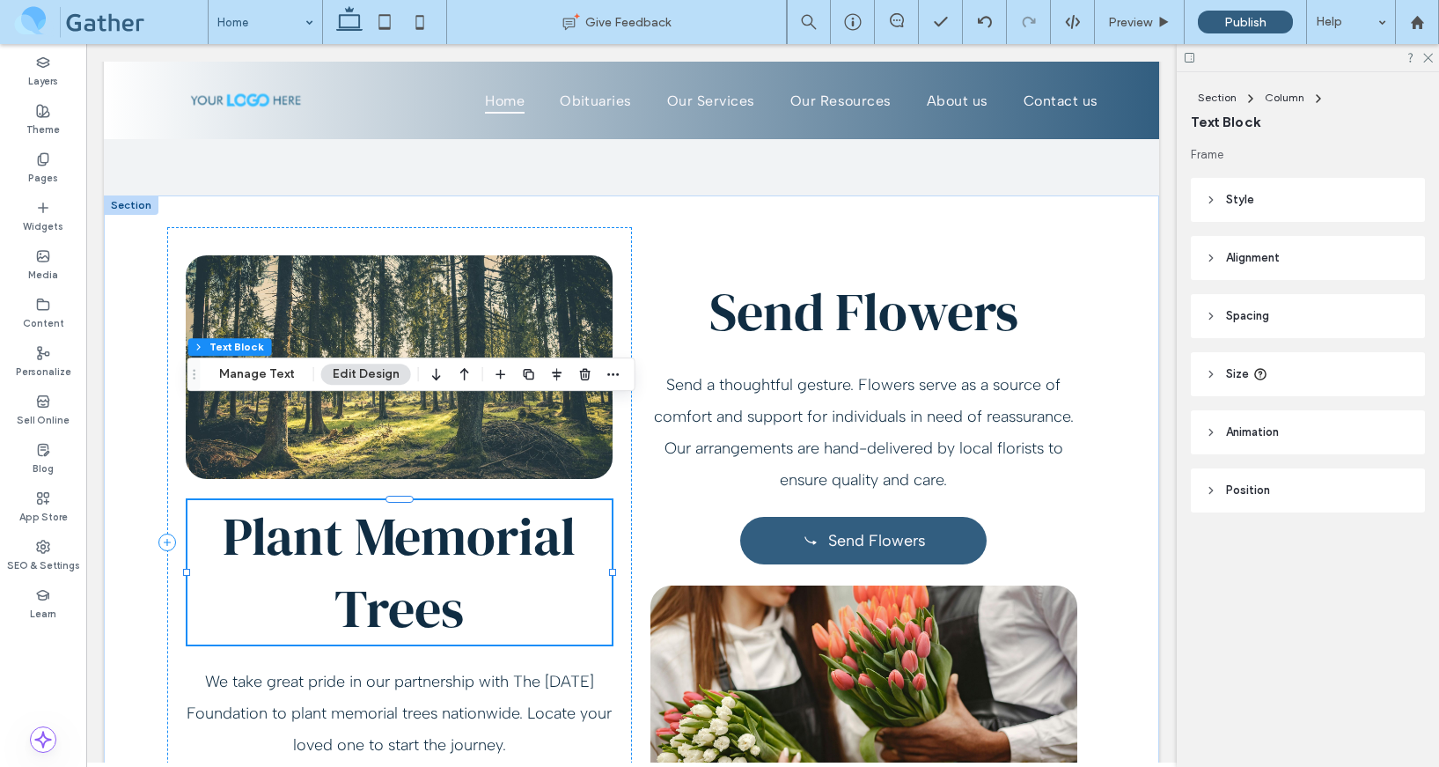
click at [495, 500] on span "Plant Memorial Trees" at bounding box center [399, 572] width 353 height 144
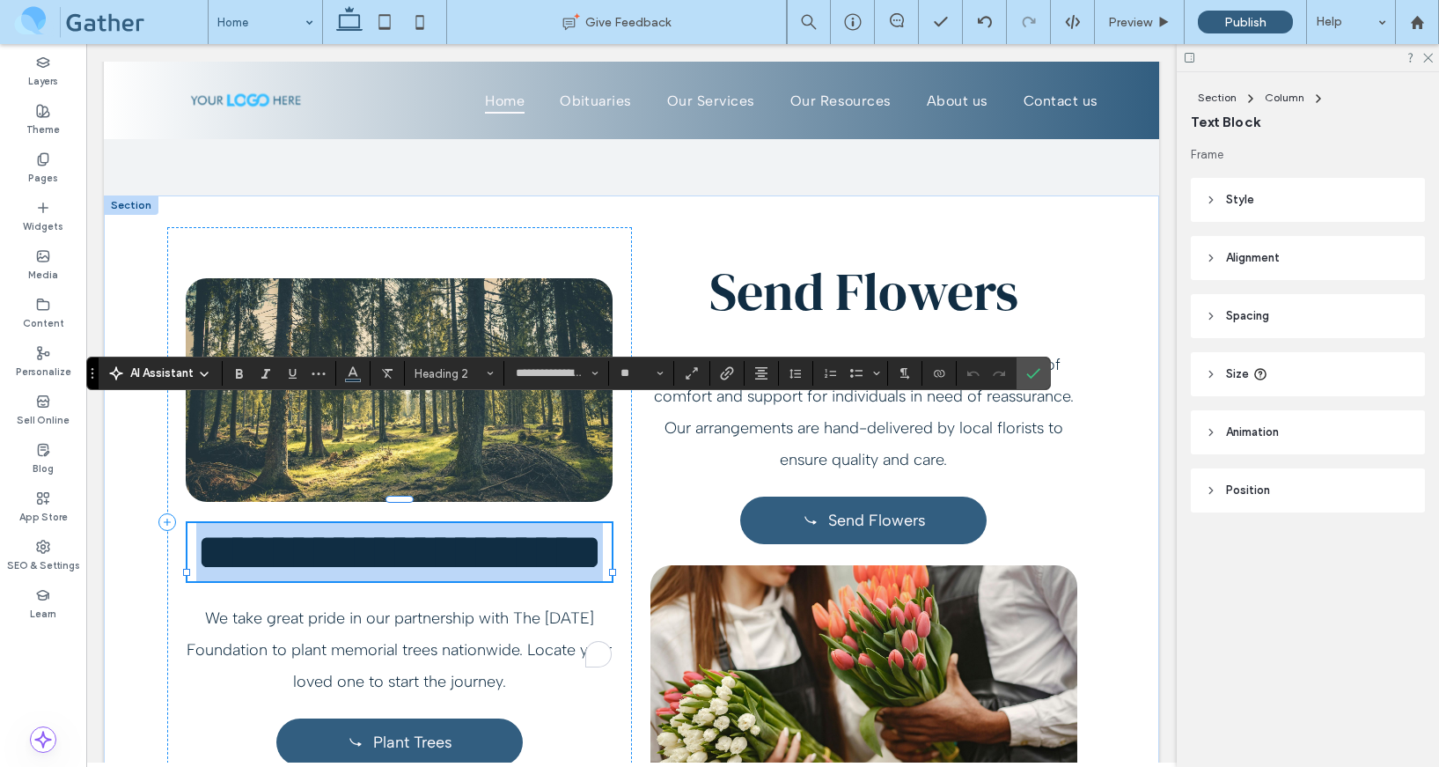
click at [495, 526] on span "**********" at bounding box center [399, 552] width 407 height 53
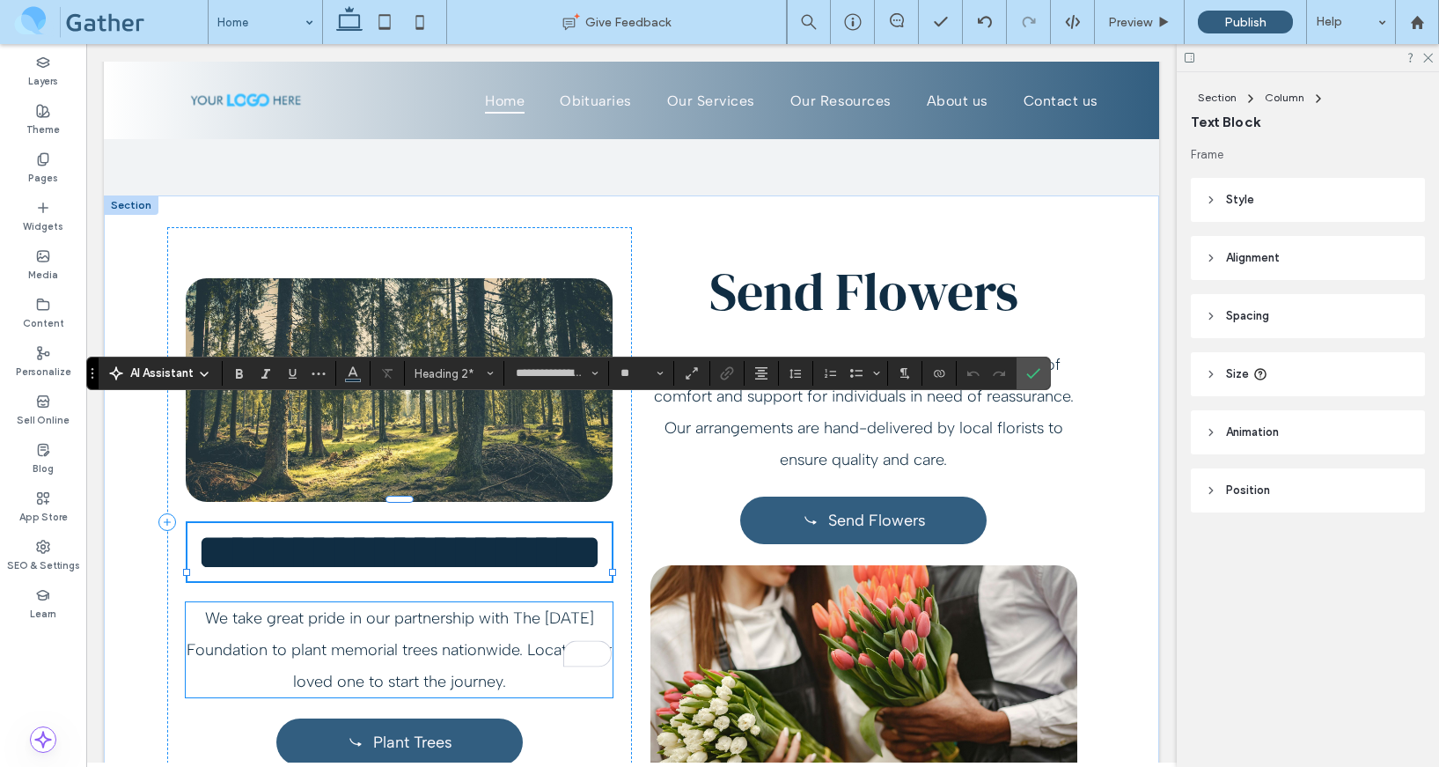
click at [504, 646] on span "We take great pride in our partnership with The [DATE] Foundation to plant memo…" at bounding box center [399, 649] width 425 height 83
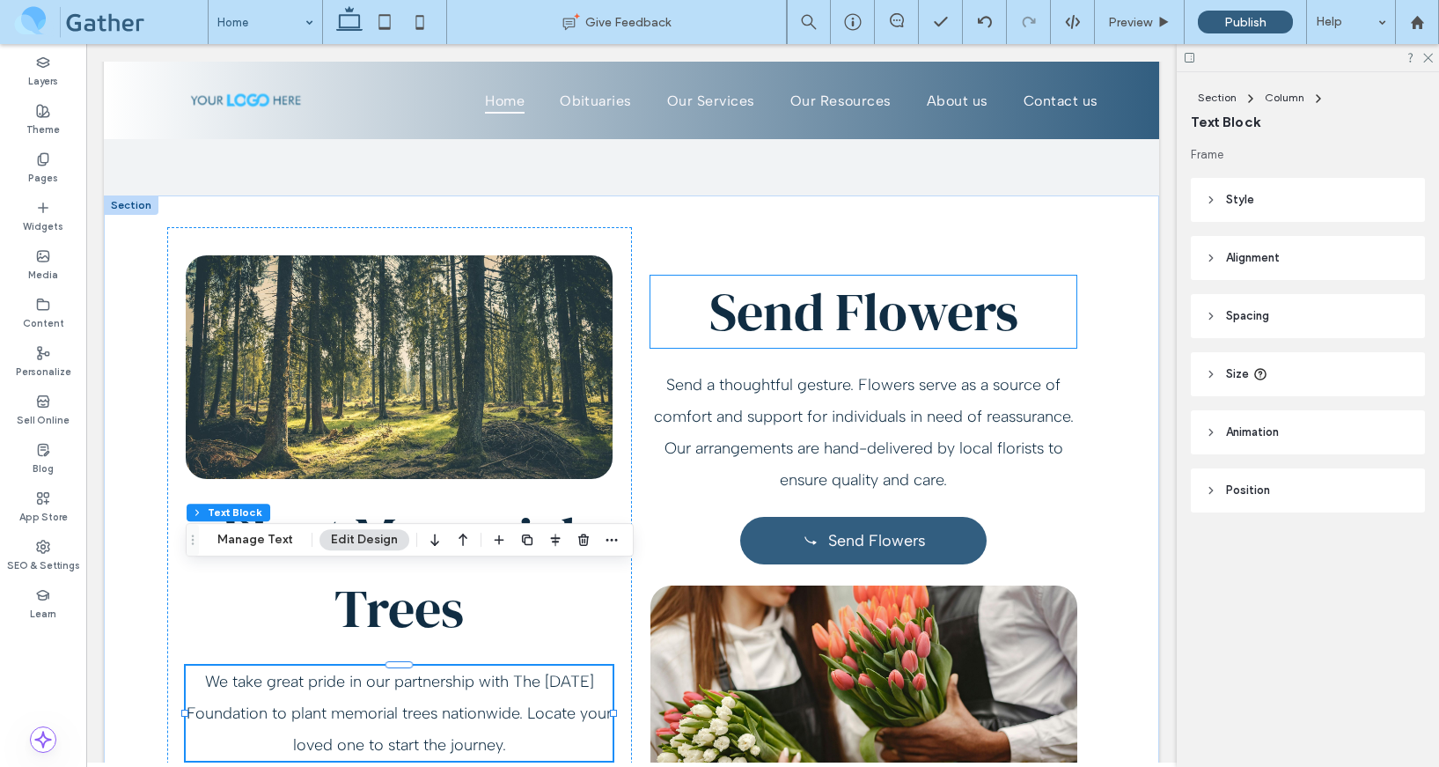
click at [849, 276] on span "Send Flowers" at bounding box center [863, 312] width 309 height 72
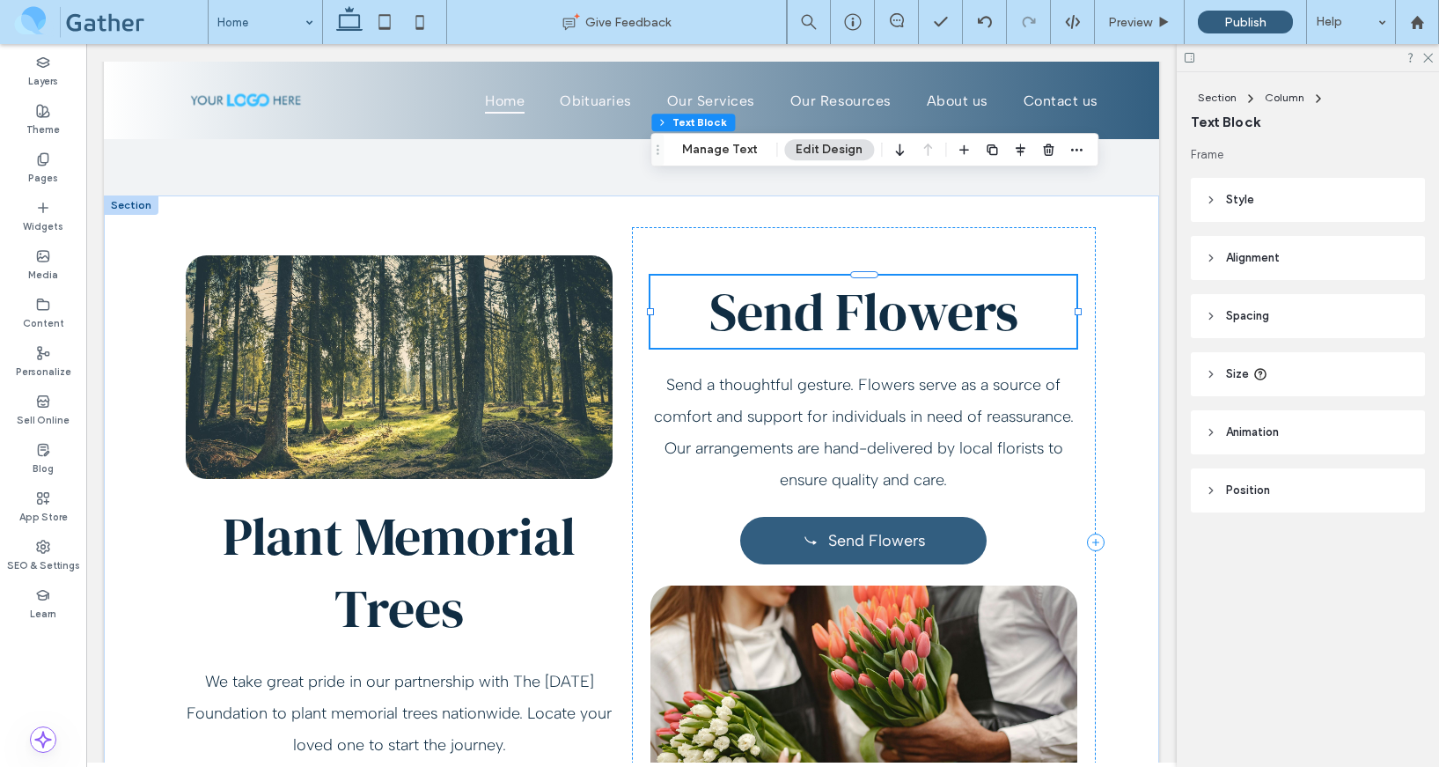
click at [849, 276] on span "Send Flowers" at bounding box center [863, 312] width 309 height 72
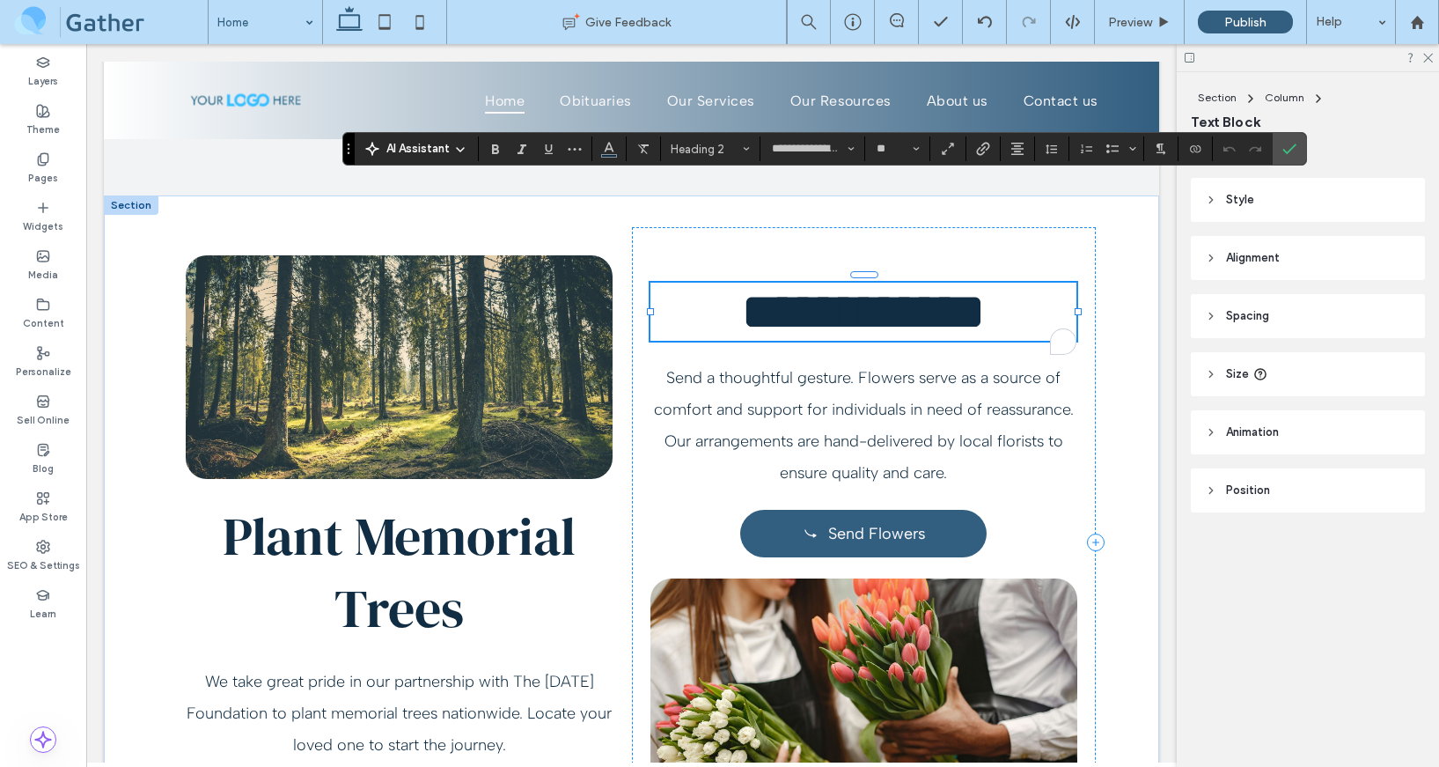
click at [838, 285] on span "**********" at bounding box center [863, 311] width 245 height 53
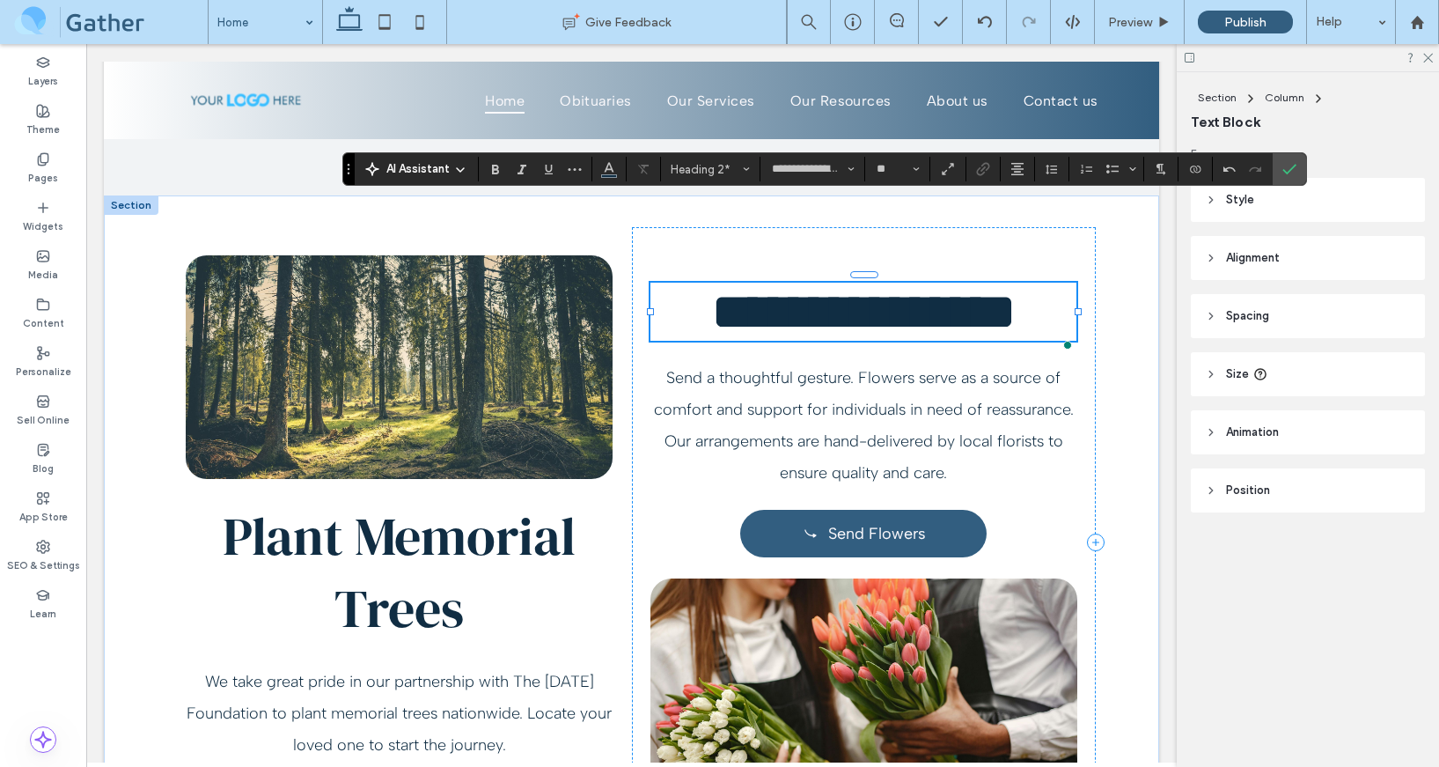
scroll to position [6845, 0]
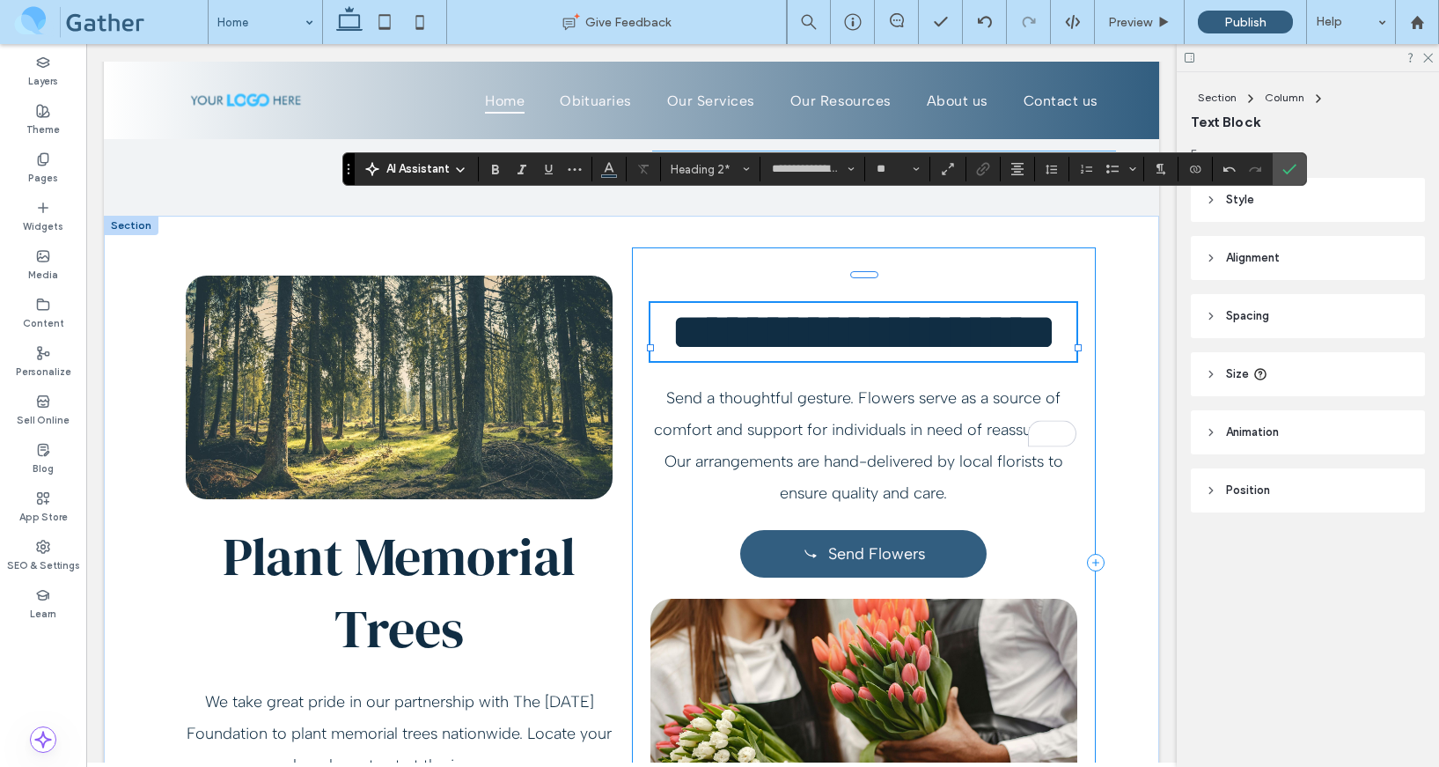
click at [825, 343] on div "**********" at bounding box center [864, 561] width 465 height 629
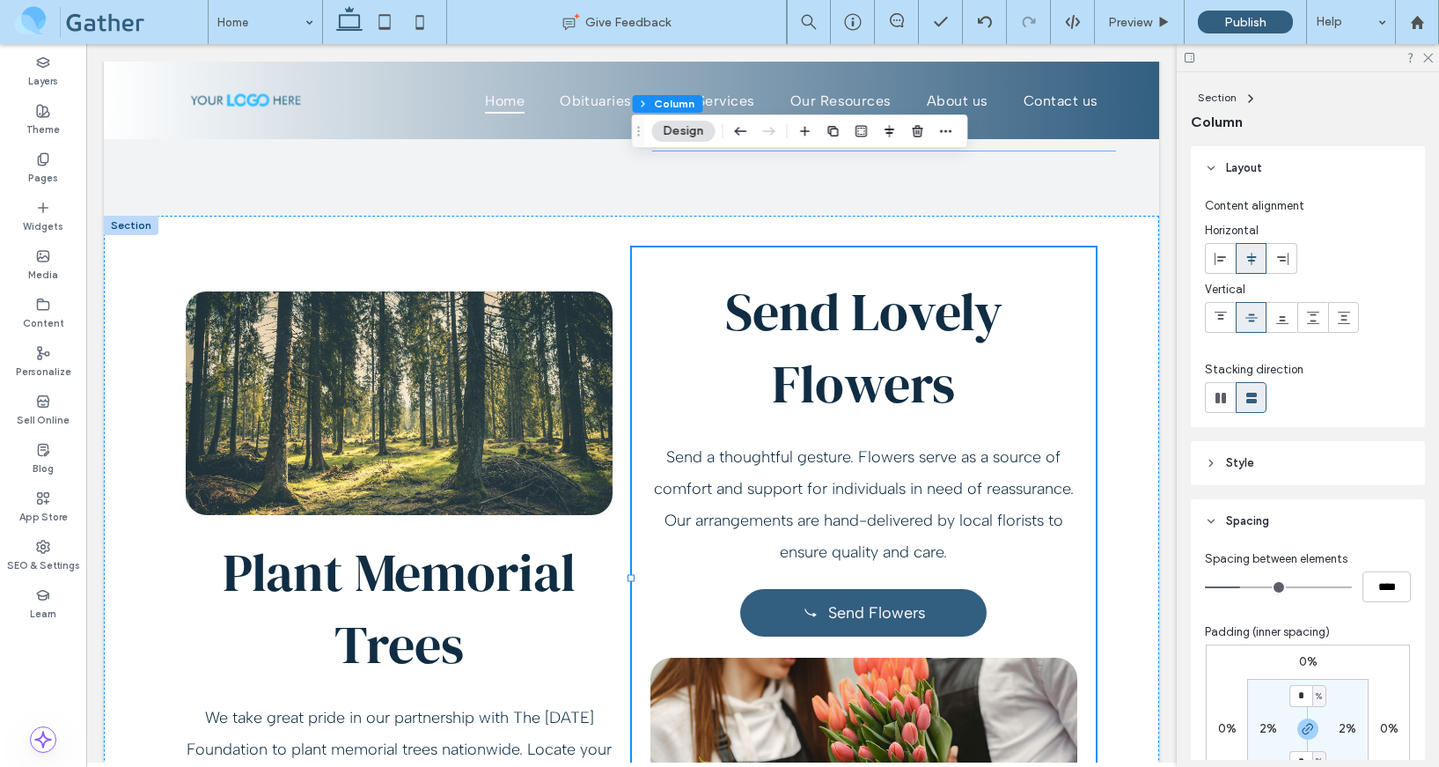
scroll to position [6845, 0]
